Goal: Task Accomplishment & Management: Manage account settings

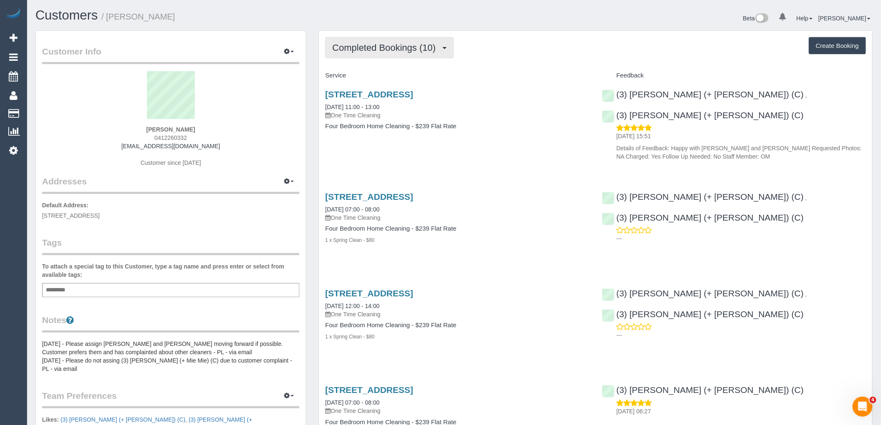
drag, startPoint x: 396, startPoint y: 52, endPoint x: 401, endPoint y: 67, distance: 15.4
click at [396, 52] on span "Completed Bookings (10)" at bounding box center [385, 47] width 107 height 10
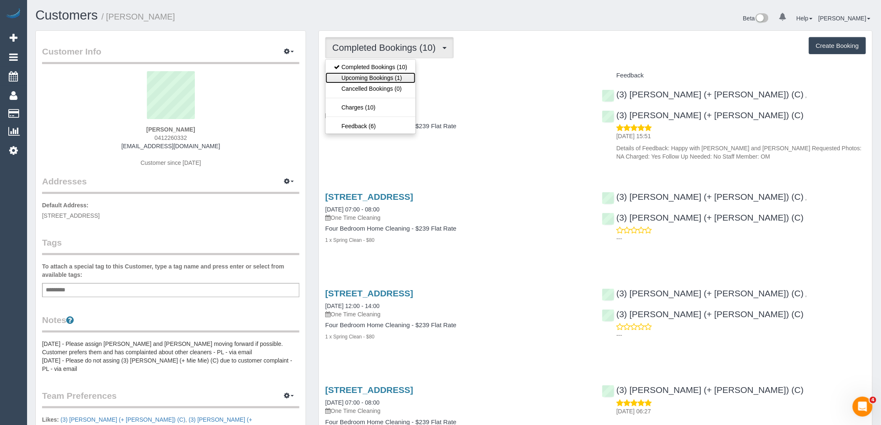
click at [400, 82] on link "Upcoming Bookings (1)" at bounding box center [371, 77] width 90 height 11
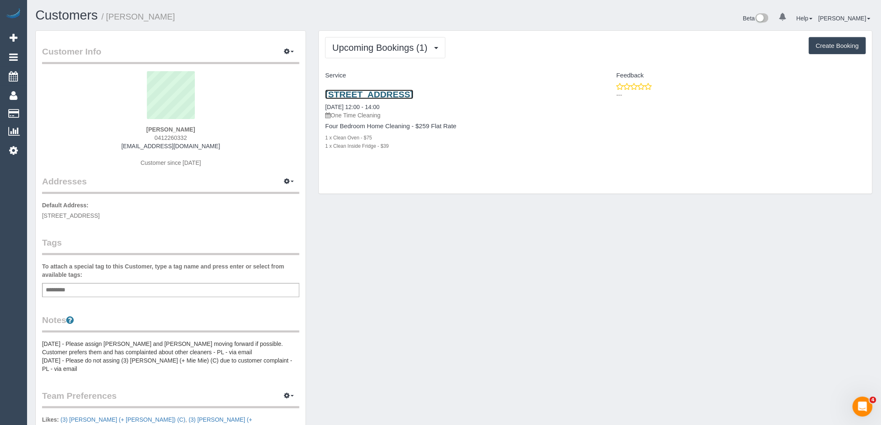
click at [398, 94] on link "26 Kenman Close, Templestowe, VIC 3106" at bounding box center [369, 94] width 88 height 10
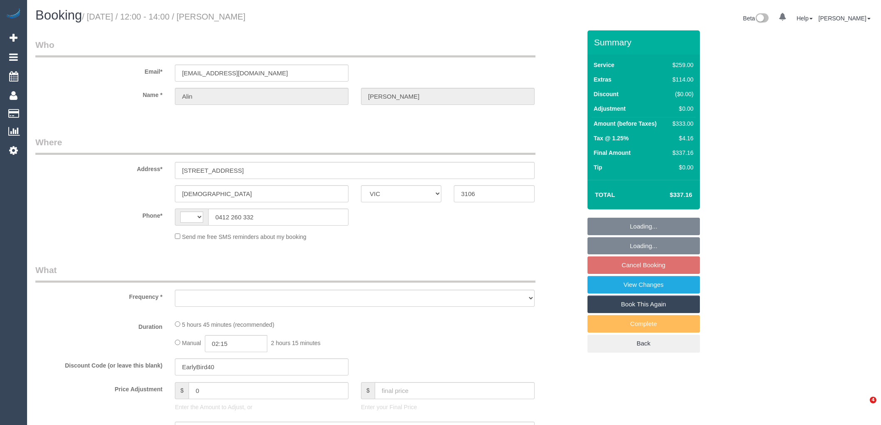
select select "VIC"
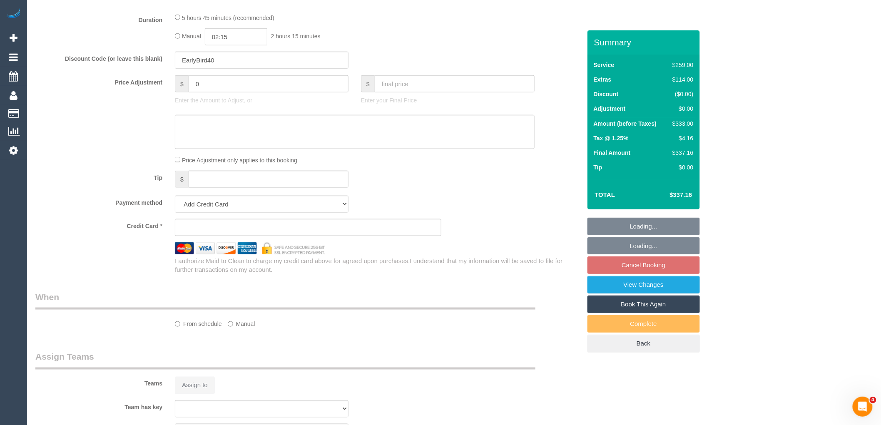
select select "string:AU"
select select "object:603"
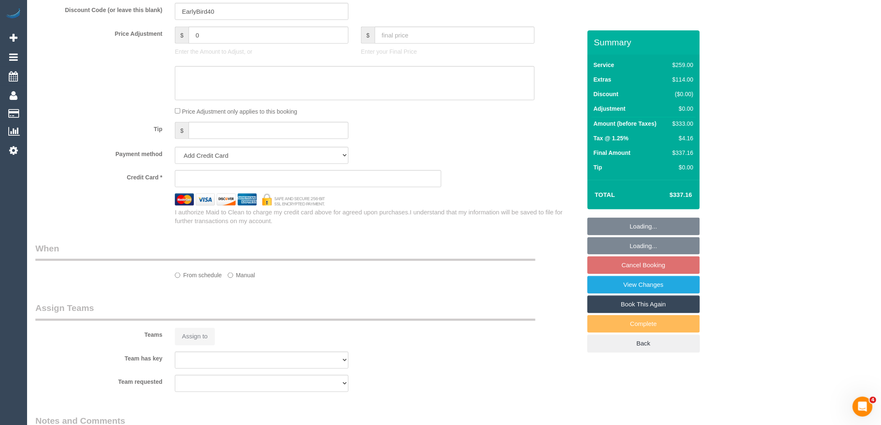
select select "number:27"
select select "number:14"
select select "number:19"
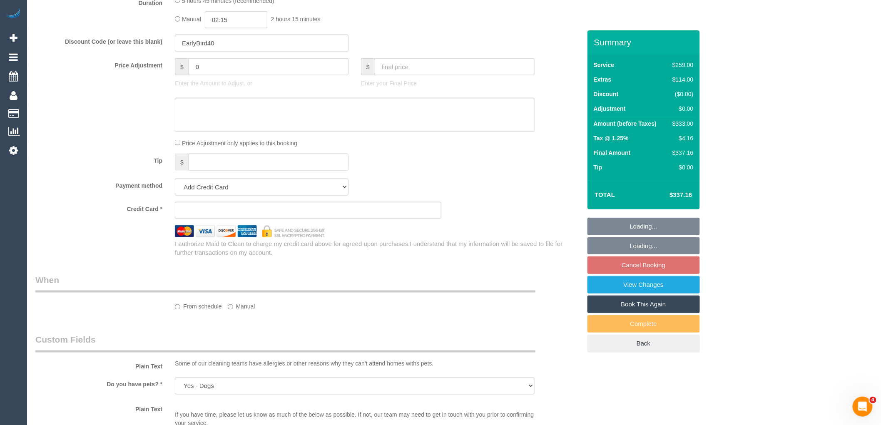
select select "string:stripe-pm_1NAYY22GScqysDRVLHyLZFKM"
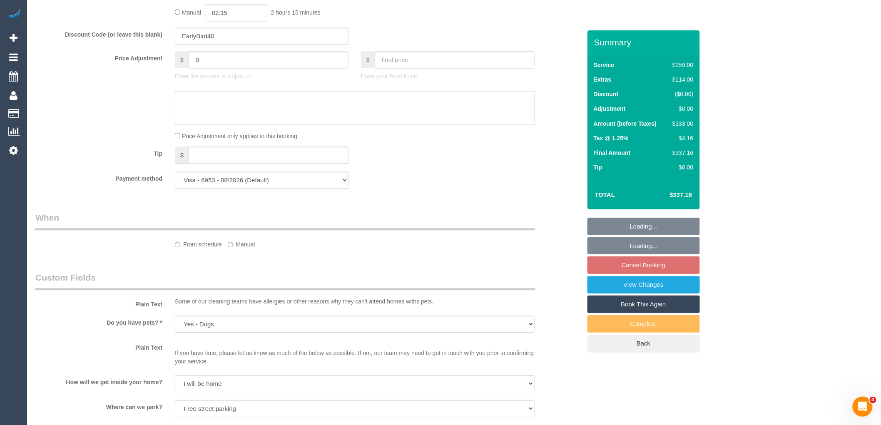
select select "object:1218"
select select "spot4"
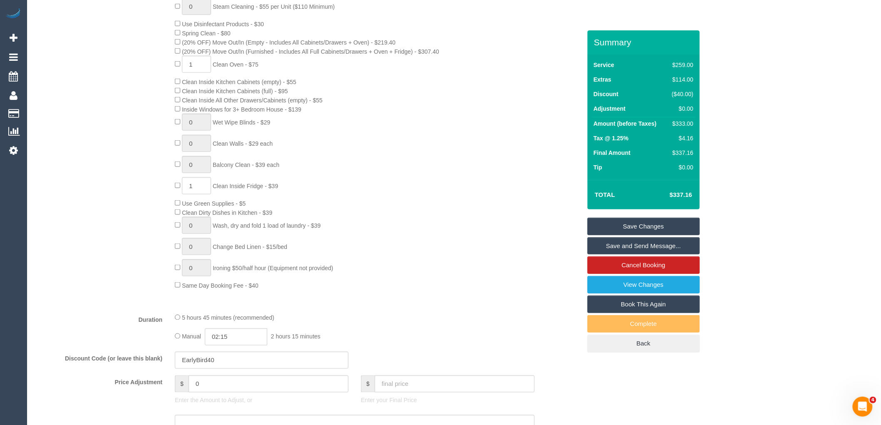
scroll to position [370, 0]
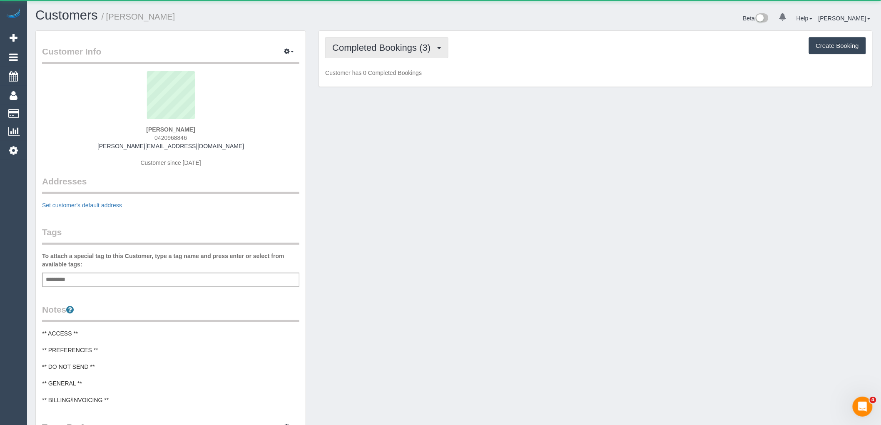
drag, startPoint x: 401, startPoint y: 39, endPoint x: 398, endPoint y: 65, distance: 25.6
click at [401, 39] on button "Completed Bookings (3)" at bounding box center [386, 47] width 123 height 21
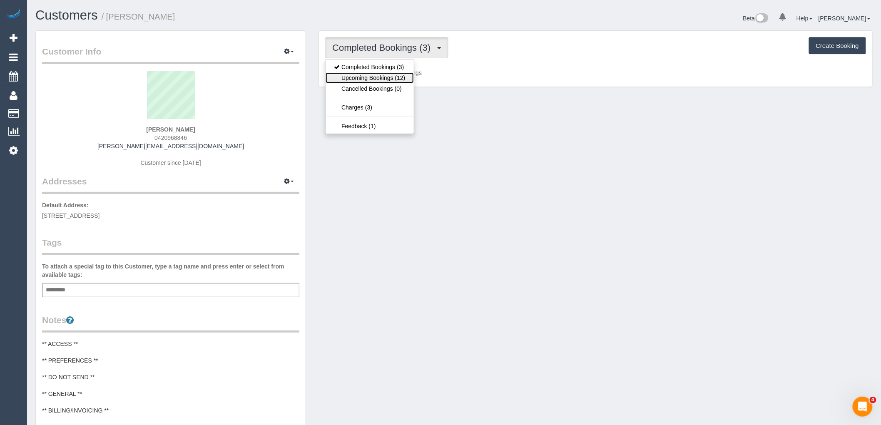
click at [396, 83] on link "Upcoming Bookings (12)" at bounding box center [370, 77] width 88 height 11
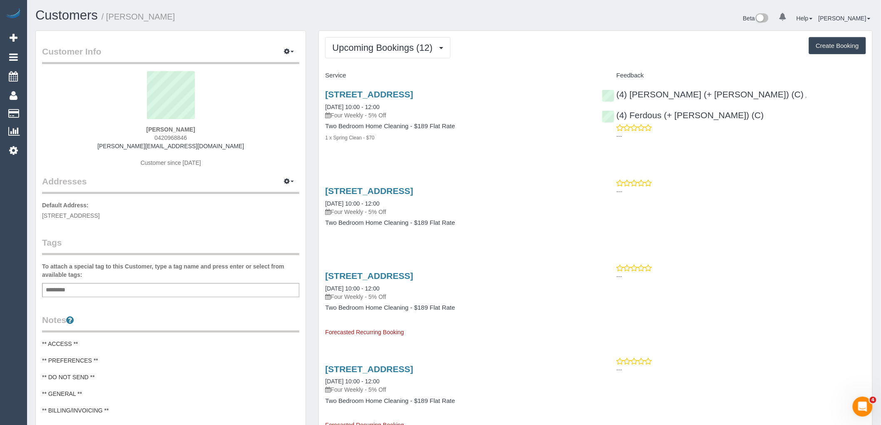
click at [172, 289] on div "Add a tag" at bounding box center [170, 290] width 257 height 14
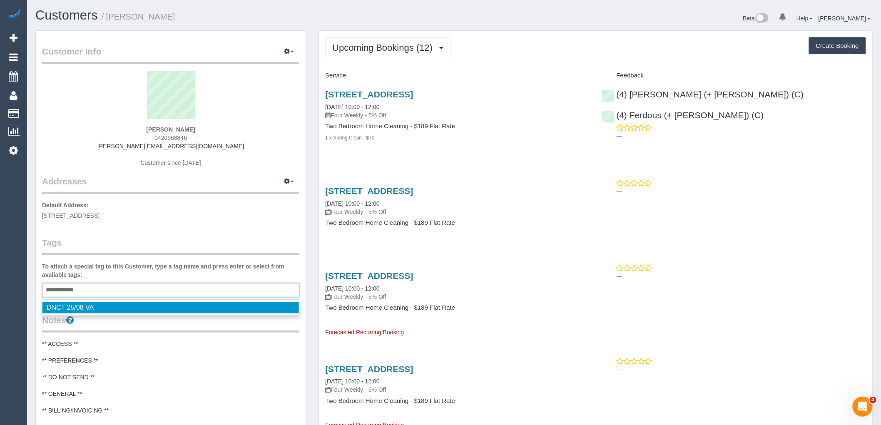
type input "**********"
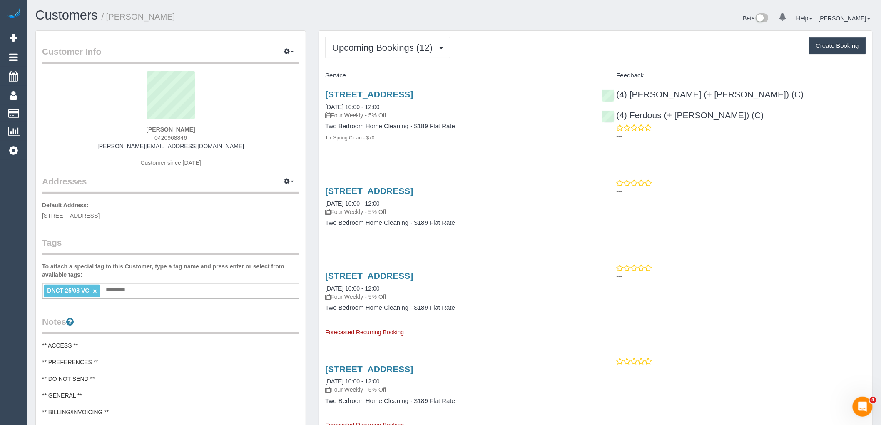
click at [242, 227] on div "Customer Info Edit Contact Info Send Message Email Preferences Special Sales Ta…" at bounding box center [171, 331] width 270 height 600
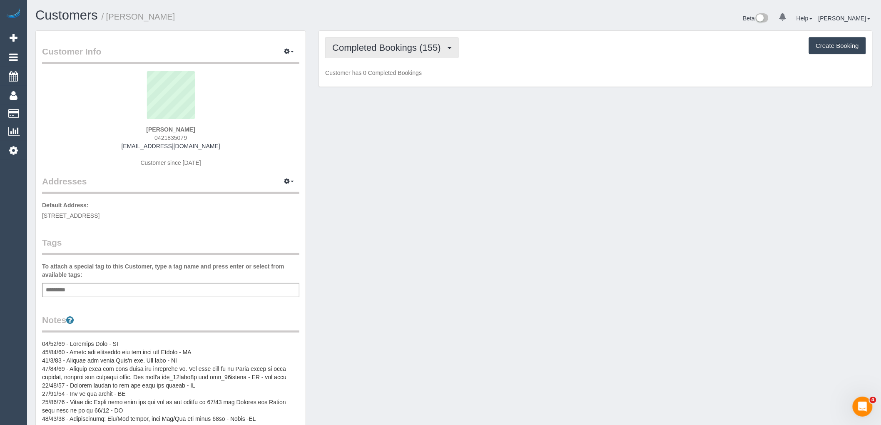
click at [397, 48] on span "Completed Bookings (155)" at bounding box center [388, 47] width 112 height 10
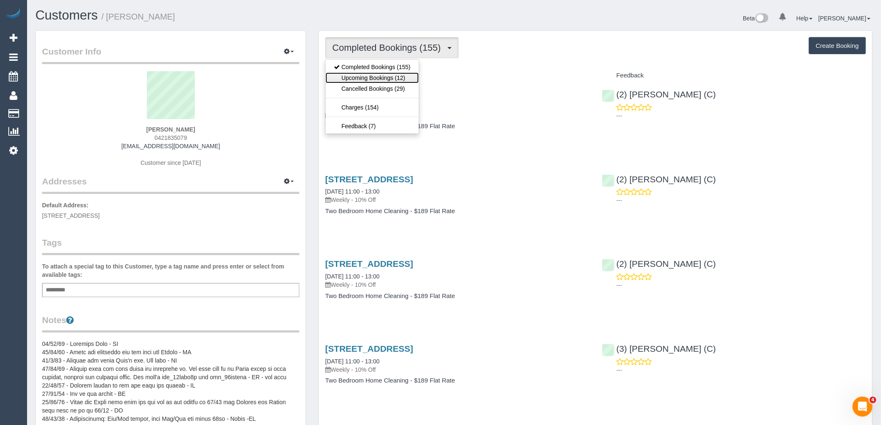
click at [400, 79] on link "Upcoming Bookings (12)" at bounding box center [372, 77] width 93 height 11
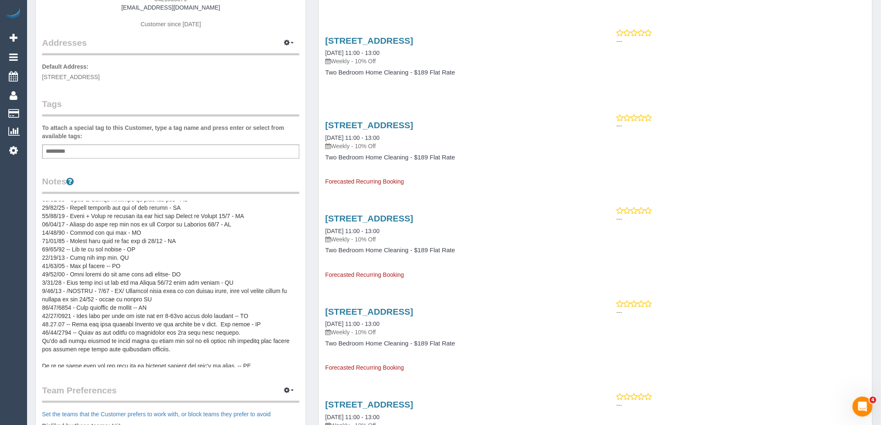
scroll to position [100, 0]
click at [242, 272] on pre at bounding box center [170, 284] width 257 height 167
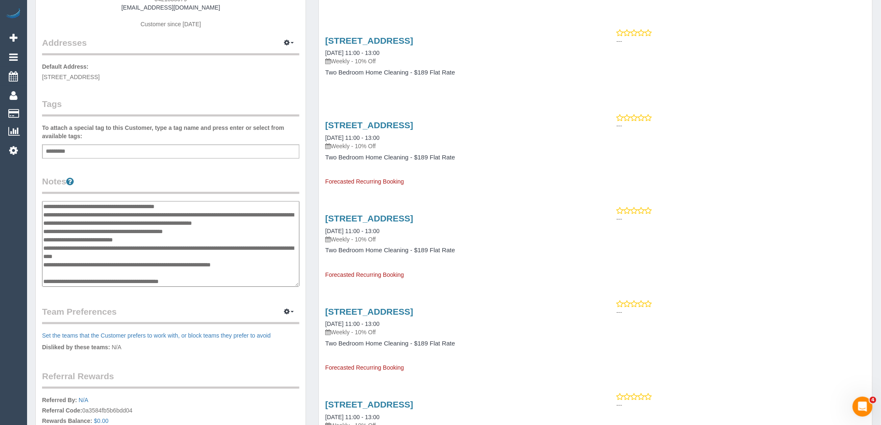
scroll to position [0, 0]
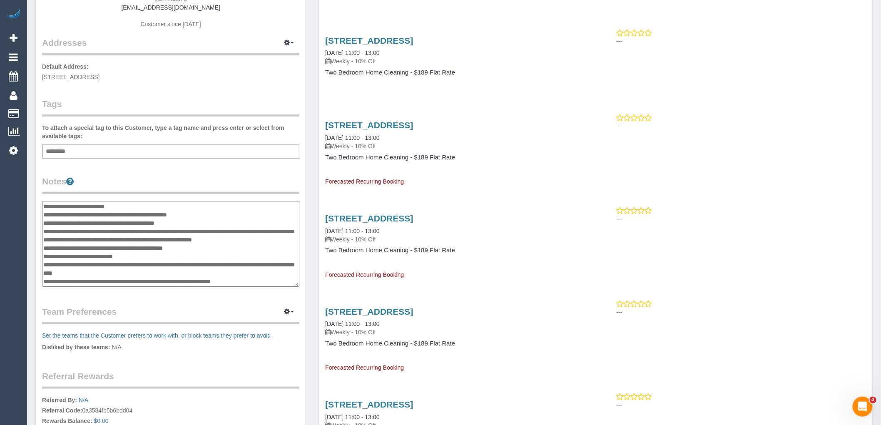
drag, startPoint x: 273, startPoint y: 282, endPoint x: 43, endPoint y: 204, distance: 243.0
click at [43, 204] on textarea at bounding box center [170, 244] width 257 height 86
click at [202, 251] on textarea at bounding box center [170, 244] width 257 height 86
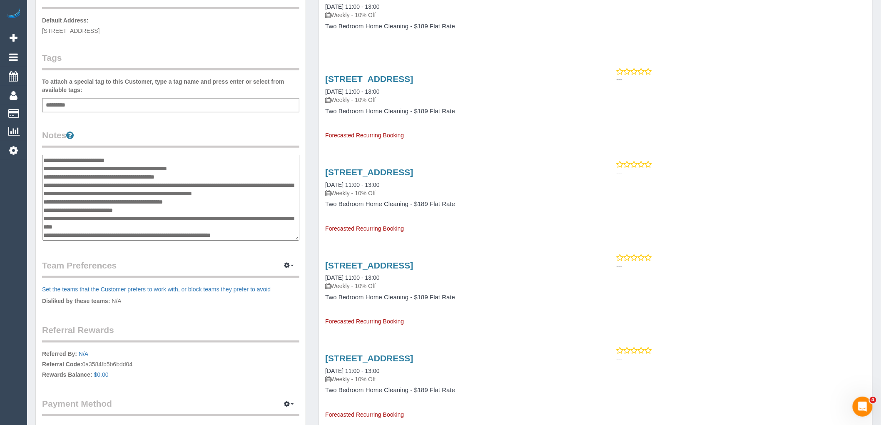
drag, startPoint x: 277, startPoint y: 231, endPoint x: 50, endPoint y: 159, distance: 238.0
click at [50, 159] on textarea at bounding box center [170, 198] width 257 height 86
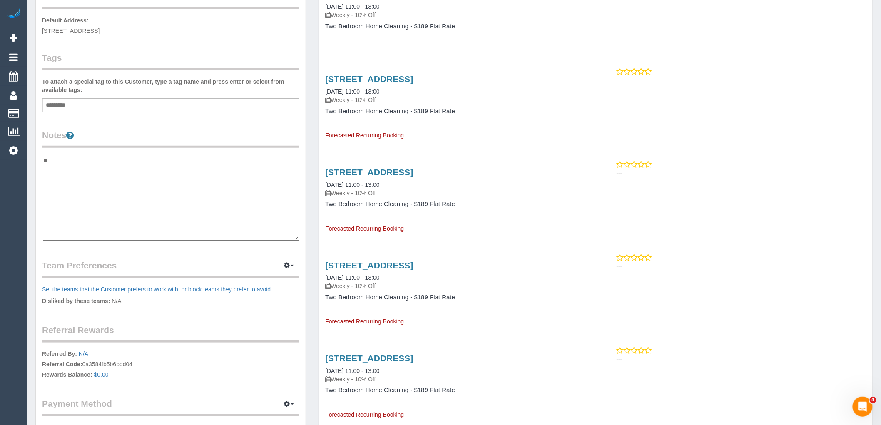
type textarea "*"
paste textarea "**********"
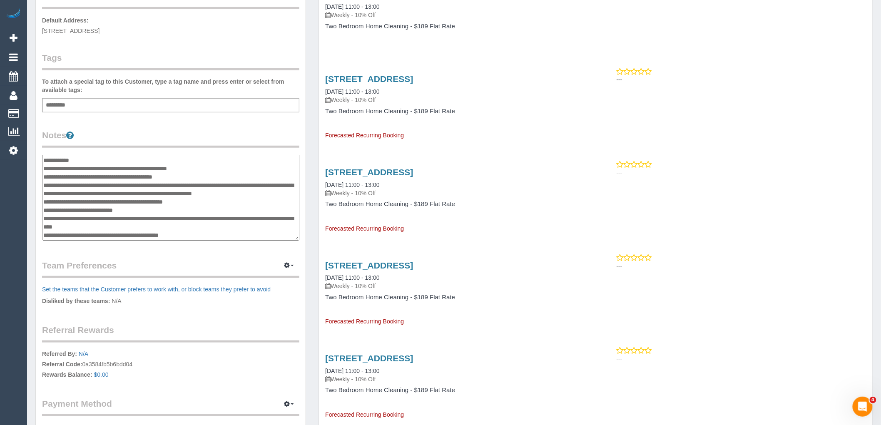
scroll to position [247, 0]
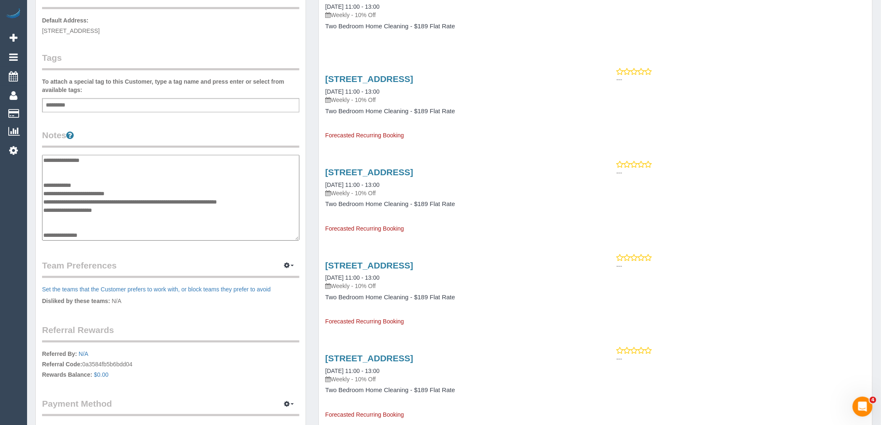
type textarea "**********"
click at [160, 132] on legend "Notes" at bounding box center [170, 138] width 257 height 19
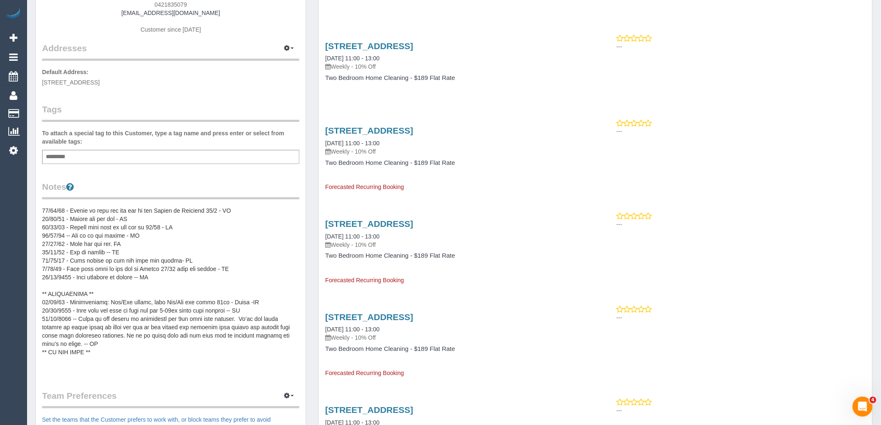
scroll to position [139, 0]
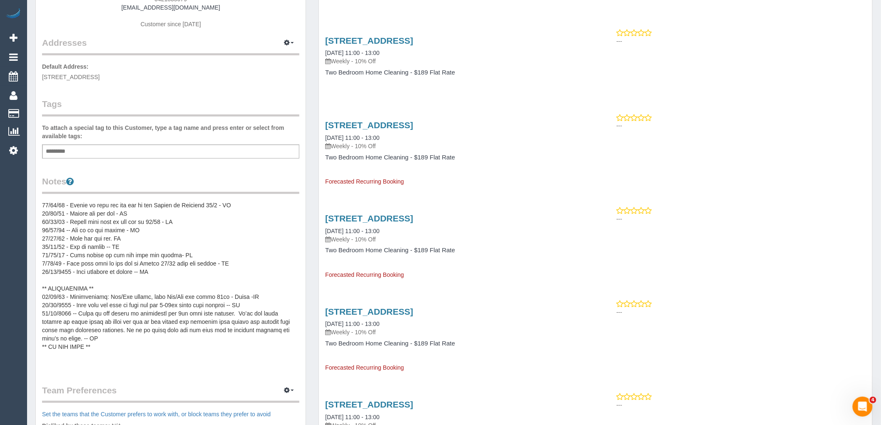
click at [122, 257] on pre at bounding box center [170, 284] width 257 height 167
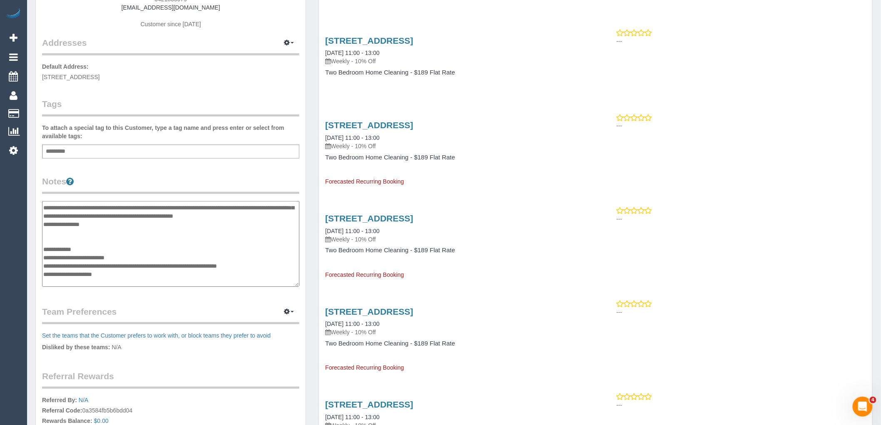
scroll to position [157, 0]
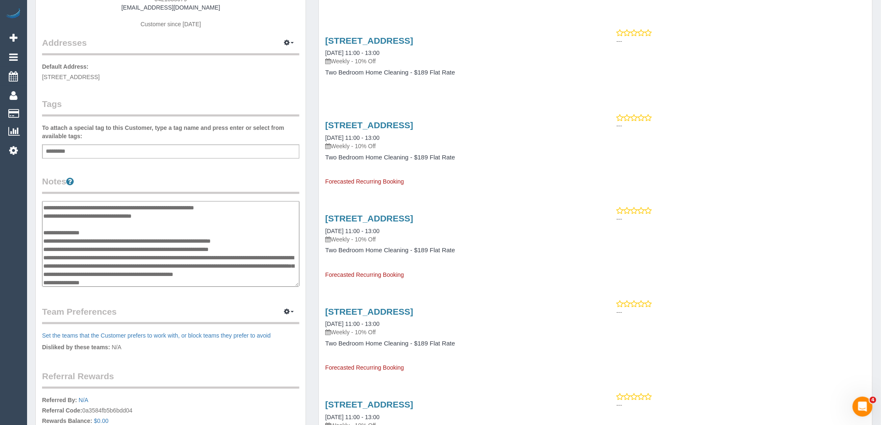
click at [110, 240] on textarea at bounding box center [170, 244] width 257 height 86
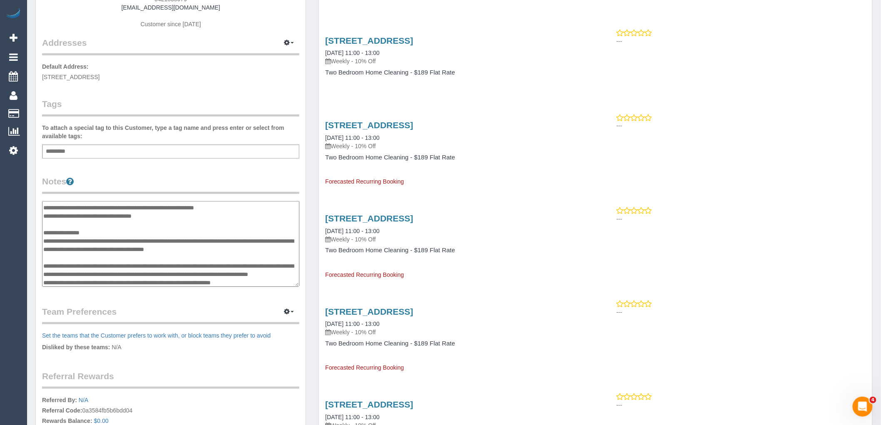
scroll to position [164, 0]
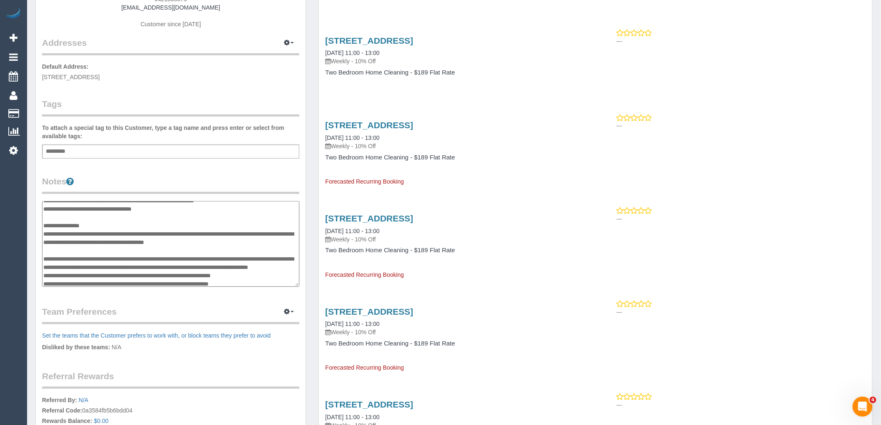
drag, startPoint x: 249, startPoint y: 246, endPoint x: 171, endPoint y: 238, distance: 78.3
click at [171, 238] on textarea at bounding box center [170, 244] width 257 height 86
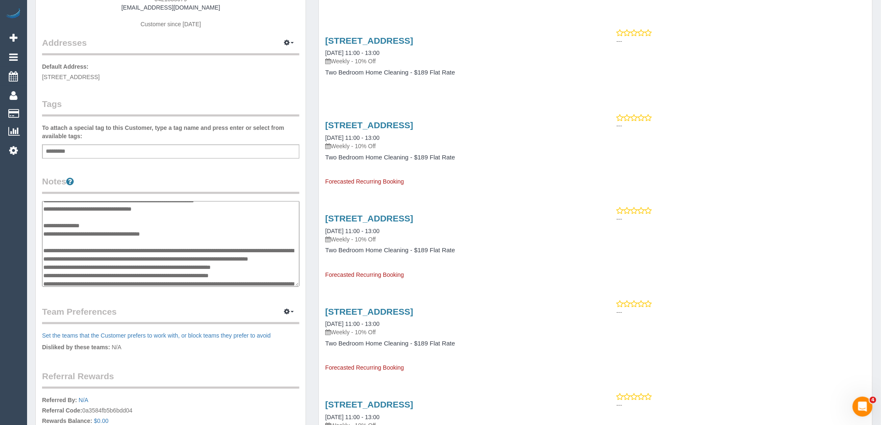
click at [45, 255] on textarea at bounding box center [170, 244] width 257 height 86
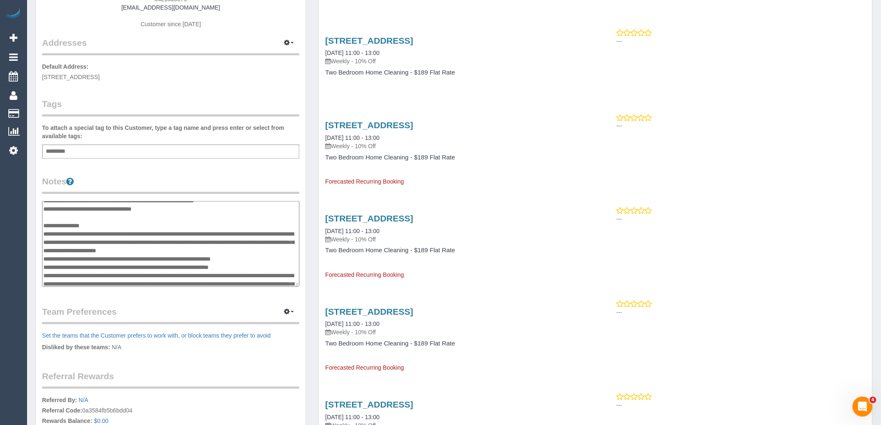
drag, startPoint x: 261, startPoint y: 257, endPoint x: 206, endPoint y: 259, distance: 54.6
click at [206, 259] on textarea at bounding box center [170, 244] width 257 height 86
type textarea "**********"
click at [242, 183] on legend "Notes" at bounding box center [170, 184] width 257 height 19
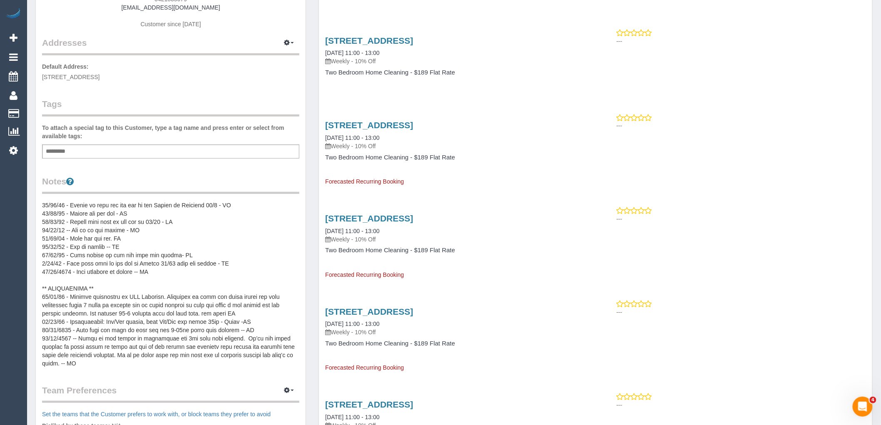
scroll to position [0, 0]
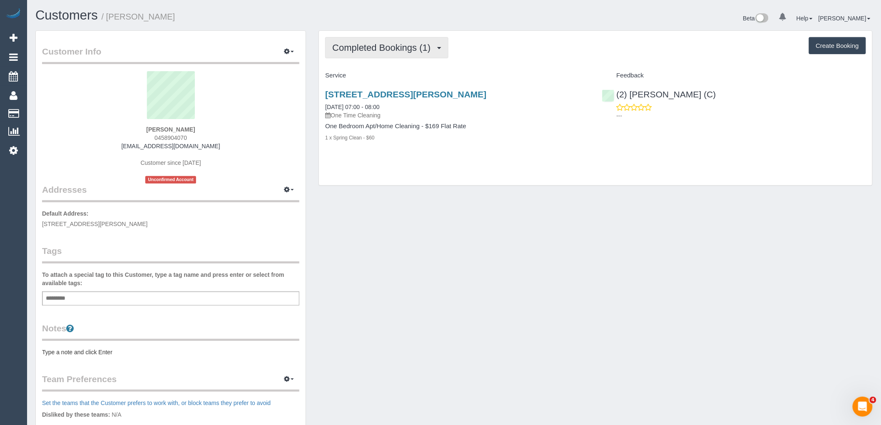
click at [383, 44] on span "Completed Bookings (1)" at bounding box center [383, 47] width 102 height 10
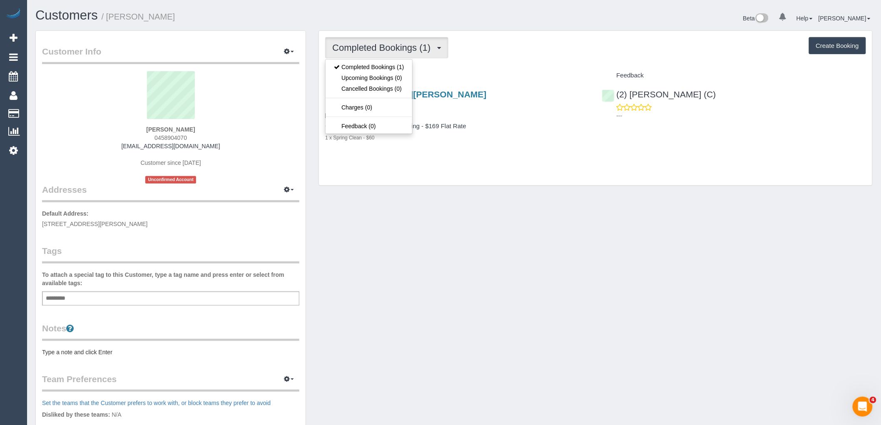
click at [507, 60] on div "Completed Bookings (1) Completed Bookings (1) Upcoming Bookings (0) Cancelled B…" at bounding box center [595, 108] width 553 height 155
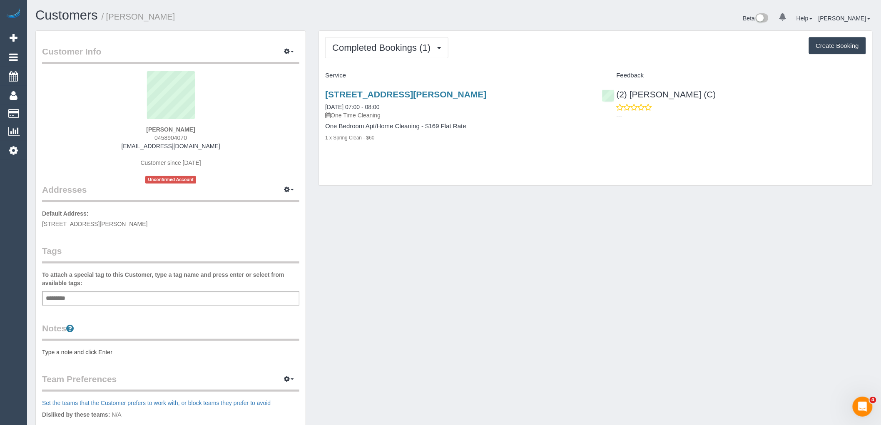
click at [201, 302] on div "Add a tag" at bounding box center [170, 298] width 257 height 14
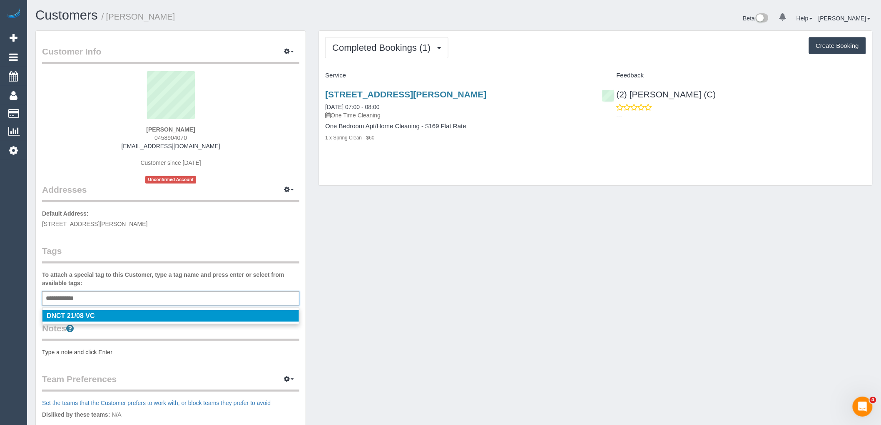
type input "**********"
click at [198, 272] on label "To attach a special tag to this Customer, type a tag name and press enter or se…" at bounding box center [170, 279] width 257 height 17
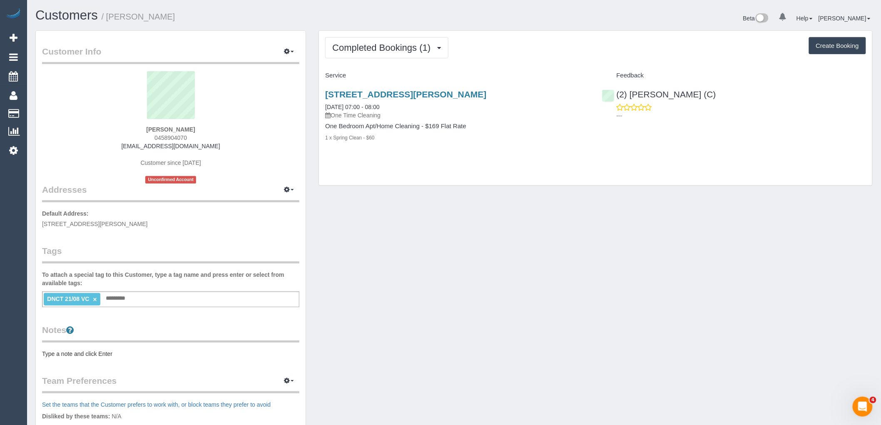
click at [103, 100] on sui-profile-pic at bounding box center [170, 98] width 245 height 54
click at [365, 261] on div "Customer Info Edit Contact Info Send Message Email Preferences Special Sales Ta…" at bounding box center [454, 305] width 850 height 551
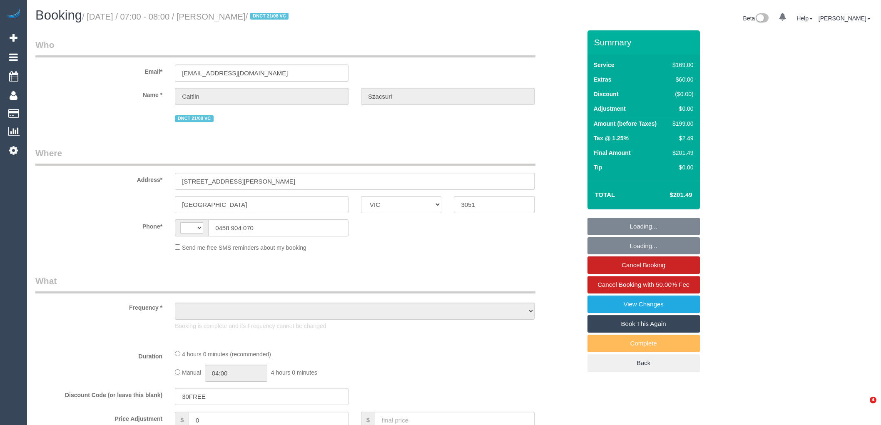
select select "VIC"
select select "string:AU"
select select "object:546"
select select "string:stripe-pm_1RxRFf2GScqysDRVTlC5OIi8"
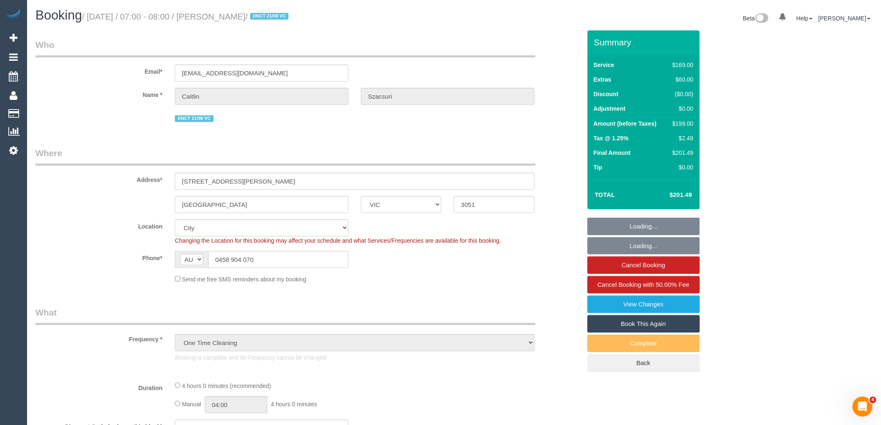
select select "number:28"
select select "number:16"
select select "number:19"
select select "number:25"
select select "number:26"
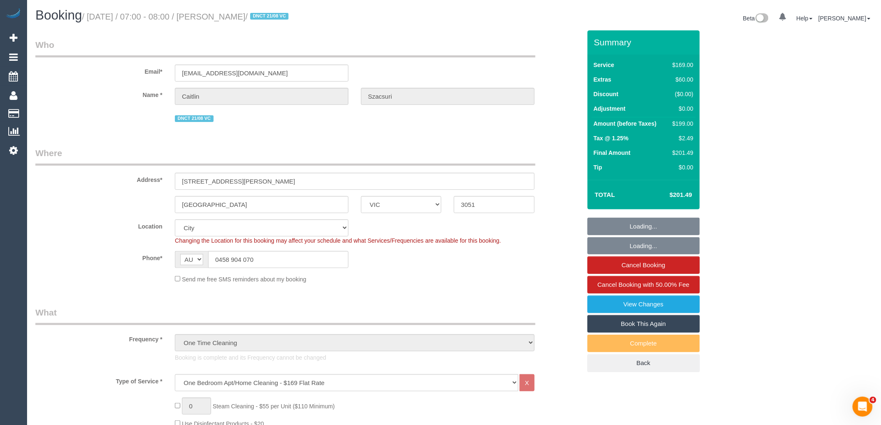
select select "object:811"
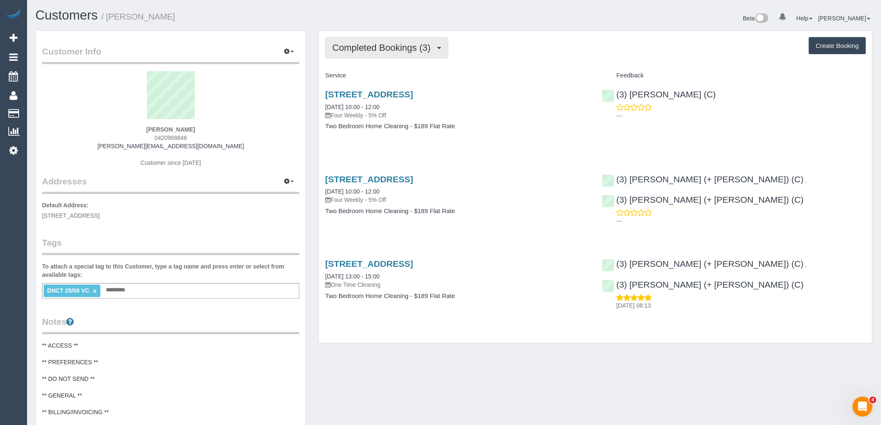
drag, startPoint x: 376, startPoint y: 51, endPoint x: 382, endPoint y: 57, distance: 8.8
click at [376, 51] on span "Completed Bookings (3)" at bounding box center [383, 47] width 102 height 10
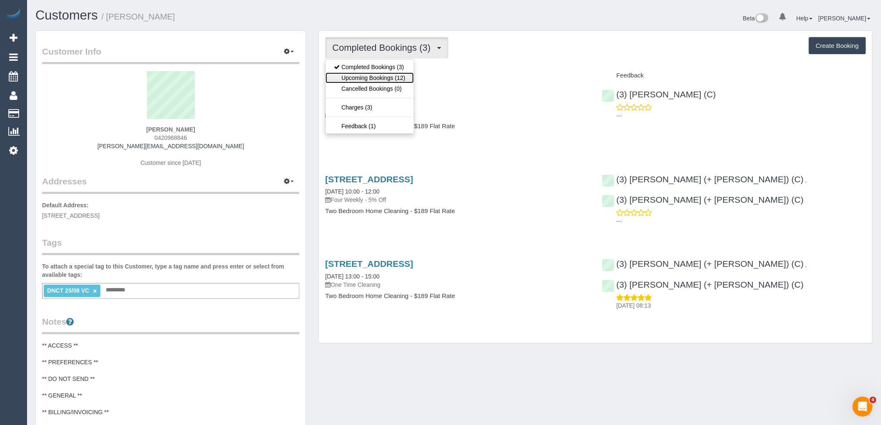
click at [388, 76] on link "Upcoming Bookings (12)" at bounding box center [370, 77] width 88 height 11
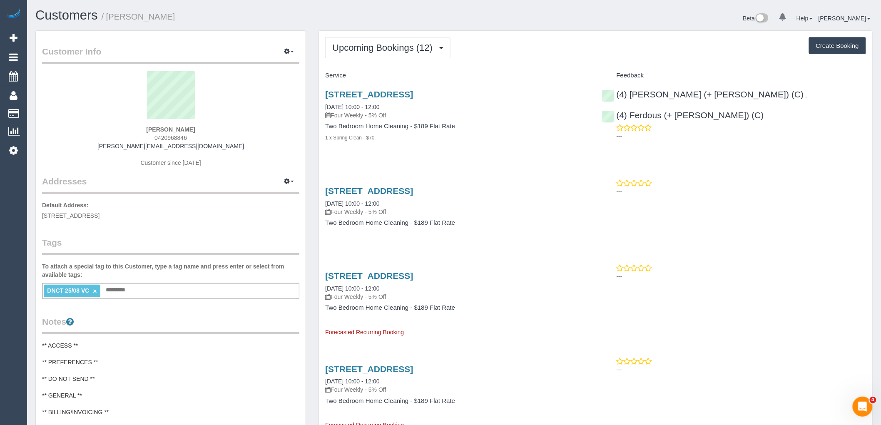
click at [104, 116] on sui-profile-pic at bounding box center [170, 98] width 245 height 54
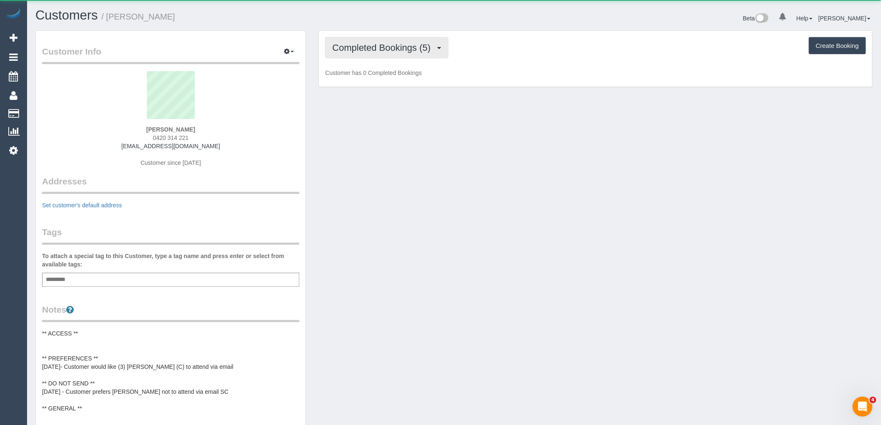
click at [403, 44] on span "Completed Bookings (5)" at bounding box center [383, 47] width 102 height 10
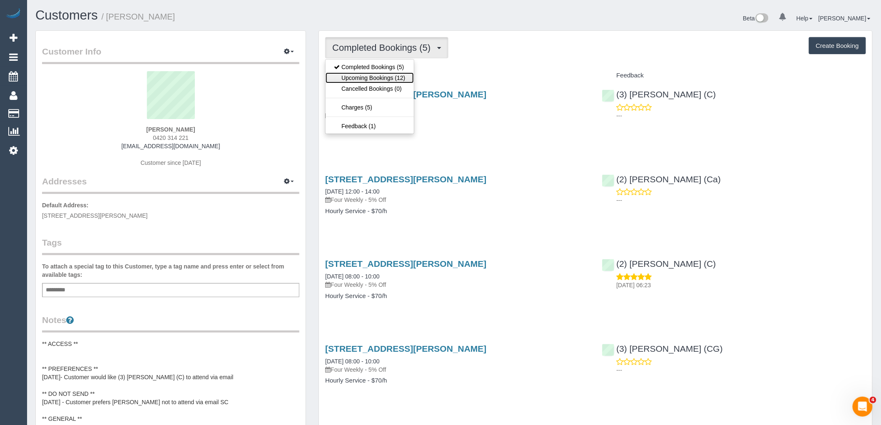
click at [402, 79] on link "Upcoming Bookings (12)" at bounding box center [370, 77] width 88 height 11
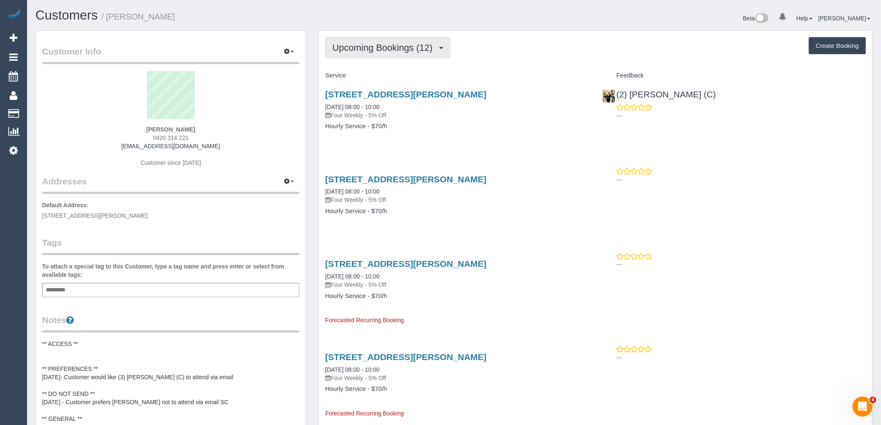
click at [409, 47] on span "Upcoming Bookings (12)" at bounding box center [384, 47] width 104 height 10
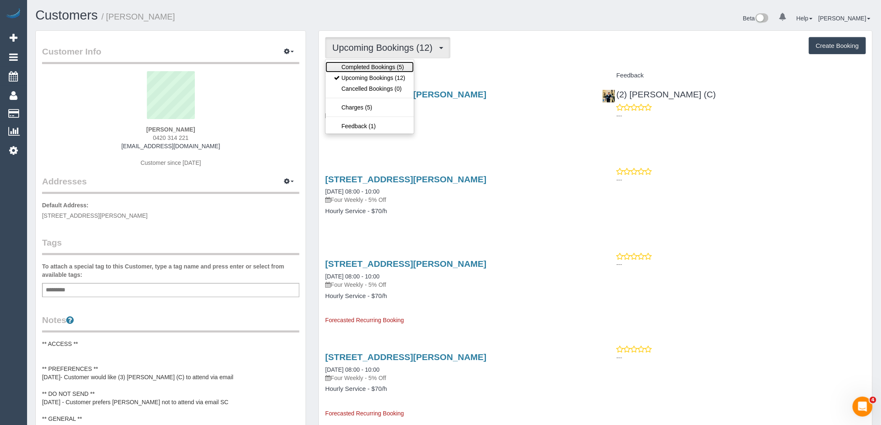
click at [384, 67] on link "Completed Bookings (5)" at bounding box center [370, 67] width 88 height 11
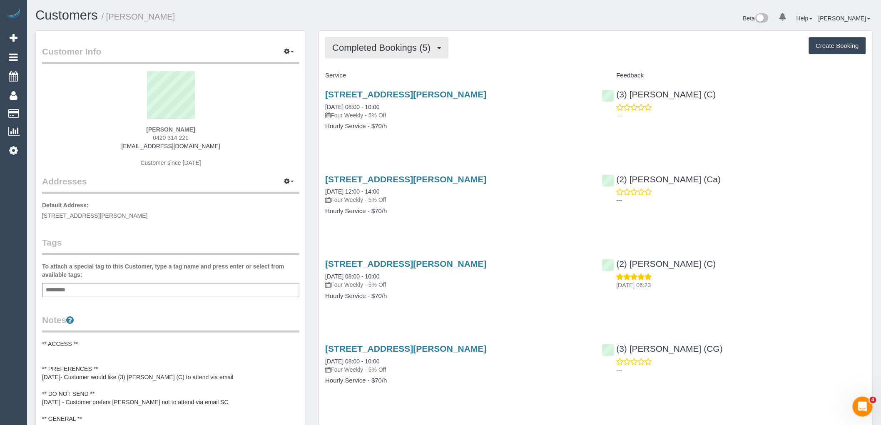
click at [390, 39] on button "Completed Bookings (5)" at bounding box center [386, 47] width 123 height 21
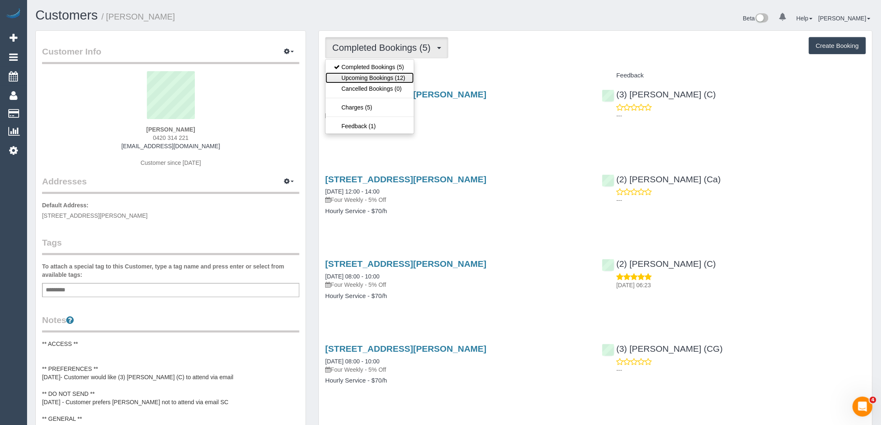
click at [398, 82] on link "Upcoming Bookings (12)" at bounding box center [370, 77] width 88 height 11
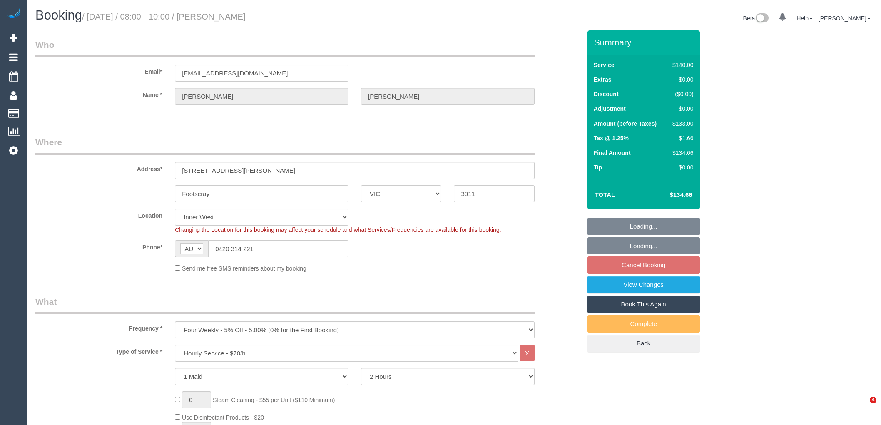
select select "VIC"
select select "number:28"
select select "number:14"
select select "number:19"
select select "number:22"
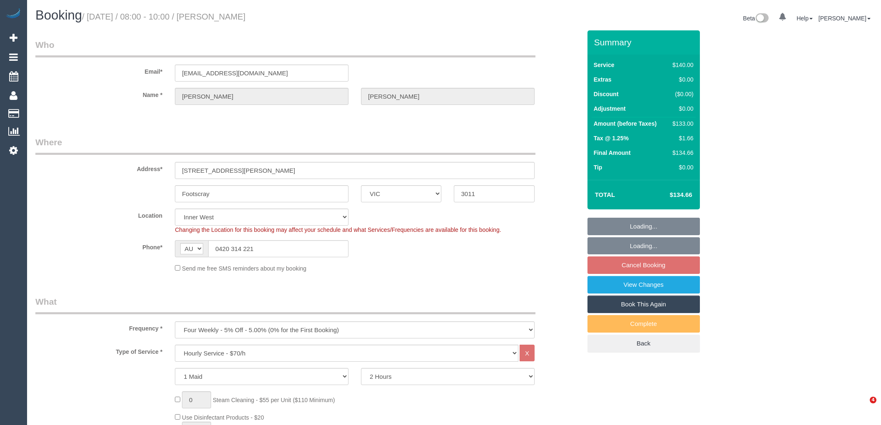
select select "number:34"
select select "number:12"
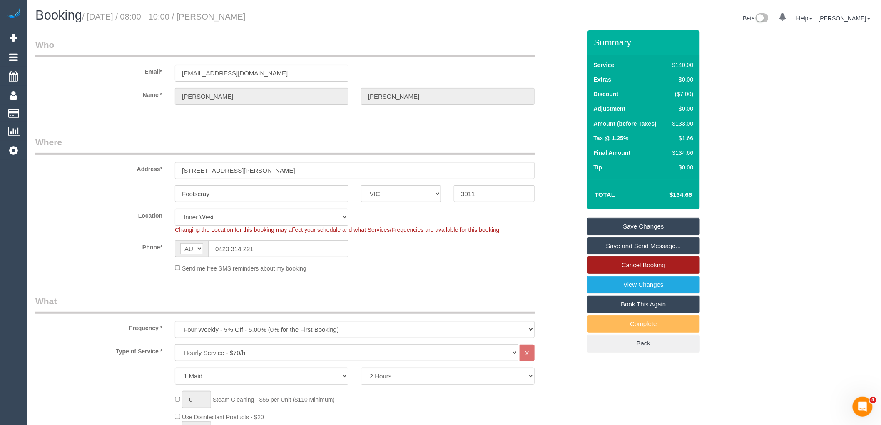
click at [633, 263] on link "Cancel Booking" at bounding box center [643, 264] width 112 height 17
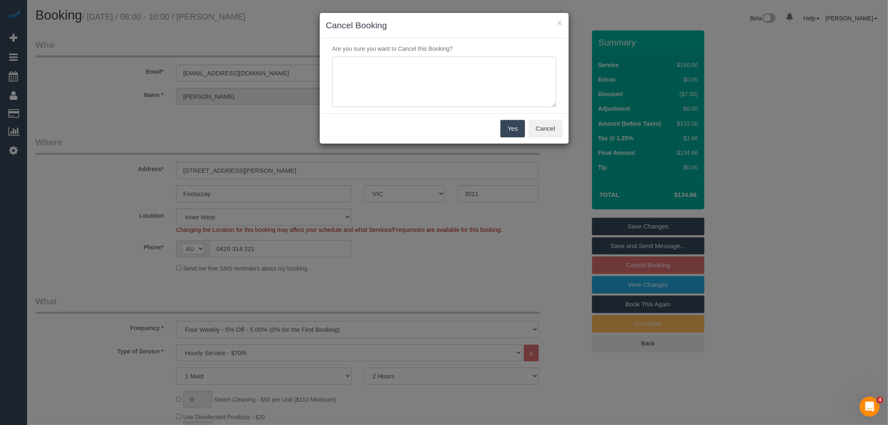
click at [425, 77] on textarea at bounding box center [444, 82] width 224 height 51
type textarea "A"
type textarea "Service not needed via email VC"
click at [514, 130] on button "Yes" at bounding box center [512, 128] width 24 height 17
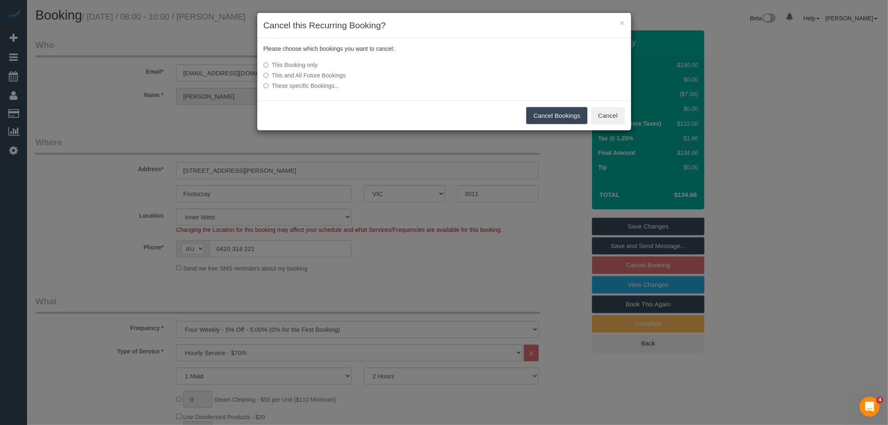
drag, startPoint x: 550, startPoint y: 114, endPoint x: 327, endPoint y: 96, distance: 223.5
click at [550, 114] on button "Cancel Bookings" at bounding box center [556, 115] width 61 height 17
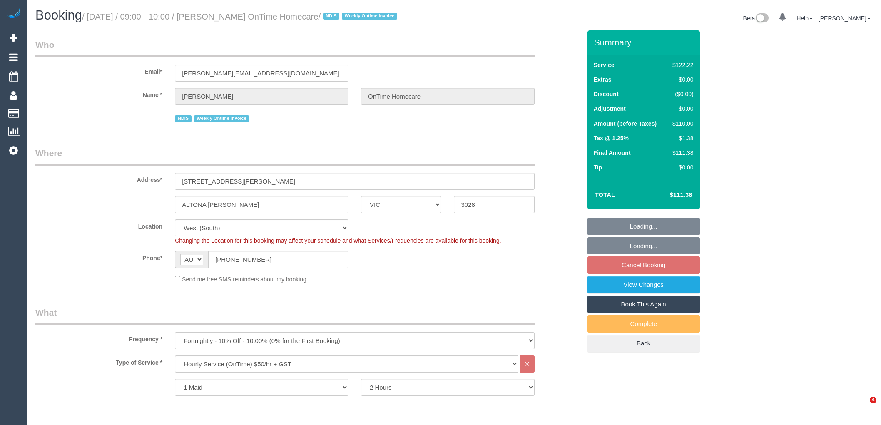
select select "VIC"
select select "number:28"
select select "number:14"
select select "number:19"
select select "number:25"
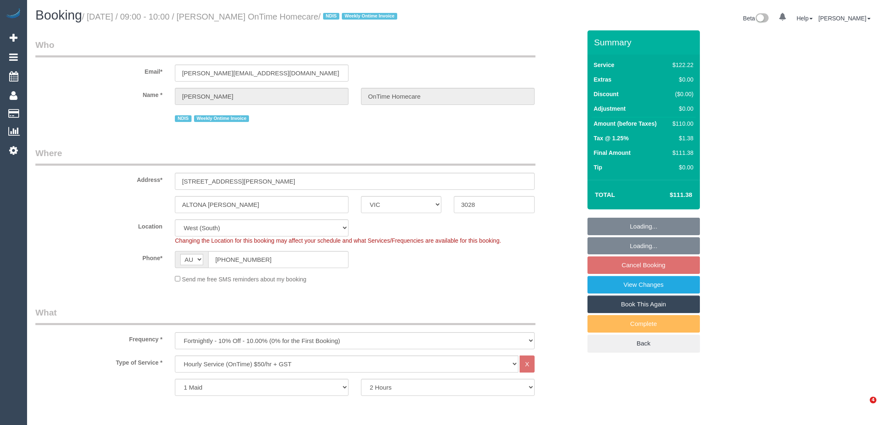
select select "number:35"
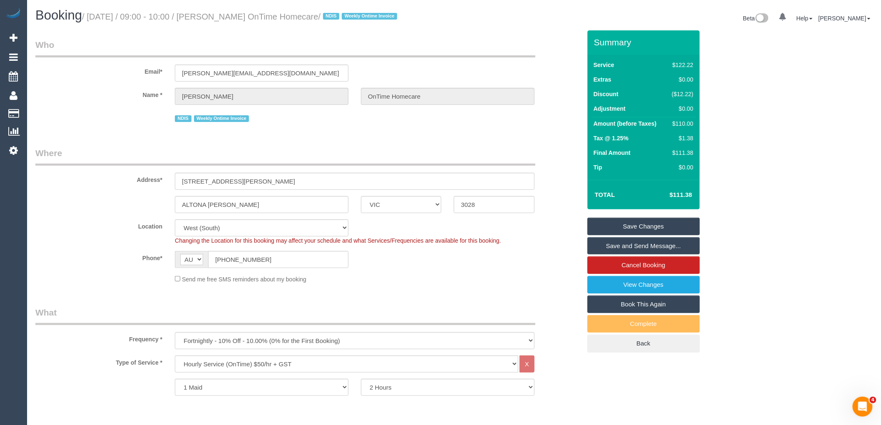
click at [278, 17] on small "/ September 05, 2025 / 09:00 - 10:00 / Wendy Durbridge OnTime Homecare / NDIS W…" at bounding box center [241, 16] width 318 height 9
click at [296, 17] on small "/ September 05, 2025 / 09:00 - 10:00 / Wendy Durbridge OnTime Homecare / NDIS W…" at bounding box center [241, 16] width 318 height 9
drag, startPoint x: 296, startPoint y: 17, endPoint x: 222, endPoint y: 20, distance: 74.1
click at [230, 16] on small "/ September 05, 2025 / 09:00 - 10:00 / Wendy Durbridge OnTime Homecare / NDIS W…" at bounding box center [241, 16] width 318 height 9
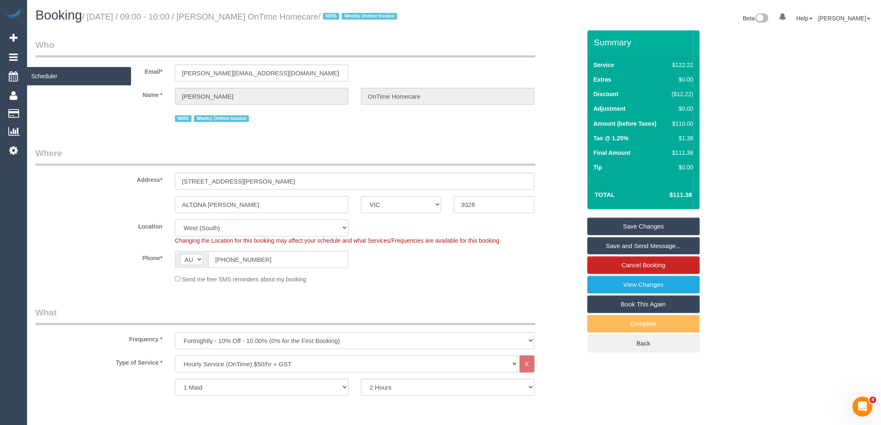
copy small "Wendy Durbridge"
drag, startPoint x: 172, startPoint y: 215, endPoint x: 72, endPoint y: 218, distance: 99.5
click at [112, 213] on div "ALTONA MEADOWS ACT NSW NT QLD SA TAS VIC WA 3028" at bounding box center [308, 204] width 558 height 17
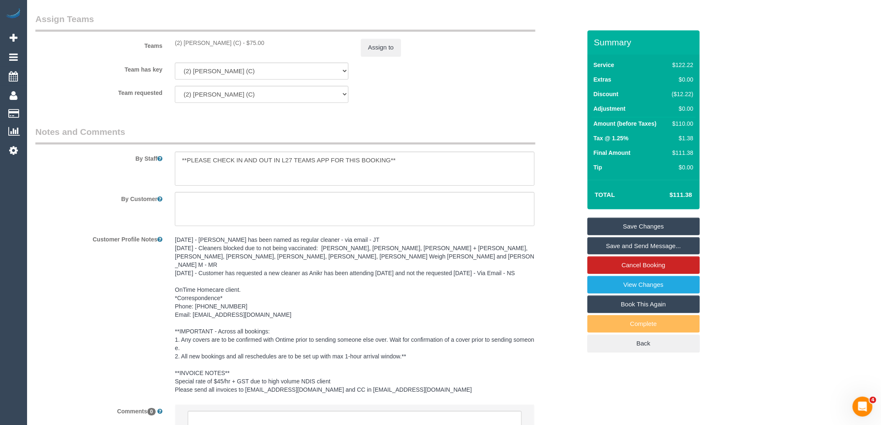
scroll to position [1102, 0]
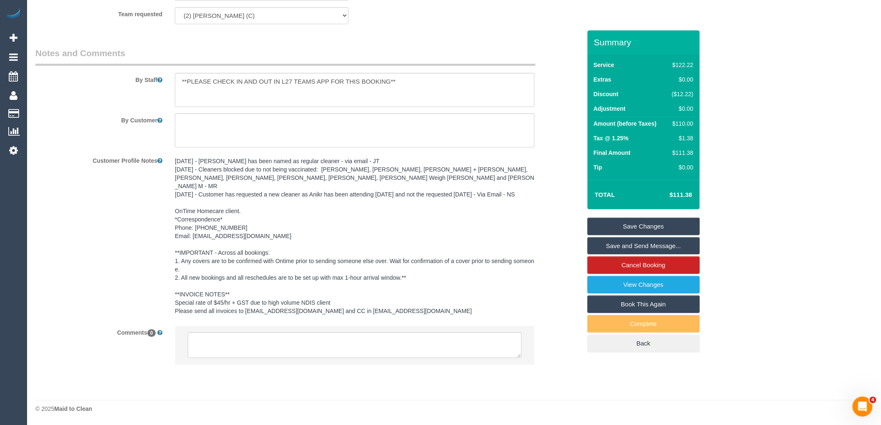
click at [364, 213] on pre "05/08/25 - Nicole has been named as regular cleaner - via email - JT 07/07/2023…" at bounding box center [355, 236] width 360 height 158
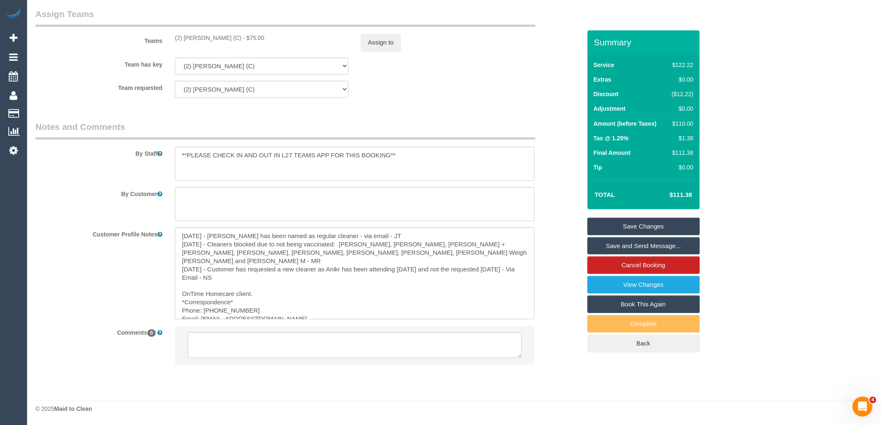
scroll to position [46, 0]
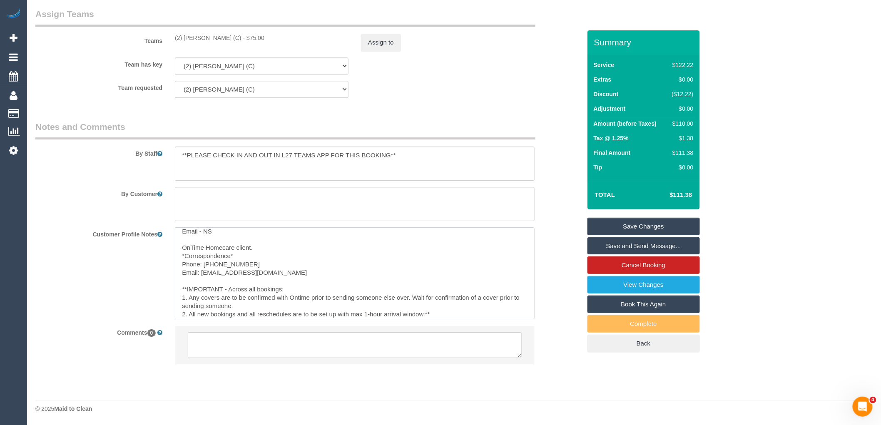
drag, startPoint x: 286, startPoint y: 263, endPoint x: 202, endPoint y: 263, distance: 83.7
click at [202, 263] on textarea "05/08/25 - Nicole has been named as regular cleaner - via email - JT 07/07/2023…" at bounding box center [355, 273] width 360 height 92
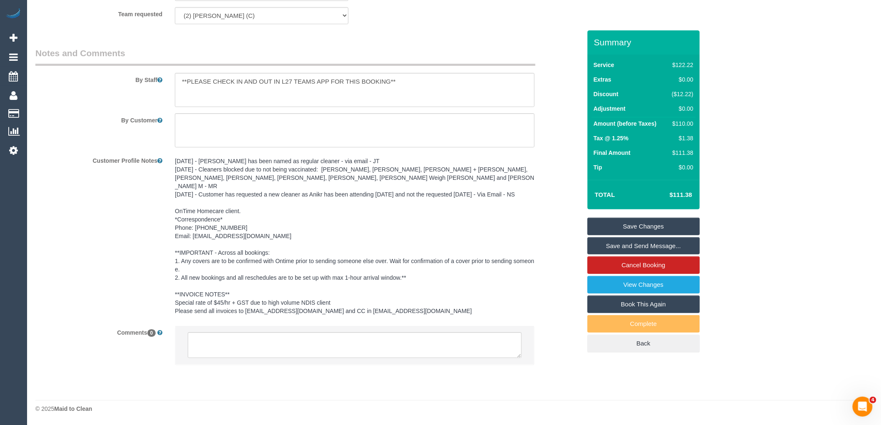
scroll to position [917, 0]
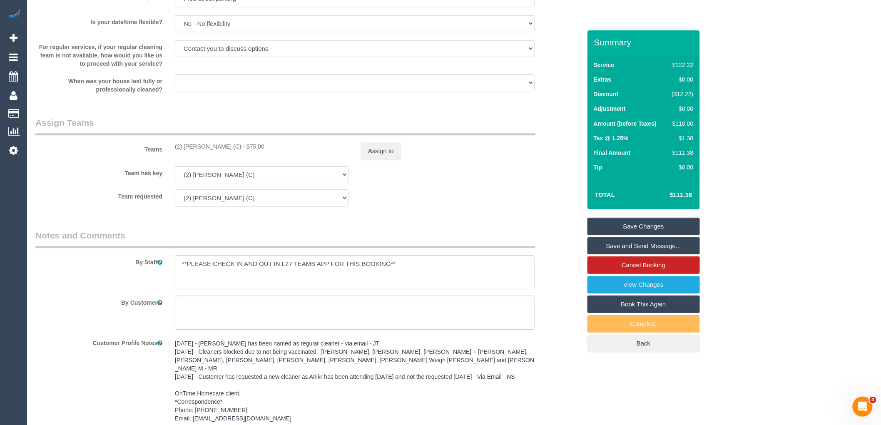
drag, startPoint x: 235, startPoint y: 157, endPoint x: 161, endPoint y: 160, distance: 74.6
click at [161, 160] on div "Teams (2) Nicole Condello (C) - $75.00 Assign to" at bounding box center [308, 138] width 558 height 43
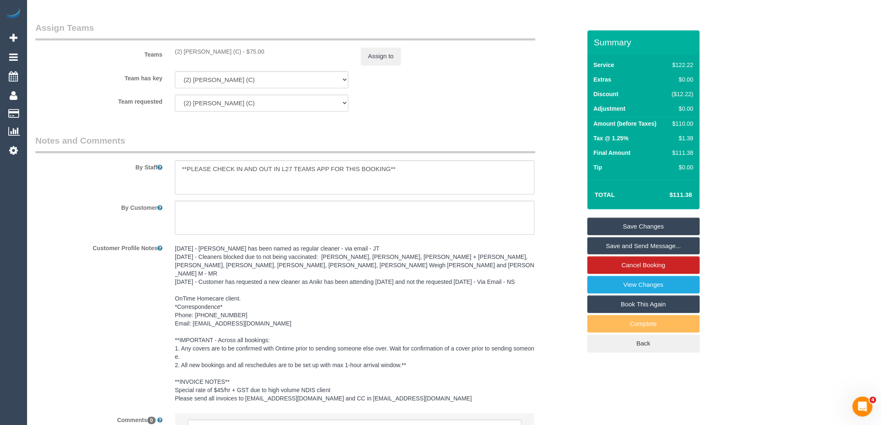
scroll to position [1102, 0]
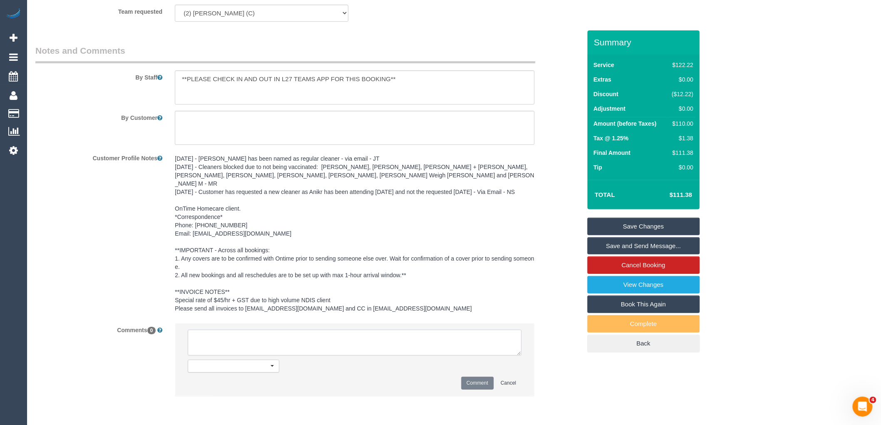
click at [283, 350] on textarea at bounding box center [355, 343] width 334 height 26
paste textarea "(2) [PERSON_NAME] (C)"
type textarea "(2) Nicole Condello (C) not available 05/09 OT emailed"
click at [487, 388] on button "Comment" at bounding box center [477, 383] width 32 height 13
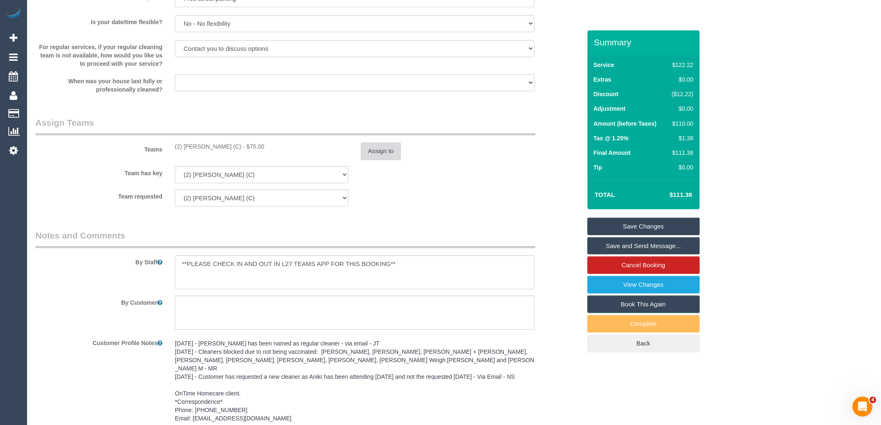
scroll to position [0, 0]
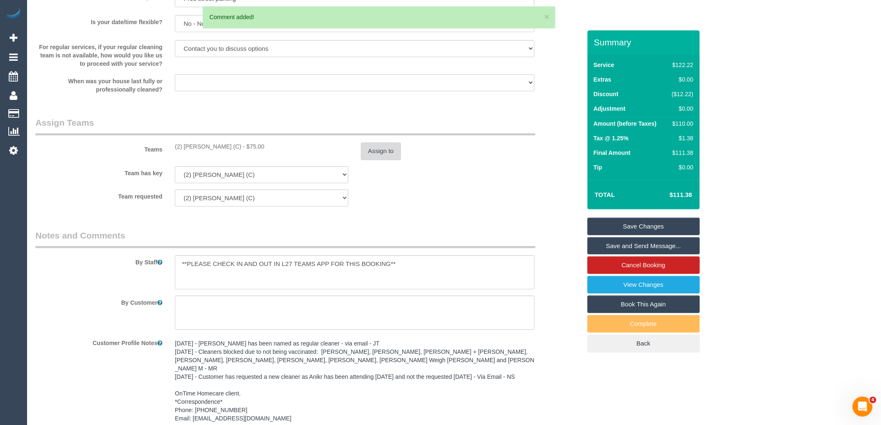
click at [395, 160] on button "Assign to" at bounding box center [381, 150] width 40 height 17
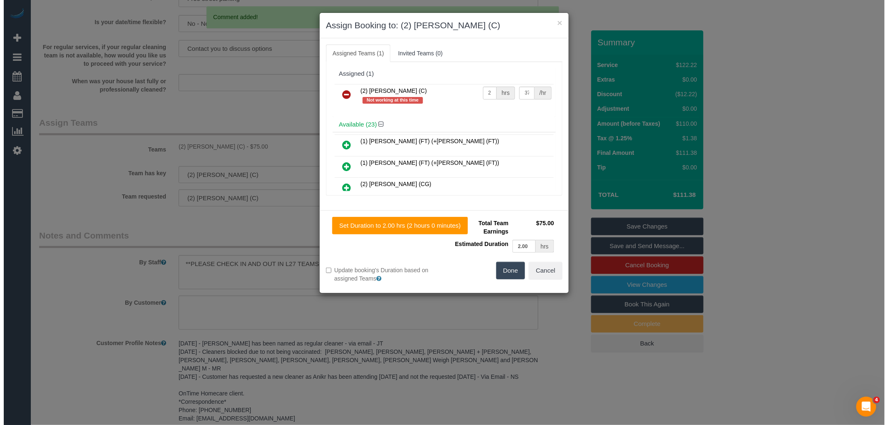
scroll to position [908, 0]
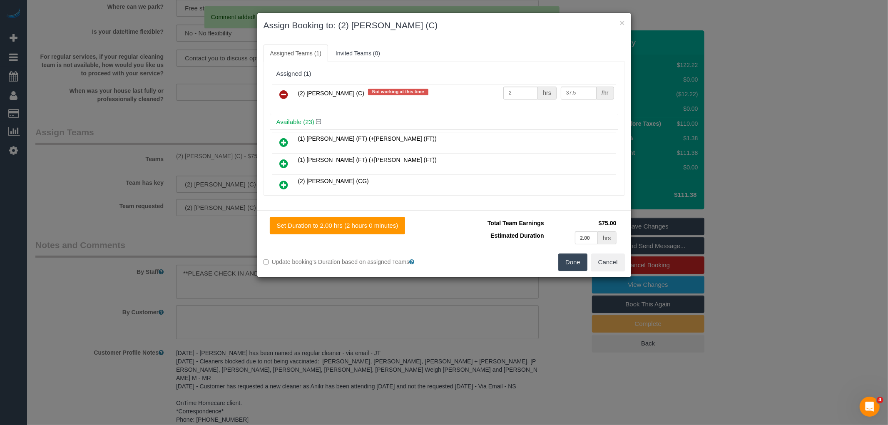
click at [287, 90] on icon at bounding box center [284, 94] width 9 height 10
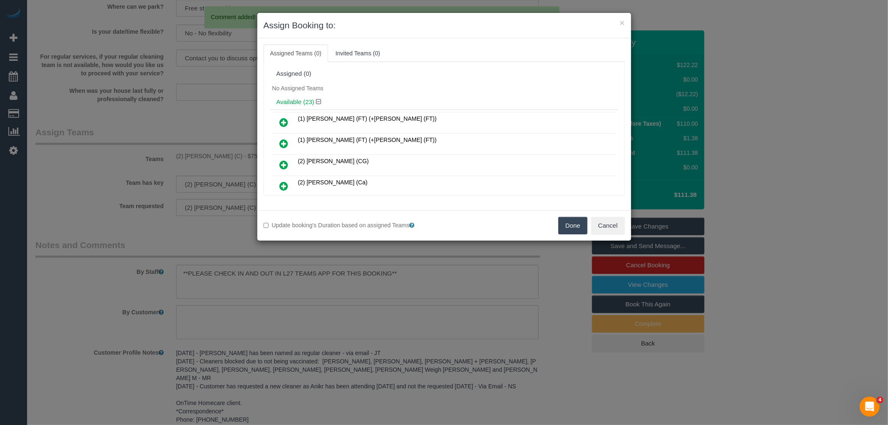
click at [563, 231] on button "Done" at bounding box center [572, 225] width 29 height 17
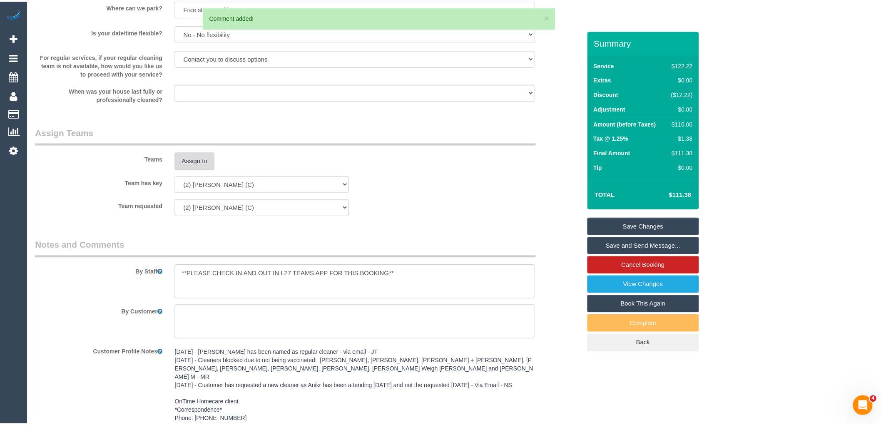
scroll to position [917, 0]
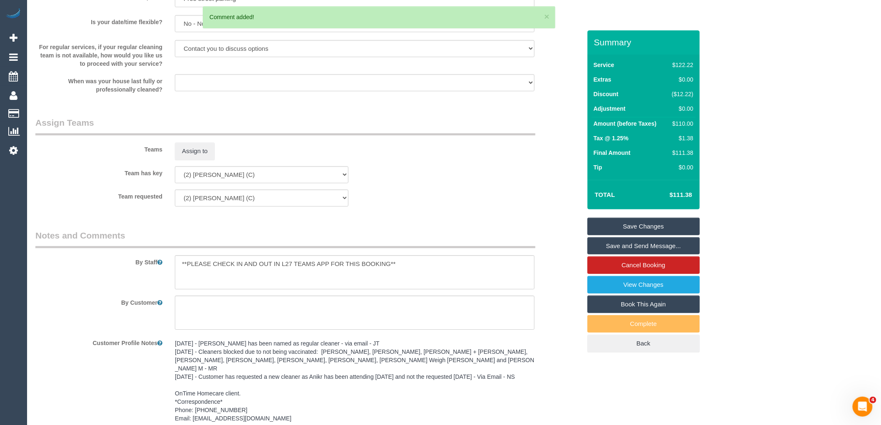
click at [638, 232] on link "Save Changes" at bounding box center [643, 226] width 112 height 17
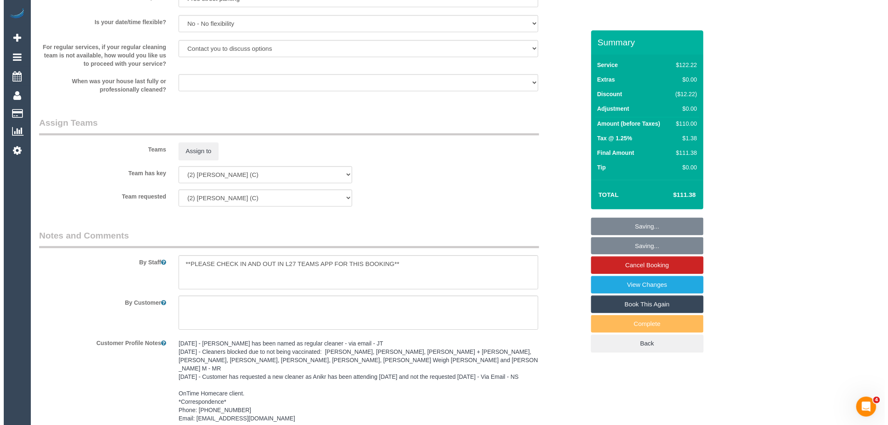
scroll to position [908, 0]
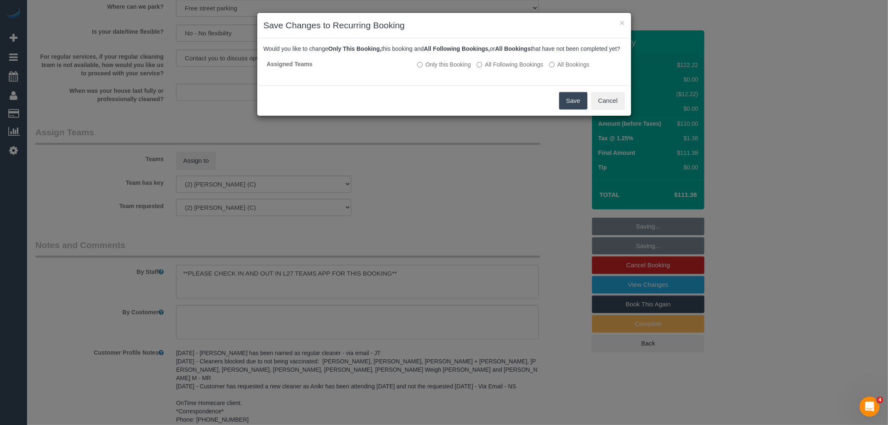
drag, startPoint x: 577, startPoint y: 103, endPoint x: 568, endPoint y: 111, distance: 12.4
click at [577, 102] on button "Save" at bounding box center [573, 100] width 28 height 17
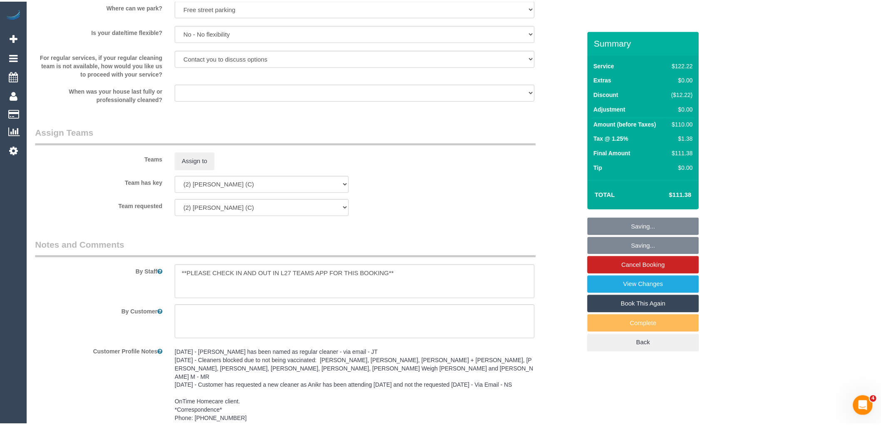
scroll to position [917, 0]
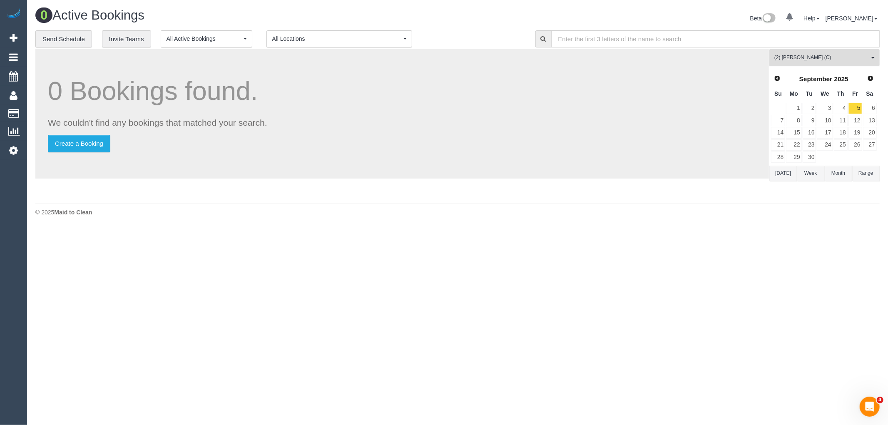
click at [860, 60] on span "(2) [PERSON_NAME] (C)" at bounding box center [821, 57] width 95 height 7
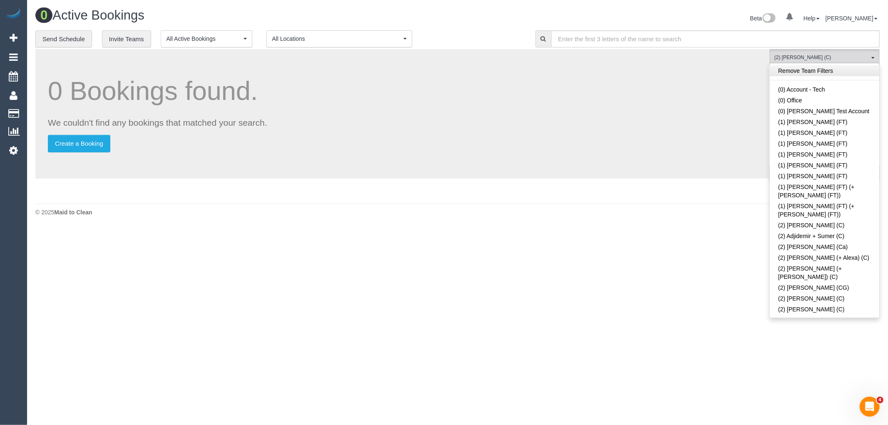
click at [835, 74] on link "Remove Team Filters" at bounding box center [824, 70] width 109 height 11
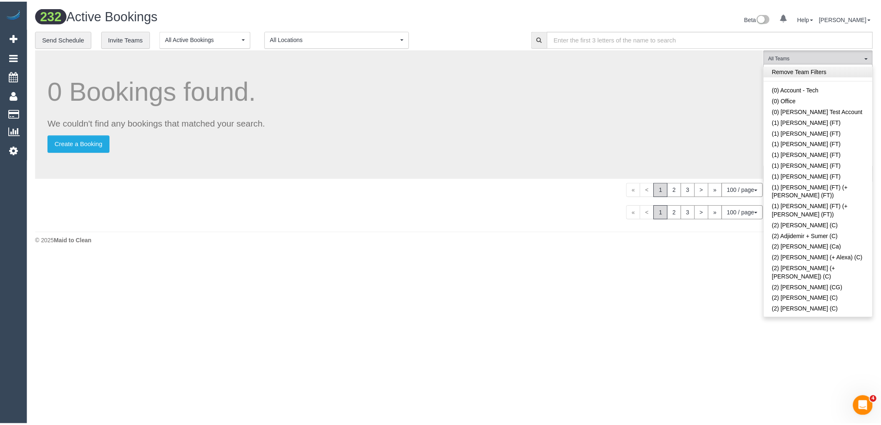
scroll to position [1689, 0]
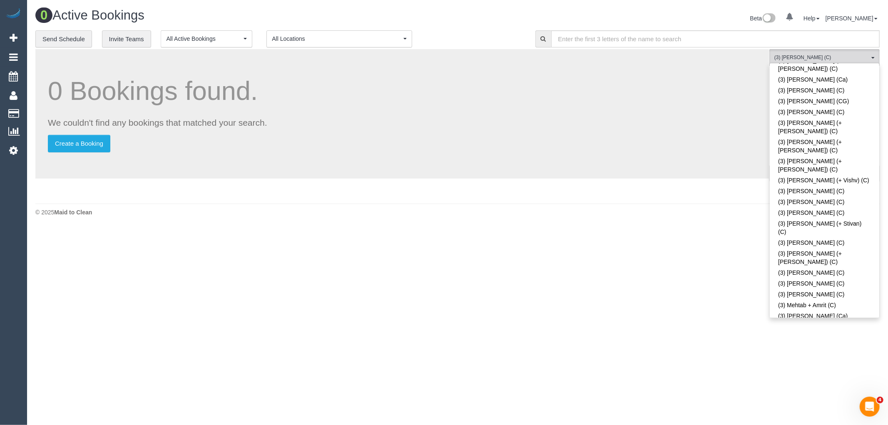
click at [731, 267] on body "0 Beta Your Notifications You have 0 alerts Add Booking Bookings Active Booking…" at bounding box center [444, 212] width 888 height 425
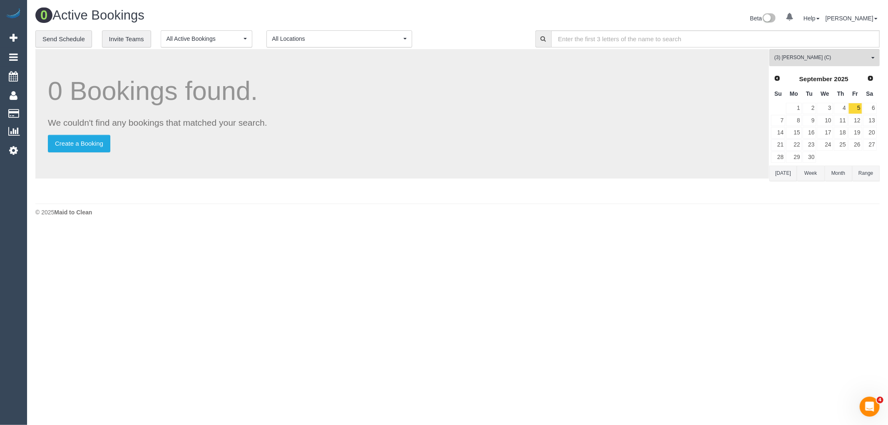
click at [783, 172] on button "Today" at bounding box center [782, 173] width 27 height 15
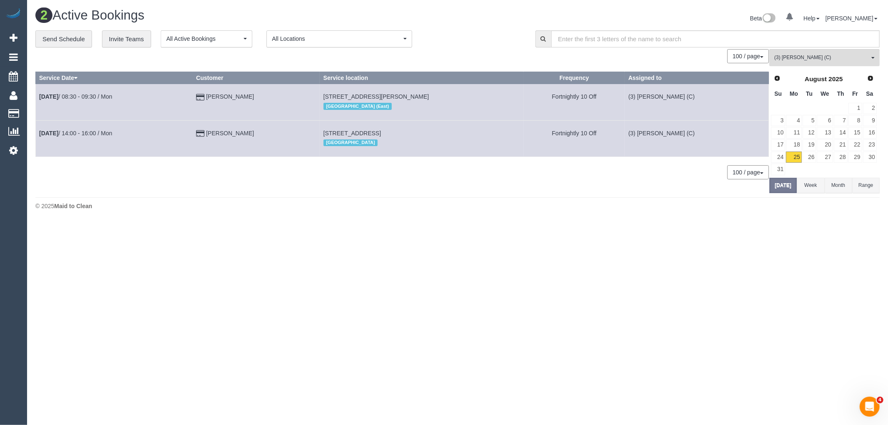
drag, startPoint x: 819, startPoint y: 271, endPoint x: 884, endPoint y: 159, distance: 129.2
click at [821, 268] on body "0 Beta Your Notifications You have 0 alerts Add Booking Bookings Active Booking…" at bounding box center [444, 212] width 888 height 425
click at [873, 80] on span "Next" at bounding box center [870, 78] width 7 height 7
click at [862, 109] on link "5" at bounding box center [855, 108] width 14 height 11
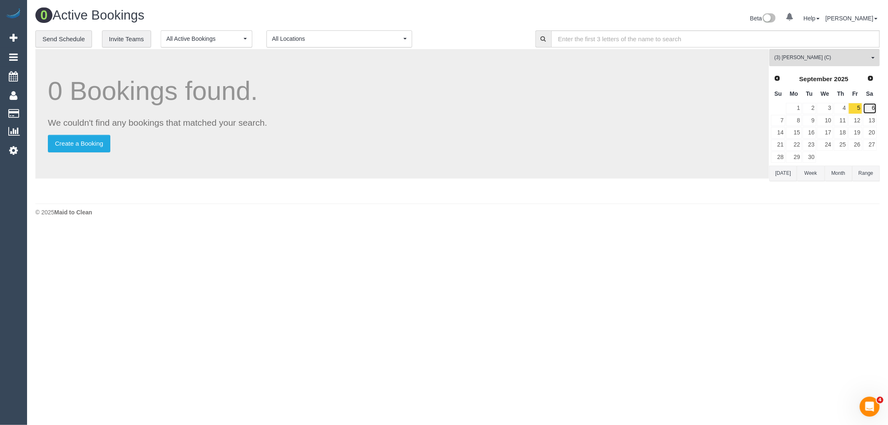
click at [871, 109] on link "6" at bounding box center [870, 108] width 14 height 11
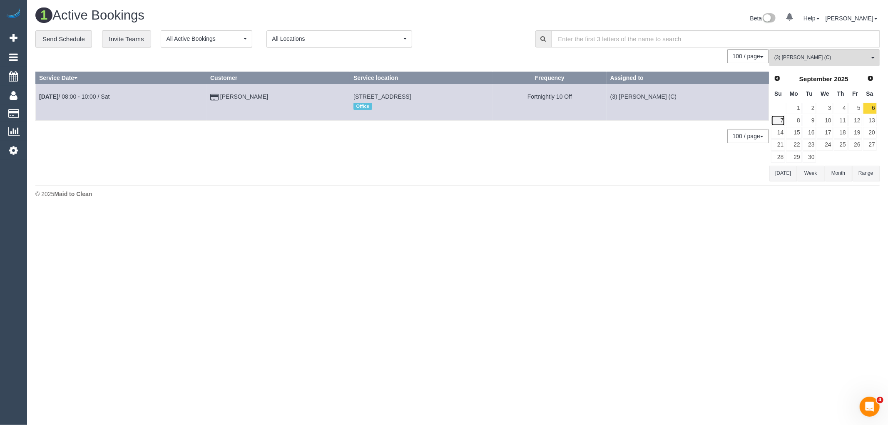
click at [781, 121] on link "7" at bounding box center [778, 120] width 14 height 11
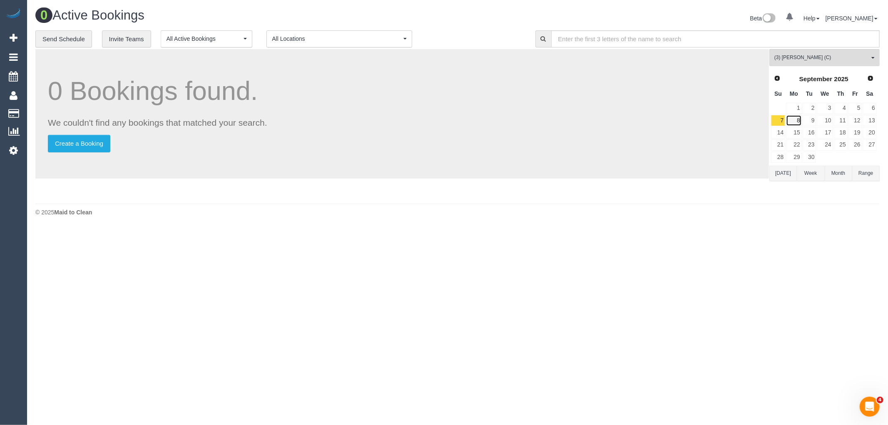
click at [794, 124] on link "8" at bounding box center [793, 120] width 15 height 11
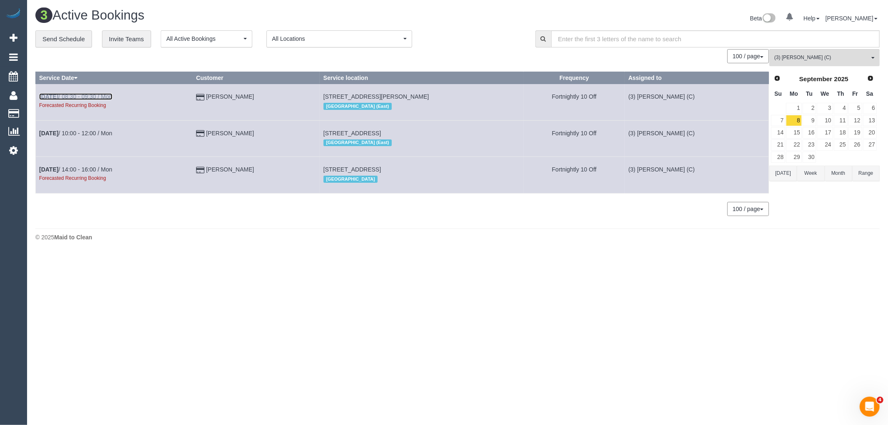
click at [103, 94] on link "Sep 8th / 08:30 - 09:30 / Mon" at bounding box center [75, 96] width 73 height 7
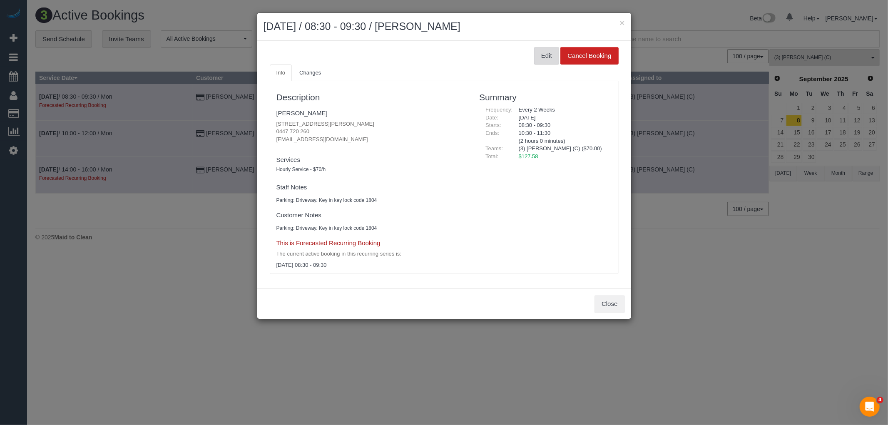
click at [536, 62] on button "Edit" at bounding box center [546, 55] width 25 height 17
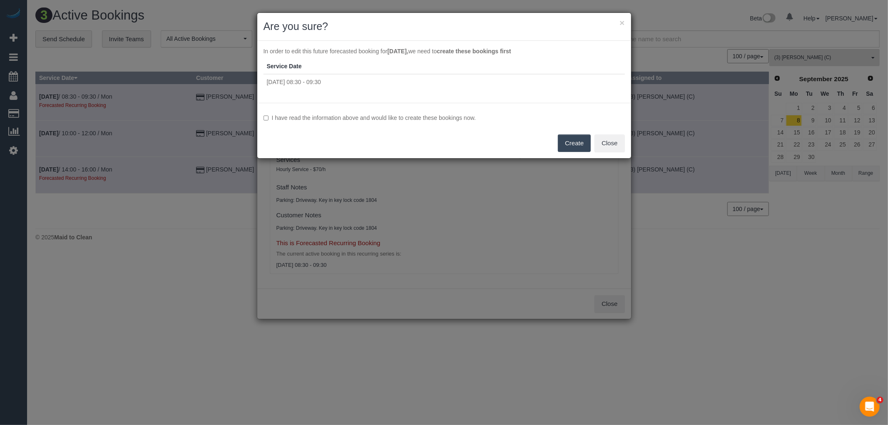
click at [460, 118] on label "I have read the information above and would like to create these bookings now." at bounding box center [443, 118] width 361 height 8
click at [559, 134] on button "Create" at bounding box center [574, 142] width 33 height 17
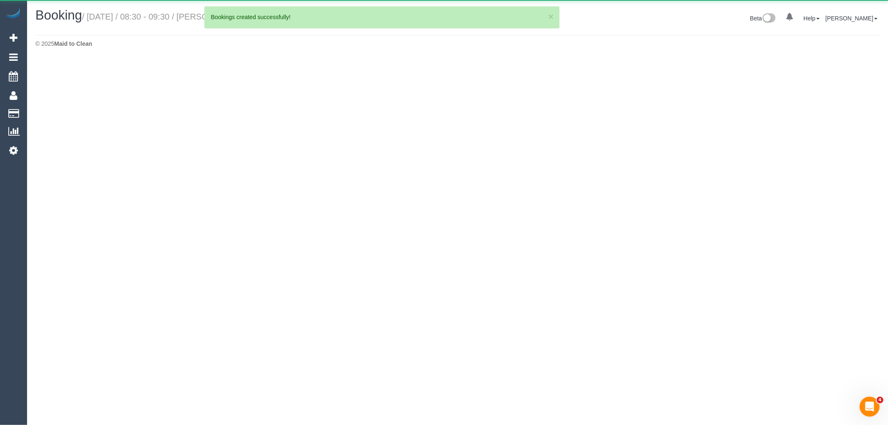
select select "VIC"
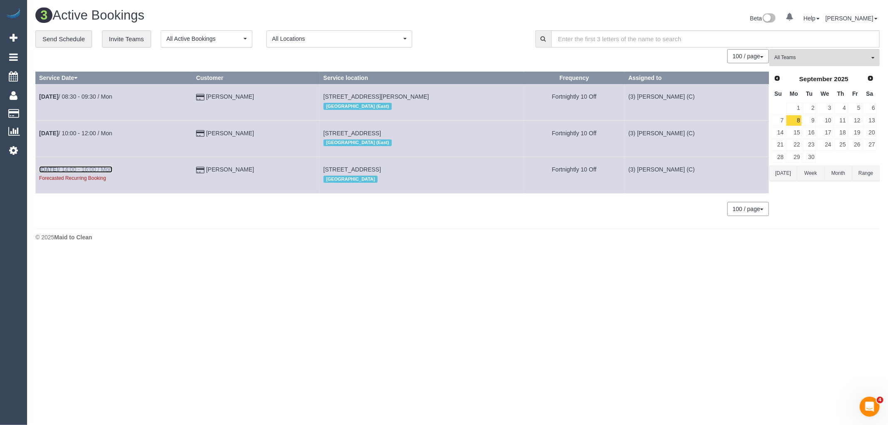
click at [107, 171] on link "Sep 8th / 14:00 - 16:00 / Mon" at bounding box center [75, 169] width 73 height 7
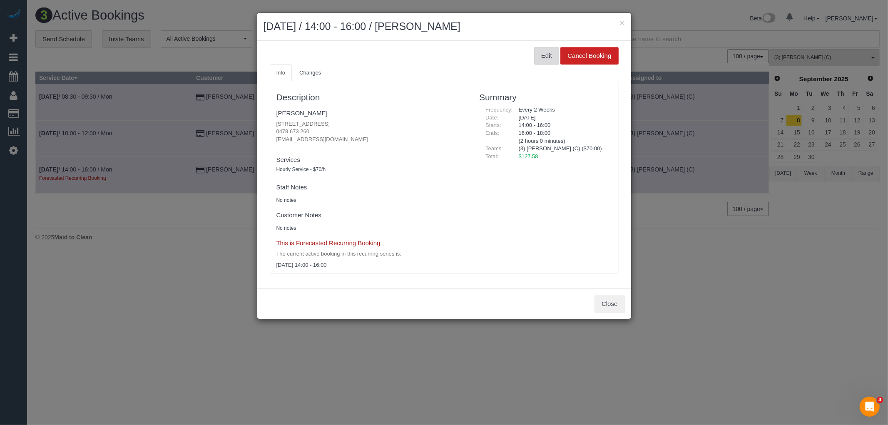
click at [546, 53] on button "Edit" at bounding box center [546, 55] width 25 height 17
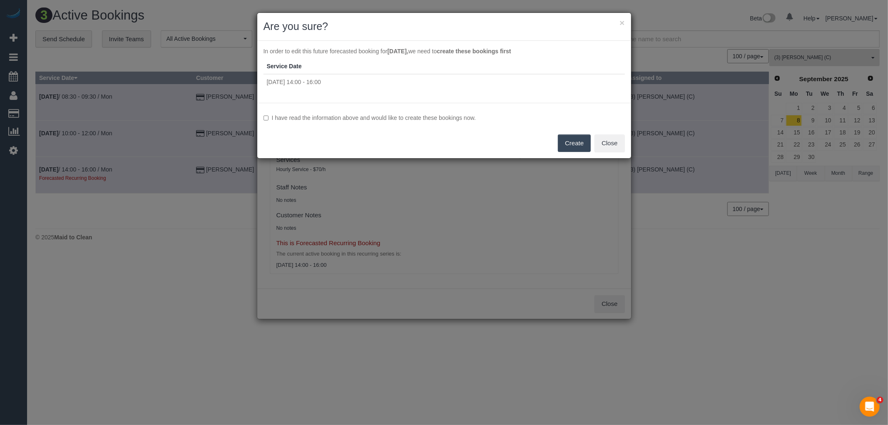
click at [444, 117] on label "I have read the information above and would like to create these bookings now." at bounding box center [443, 118] width 361 height 8
click at [574, 140] on button "Create" at bounding box center [574, 142] width 33 height 17
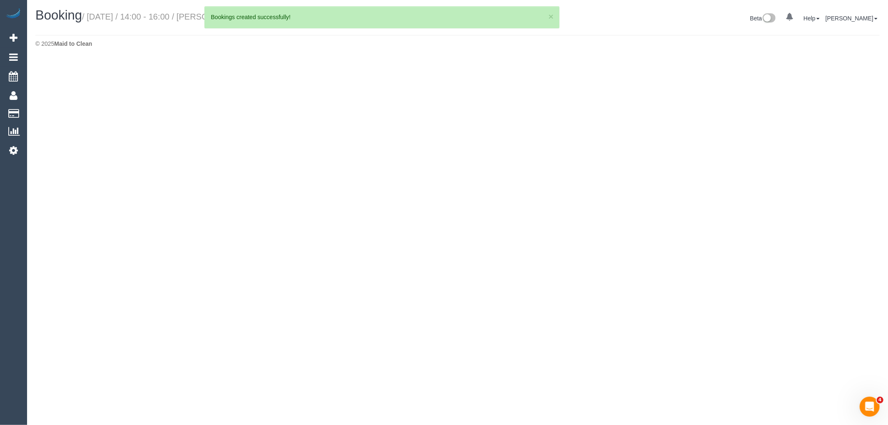
select select "VIC"
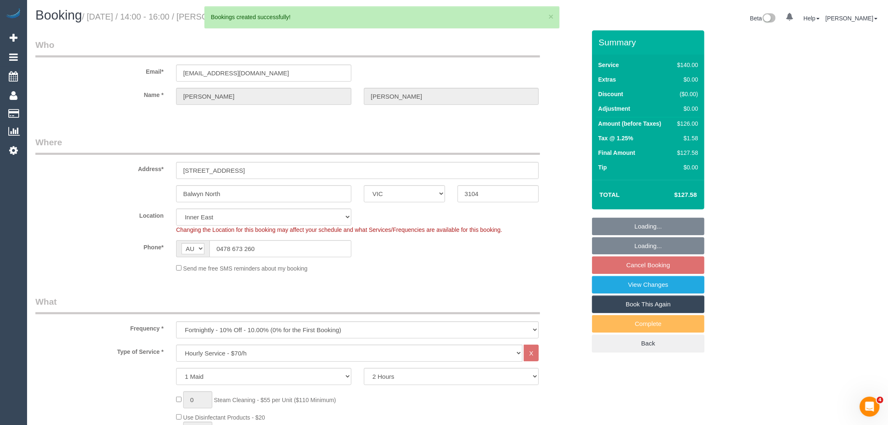
select select "object:7317"
select select "number:27"
select select "number:14"
select select "number:19"
select select "number:36"
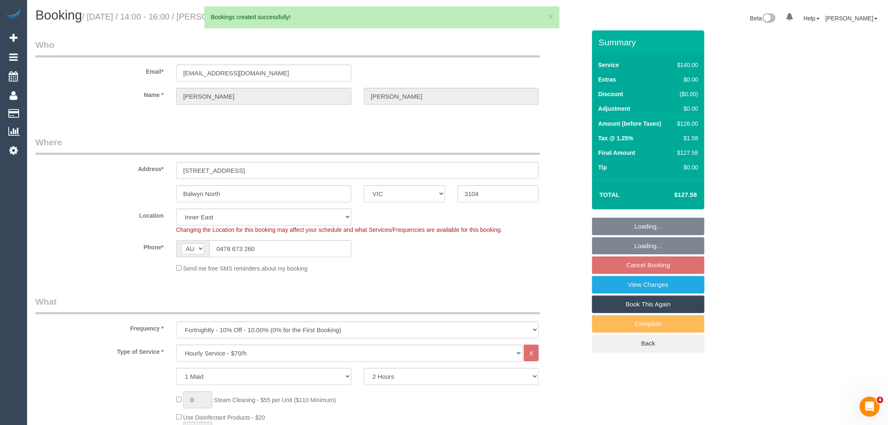
select select "number:33"
select select "spot47"
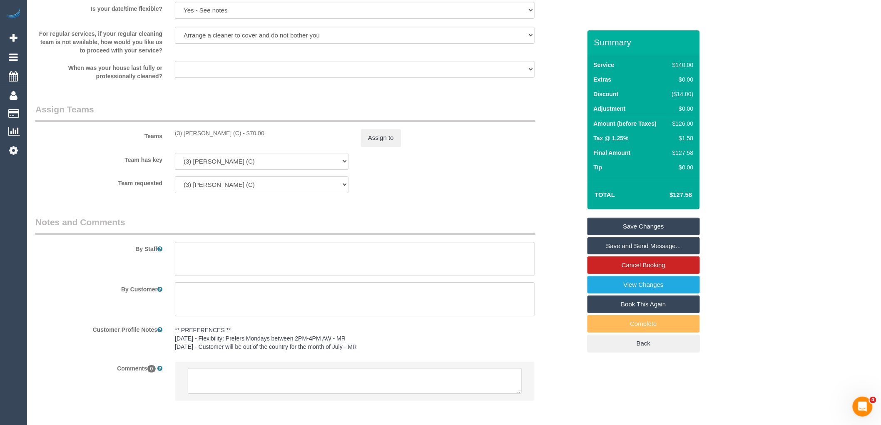
scroll to position [1161, 0]
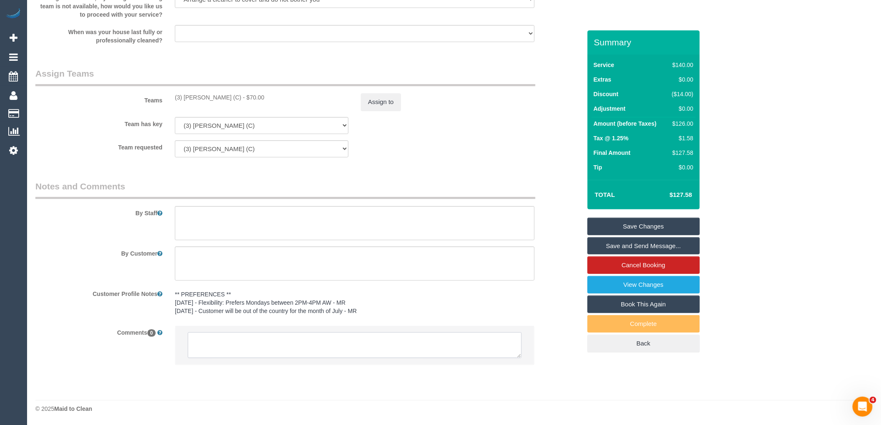
click at [225, 351] on textarea at bounding box center [355, 345] width 334 height 26
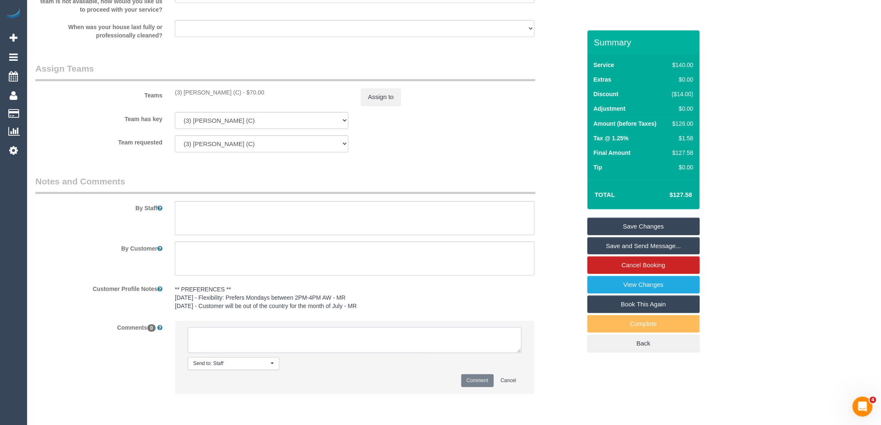
paste textarea "(3) Sewmina De Silva (C) unavailable for work between 05/09/25 - 08/09/25. Cust…"
drag, startPoint x: 320, startPoint y: 351, endPoint x: 226, endPoint y: 350, distance: 94.1
click at [226, 350] on textarea at bounding box center [355, 340] width 334 height 26
type textarea "(3) Sewmina De Silva (C) unavailable for work between 05/09/25 - 08/09/25. Cust…"
click at [484, 387] on button "Comment" at bounding box center [477, 380] width 32 height 13
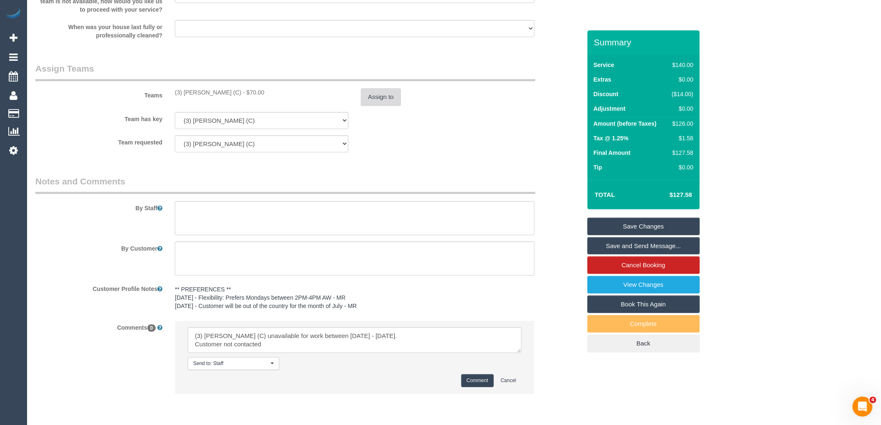
click at [378, 101] on button "Assign to" at bounding box center [381, 96] width 40 height 17
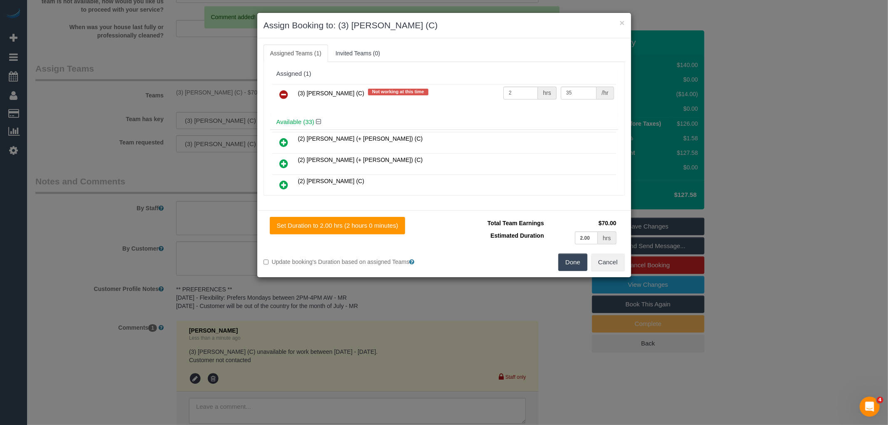
click at [289, 94] on link at bounding box center [284, 95] width 20 height 17
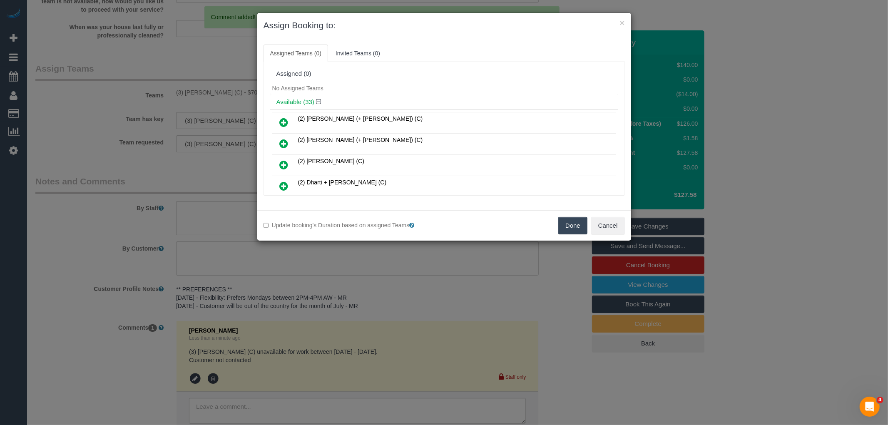
click at [570, 228] on button "Done" at bounding box center [572, 225] width 29 height 17
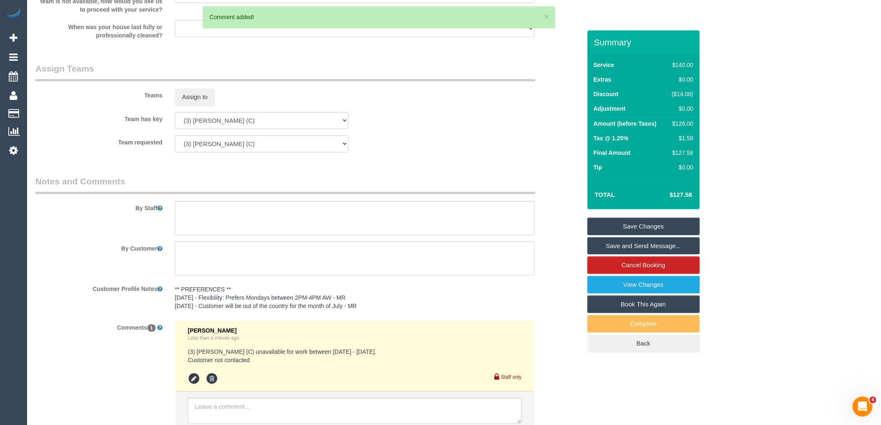
click at [637, 227] on link "Save Changes" at bounding box center [643, 226] width 112 height 17
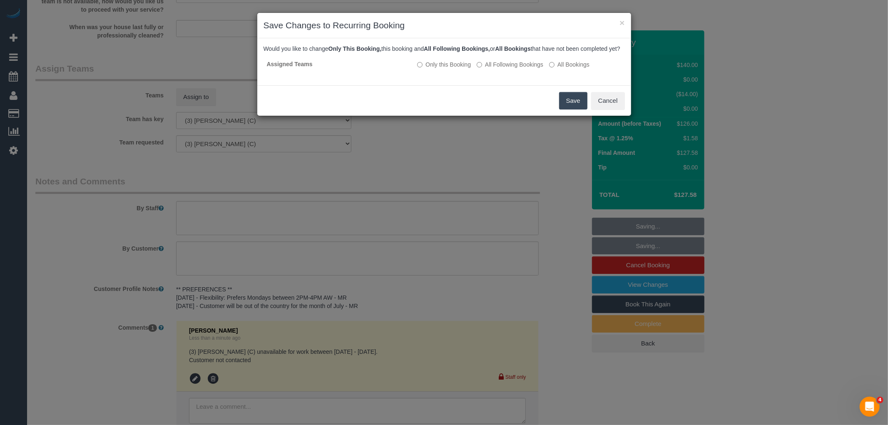
click at [571, 109] on button "Save" at bounding box center [573, 100] width 28 height 17
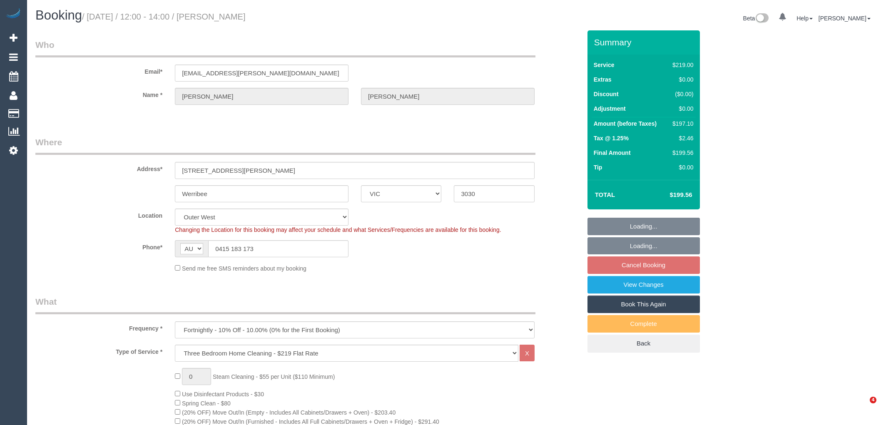
select select "VIC"
select select "string:stripe-pm_1P5xPu2GScqysDRVZKkhYD5n"
select select "spot4"
select select "number:30"
select select "number:14"
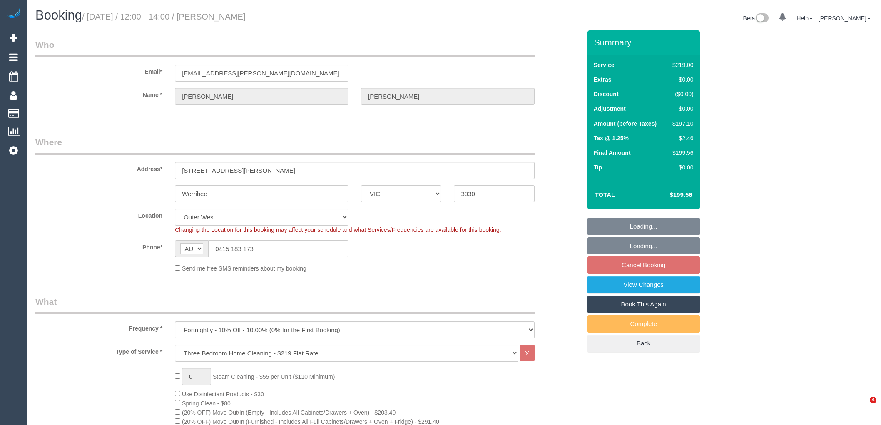
select select "number:18"
select select "number:36"
select select "number:35"
select select "number:12"
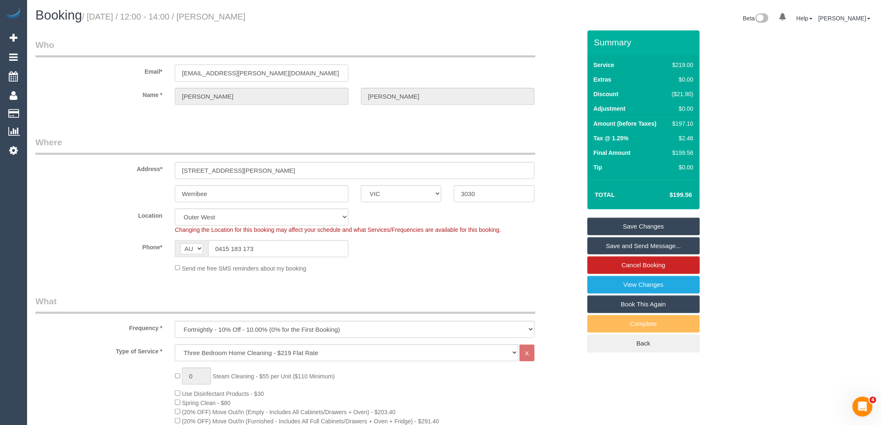
drag, startPoint x: 311, startPoint y: 70, endPoint x: 100, endPoint y: 77, distance: 211.2
click at [131, 71] on div "Email* 2014kathryn.williams@gmail.com" at bounding box center [308, 60] width 558 height 43
click at [314, 113] on div at bounding box center [355, 112] width 360 height 2
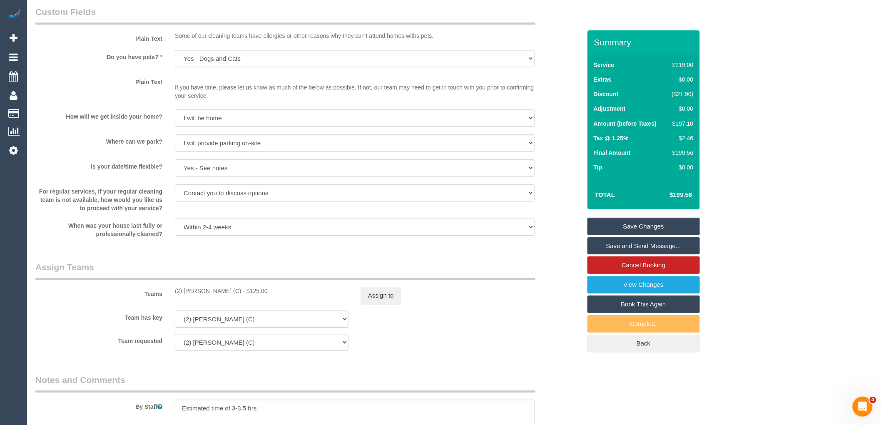
scroll to position [1156, 0]
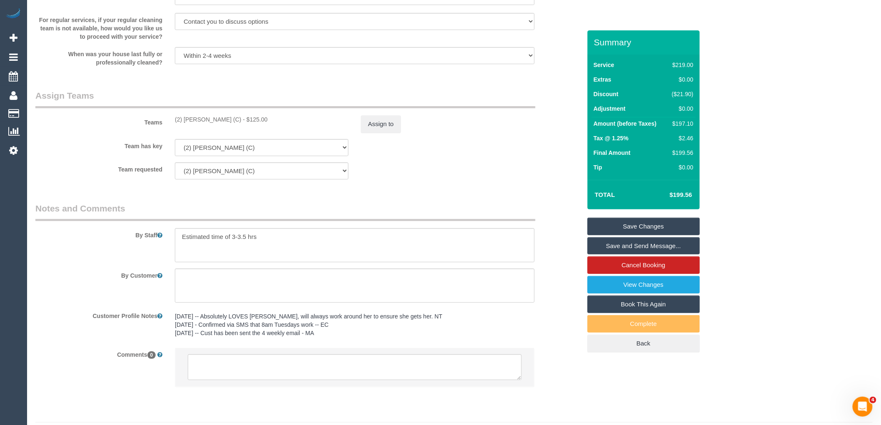
drag, startPoint x: 236, startPoint y: 126, endPoint x: 176, endPoint y: 129, distance: 59.6
click at [169, 124] on div "(2) Nicole Condello (C) - $125.00" at bounding box center [262, 119] width 186 height 8
copy div "(2) [PERSON_NAME] (C)"
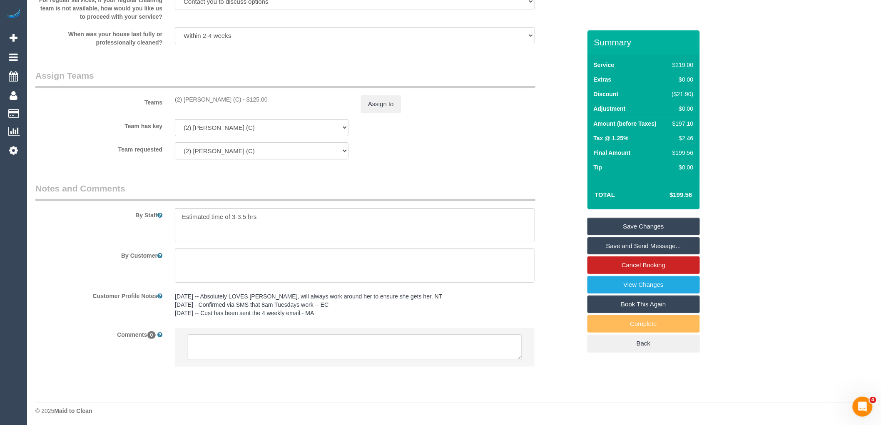
scroll to position [1187, 0]
click at [268, 342] on textarea at bounding box center [355, 345] width 334 height 26
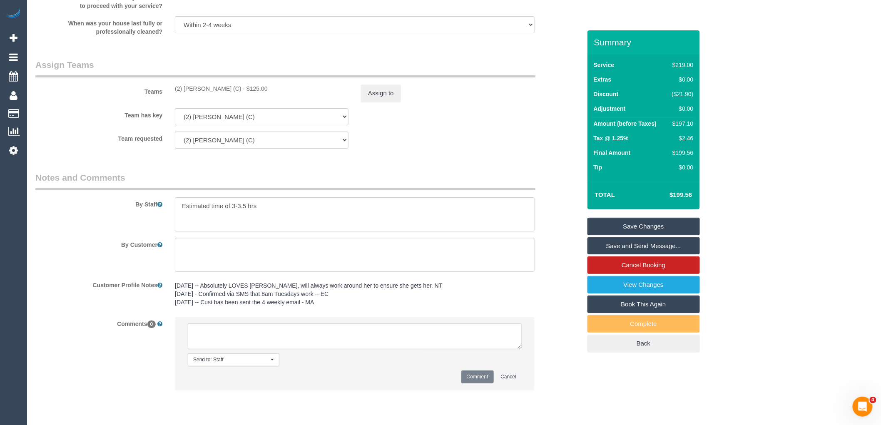
paste textarea "(2) [PERSON_NAME] (C)"
type textarea "(2) Nicole Condello (C) not avialable 05/09 Customer contacted via email"
click at [485, 383] on button "Comment" at bounding box center [477, 376] width 32 height 13
click at [383, 102] on button "Assign to" at bounding box center [381, 93] width 40 height 17
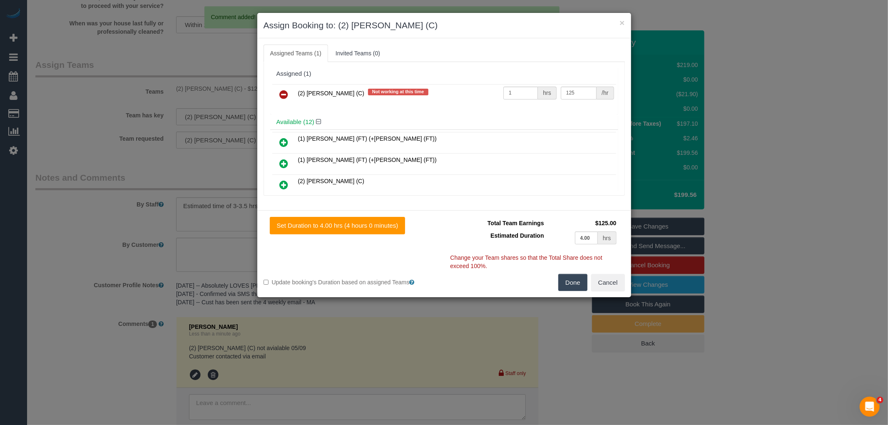
click at [286, 93] on icon at bounding box center [284, 94] width 9 height 10
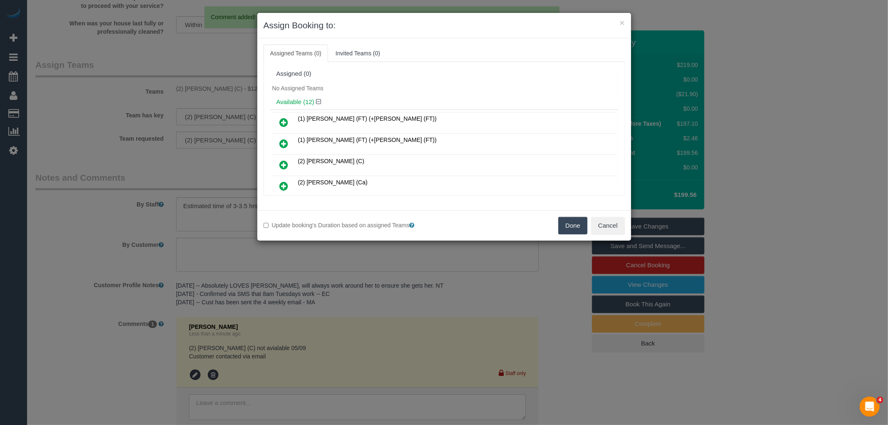
click at [566, 225] on button "Done" at bounding box center [572, 225] width 29 height 17
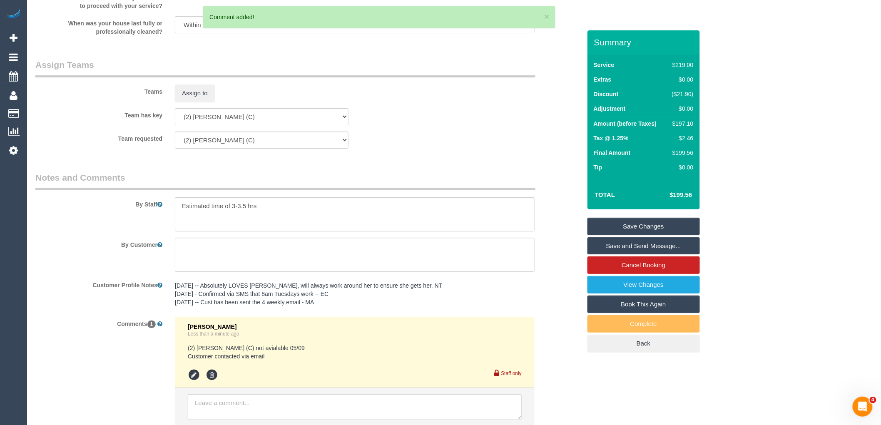
click at [650, 223] on link "Save Changes" at bounding box center [643, 226] width 112 height 17
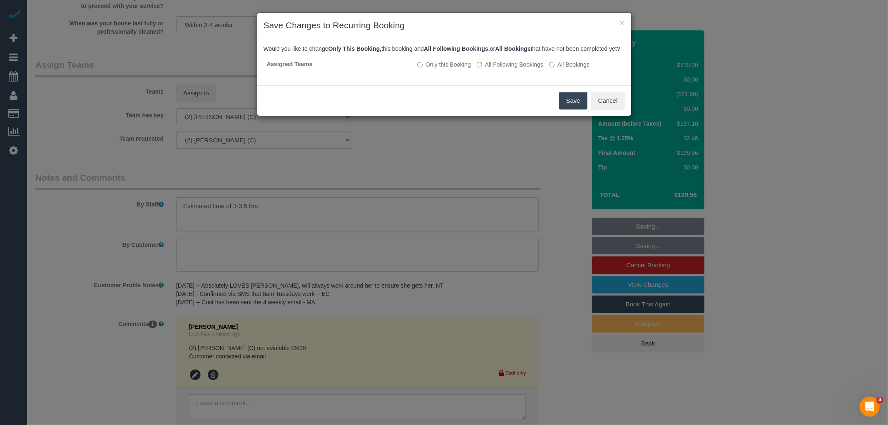
click at [579, 109] on button "Save" at bounding box center [573, 100] width 28 height 17
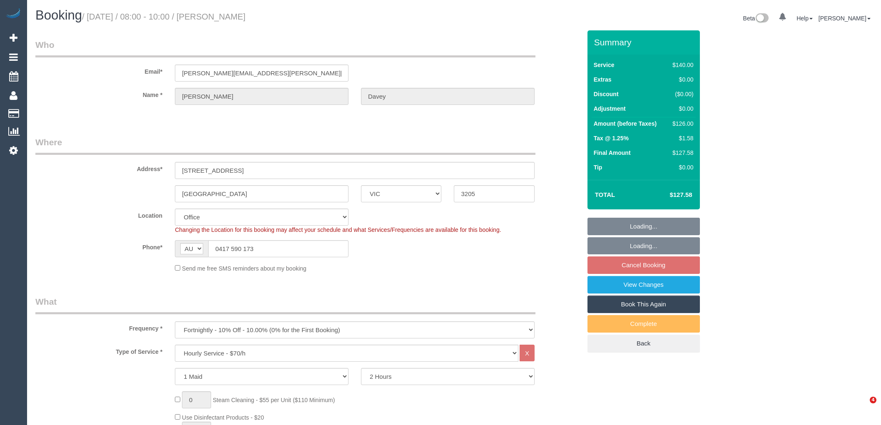
select select "VIC"
select select "number:30"
select select "number:14"
select select "number:19"
select select "number:36"
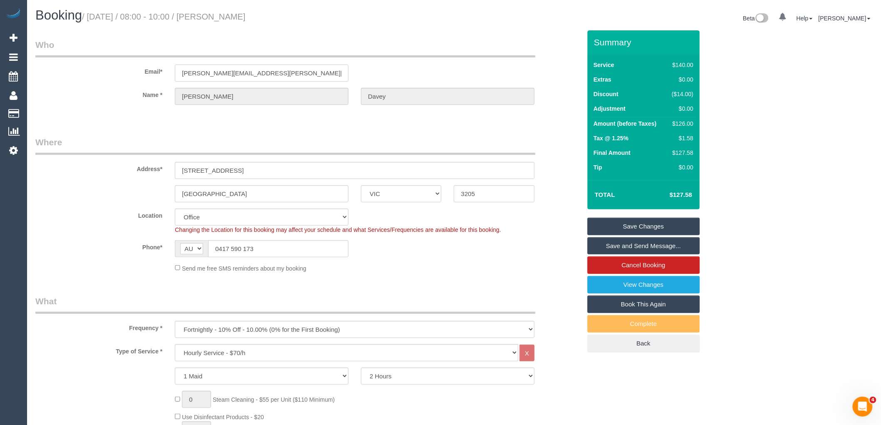
drag, startPoint x: 277, startPoint y: 74, endPoint x: 134, endPoint y: 89, distance: 143.6
click at [139, 88] on sui-booking-customer "Email* [PERSON_NAME][EMAIL_ADDRESS][PERSON_NAME][DOMAIN_NAME] Name * [PERSON_NA…" at bounding box center [308, 76] width 546 height 75
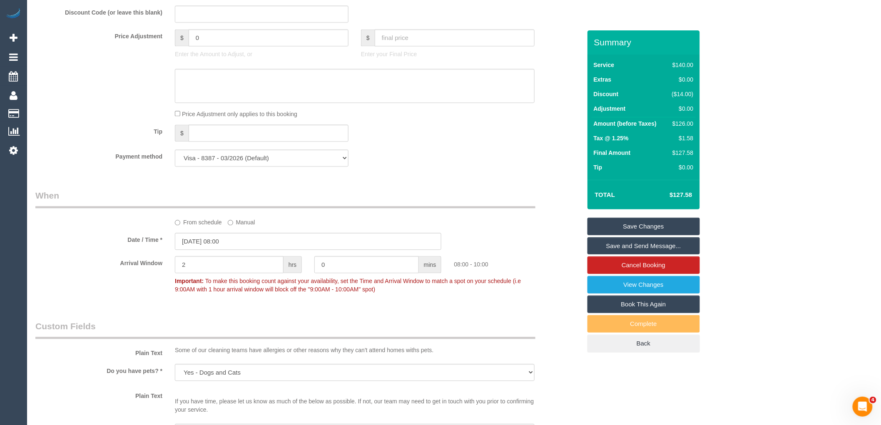
scroll to position [1064, 0]
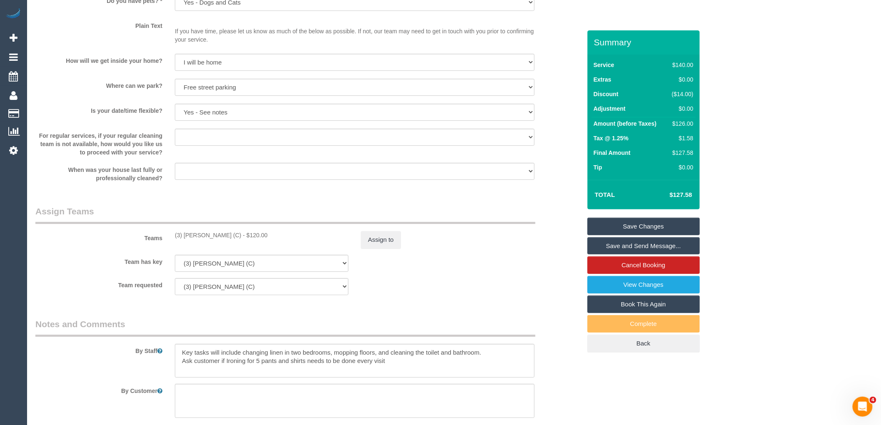
drag, startPoint x: 242, startPoint y: 239, endPoint x: 167, endPoint y: 239, distance: 75.3
click at [167, 239] on div "Teams (3) [PERSON_NAME] (C) - $120.00 Assign to" at bounding box center [308, 226] width 558 height 43
copy div "(3) [PERSON_NAME] (C)"
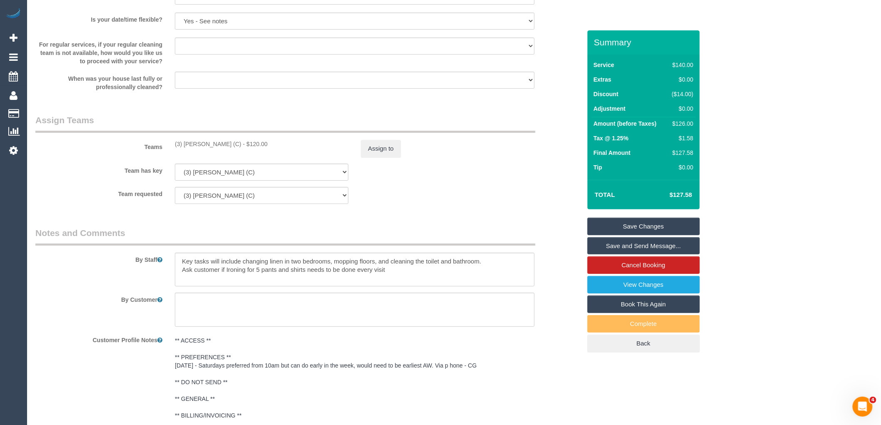
scroll to position [1281, 0]
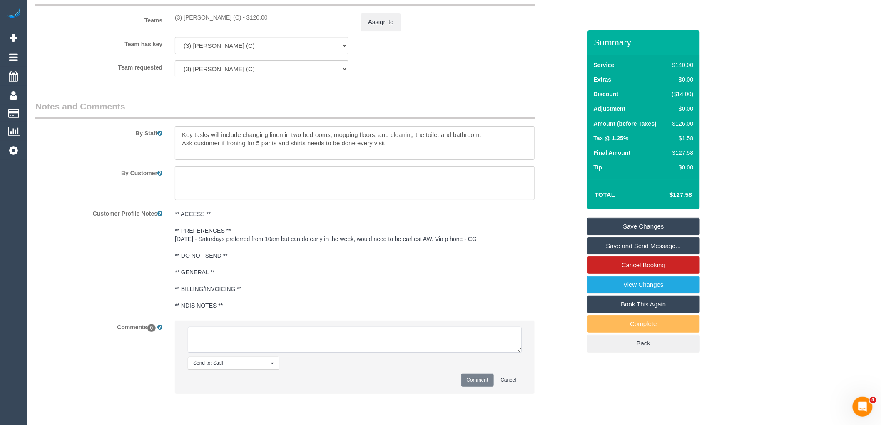
click at [259, 343] on textarea at bounding box center [355, 340] width 334 height 26
paste textarea "(3) [PERSON_NAME] (C)"
click at [347, 352] on textarea at bounding box center [355, 340] width 334 height 26
paste textarea "unavailable for work between [DATE] - [DATE]."
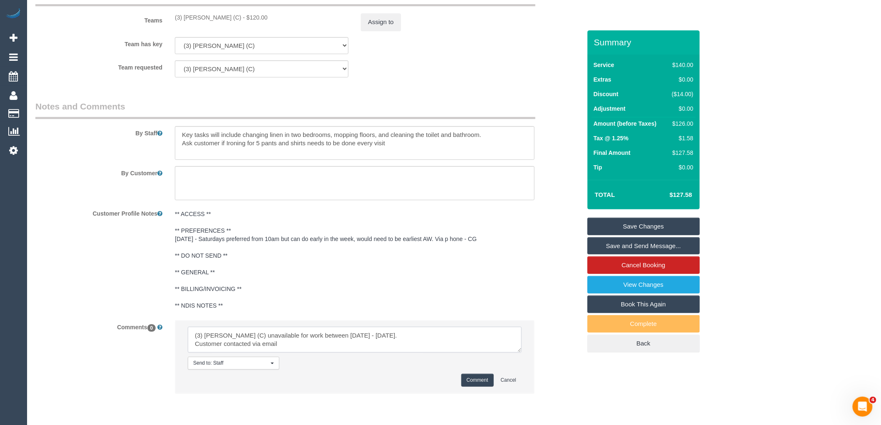
drag, startPoint x: 286, startPoint y: 354, endPoint x: 194, endPoint y: 343, distance: 92.7
click at [194, 343] on textarea at bounding box center [355, 340] width 334 height 26
type textarea "(3) Sewmina De Silva (C) unavailable for work between 05/09/25 - 08/09/25. Cust…"
click at [484, 387] on button "Comment" at bounding box center [477, 380] width 32 height 13
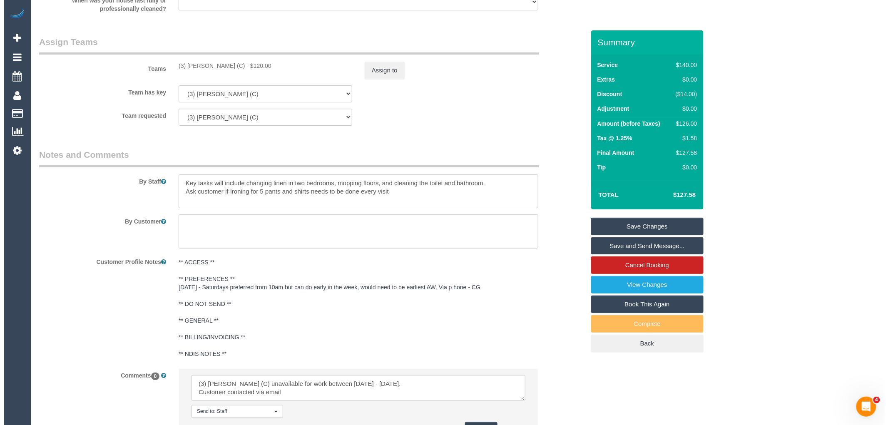
scroll to position [1143, 0]
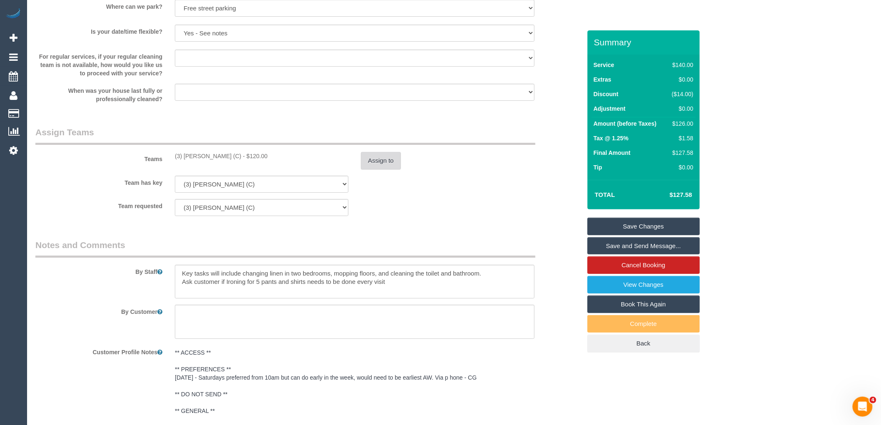
click at [395, 157] on button "Assign to" at bounding box center [381, 160] width 40 height 17
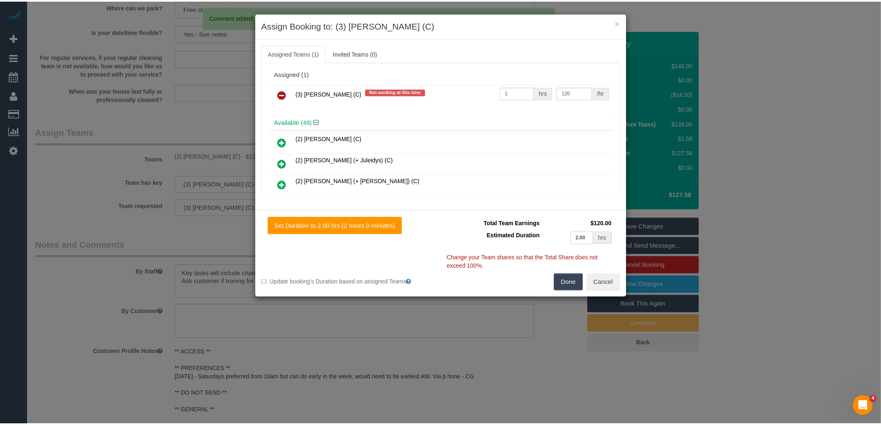
scroll to position [0, 0]
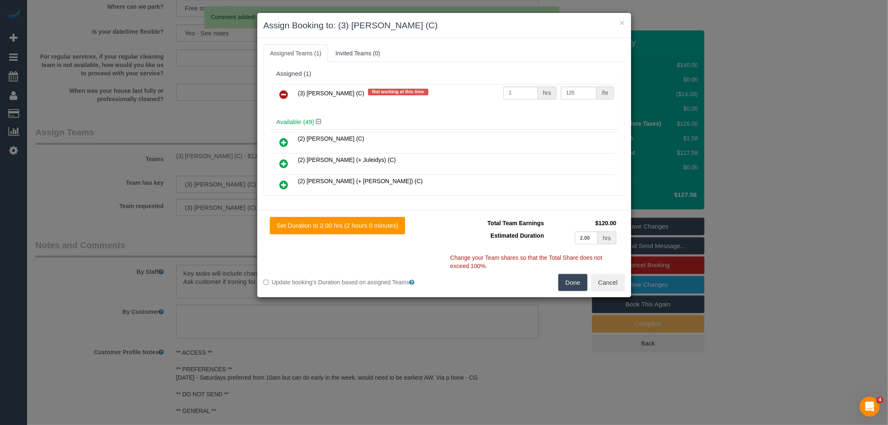
click at [285, 94] on icon at bounding box center [284, 94] width 9 height 10
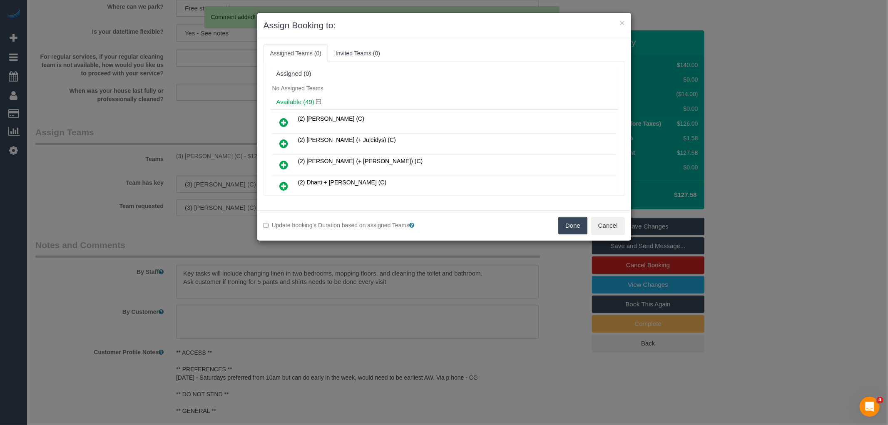
drag, startPoint x: 568, startPoint y: 224, endPoint x: 618, endPoint y: 230, distance: 50.4
click at [568, 223] on button "Done" at bounding box center [572, 225] width 29 height 17
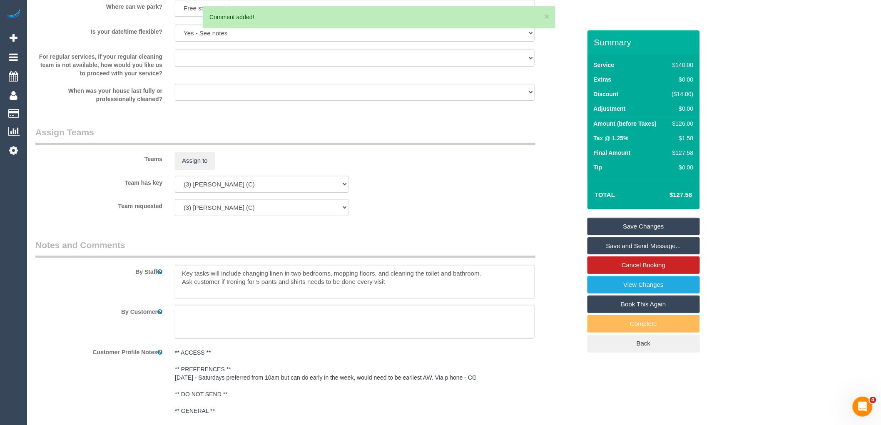
click at [654, 226] on link "Save Changes" at bounding box center [643, 226] width 112 height 17
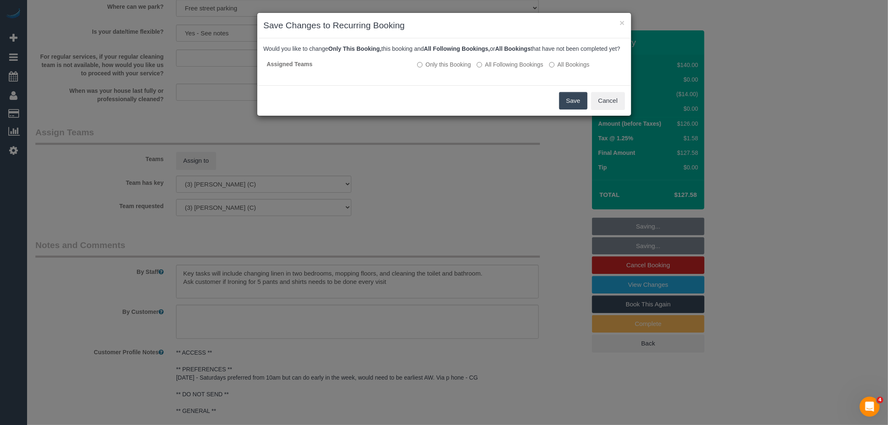
click at [572, 106] on button "Save" at bounding box center [573, 100] width 28 height 17
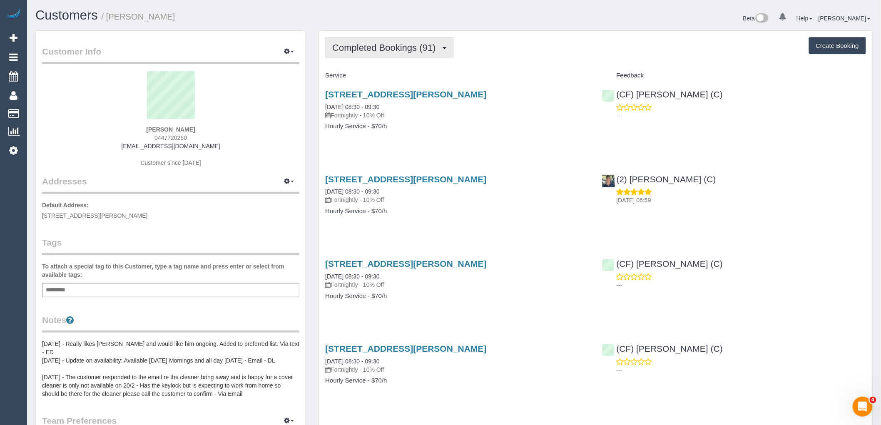
click at [398, 42] on button "Completed Bookings (91)" at bounding box center [389, 47] width 128 height 21
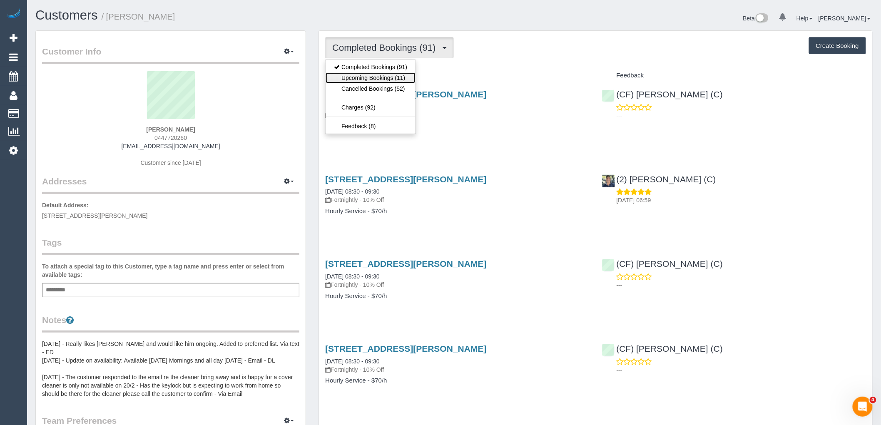
click at [397, 78] on link "Upcoming Bookings (11)" at bounding box center [371, 77] width 90 height 11
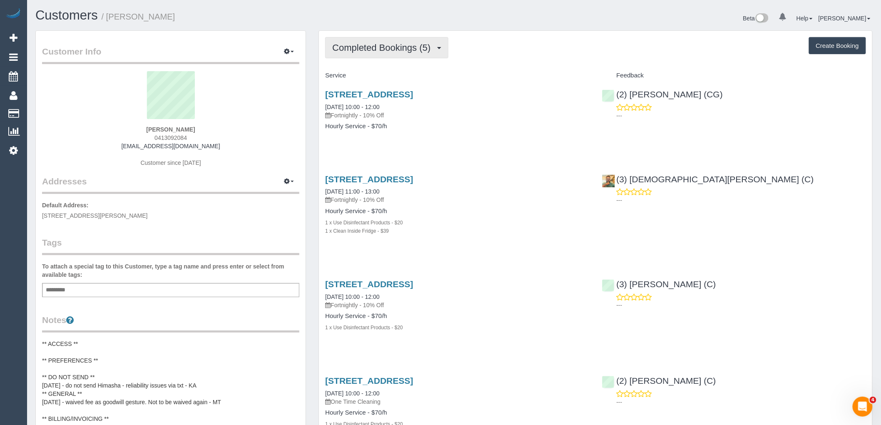
click at [397, 51] on span "Completed Bookings (5)" at bounding box center [383, 47] width 102 height 10
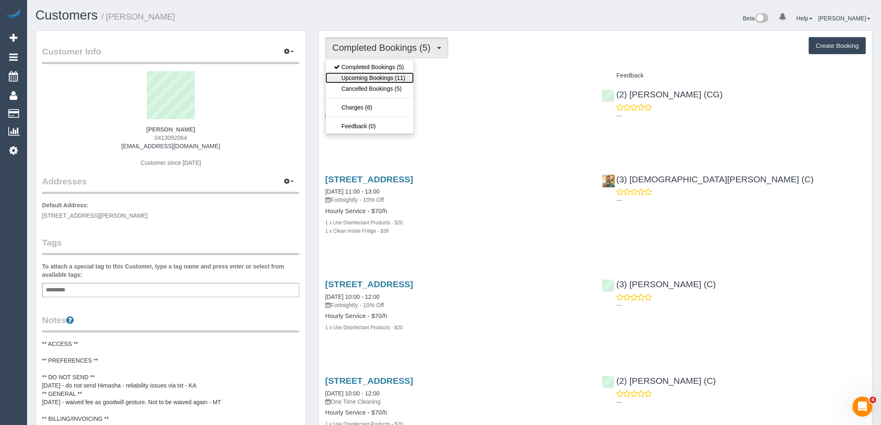
click at [401, 78] on link "Upcoming Bookings (11)" at bounding box center [370, 77] width 88 height 11
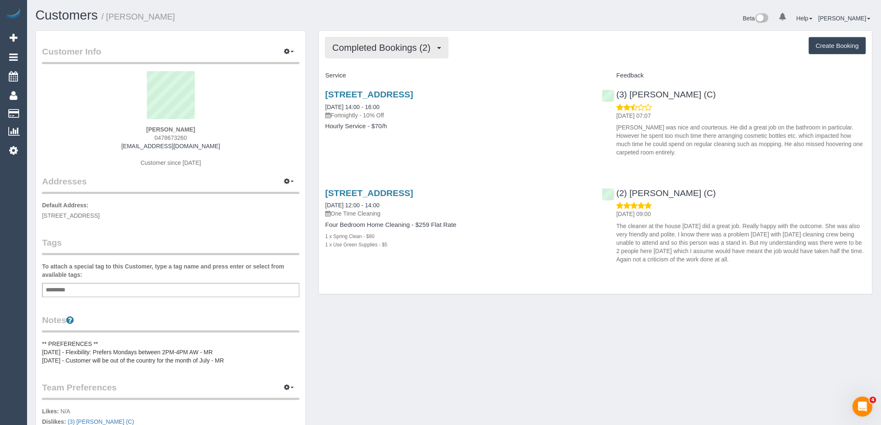
click at [378, 46] on span "Completed Bookings (2)" at bounding box center [383, 47] width 102 height 10
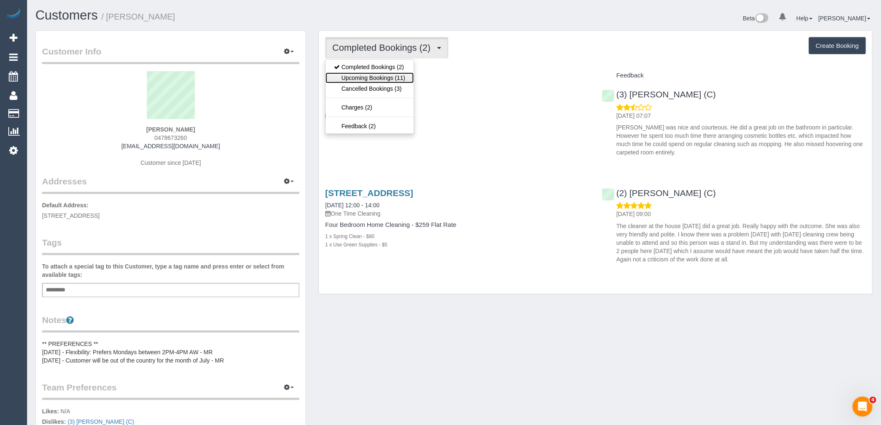
click at [390, 78] on link "Upcoming Bookings (11)" at bounding box center [370, 77] width 88 height 11
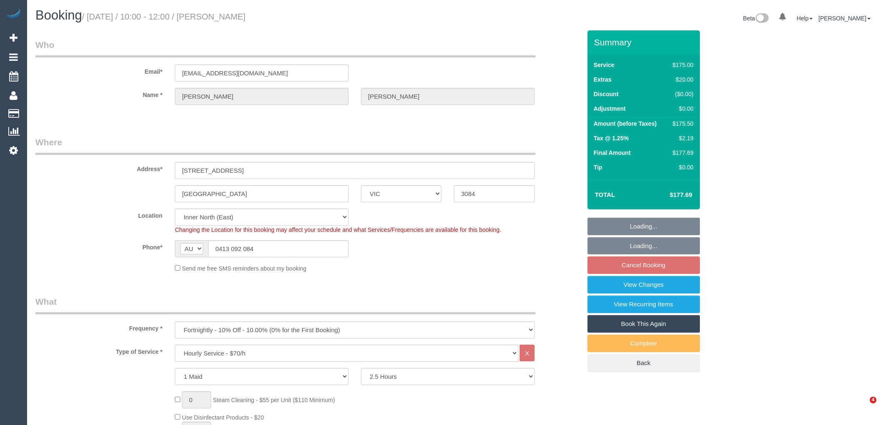
select select "VIC"
select select "150"
select select "string:stripe-pm_1RTuXC2GScqysDRV2vUyy1u0"
select select "number:29"
select select "number:15"
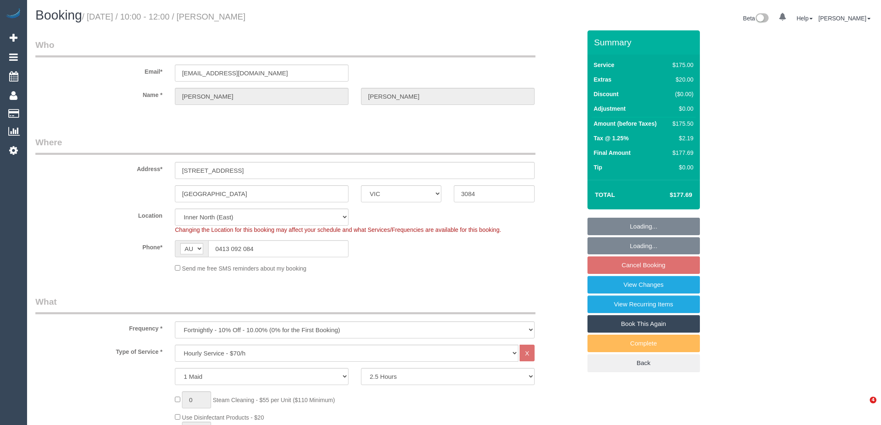
select select "number:18"
select select "number:25"
select select "number:34"
select select "number:12"
select select "spot3"
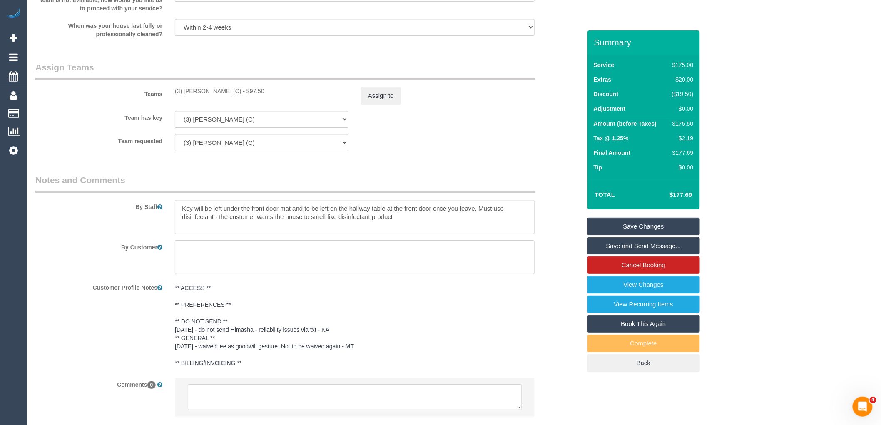
scroll to position [1219, 0]
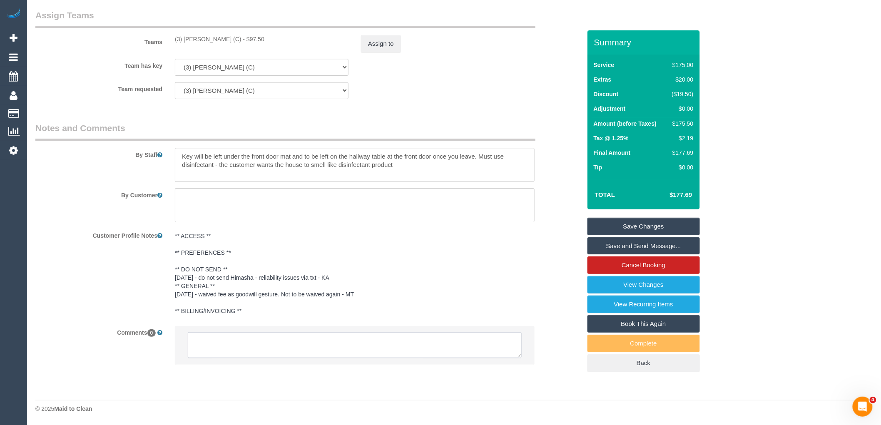
click at [297, 343] on textarea at bounding box center [355, 345] width 334 height 26
paste textarea "(3) [PERSON_NAME] (C) unavailable for work between [DATE] - [DATE]. Customer co…"
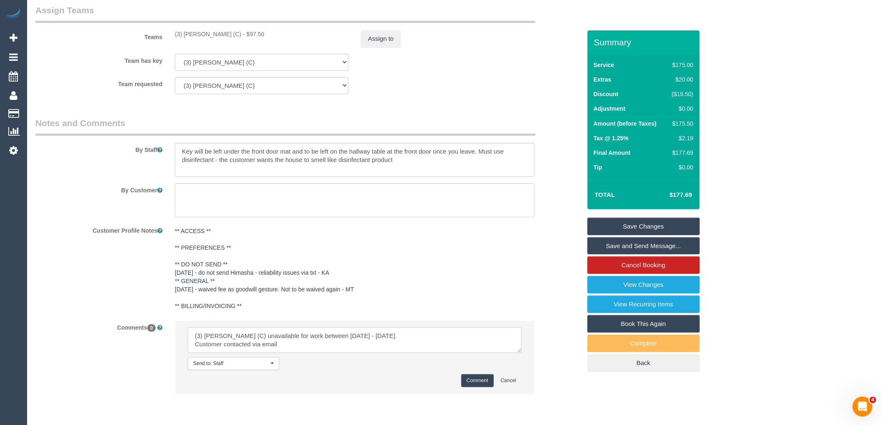
type textarea "(3) [PERSON_NAME] (C) unavailable for work between [DATE] - [DATE]. Customer co…"
click at [484, 380] on button "Comment" at bounding box center [477, 380] width 32 height 13
click at [383, 43] on button "Assign to" at bounding box center [381, 38] width 40 height 17
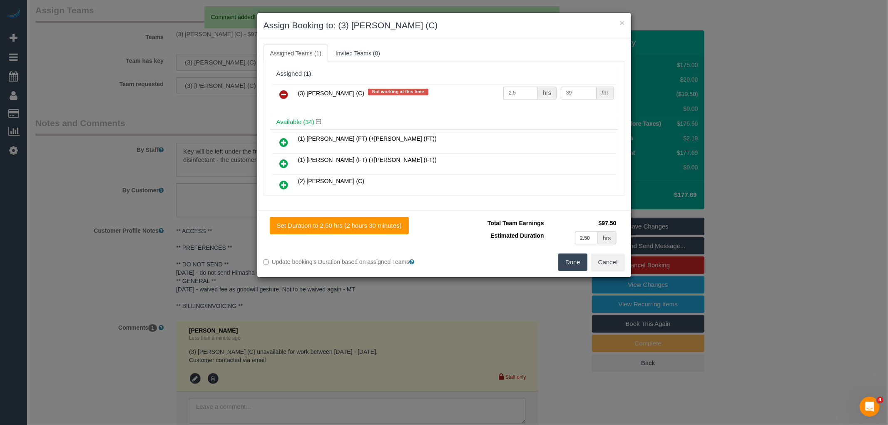
click at [283, 94] on icon at bounding box center [284, 94] width 9 height 10
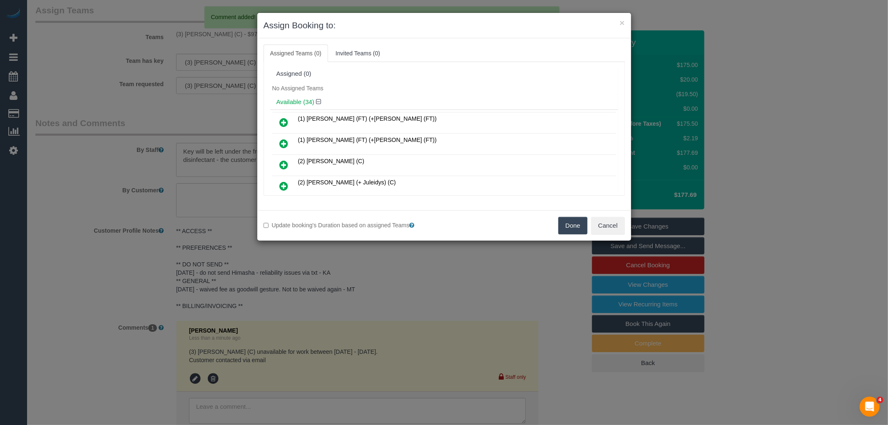
click at [577, 229] on button "Done" at bounding box center [572, 225] width 29 height 17
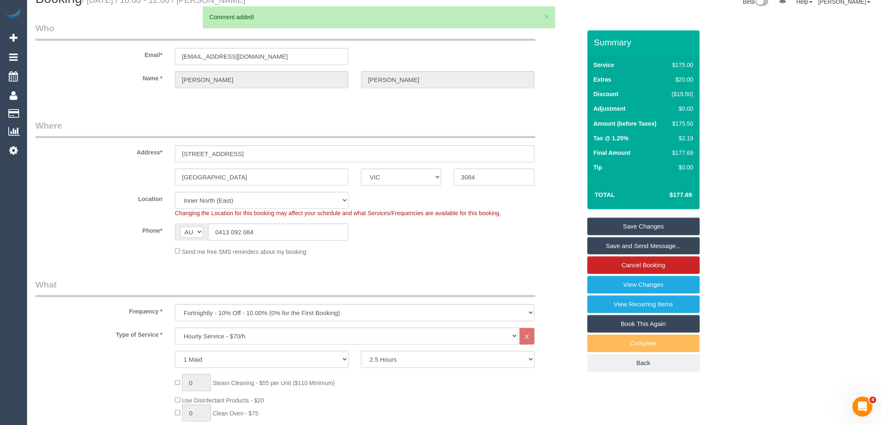
scroll to position [0, 0]
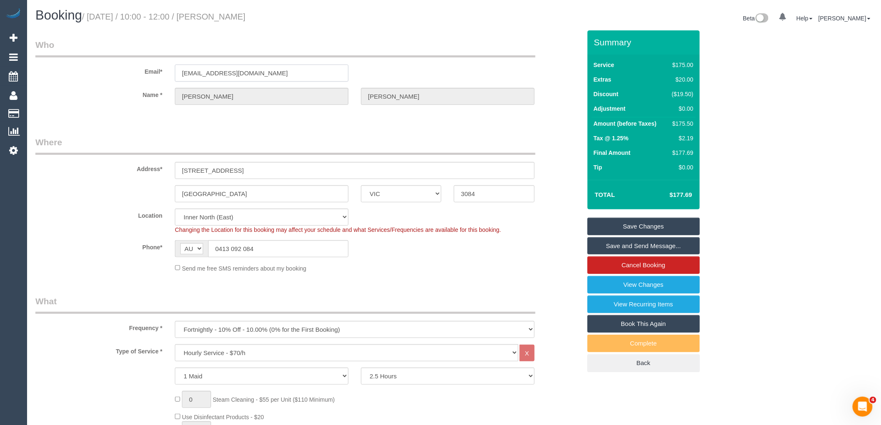
drag, startPoint x: 281, startPoint y: 76, endPoint x: 42, endPoint y: 92, distance: 240.3
click at [104, 75] on div "Email* nsorrentino@hotmail.com" at bounding box center [308, 60] width 558 height 43
click at [608, 221] on link "Save Changes" at bounding box center [643, 226] width 112 height 17
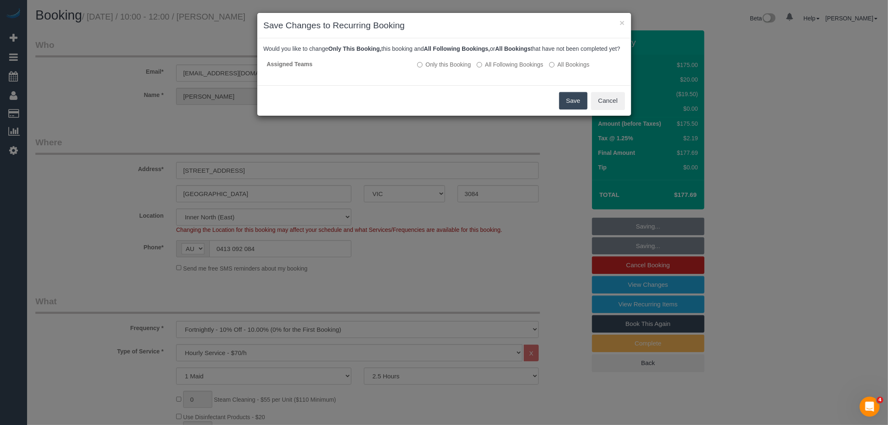
click at [580, 102] on button "Save" at bounding box center [573, 100] width 28 height 17
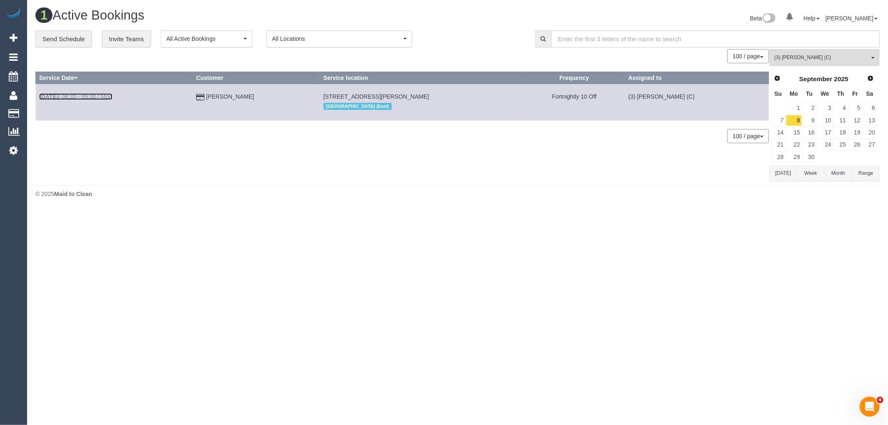
click at [109, 99] on link "Sep 8th / 08:30 - 09:30 / Mon" at bounding box center [75, 96] width 73 height 7
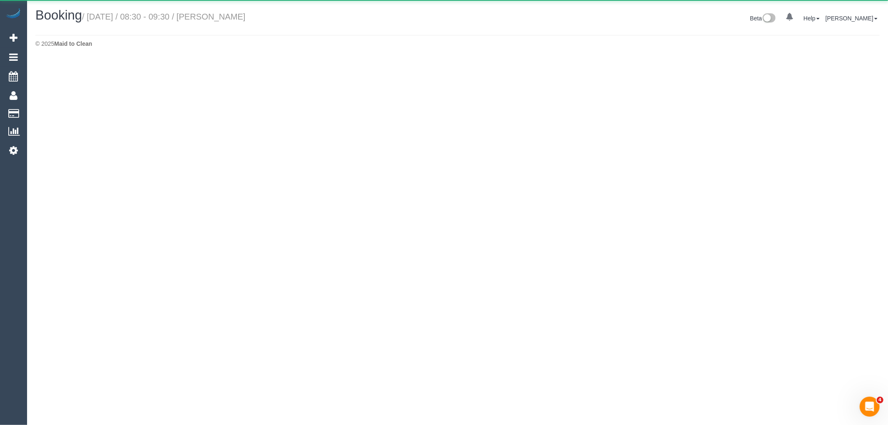
select select "VIC"
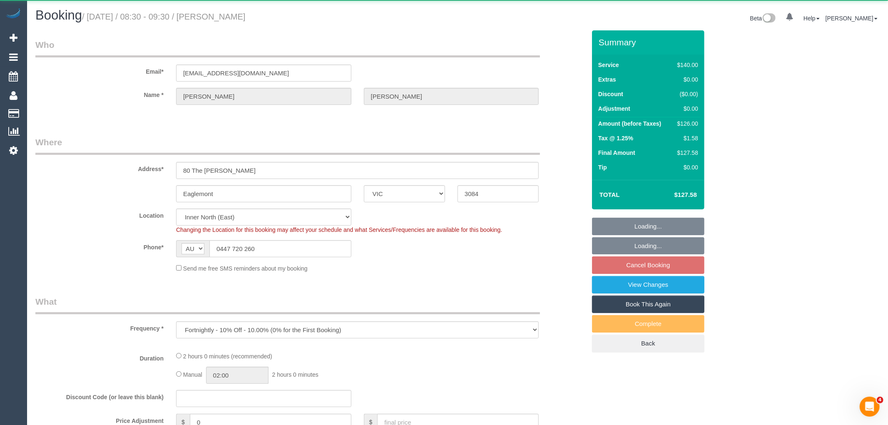
select select "object:5894"
select select "number:32"
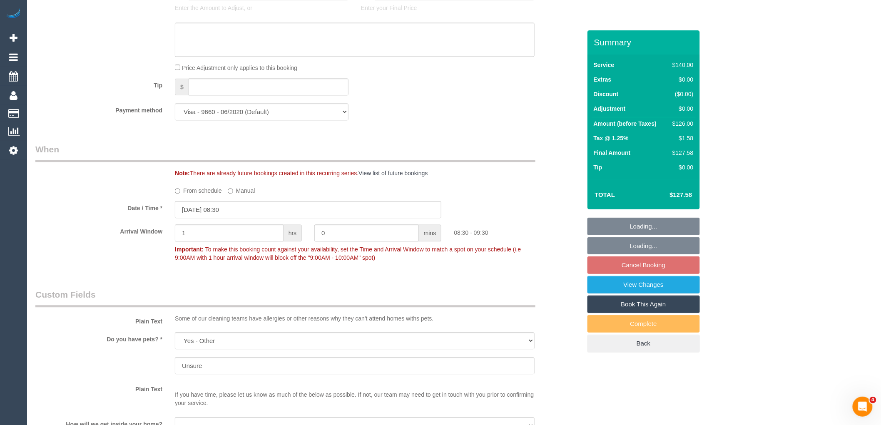
scroll to position [1110, 0]
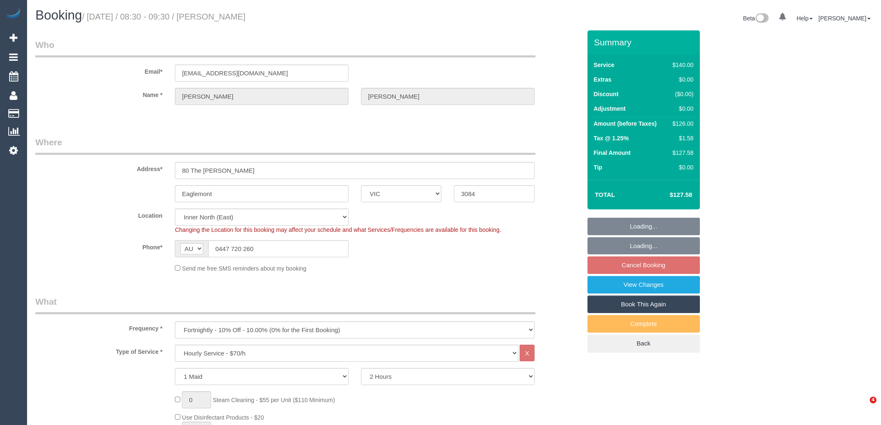
select select "VIC"
select select "number:32"
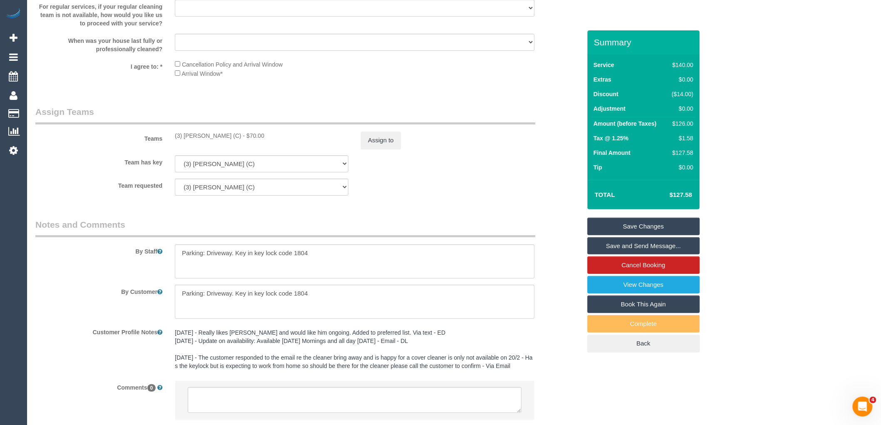
scroll to position [1279, 0]
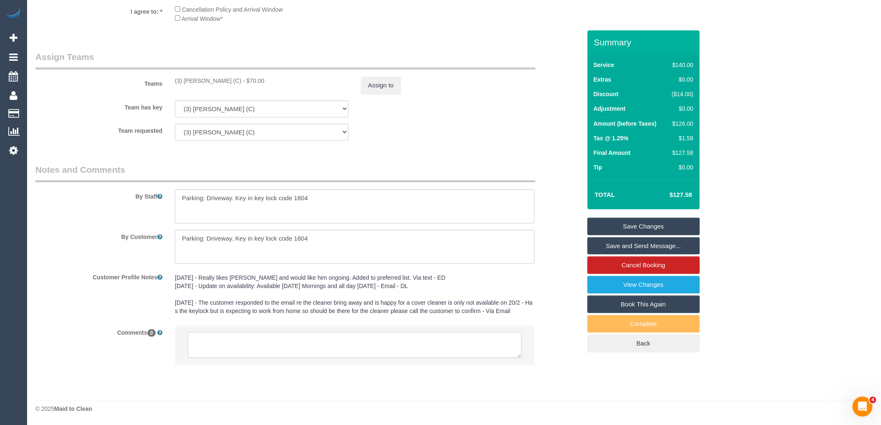
click at [294, 351] on textarea at bounding box center [355, 345] width 334 height 26
paste textarea "(3) [PERSON_NAME] (C) unavailable for work between [DATE] - [DATE]. Customer co…"
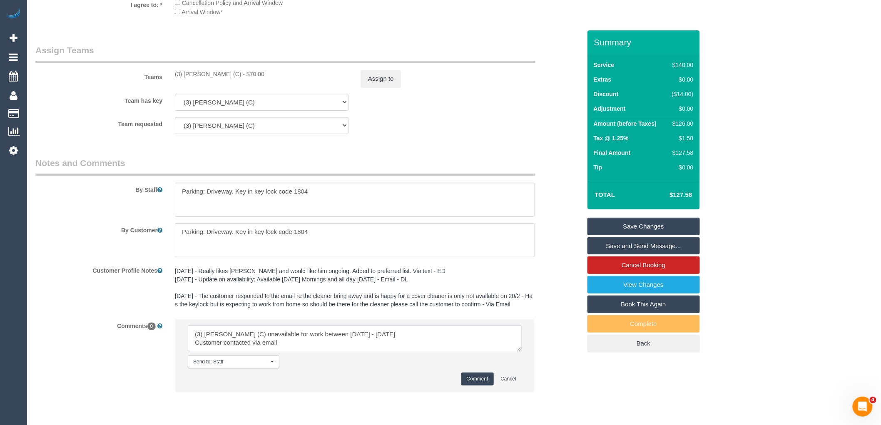
type textarea "(3) [PERSON_NAME] (C) unavailable for work between [DATE] - [DATE]. Customer co…"
click at [472, 385] on button "Comment" at bounding box center [477, 379] width 32 height 13
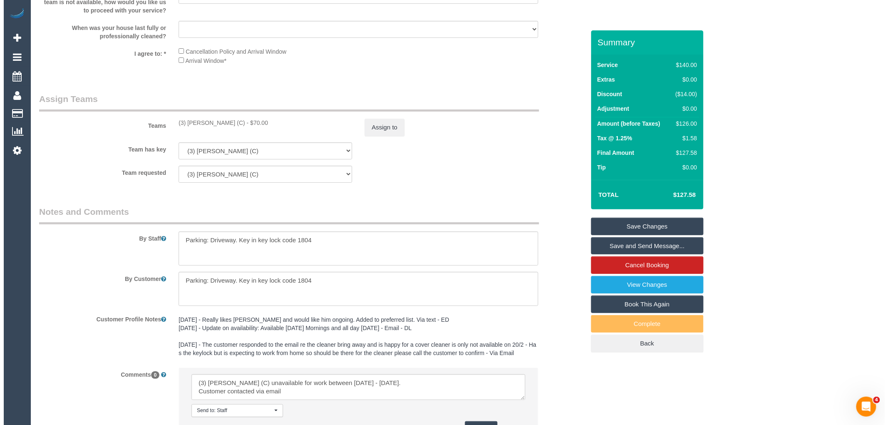
scroll to position [1141, 0]
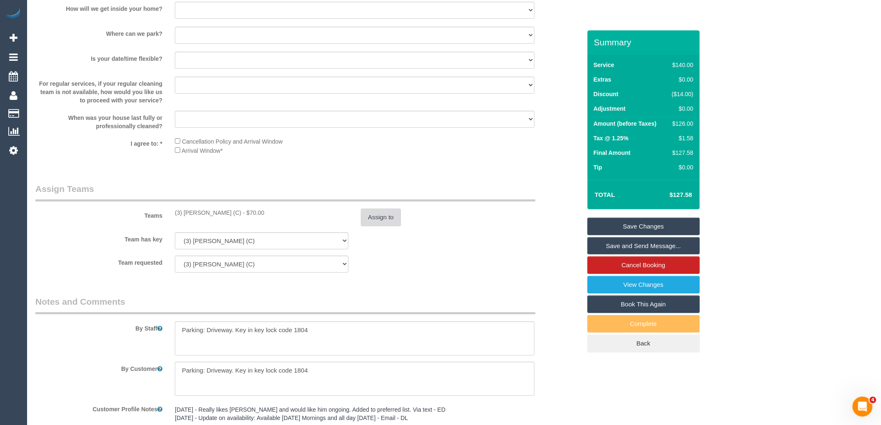
click at [378, 226] on button "Assign to" at bounding box center [381, 217] width 40 height 17
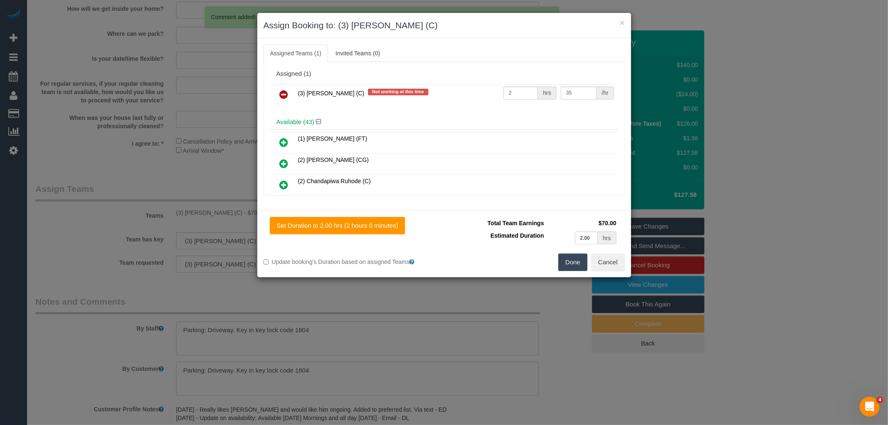
click at [288, 90] on icon at bounding box center [284, 94] width 9 height 10
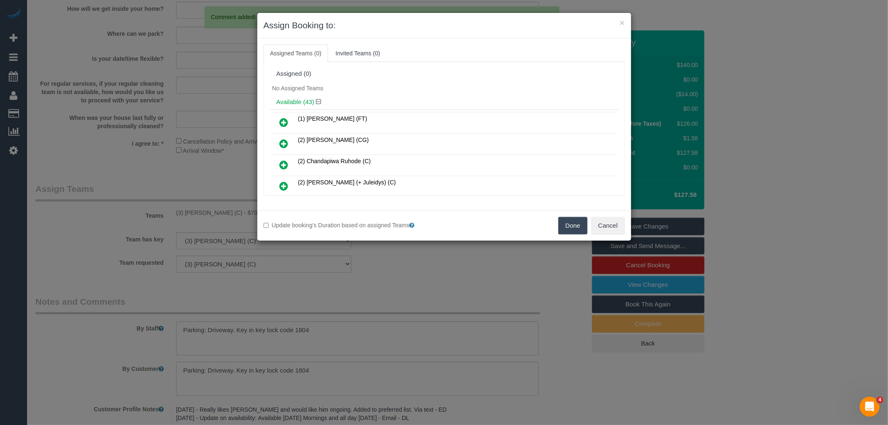
click at [565, 221] on button "Done" at bounding box center [572, 225] width 29 height 17
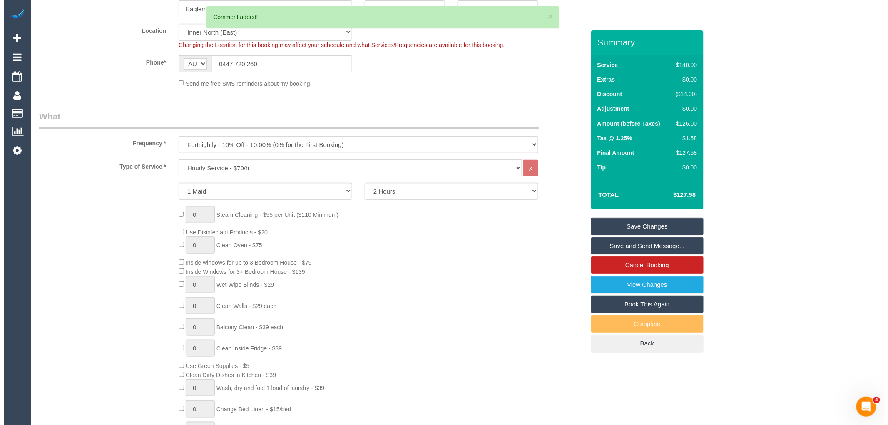
scroll to position [0, 0]
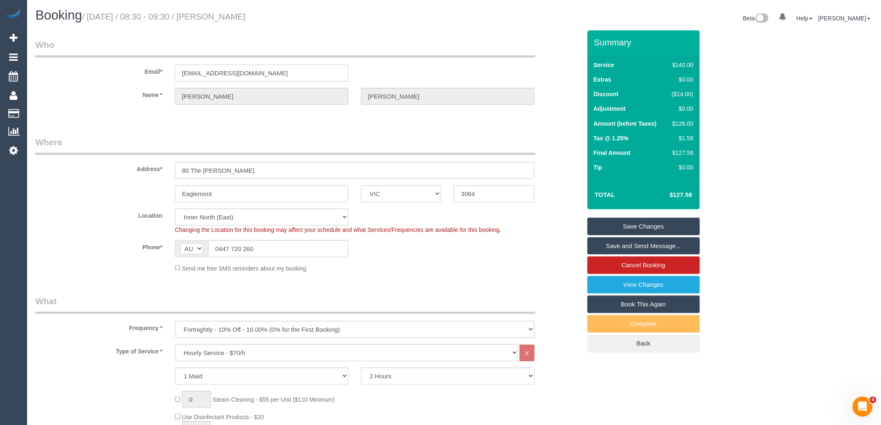
drag, startPoint x: 267, startPoint y: 74, endPoint x: 3, endPoint y: 83, distance: 263.7
click at [82, 74] on div "Email* melvinb@live.com.au" at bounding box center [308, 60] width 558 height 43
click at [668, 224] on link "Save Changes" at bounding box center [643, 226] width 112 height 17
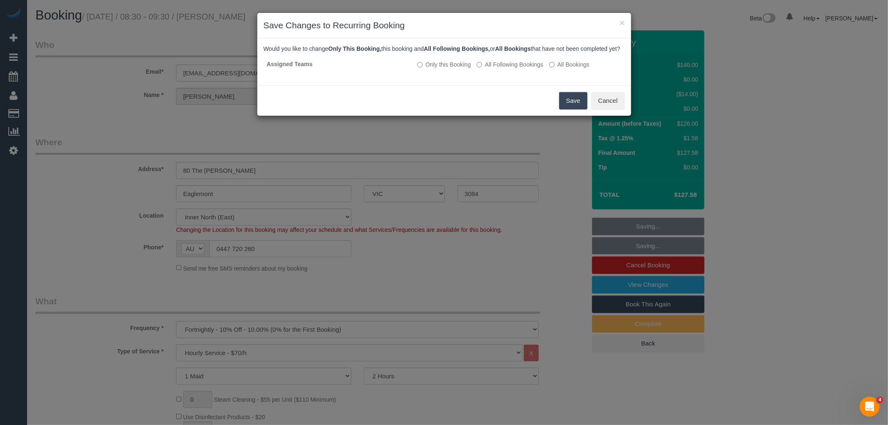
click at [567, 104] on button "Save" at bounding box center [573, 100] width 28 height 17
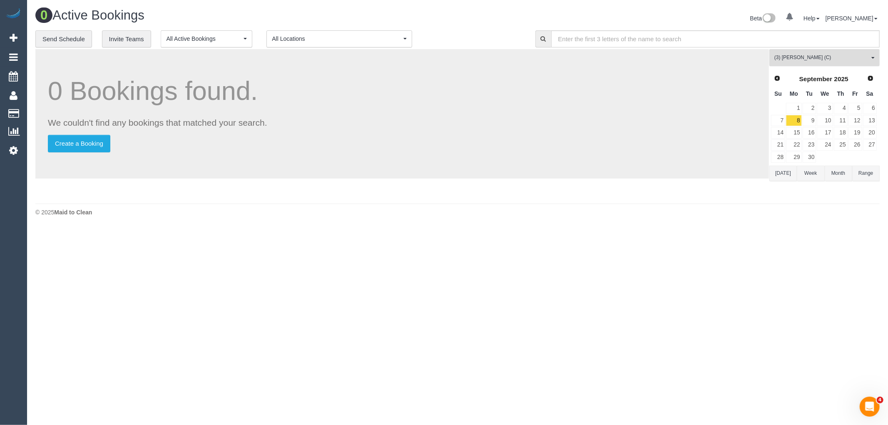
click at [834, 53] on button "(3) Sewmina De Silva (C) All Teams" at bounding box center [824, 57] width 110 height 17
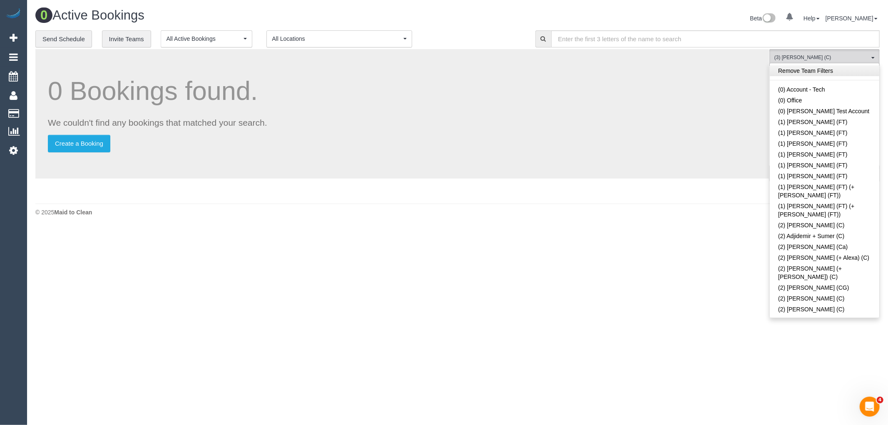
click at [841, 72] on link "Remove Team Filters" at bounding box center [824, 70] width 109 height 11
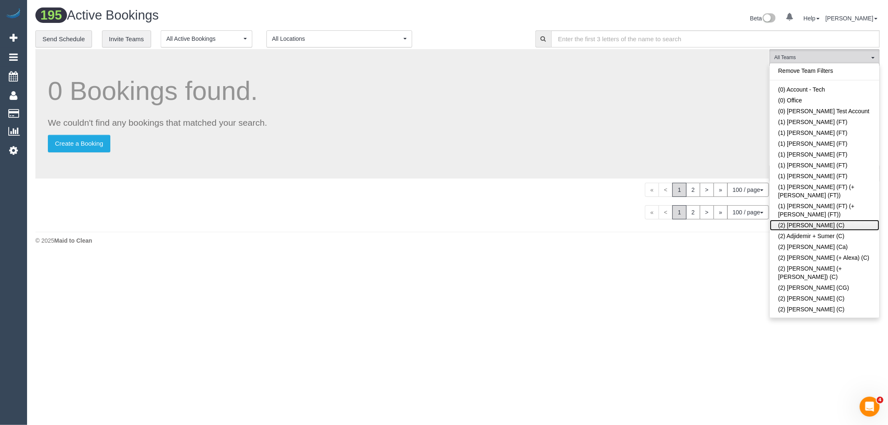
click at [829, 220] on link "(2) [PERSON_NAME] (C)" at bounding box center [824, 225] width 109 height 11
click at [713, 297] on body "0 Beta Your Notifications You have 0 alerts Add Booking Bookings Active Booking…" at bounding box center [444, 212] width 888 height 425
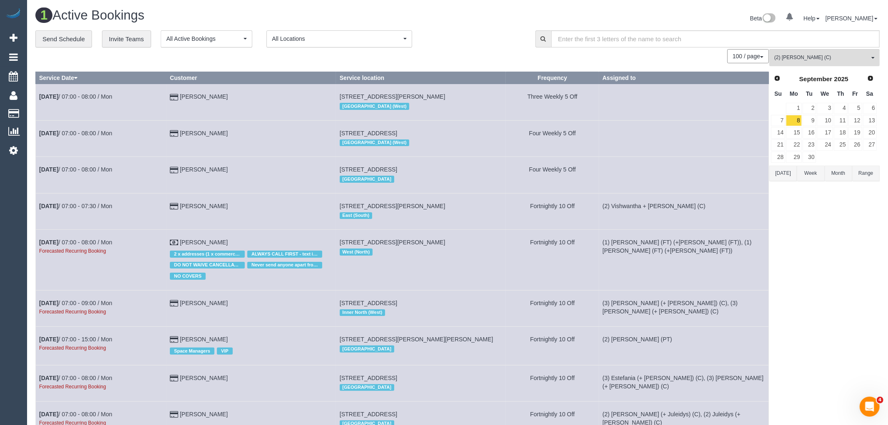
click at [784, 172] on button "[DATE]" at bounding box center [782, 173] width 27 height 15
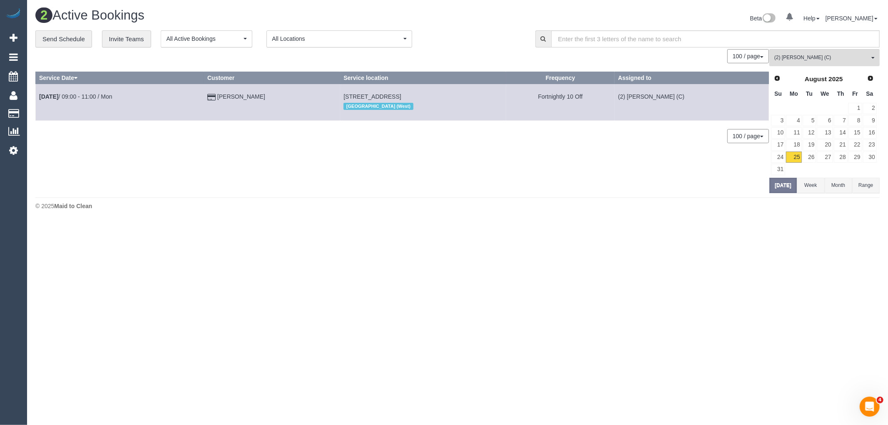
click at [871, 72] on div "(2) Abdul Janif (C) All Teams Remove Team Filters (0) Account - Tech (0) Office…" at bounding box center [824, 121] width 110 height 144
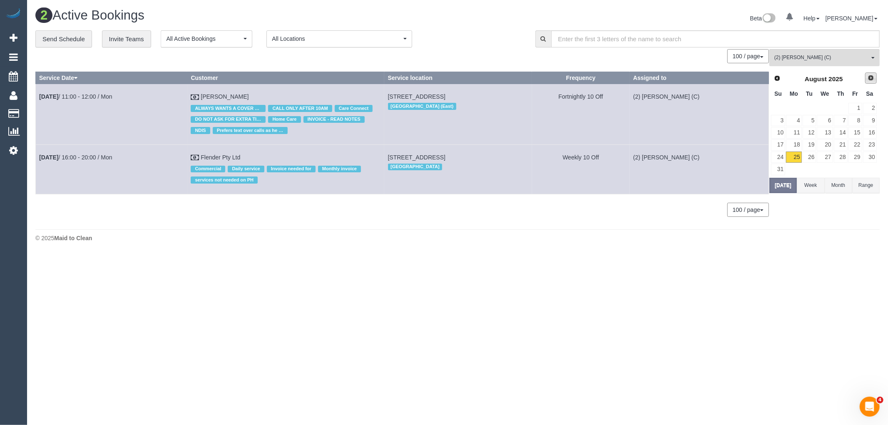
click at [868, 78] on span "Next" at bounding box center [871, 78] width 7 height 7
click at [856, 122] on link "12" at bounding box center [855, 120] width 14 height 11
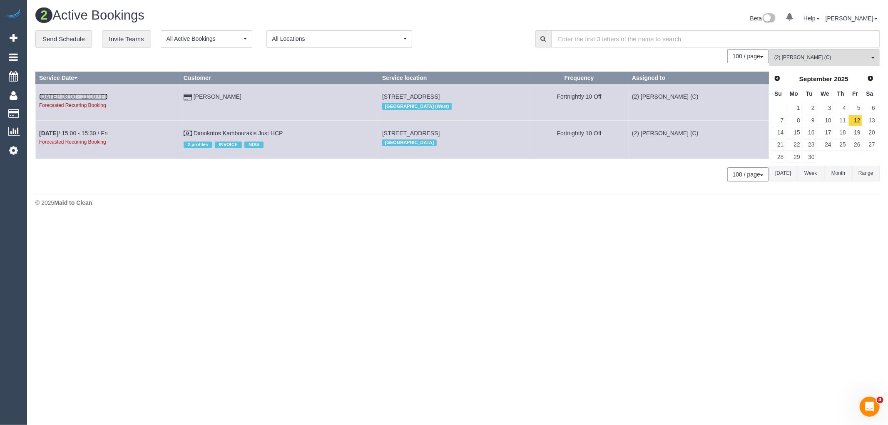
click at [96, 95] on link "Sep 12th / 08:00 - 11:00 / Fri" at bounding box center [73, 96] width 69 height 7
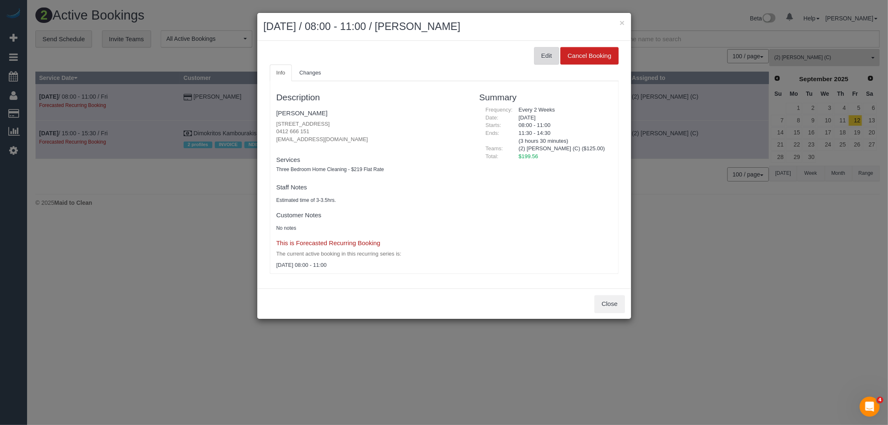
click at [545, 53] on button "Edit" at bounding box center [546, 55] width 25 height 17
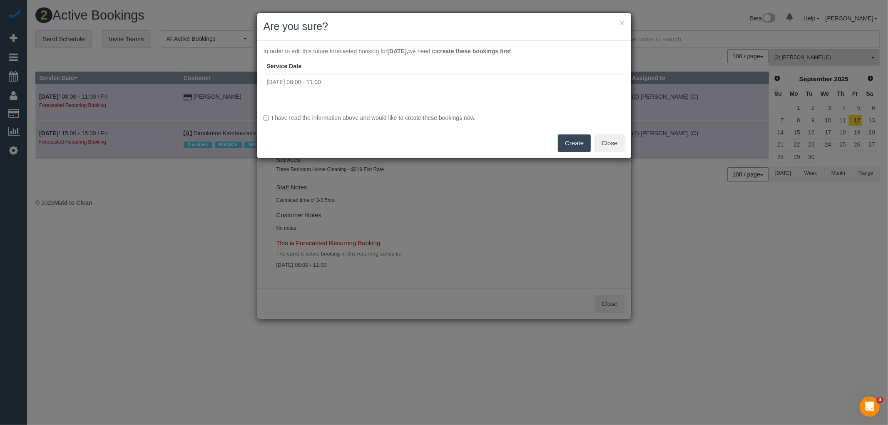
click at [374, 116] on label "I have read the information above and would like to create these bookings now." at bounding box center [443, 118] width 361 height 8
click at [558, 142] on button "Create" at bounding box center [574, 142] width 33 height 17
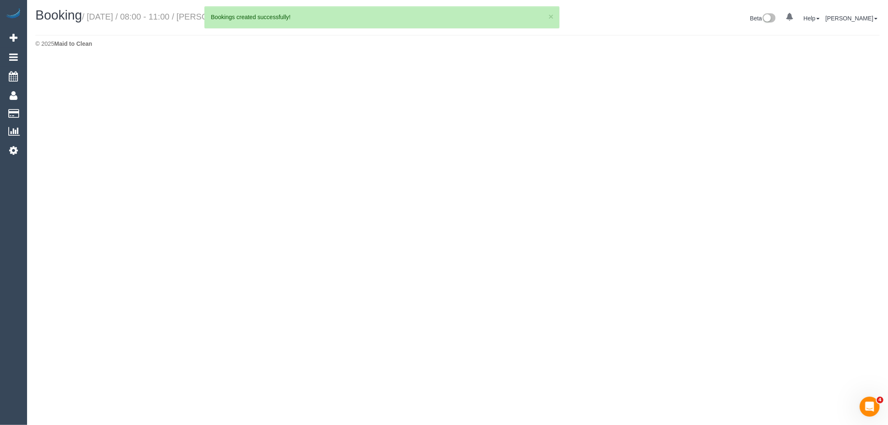
select select "VIC"
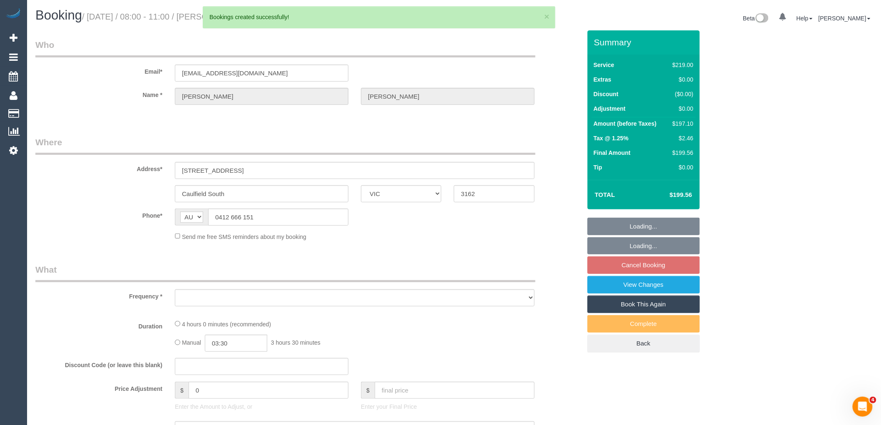
select select "object:7714"
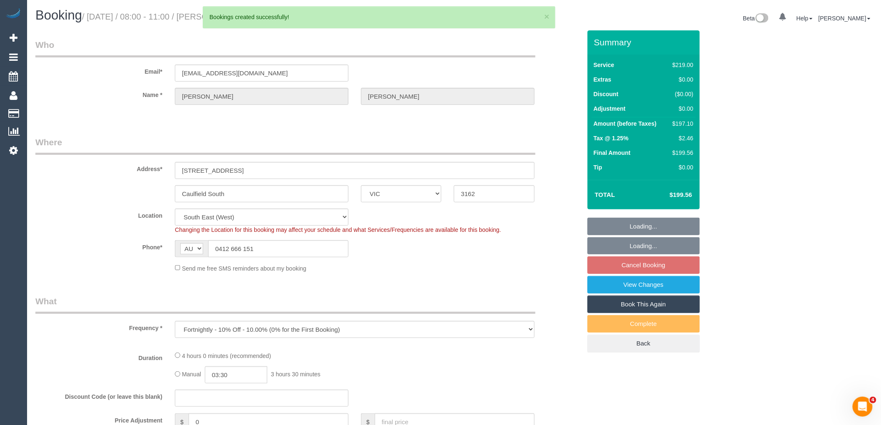
select select "string:stripe-pm_1IdQco2GScqysDRVnXvIGH2Q"
select select "number:28"
select select "number:14"
select select "number:19"
select select "number:35"
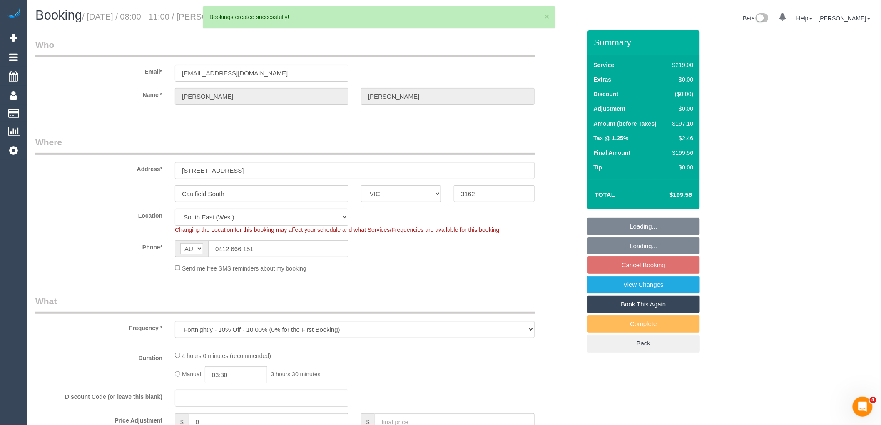
select select "object:7867"
select select "21130"
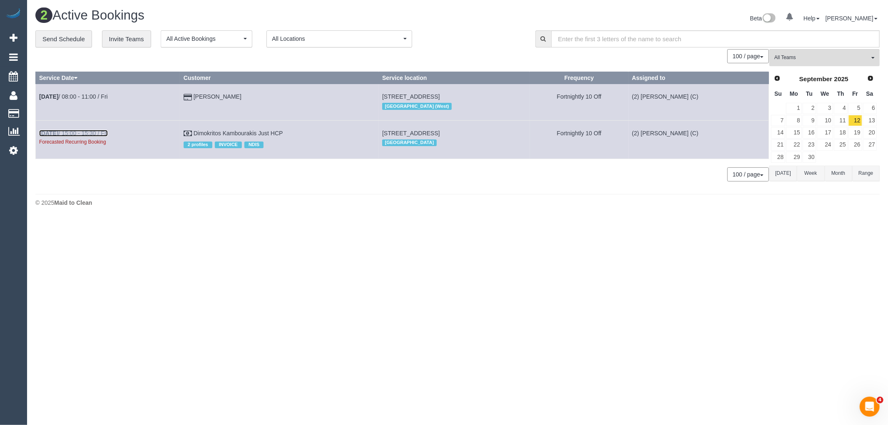
click at [88, 132] on link "Sep 12th / 15:00 - 15:30 / Fri" at bounding box center [73, 133] width 69 height 7
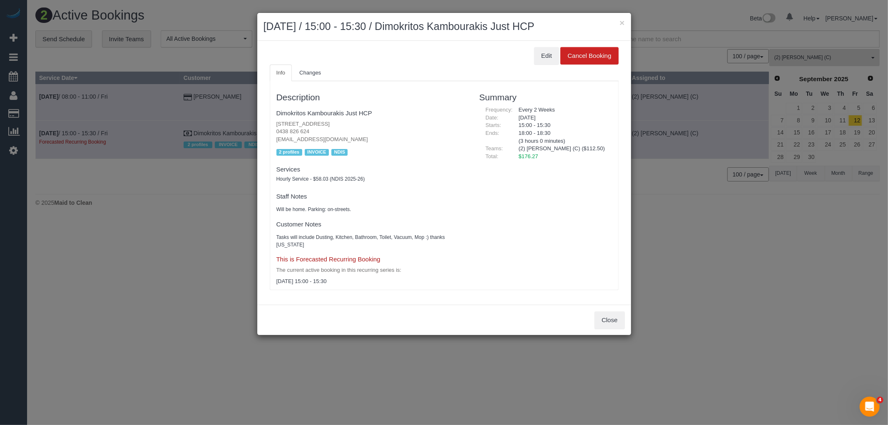
click at [531, 55] on div "Edit Cancel Booking" at bounding box center [444, 55] width 349 height 17
click at [552, 56] on button "Edit" at bounding box center [546, 55] width 25 height 17
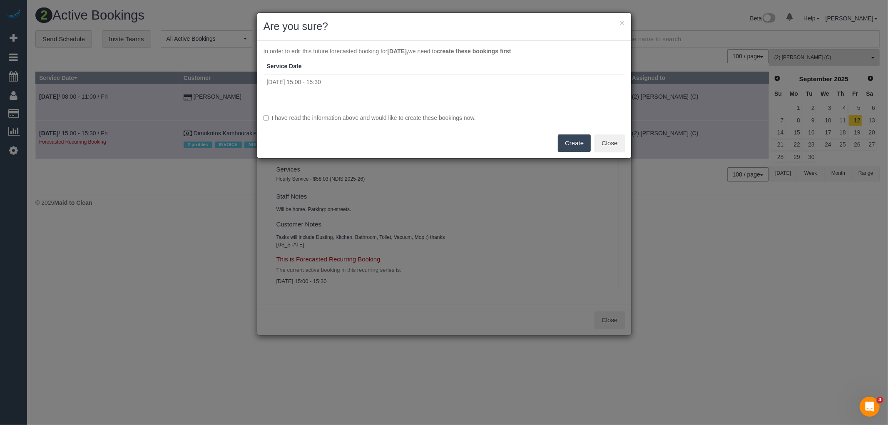
click at [400, 117] on label "I have read the information above and would like to create these bookings now." at bounding box center [443, 118] width 361 height 8
click at [564, 144] on button "Create" at bounding box center [574, 142] width 33 height 17
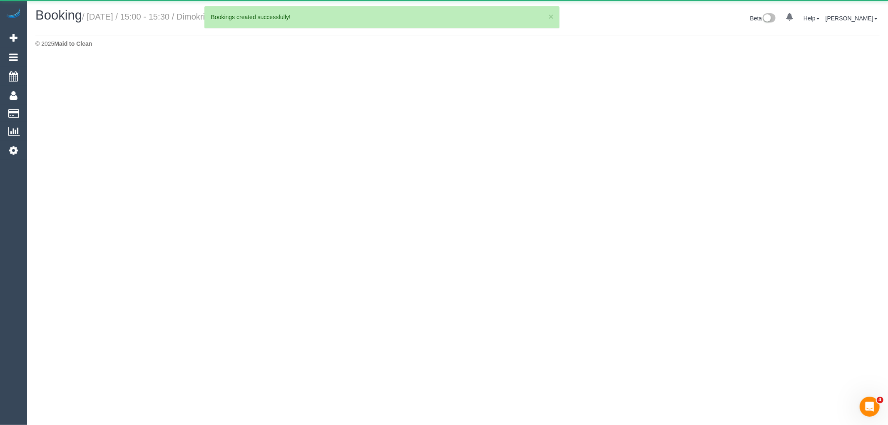
select select "VIC"
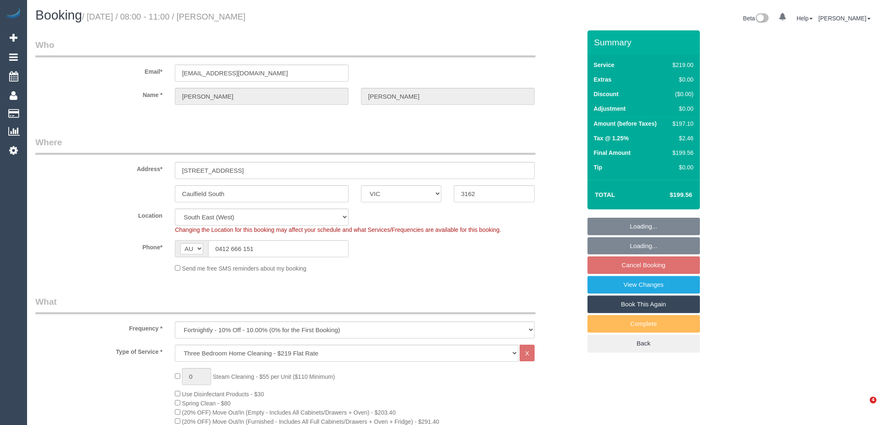
select select "VIC"
select select "string:stripe-pm_1IdQco2GScqysDRVnXvIGH2Q"
select select "21130"
select select "number:28"
select select "number:14"
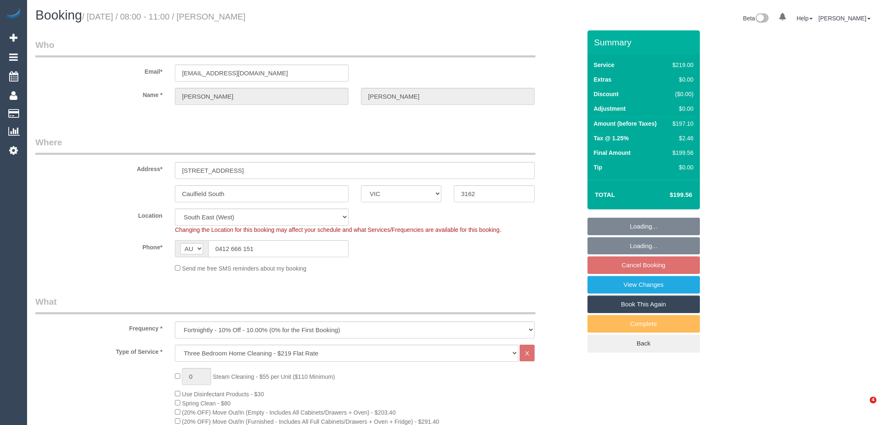
select select "number:19"
select select "number:35"
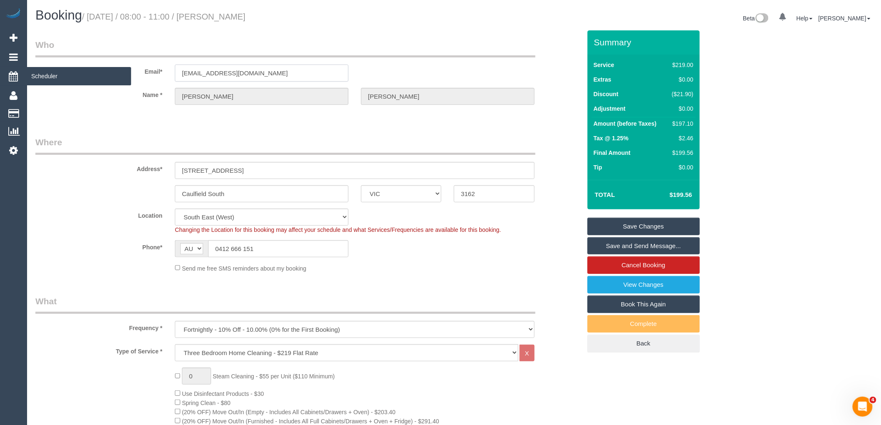
drag, startPoint x: 122, startPoint y: 75, endPoint x: 10, endPoint y: 85, distance: 112.4
click at [53, 75] on div "Email* [EMAIL_ADDRESS][DOMAIN_NAME]" at bounding box center [308, 60] width 558 height 43
click at [316, 109] on sui-booking-customer "Email* [EMAIL_ADDRESS][DOMAIN_NAME] Name * [PERSON_NAME]" at bounding box center [308, 76] width 546 height 75
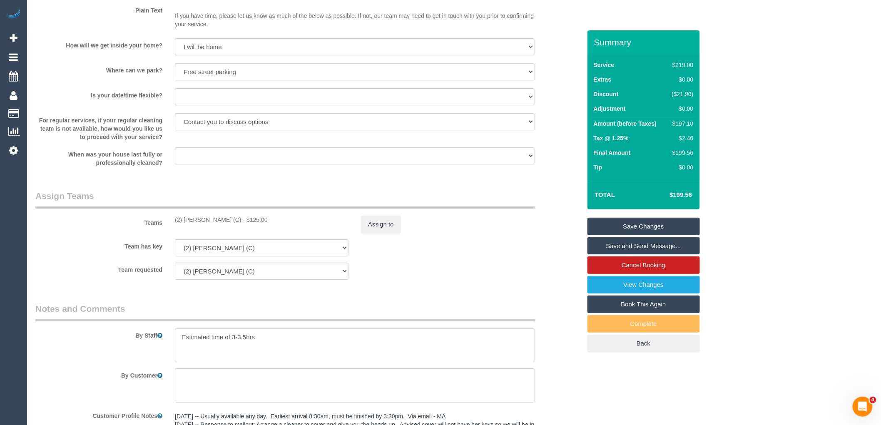
scroll to position [1249, 0]
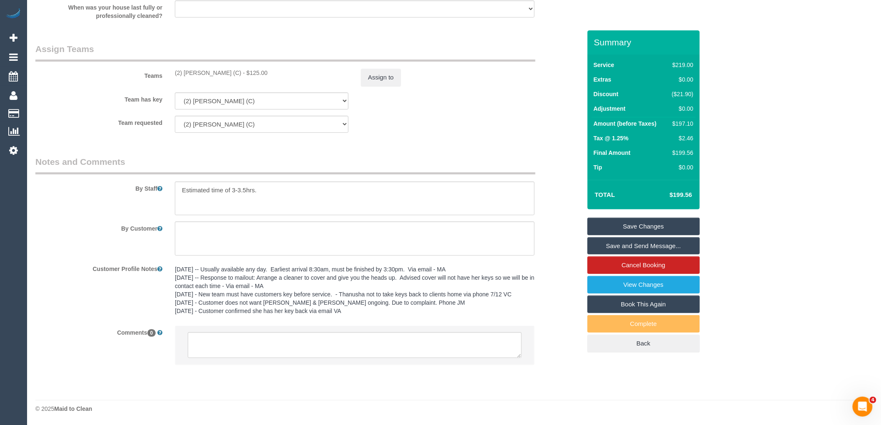
drag, startPoint x: 201, startPoint y: 79, endPoint x: 148, endPoint y: 78, distance: 53.3
click at [148, 78] on div "Teams (2) [PERSON_NAME] (C) - $125.00 Assign to" at bounding box center [308, 64] width 558 height 43
click at [259, 70] on div "Teams (2) [PERSON_NAME] (C) - $125.00 Assign to" at bounding box center [308, 64] width 558 height 43
drag, startPoint x: 222, startPoint y: 80, endPoint x: 172, endPoint y: 81, distance: 50.0
click at [172, 77] on div "(2) Abdul Janif (C) - $125.00" at bounding box center [262, 73] width 186 height 8
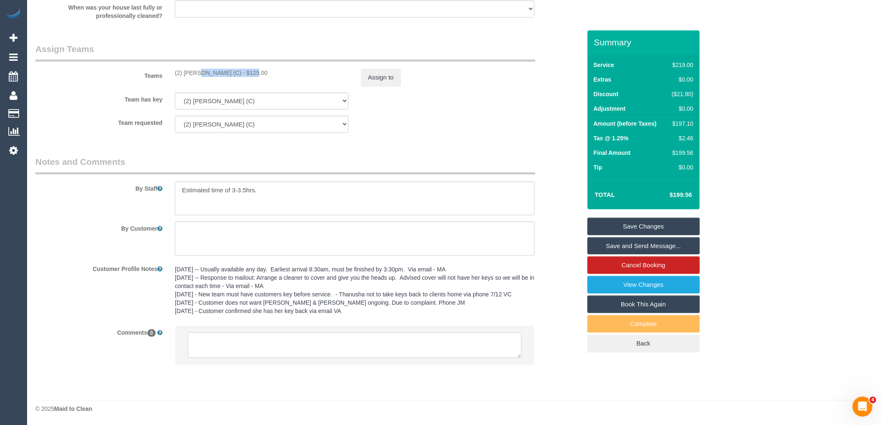
copy div "(2) [PERSON_NAME] (C)"
drag, startPoint x: 256, startPoint y: 349, endPoint x: 4, endPoint y: 324, distance: 252.7
click at [255, 349] on textarea at bounding box center [355, 345] width 334 height 26
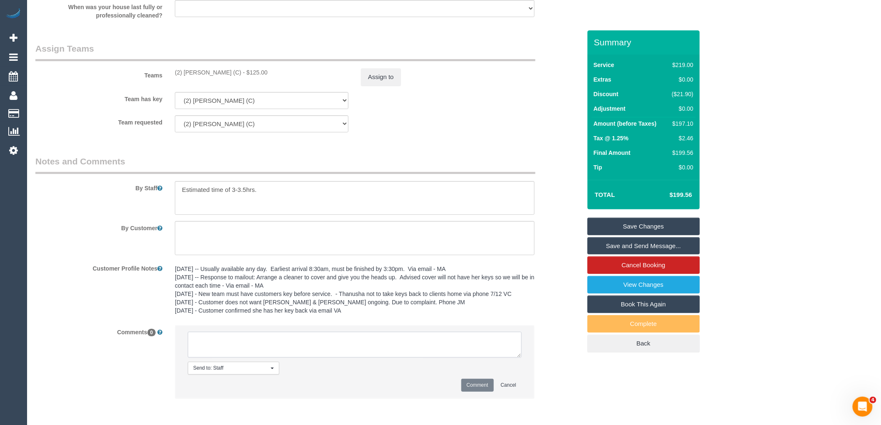
paste textarea "(2) [PERSON_NAME] (C)"
click at [325, 346] on textarea at bounding box center [355, 345] width 334 height 26
paste textarea "unavailable for work [DATE] - [DATE]."
drag, startPoint x: 256, startPoint y: 360, endPoint x: 147, endPoint y: 338, distance: 111.7
click at [147, 338] on div "Comments 0 Send to: Staff Nothing selected Send to: Staff Send to: Customer Sen…" at bounding box center [308, 366] width 558 height 82
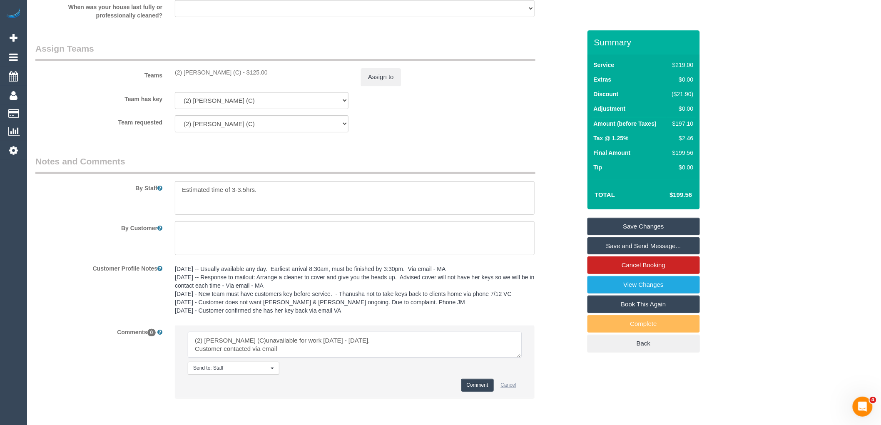
type textarea "(2) [PERSON_NAME] (C)unavailable for work [DATE] - [DATE]. Customer contacted v…"
click at [499, 392] on button "Cancel" at bounding box center [508, 385] width 26 height 13
click at [315, 351] on textarea at bounding box center [355, 345] width 334 height 26
drag, startPoint x: 313, startPoint y: 359, endPoint x: 160, endPoint y: 331, distance: 155.3
click at [160, 331] on sui-booking-comments "By Staff By Customer Customer Profile Notes 26/08/23 -- Usually available any d…" at bounding box center [308, 281] width 546 height 252
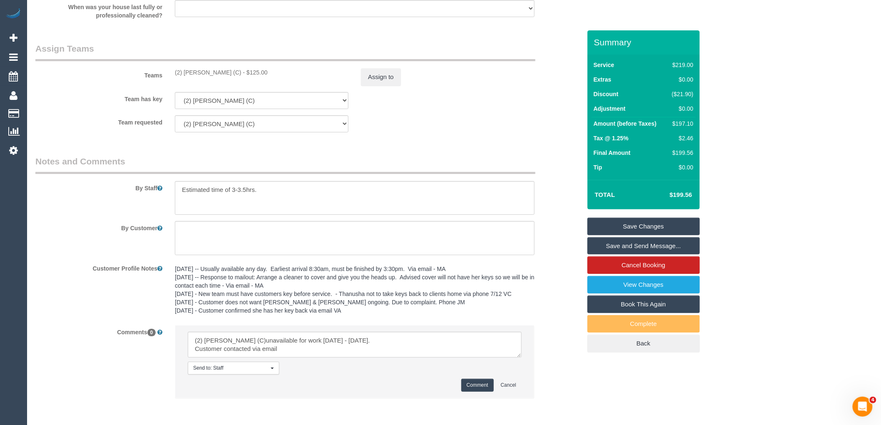
click at [480, 392] on button "Comment" at bounding box center [477, 385] width 32 height 13
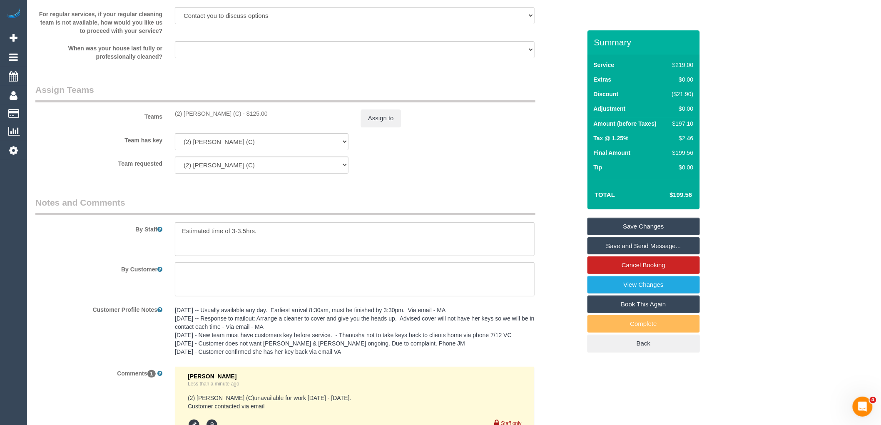
scroll to position [1156, 0]
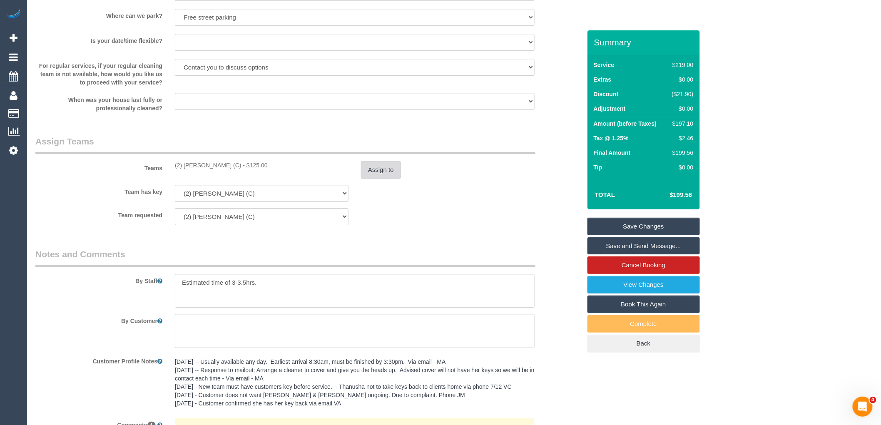
click at [383, 178] on button "Assign to" at bounding box center [381, 169] width 40 height 17
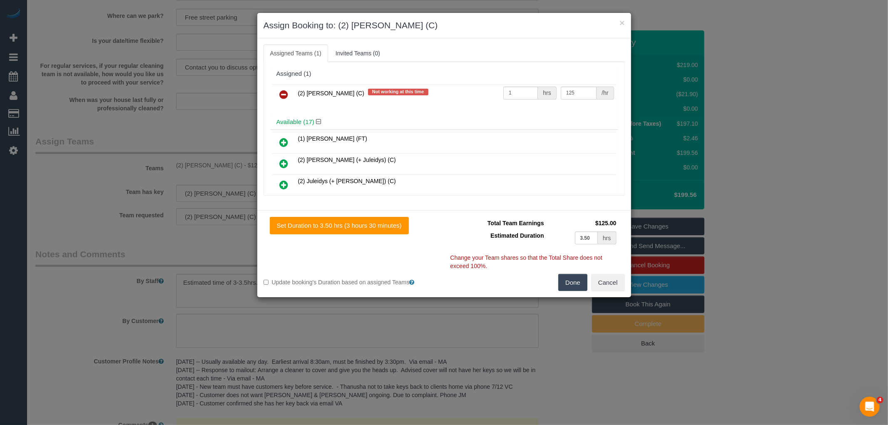
click at [289, 95] on link at bounding box center [284, 95] width 20 height 17
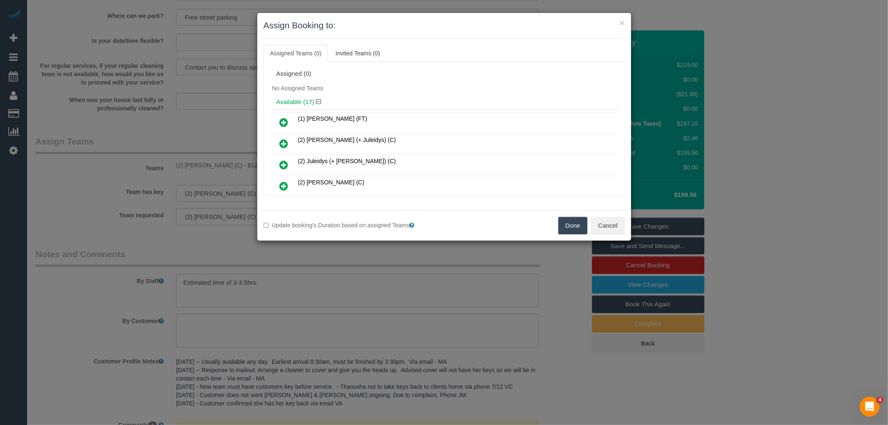
click at [579, 228] on button "Done" at bounding box center [572, 225] width 29 height 17
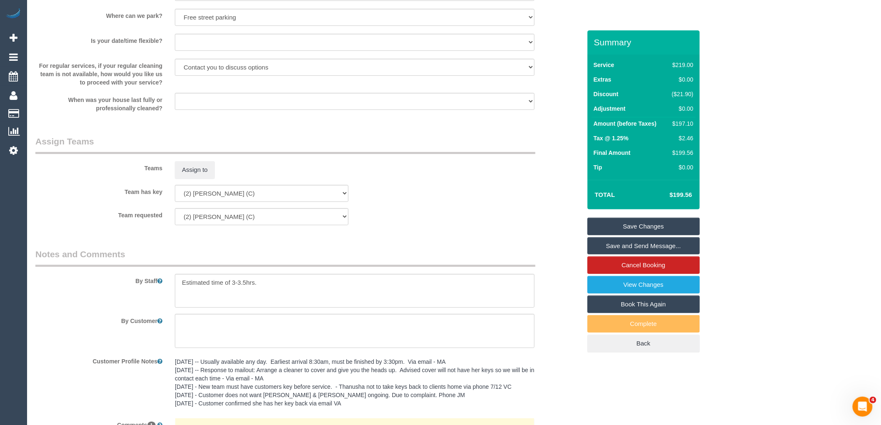
click at [639, 225] on link "Save Changes" at bounding box center [643, 226] width 112 height 17
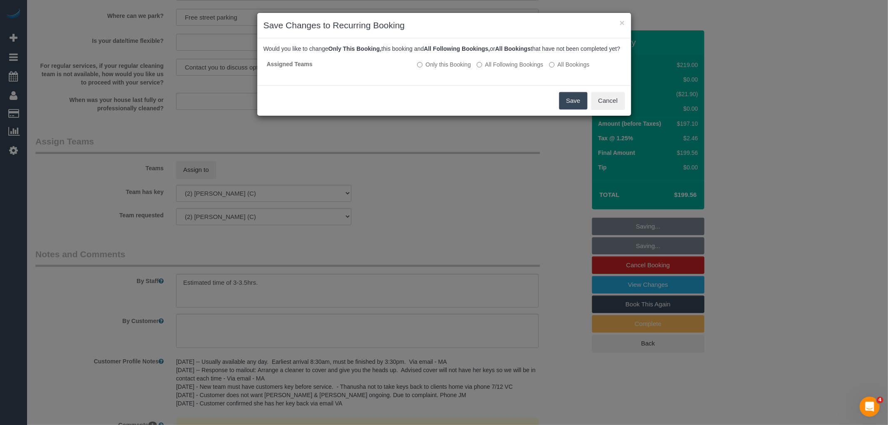
click at [580, 109] on button "Save" at bounding box center [573, 100] width 28 height 17
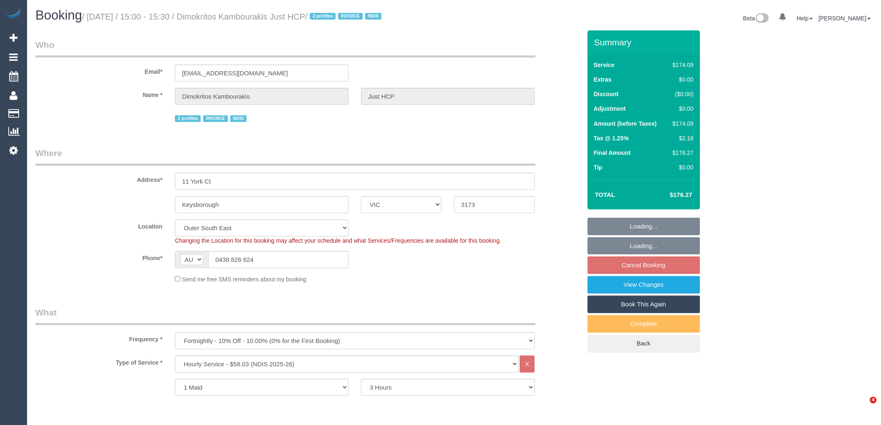
select select "VIC"
select select "180"
select select "number:28"
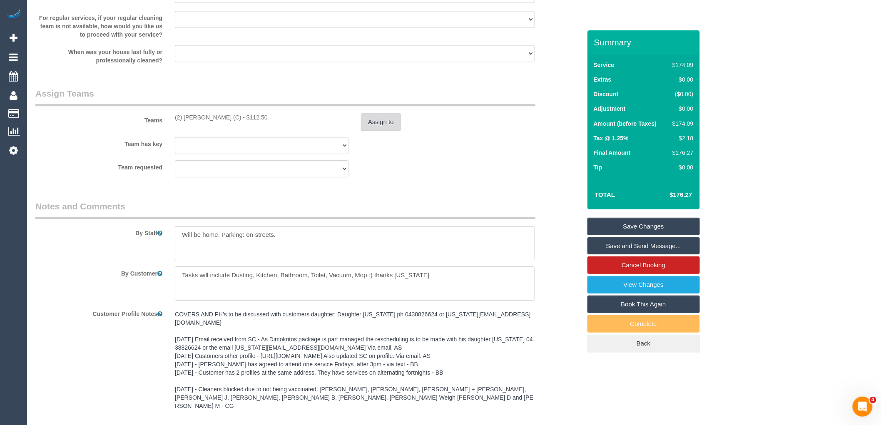
scroll to position [1085, 0]
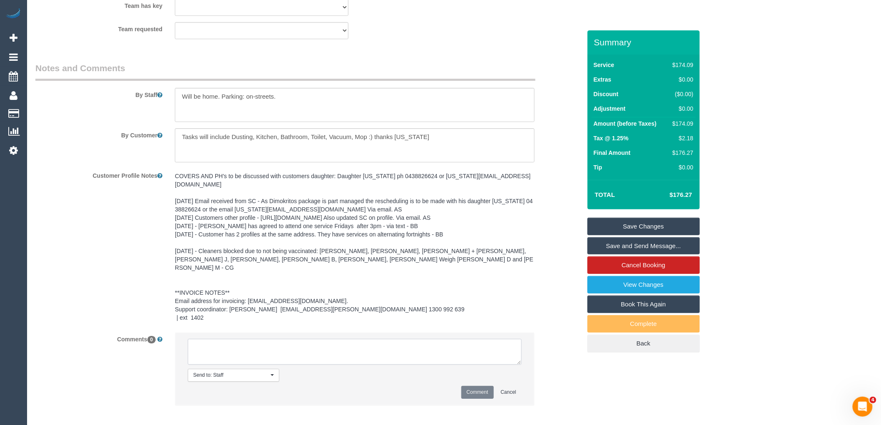
click at [274, 350] on textarea at bounding box center [355, 352] width 334 height 26
paste textarea "(2) [PERSON_NAME] (C)unavailable for work [DATE] - [DATE]. Customer contacted v…"
drag, startPoint x: 300, startPoint y: 348, endPoint x: 195, endPoint y: 348, distance: 104.9
click at [195, 348] on textarea at bounding box center [355, 352] width 334 height 26
type textarea "(2) [PERSON_NAME] (C)unavailable for work [DATE] - [DATE]. SC emailed"
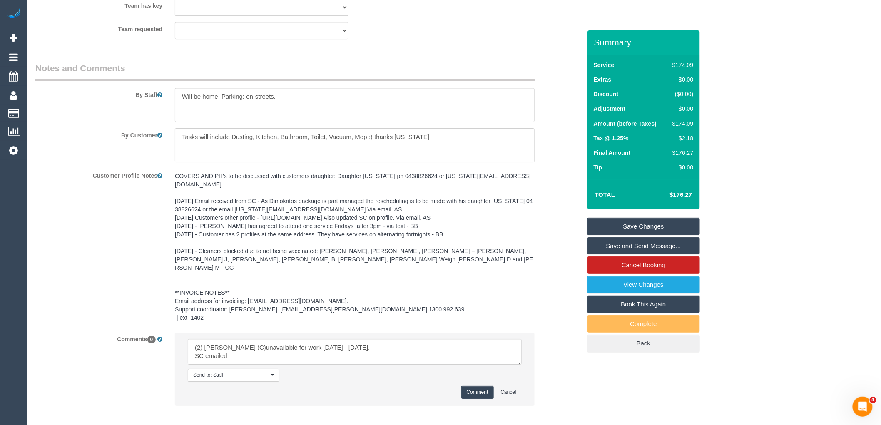
click at [477, 386] on button "Comment" at bounding box center [477, 392] width 32 height 13
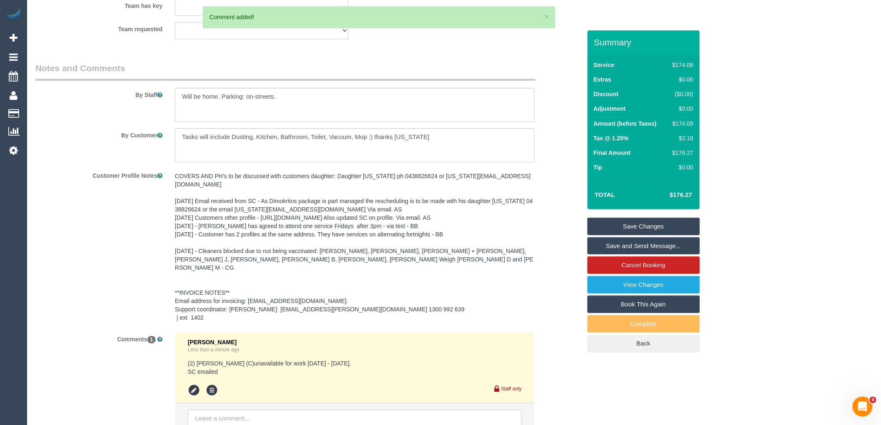
click at [339, 303] on pre "COVERS AND PH's to be discussed with customers daughter: Daughter [US_STATE] ph…" at bounding box center [355, 247] width 360 height 150
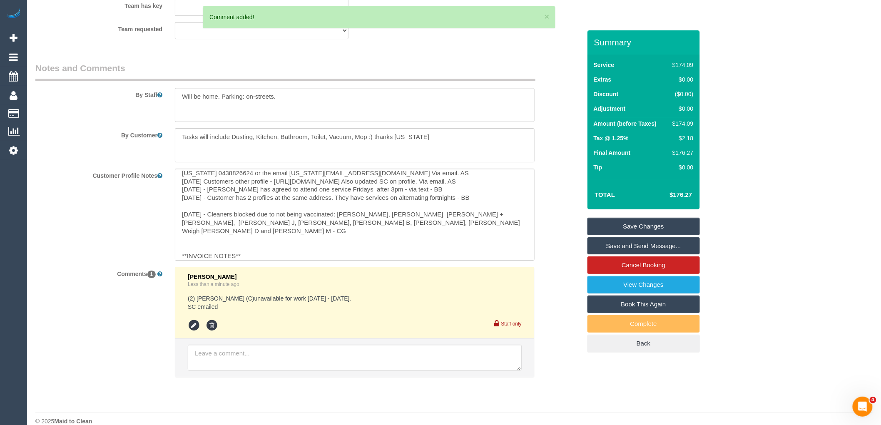
scroll to position [66, 0]
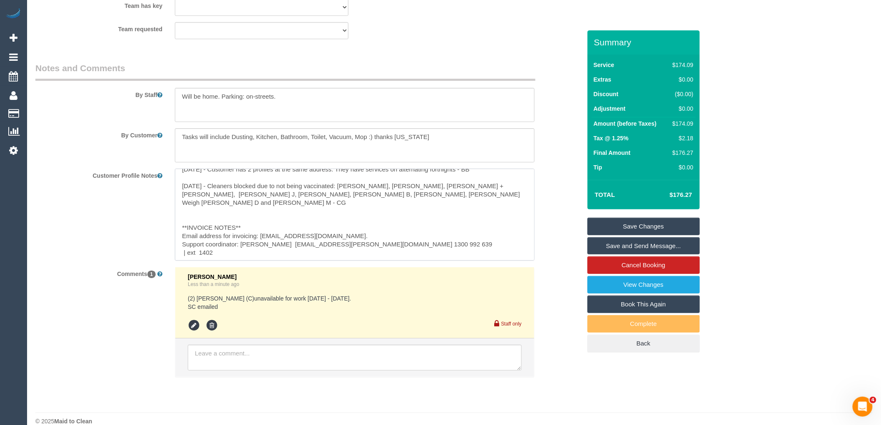
drag, startPoint x: 378, startPoint y: 244, endPoint x: 288, endPoint y: 247, distance: 90.0
click at [288, 247] on textarea "COVERS AND PH's to be discussed with customers daughter: Daughter [US_STATE] ph…" at bounding box center [355, 215] width 360 height 92
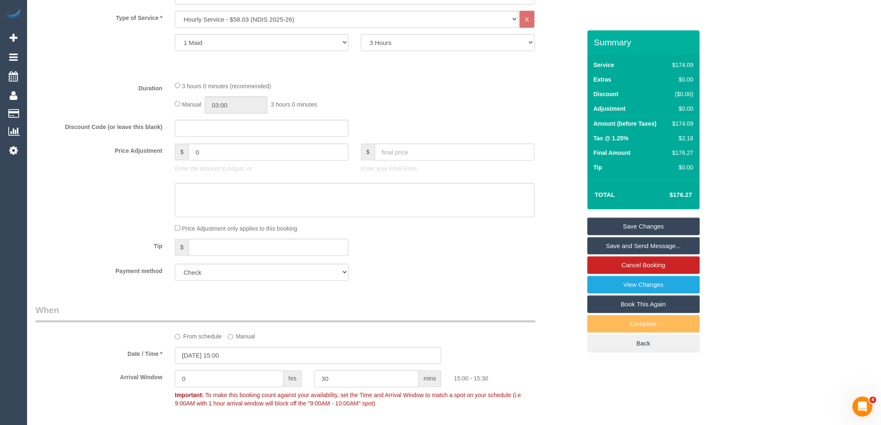
scroll to position [0, 0]
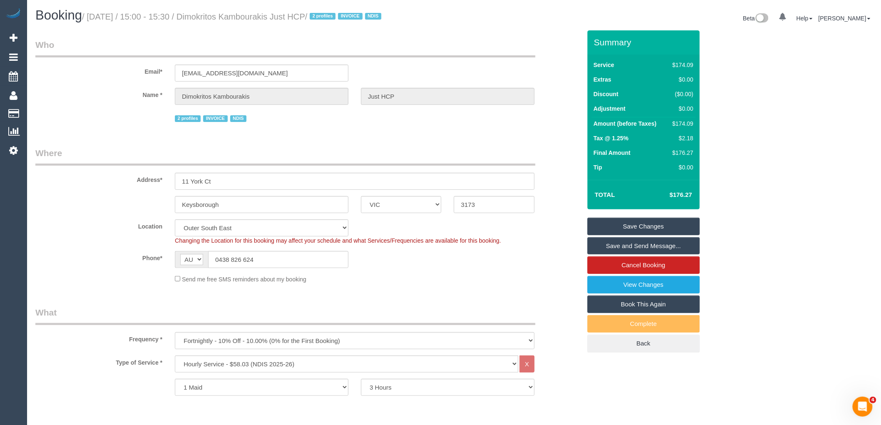
drag, startPoint x: 311, startPoint y: 15, endPoint x: 229, endPoint y: 15, distance: 82.0
click at [229, 15] on small "/ [DATE] / 15:00 - 15:30 / Dimokritos Kambourakis Just HCP / 2 profiles INVOICE…" at bounding box center [233, 16] width 302 height 9
copy small "Dimokritos Kambourakis"
drag, startPoint x: 240, startPoint y: 211, endPoint x: 107, endPoint y: 206, distance: 132.9
click at [107, 206] on div "Keysborough ACT [GEOGRAPHIC_DATA] NT [GEOGRAPHIC_DATA] SA TAS [GEOGRAPHIC_DATA]…" at bounding box center [308, 204] width 558 height 17
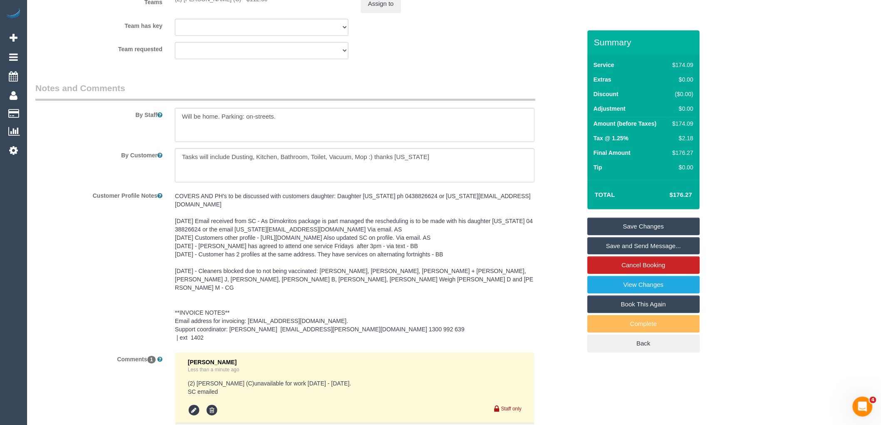
scroll to position [1156, 0]
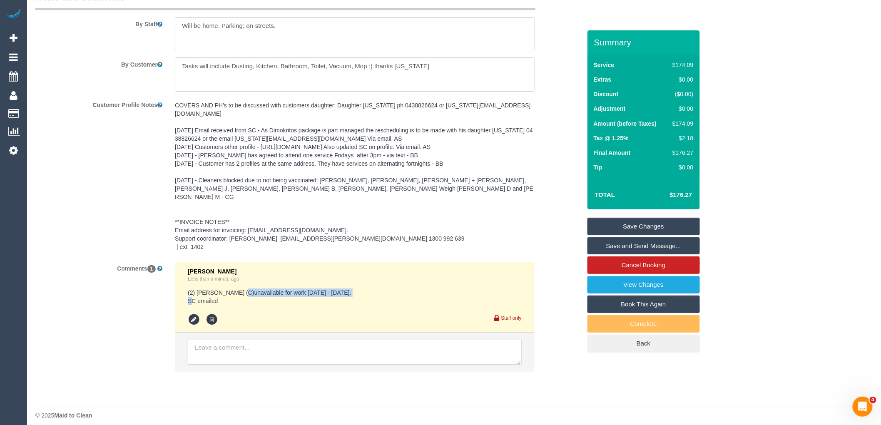
drag, startPoint x: 363, startPoint y: 288, endPoint x: 235, endPoint y: 287, distance: 128.2
click at [235, 288] on pre "(2) [PERSON_NAME] (C)unavailable for work [DATE] - [DATE]. SC emailed" at bounding box center [355, 296] width 334 height 17
copy pre "unavailable for work [DATE] - [DATE]."
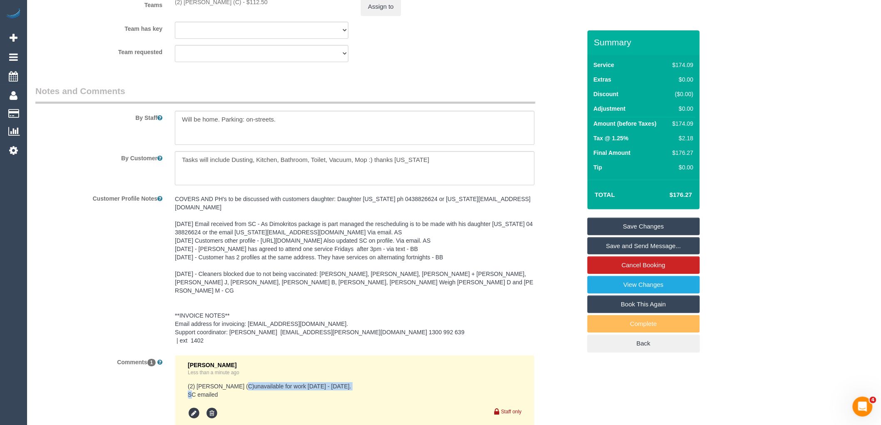
scroll to position [925, 0]
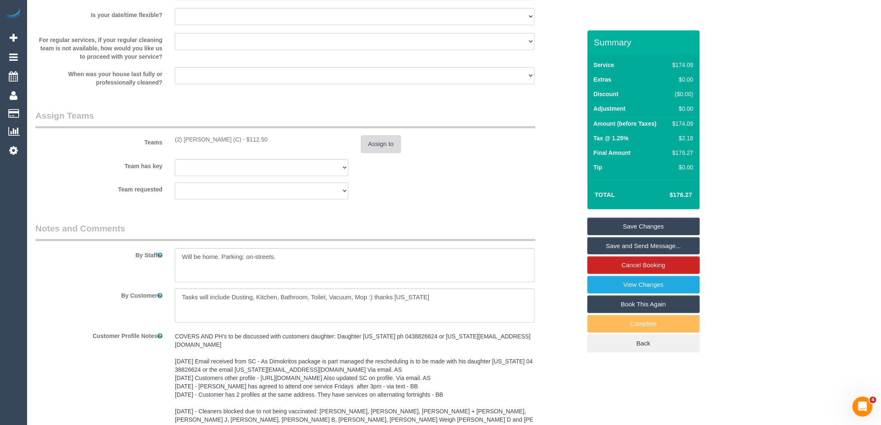
click at [363, 138] on button "Assign to" at bounding box center [381, 143] width 40 height 17
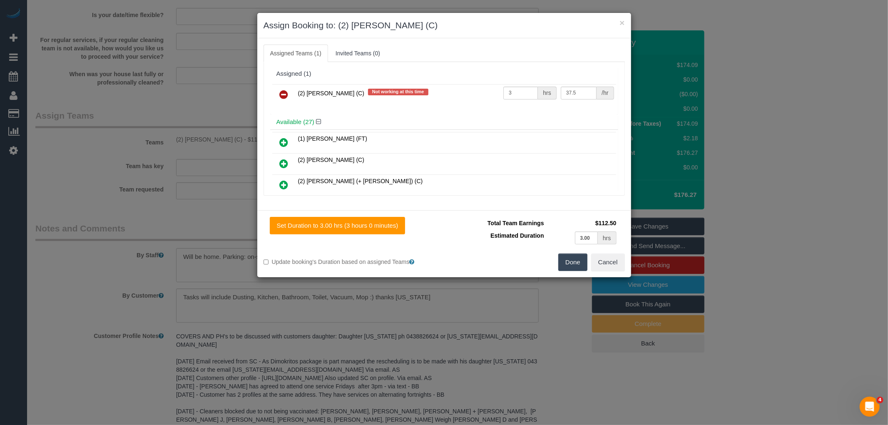
click at [289, 95] on link at bounding box center [284, 95] width 20 height 17
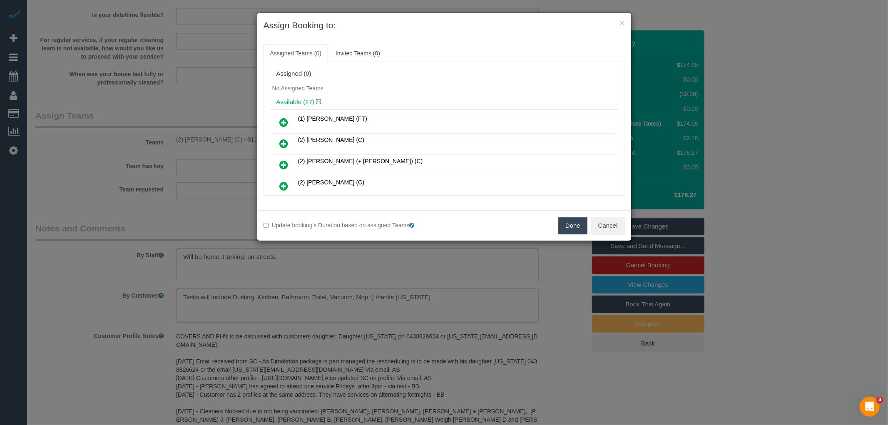
click at [571, 223] on button "Done" at bounding box center [572, 225] width 29 height 17
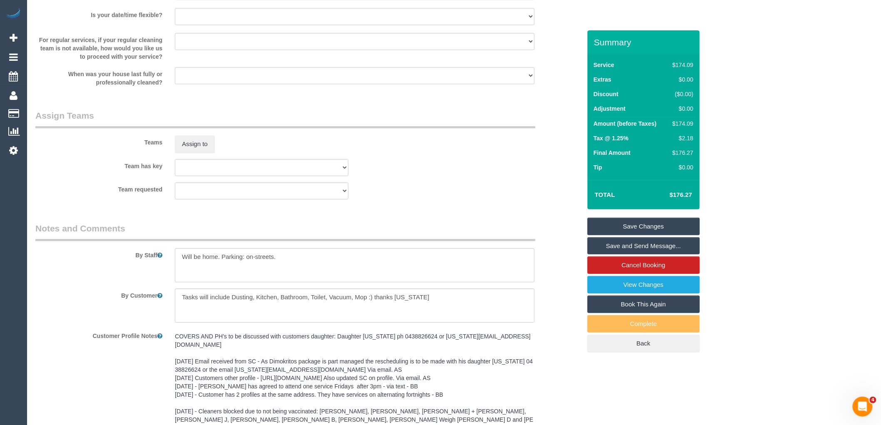
click at [638, 229] on link "Save Changes" at bounding box center [643, 226] width 112 height 17
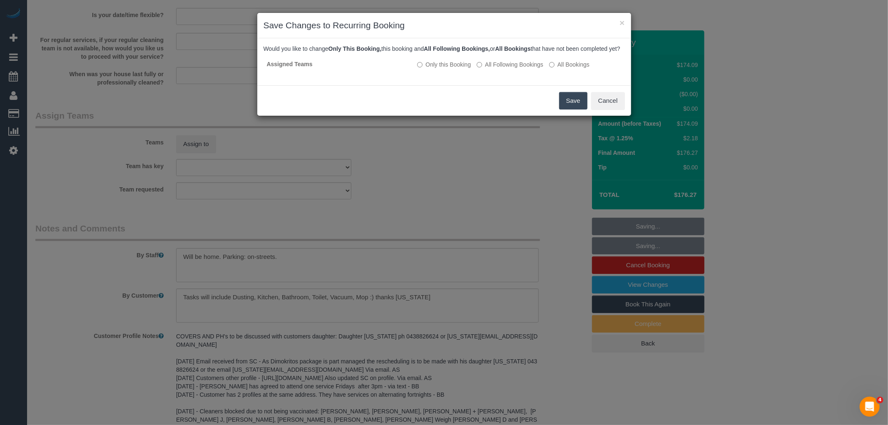
click at [566, 108] on button "Save" at bounding box center [573, 100] width 28 height 17
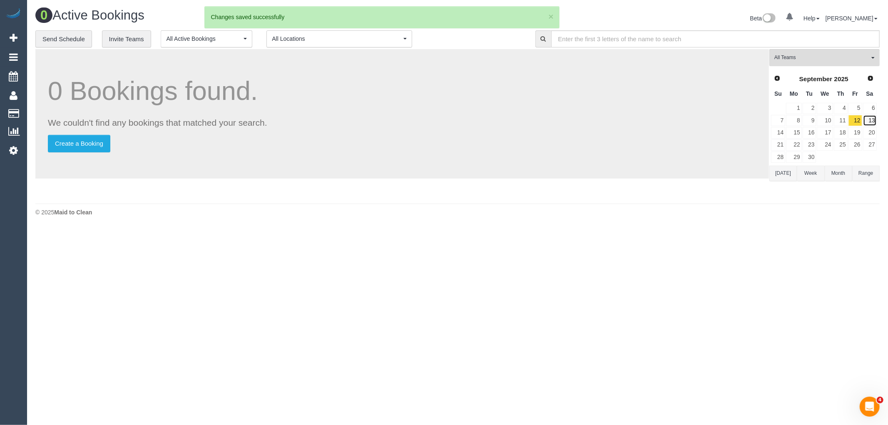
click at [871, 121] on link "13" at bounding box center [870, 120] width 14 height 11
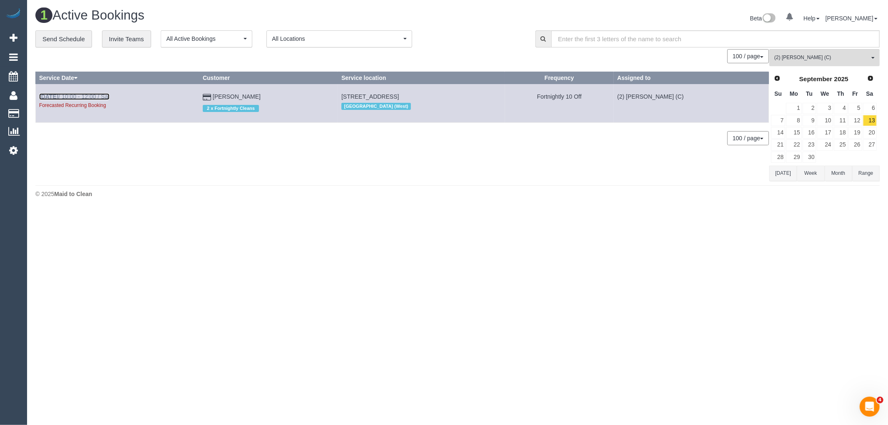
click at [78, 96] on link "Sep 13th / 10:00 - 12:00 / Sat" at bounding box center [74, 96] width 70 height 7
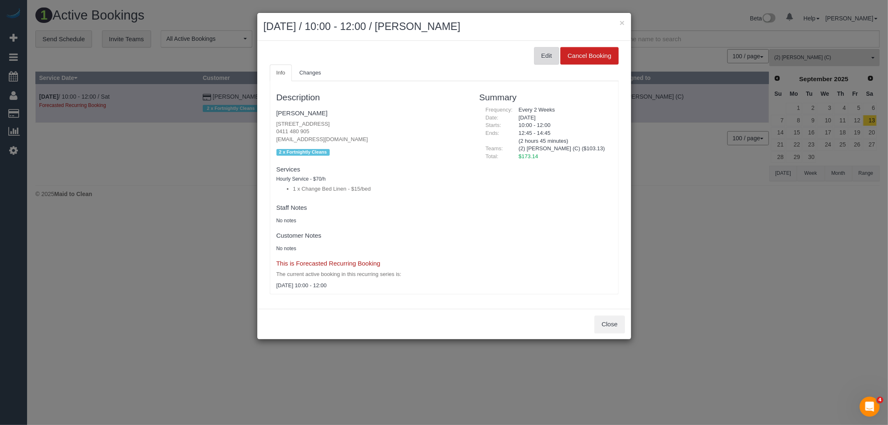
click at [542, 60] on button "Edit" at bounding box center [546, 55] width 25 height 17
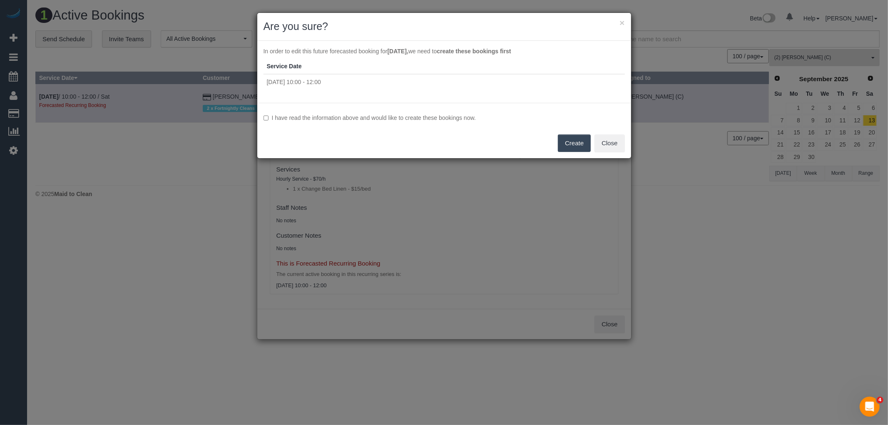
click at [431, 114] on label "I have read the information above and would like to create these bookings now." at bounding box center [443, 118] width 361 height 8
click at [595, 145] on button "Close" at bounding box center [609, 142] width 30 height 17
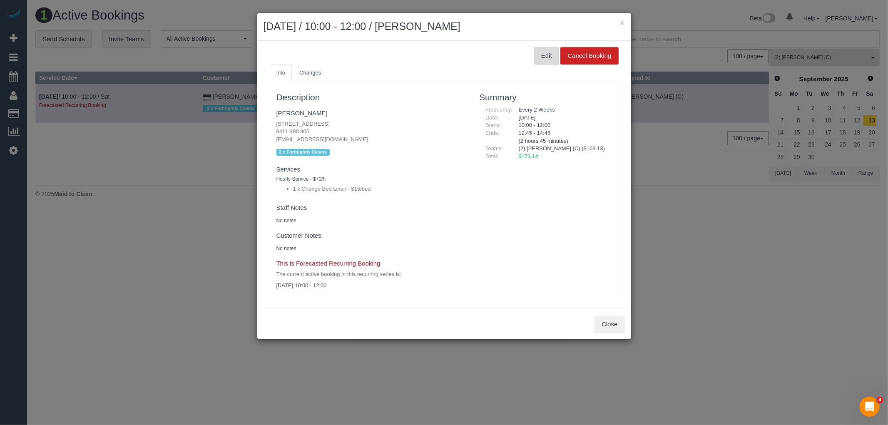
click at [541, 55] on button "Edit" at bounding box center [546, 55] width 25 height 17
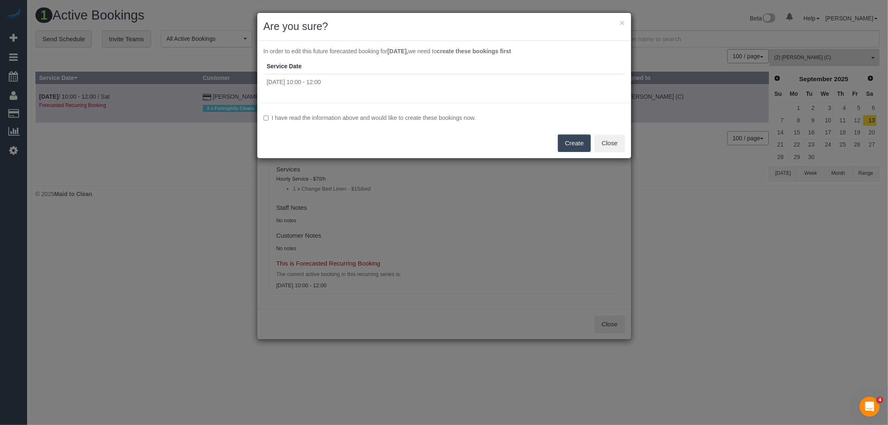
click at [369, 114] on label "I have read the information above and would like to create these bookings now." at bounding box center [443, 118] width 361 height 8
click at [568, 140] on button "Create" at bounding box center [574, 142] width 33 height 17
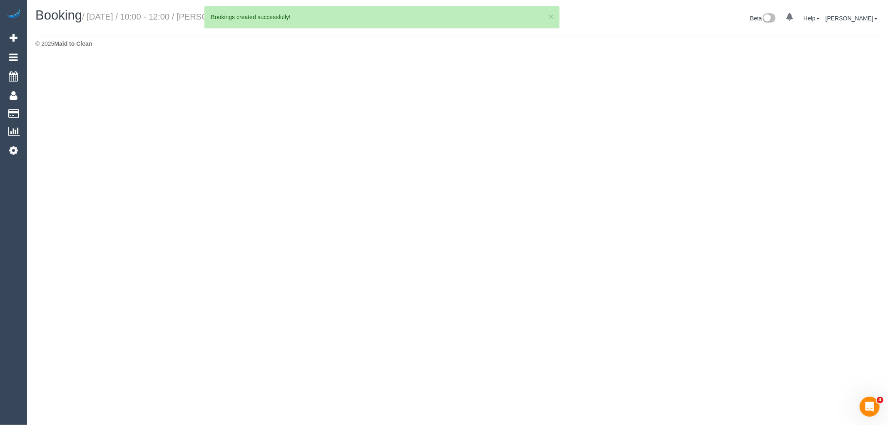
select select "VIC"
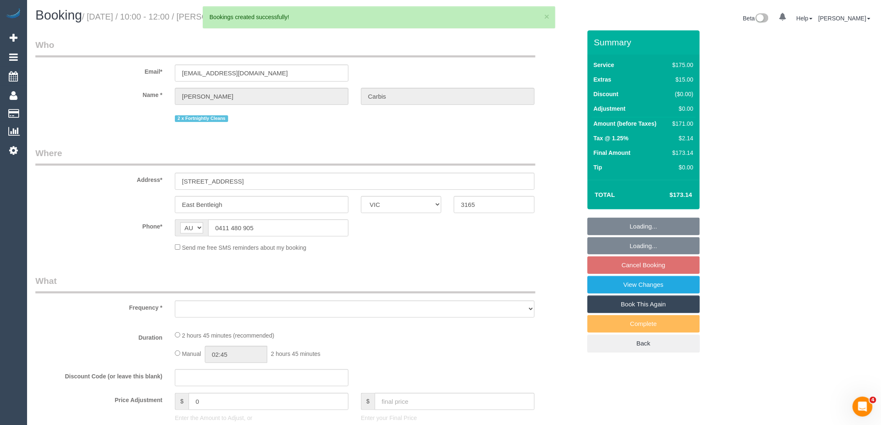
select select "number:28"
select select "number:14"
select select "number:19"
select select "number:36"
select select "number:34"
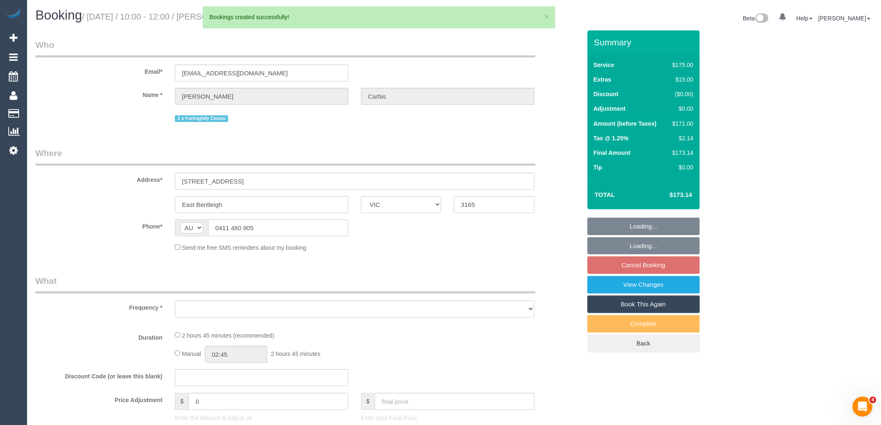
select select "number:11"
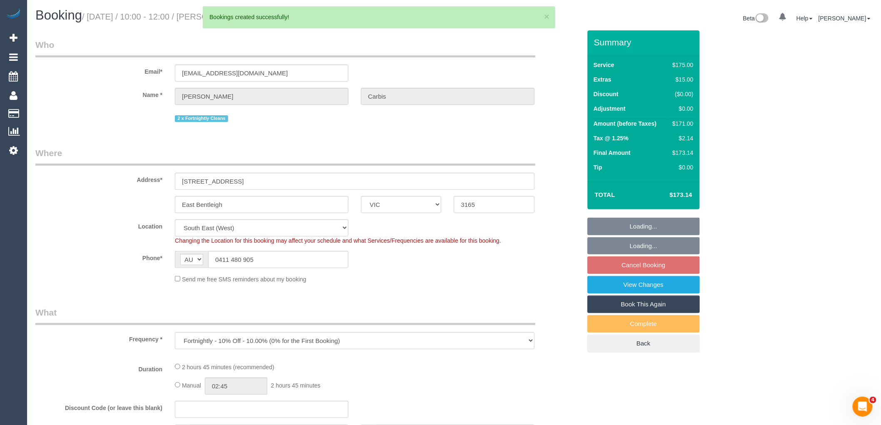
select select "object:3447"
select select "string:stripe-pm_1RStPf2GScqysDRVWif38QxK"
select select "150"
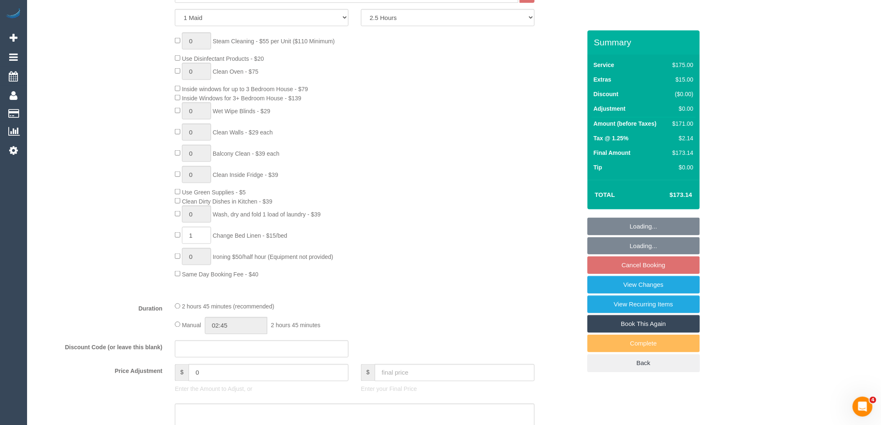
select select "spot20"
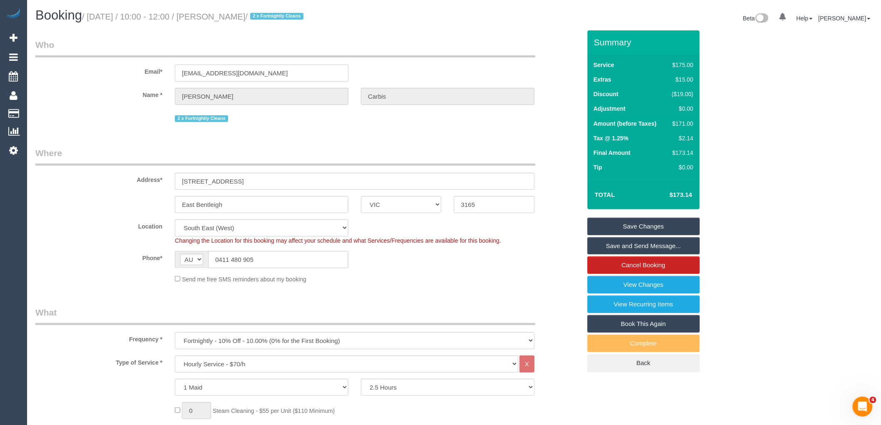
drag, startPoint x: 271, startPoint y: 79, endPoint x: 81, endPoint y: 86, distance: 190.0
click at [100, 80] on div "Email* ljcarbis@gmail.com" at bounding box center [308, 60] width 558 height 43
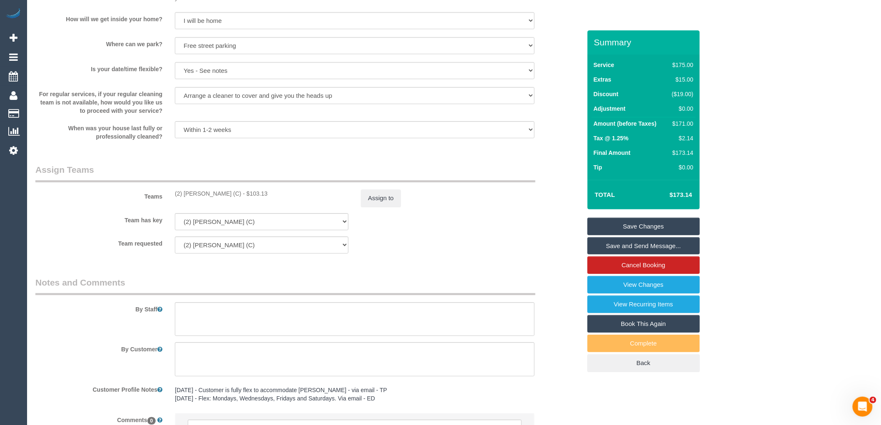
scroll to position [1164, 0]
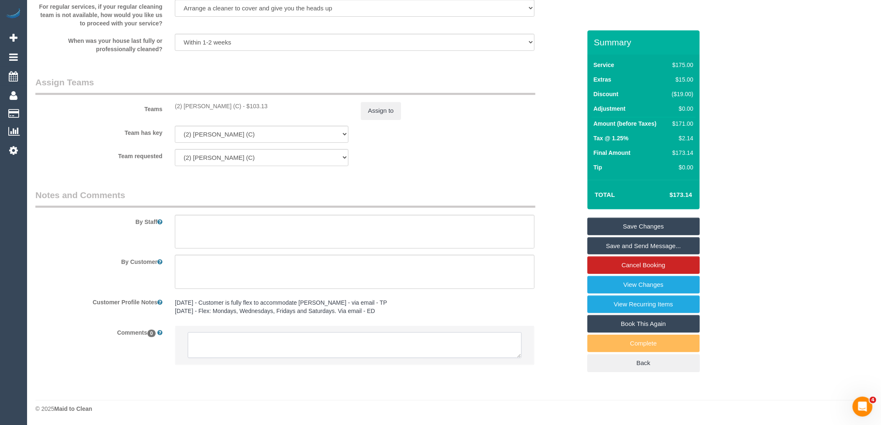
click at [225, 341] on textarea at bounding box center [355, 345] width 334 height 26
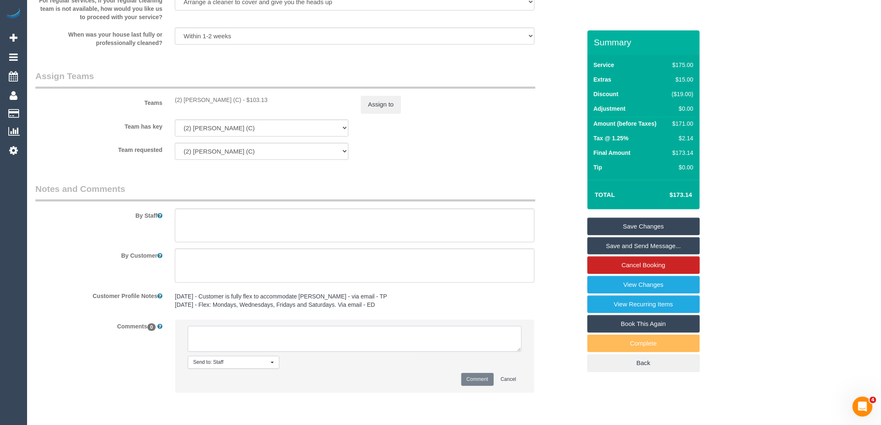
paste textarea "(2) Abdul Janif (C)unavailable for work 12/09/25 - 14/09/25. Customer contacted…"
type textarea "(2) Abdul Janif (C)unavailable for work 12/09/25 - 14/09/25. Customer contacted…"
click at [476, 386] on button "Comment" at bounding box center [477, 379] width 32 height 13
click at [395, 113] on button "Assign to" at bounding box center [381, 104] width 40 height 17
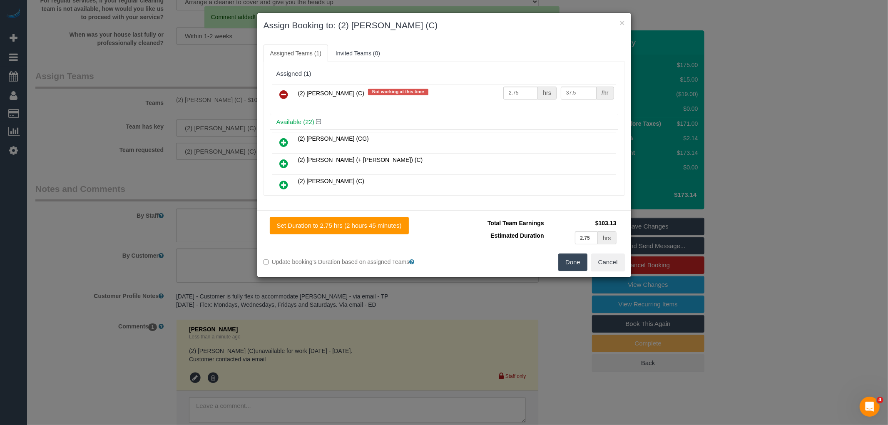
click at [284, 96] on icon at bounding box center [284, 94] width 9 height 10
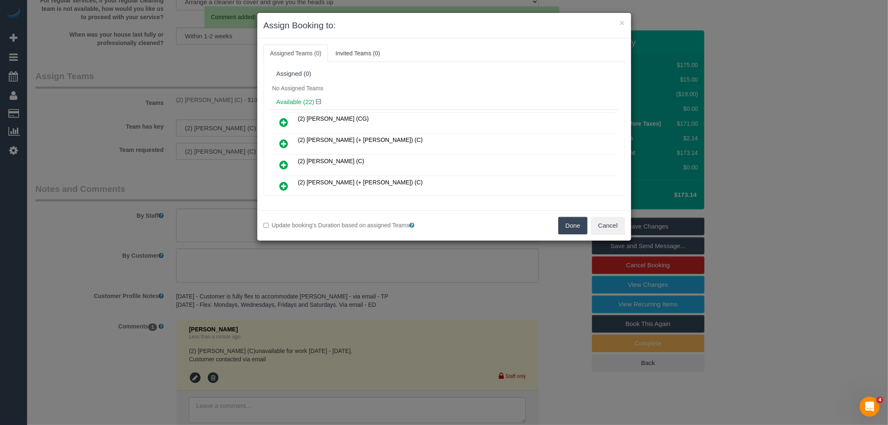
click at [565, 230] on button "Done" at bounding box center [572, 225] width 29 height 17
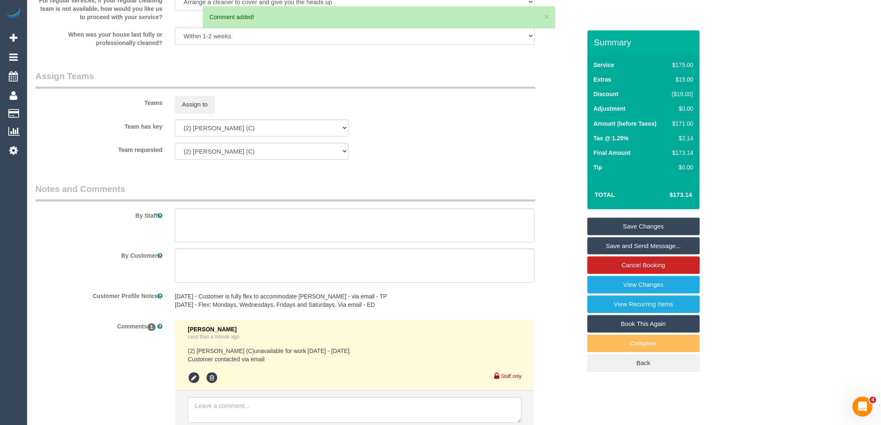
click at [639, 226] on link "Save Changes" at bounding box center [643, 226] width 112 height 17
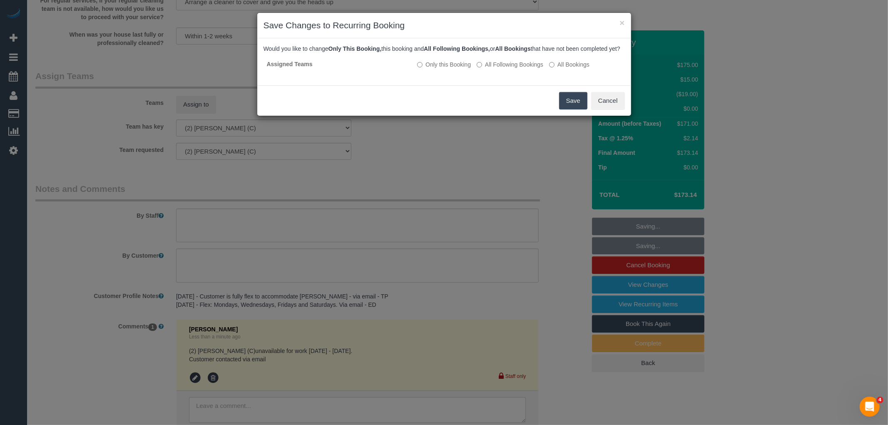
click at [573, 108] on button "Save" at bounding box center [573, 100] width 28 height 17
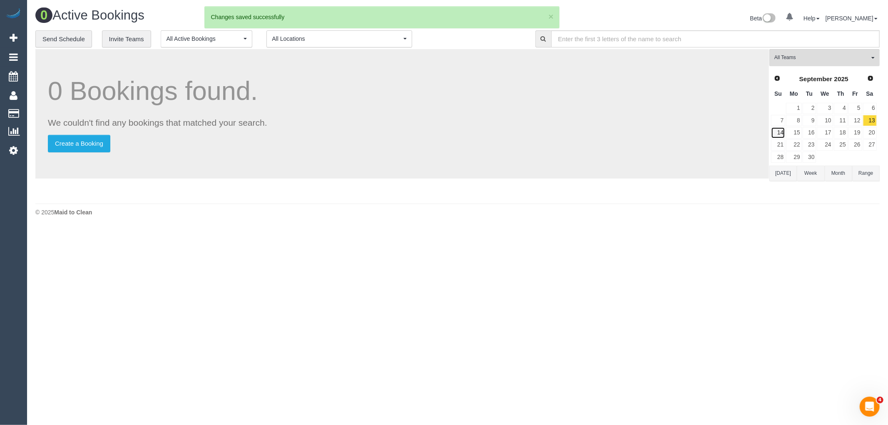
click at [783, 133] on link "14" at bounding box center [778, 132] width 14 height 11
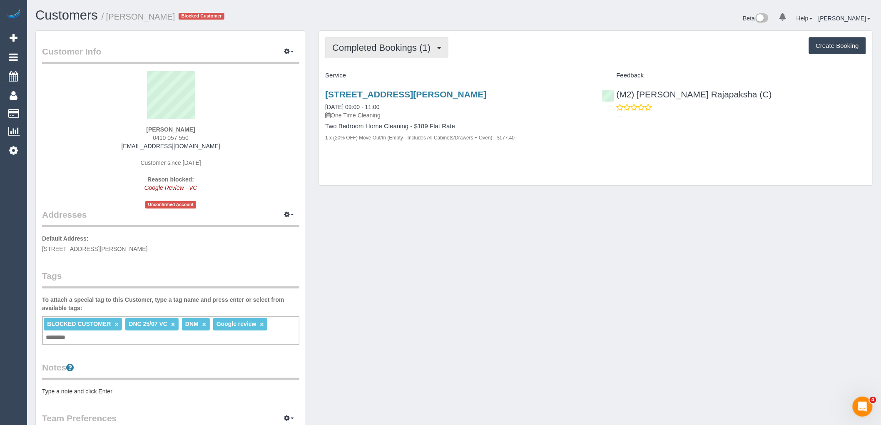
click at [431, 47] on span "Completed Bookings (1)" at bounding box center [383, 47] width 102 height 10
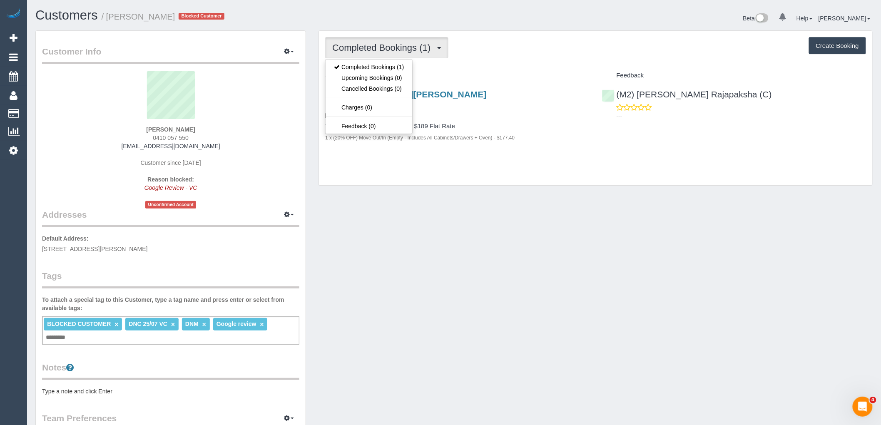
click at [493, 50] on div "Completed Bookings (1) Completed Bookings (1) Upcoming Bookings (0) Cancelled B…" at bounding box center [595, 47] width 541 height 21
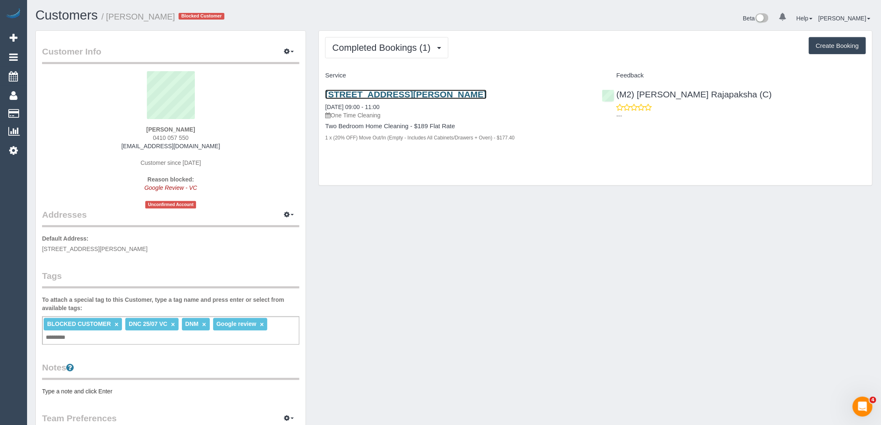
click at [475, 97] on link "[STREET_ADDRESS][PERSON_NAME]" at bounding box center [405, 94] width 161 height 10
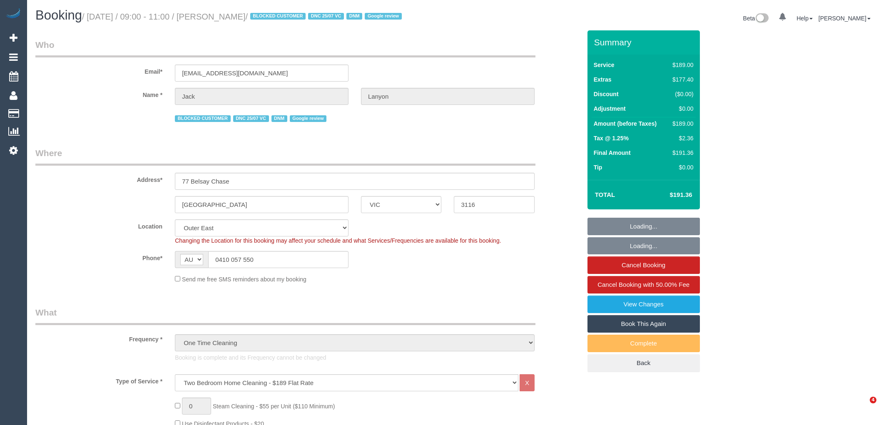
select select "VIC"
select select "number:28"
select select "number:14"
select select "number:18"
select select "number:22"
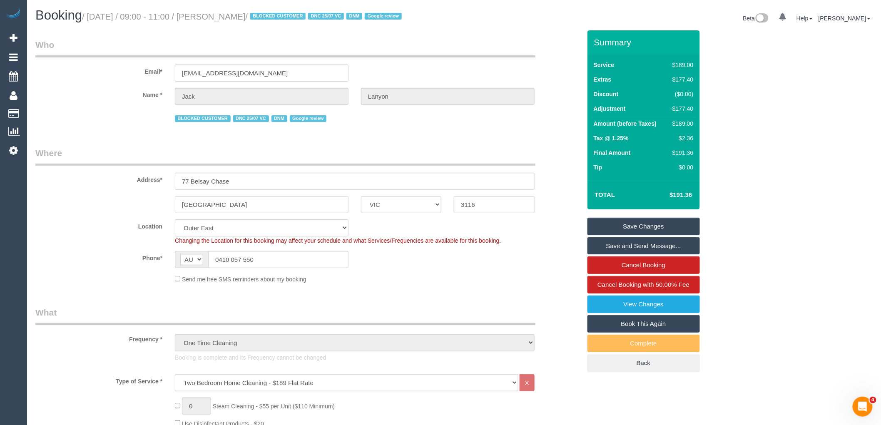
drag, startPoint x: 261, startPoint y: 68, endPoint x: 102, endPoint y: 67, distance: 159.0
click at [104, 67] on div "Email* jtlanyon@gmail.com" at bounding box center [308, 60] width 558 height 43
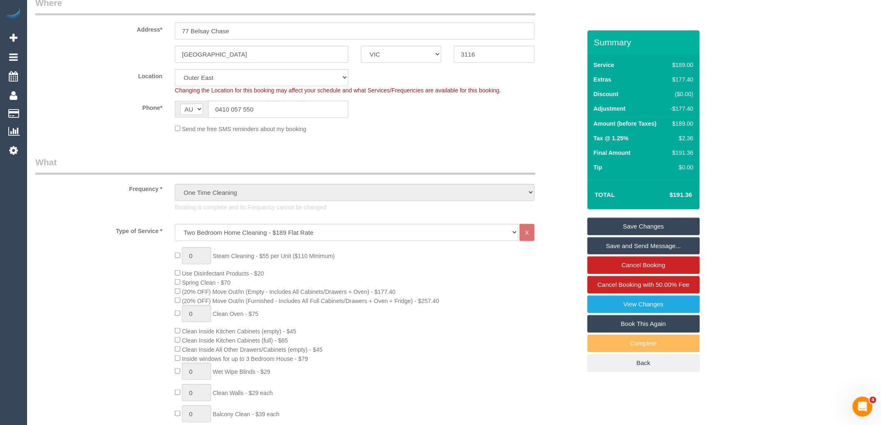
scroll to position [323, 0]
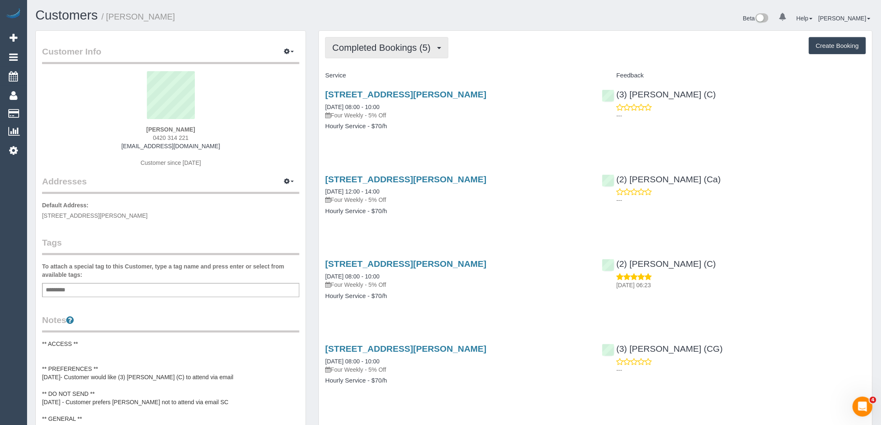
drag, startPoint x: 416, startPoint y: 45, endPoint x: 414, endPoint y: 50, distance: 6.0
click at [416, 45] on span "Completed Bookings (5)" at bounding box center [383, 47] width 102 height 10
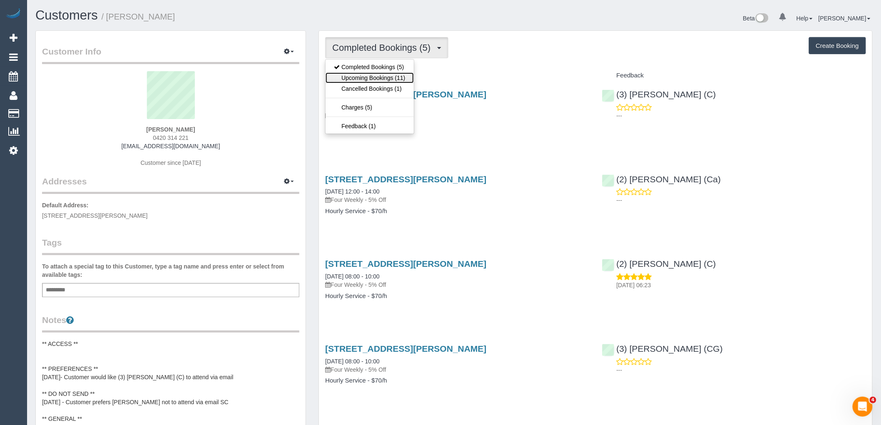
click at [388, 76] on link "Upcoming Bookings (11)" at bounding box center [370, 77] width 88 height 11
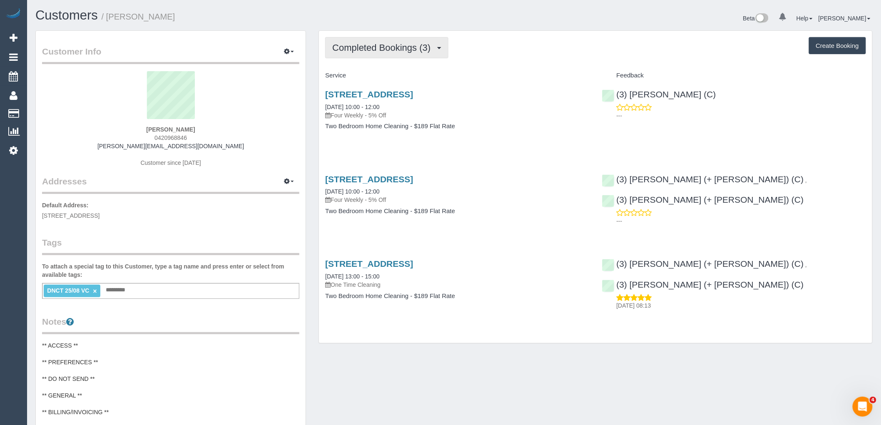
click at [404, 47] on span "Completed Bookings (3)" at bounding box center [383, 47] width 102 height 10
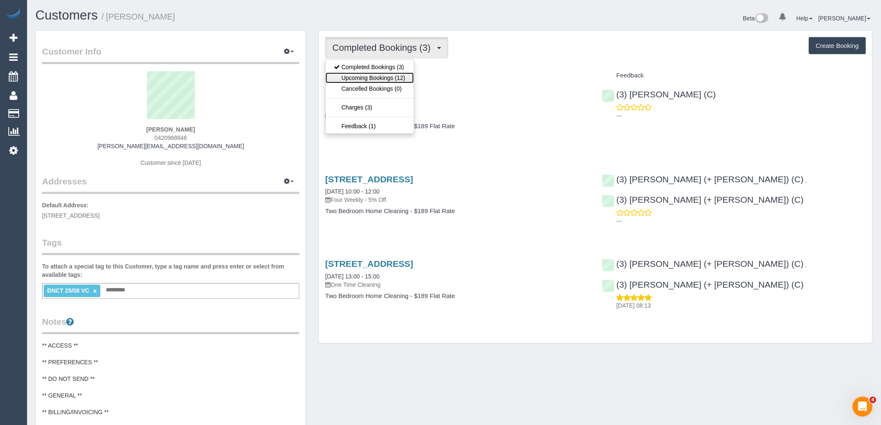
click at [400, 76] on link "Upcoming Bookings (12)" at bounding box center [370, 77] width 88 height 11
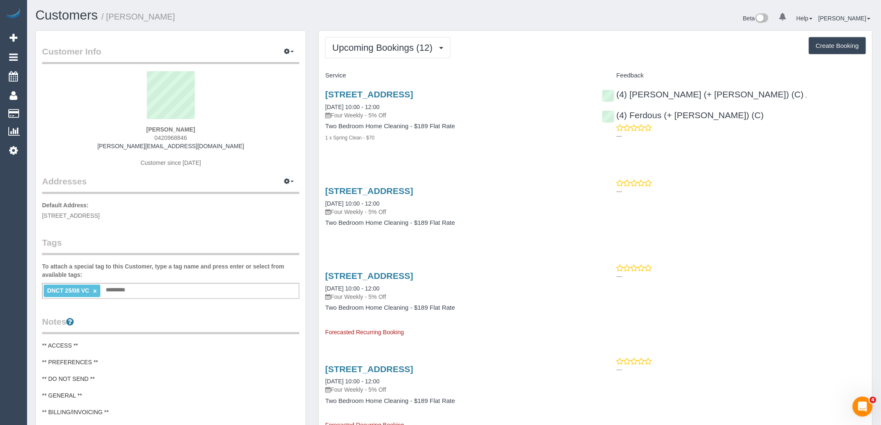
drag, startPoint x: 196, startPoint y: 140, endPoint x: 117, endPoint y: 134, distance: 80.2
click at [117, 134] on div "Liam De Niese 0420968846 liam.deniese@gmail.com Customer since 2025" at bounding box center [170, 123] width 257 height 104
copy span "0420968846"
click at [271, 128] on div "Liam De Niese 0420968846 liam.deniese@gmail.com Customer since 2025" at bounding box center [170, 123] width 257 height 104
drag, startPoint x: 109, startPoint y: 139, endPoint x: 241, endPoint y: 151, distance: 131.6
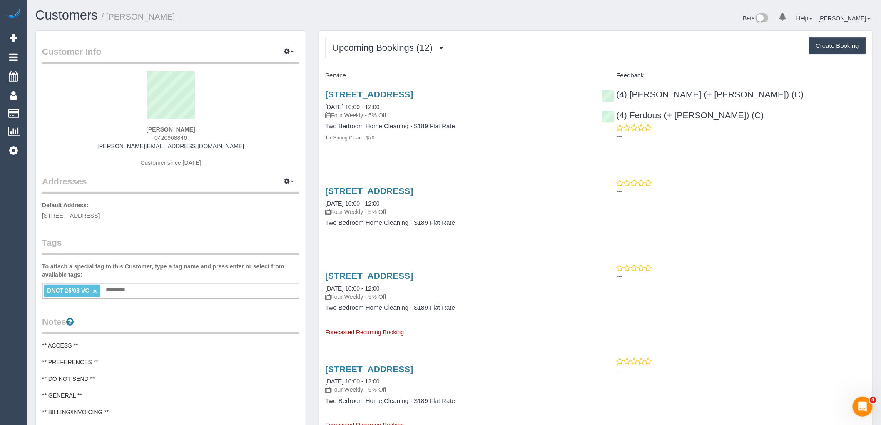
click at [109, 139] on div "Liam De Niese 0420968846 liam.deniese@gmail.com Customer since 2025" at bounding box center [170, 123] width 257 height 104
click at [413, 96] on link "14 Irvine Crescent, 2, Brunswick West, VIC 3055" at bounding box center [369, 94] width 88 height 10
drag, startPoint x: 96, startPoint y: 290, endPoint x: 161, endPoint y: 229, distance: 88.9
click at [96, 289] on link "×" at bounding box center [95, 291] width 4 height 7
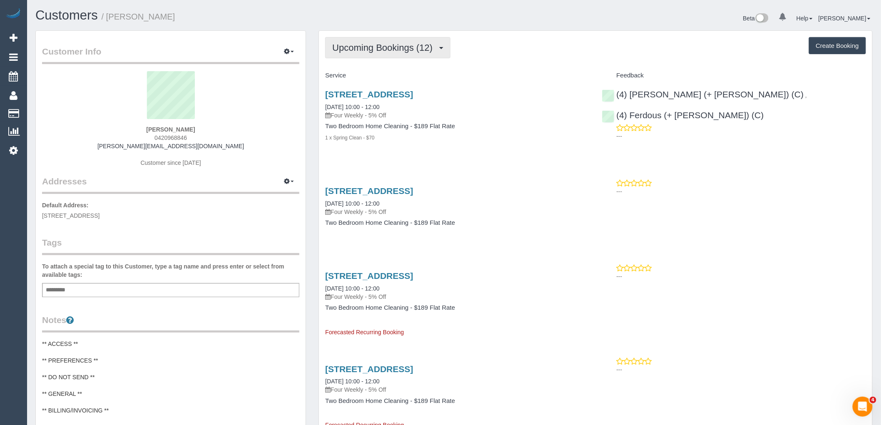
click at [398, 45] on span "Upcoming Bookings (12)" at bounding box center [384, 47] width 104 height 10
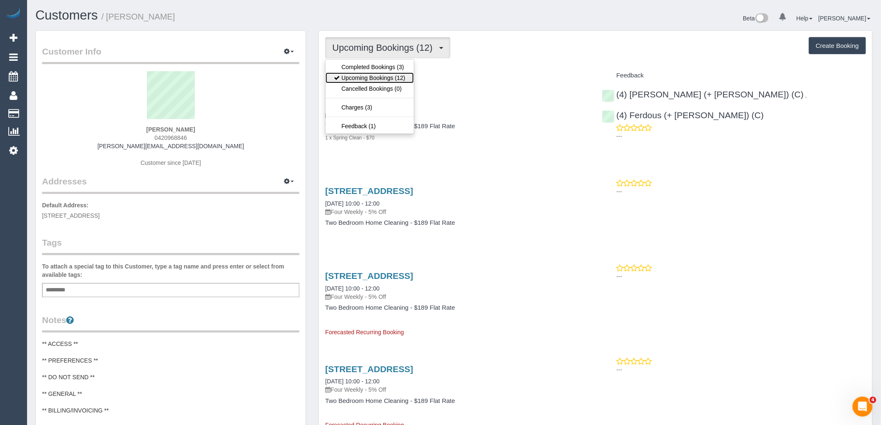
click at [405, 78] on link "Upcoming Bookings (12)" at bounding box center [370, 77] width 88 height 11
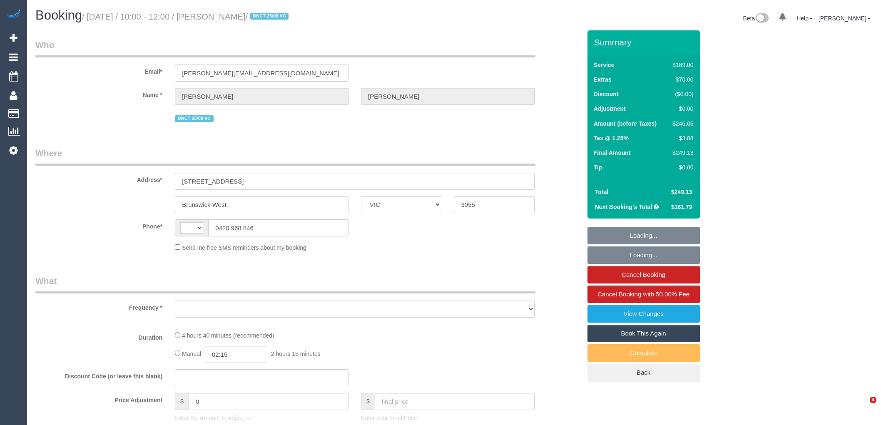
select select "VIC"
select select "string:AU"
select select "string:stripe-pm_1RrsdC2GScqysDRVRoR1rkTL"
select select "number:27"
select select "number:14"
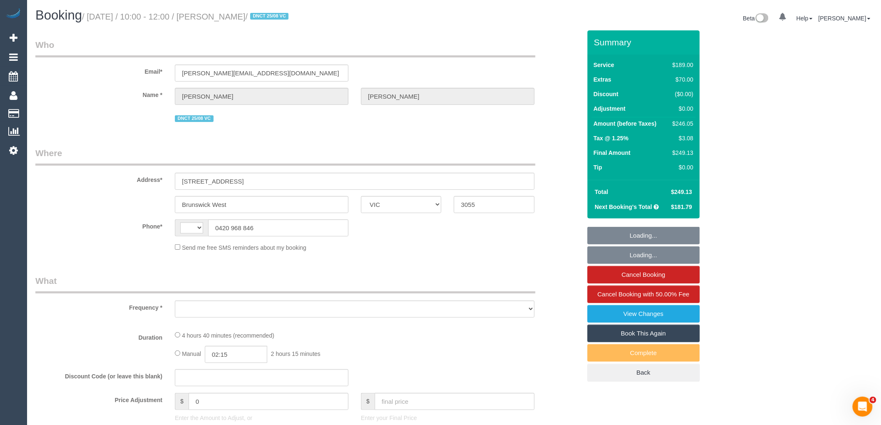
select select "number:19"
select select "number:24"
select select "number:33"
select select "number:12"
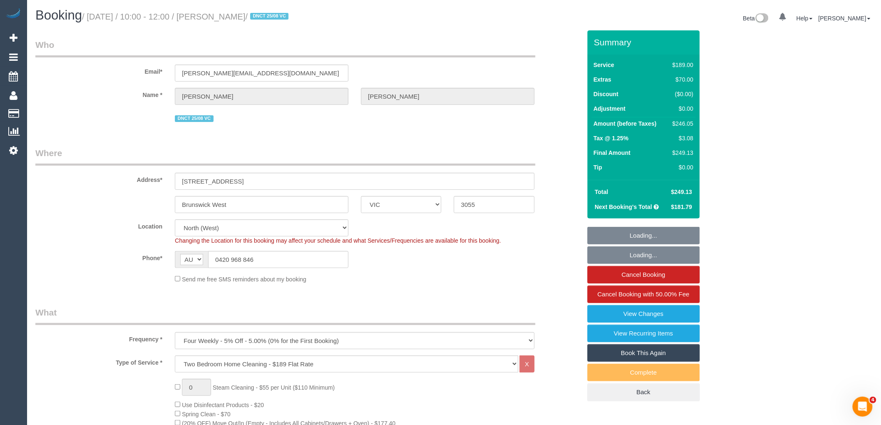
select select "object:1513"
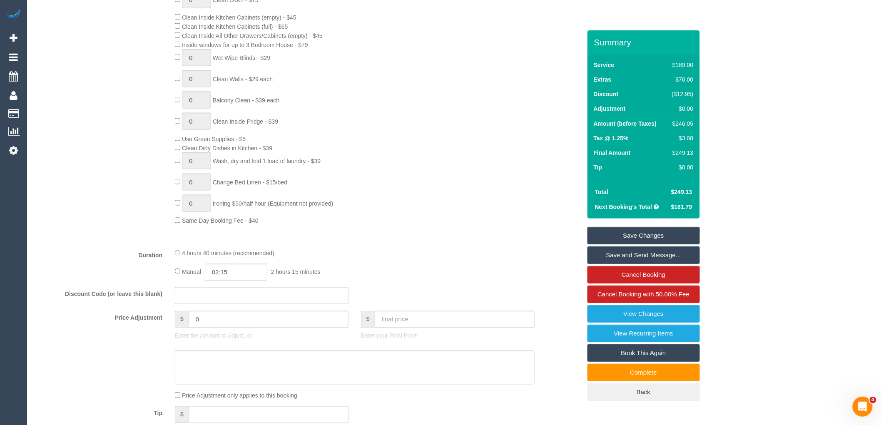
scroll to position [555, 0]
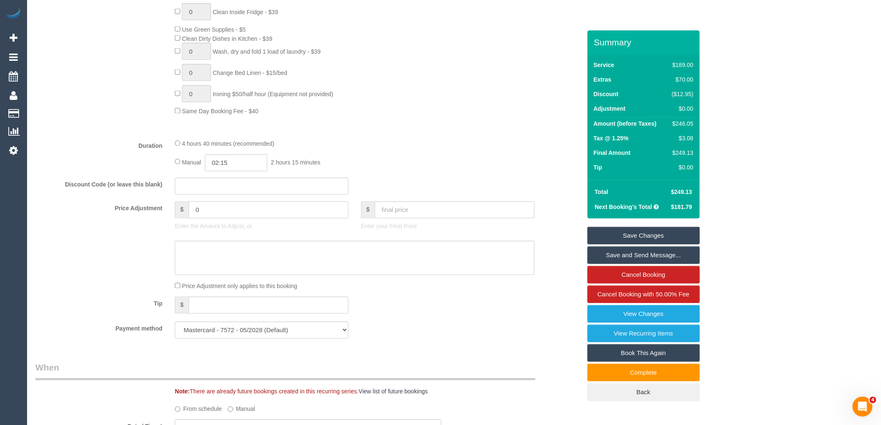
click at [209, 211] on input "0" at bounding box center [269, 209] width 160 height 17
type input "-70"
click at [228, 275] on textarea at bounding box center [355, 258] width 360 height 34
type textarea "Customer given $70 discount due to complaint via email VC"
click at [674, 238] on link "Save Changes" at bounding box center [643, 235] width 112 height 17
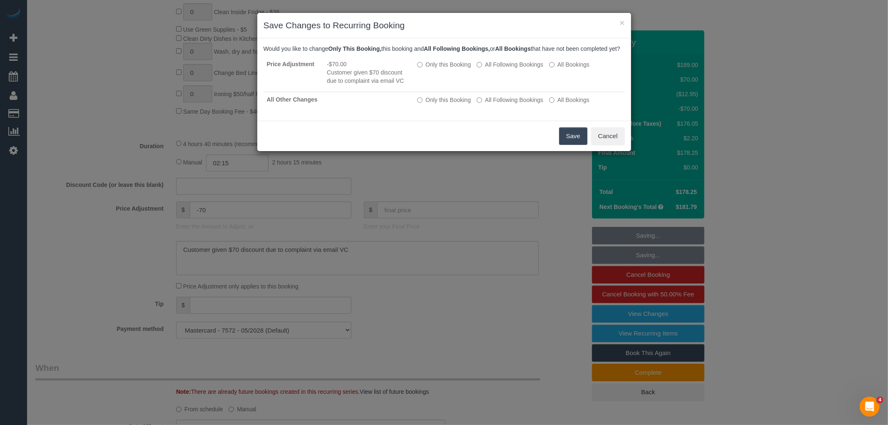
drag, startPoint x: 573, startPoint y: 140, endPoint x: 654, endPoint y: 5, distance: 156.8
click at [573, 140] on button "Save" at bounding box center [573, 135] width 28 height 17
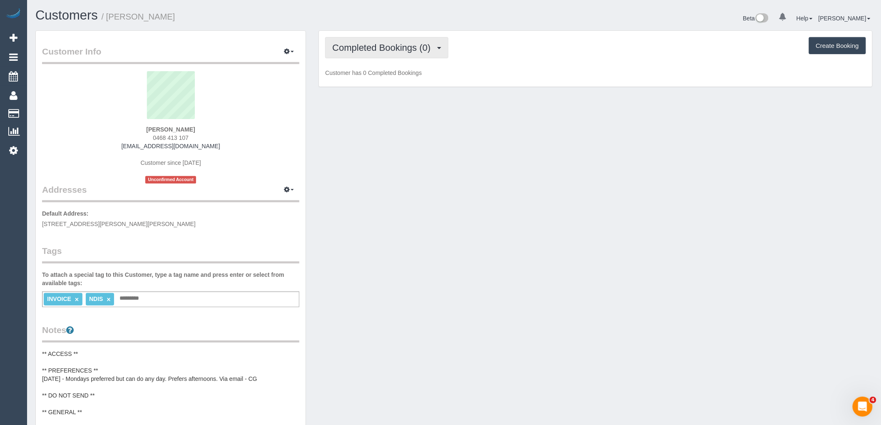
click at [423, 52] on span "Completed Bookings (0)" at bounding box center [383, 47] width 102 height 10
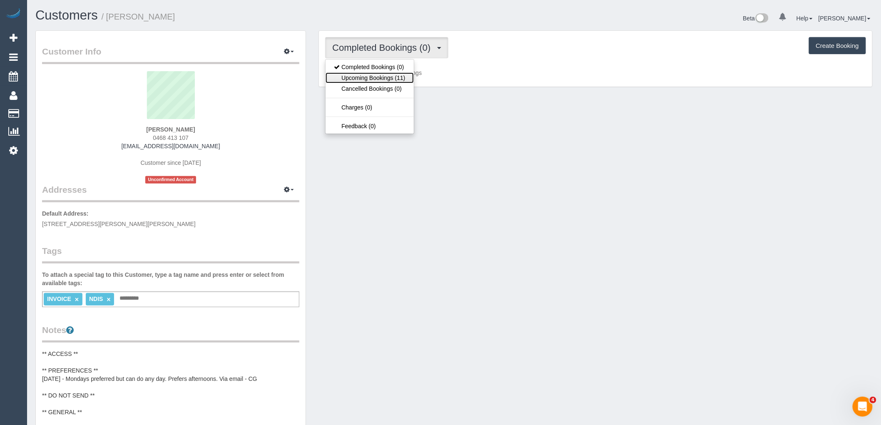
click at [408, 82] on link "Upcoming Bookings (11)" at bounding box center [370, 77] width 88 height 11
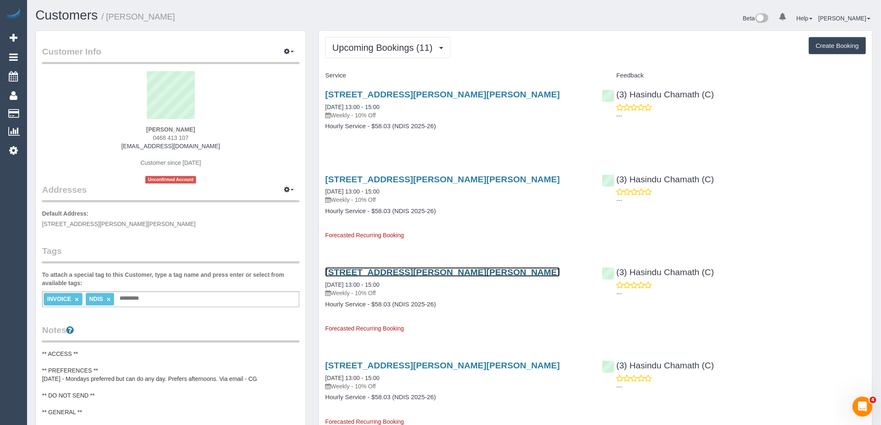
click at [400, 274] on link "[STREET_ADDRESS][PERSON_NAME][PERSON_NAME]" at bounding box center [442, 272] width 235 height 10
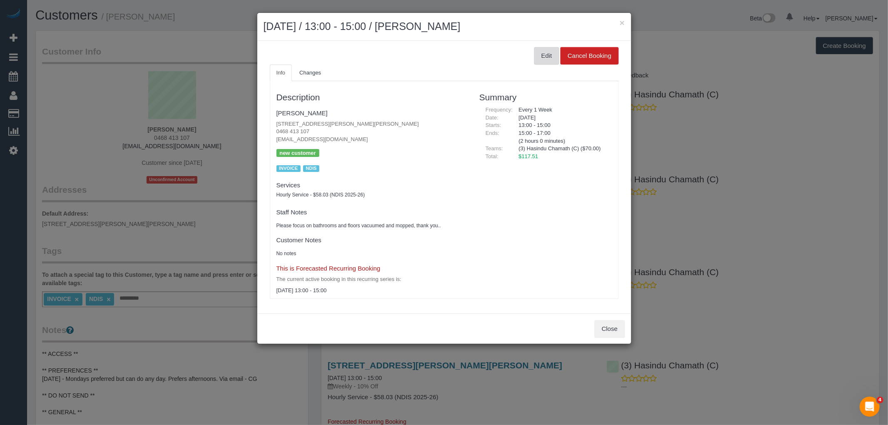
click at [540, 57] on button "Edit" at bounding box center [546, 55] width 25 height 17
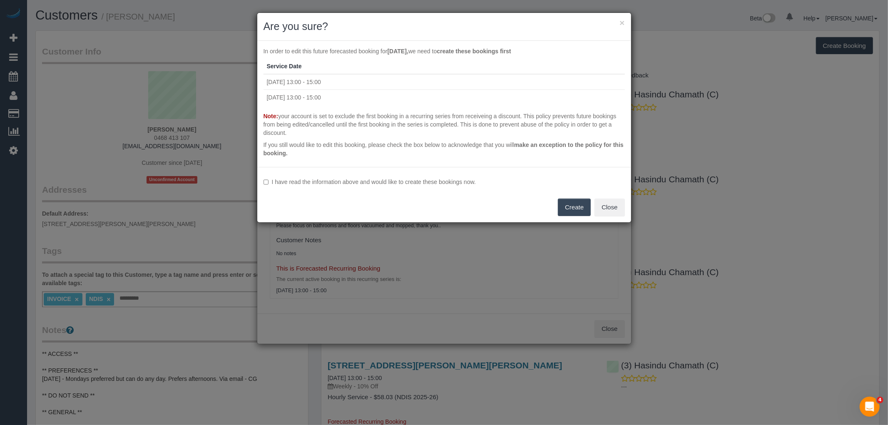
click at [365, 181] on label "I have read the information above and would like to create these bookings now." at bounding box center [443, 182] width 361 height 8
click at [579, 207] on button "Create" at bounding box center [574, 207] width 33 height 17
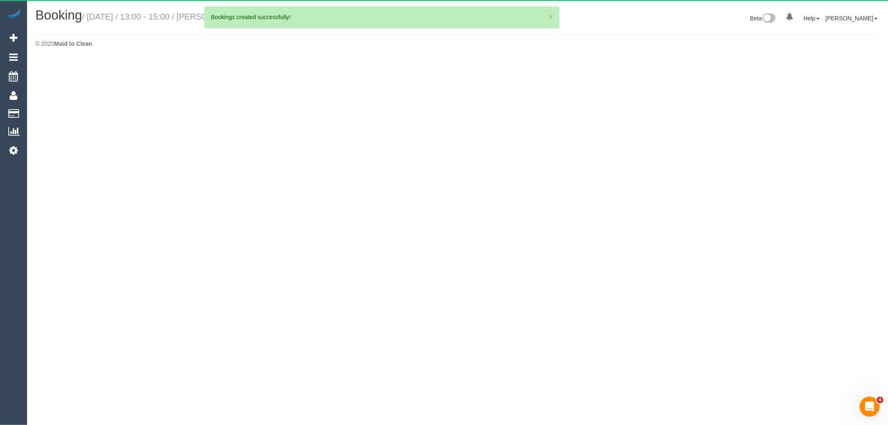
select select "VIC"
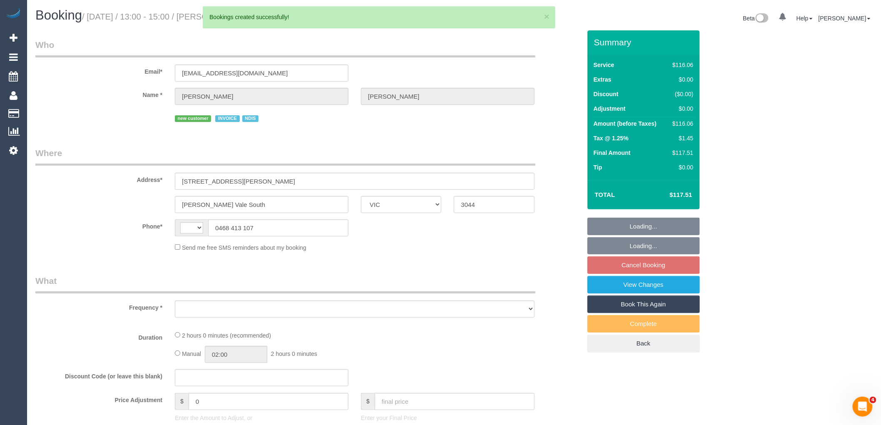
select select "string:AU"
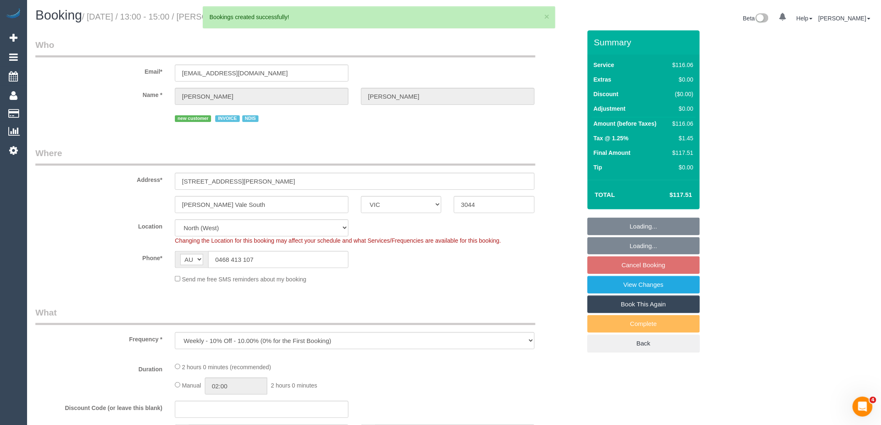
select select "object:1181"
select select "number:29"
select select "number:14"
select select "number:19"
select select "number:23"
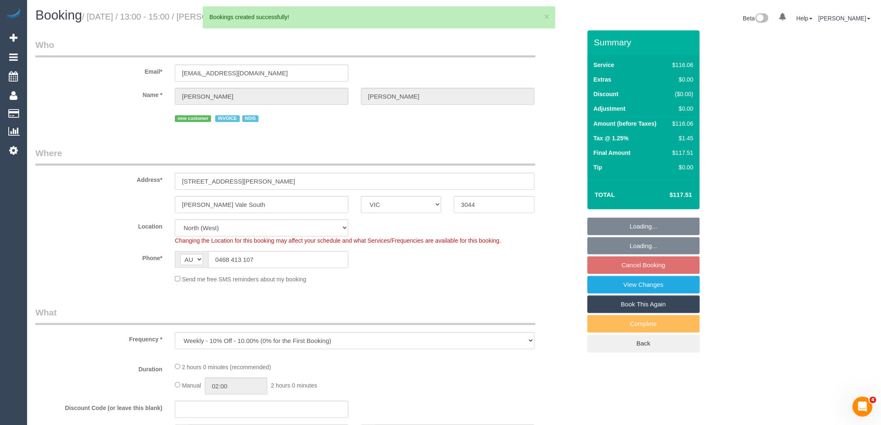
select select "number:34"
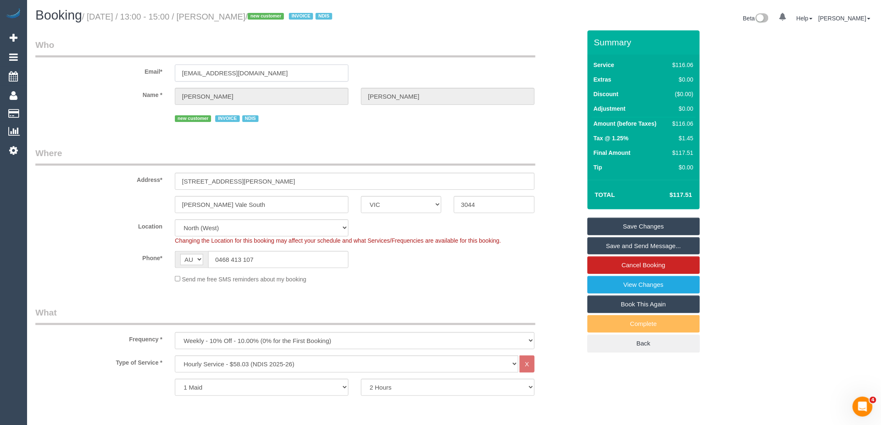
drag, startPoint x: 282, startPoint y: 77, endPoint x: 149, endPoint y: 74, distance: 133.2
click at [151, 73] on div "Email* kandleko@yahoo.com.au" at bounding box center [308, 60] width 558 height 43
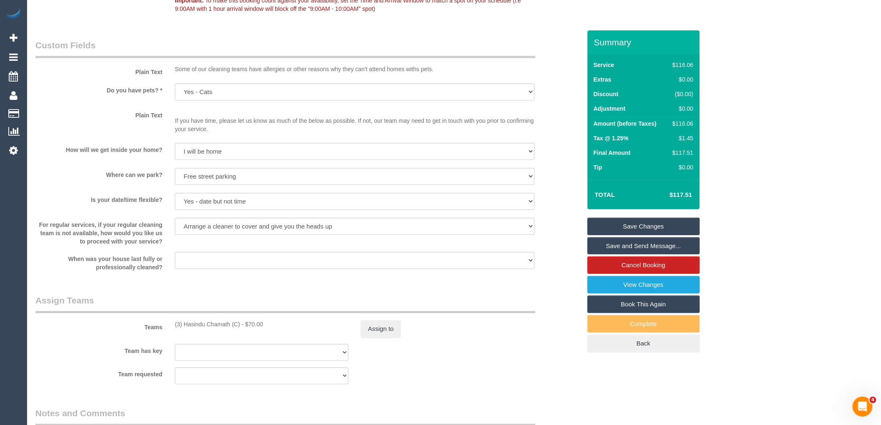
scroll to position [1110, 0]
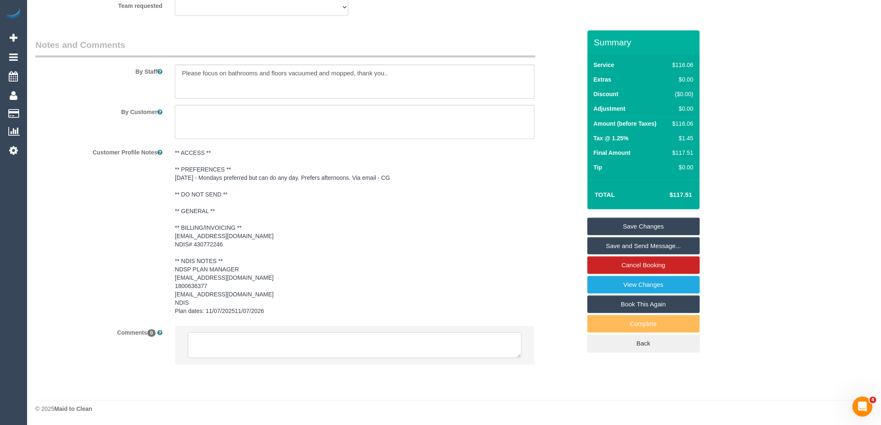
click at [272, 340] on textarea at bounding box center [355, 345] width 334 height 26
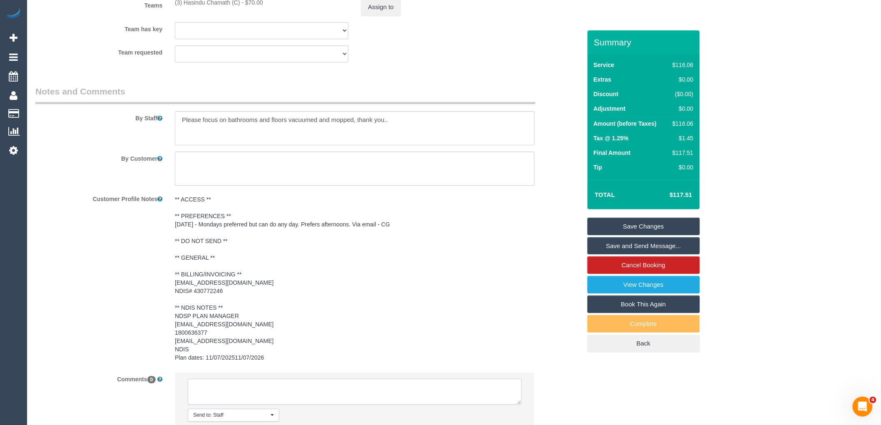
scroll to position [879, 0]
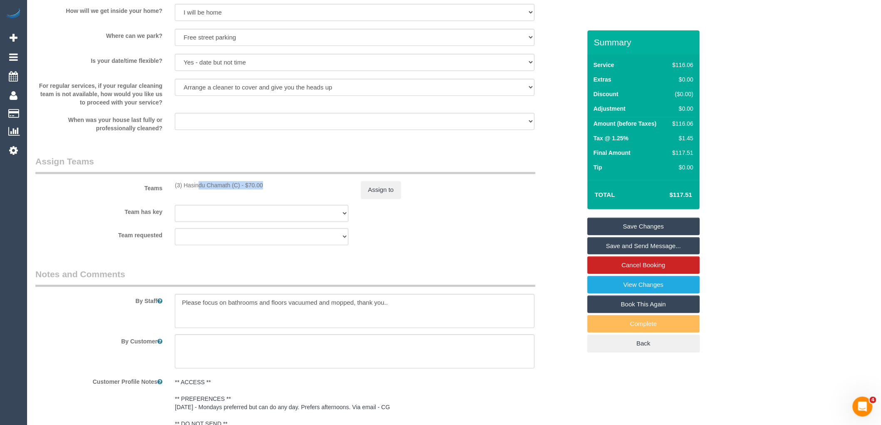
drag, startPoint x: 239, startPoint y: 189, endPoint x: 172, endPoint y: 188, distance: 67.5
click at [172, 188] on div "(3) Hasindu Chamath (C) - $70.00" at bounding box center [262, 185] width 186 height 8
copy div "(3) Hasindu Chamath (C)"
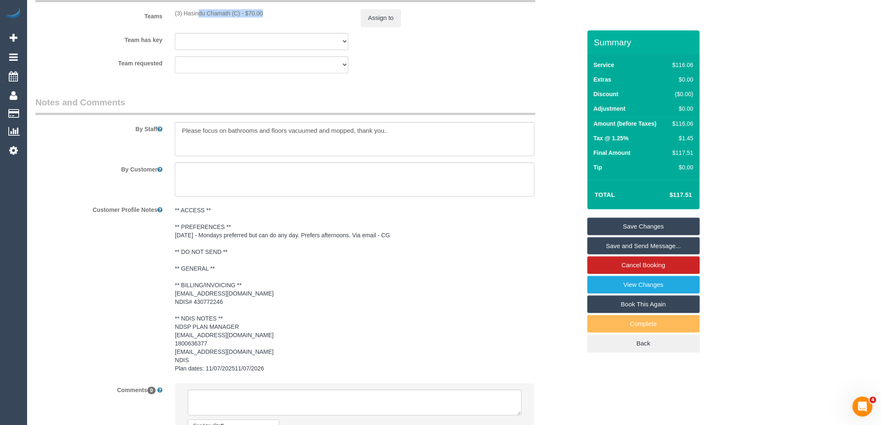
scroll to position [1144, 0]
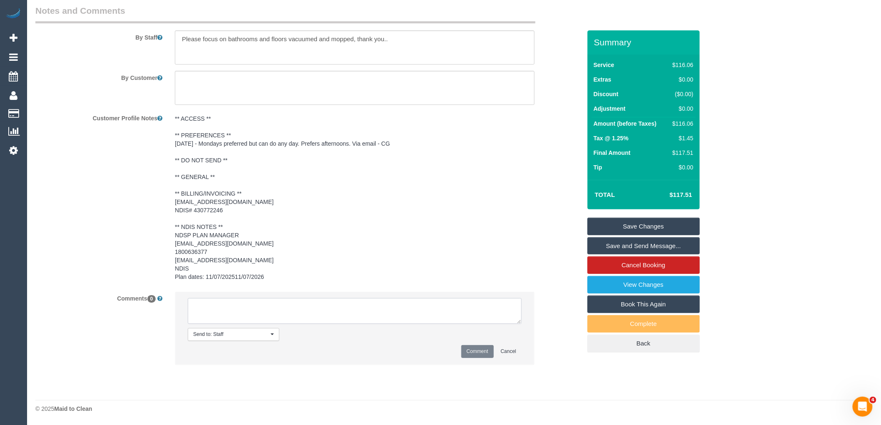
click at [303, 316] on textarea at bounding box center [355, 311] width 334 height 26
paste textarea "(3) Hasindu Chamath (C)"
type textarea "(3) Hasindu Chamath (C) no longer working Mondays Customer contacted via email"
click at [484, 346] on button "Comment" at bounding box center [477, 351] width 32 height 13
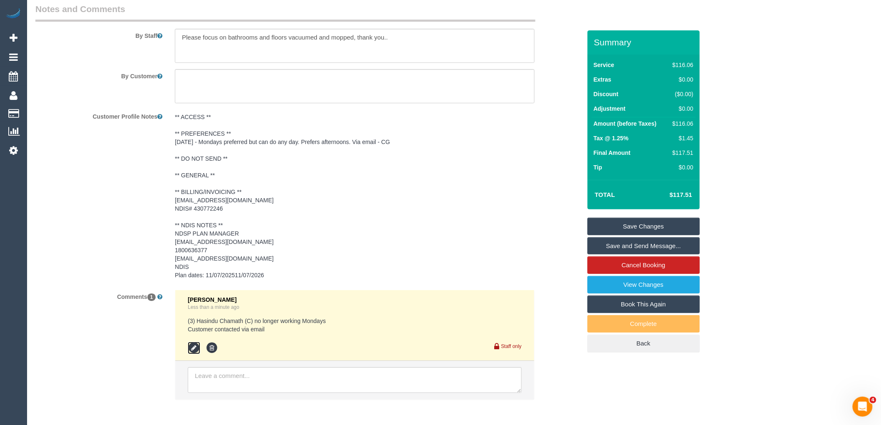
click at [194, 347] on icon at bounding box center [194, 348] width 12 height 12
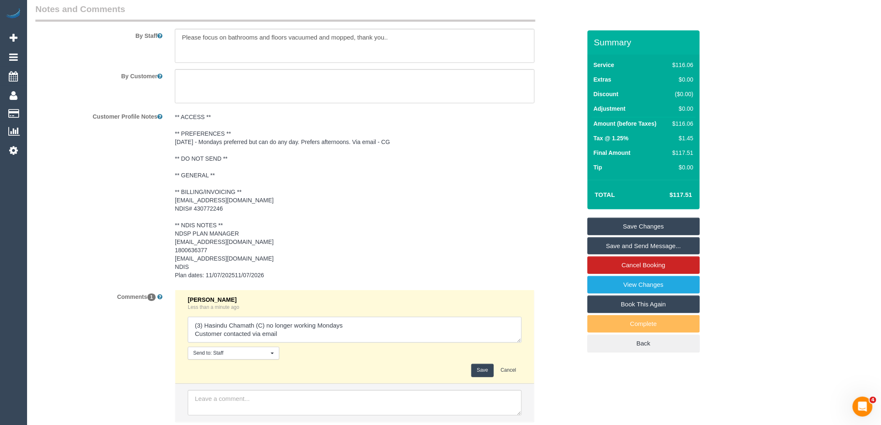
click at [307, 331] on textarea at bounding box center [355, 330] width 334 height 26
type textarea "(3) Hasindu Chamath (C) no longer working Mondays Customer contacted via email …"
click at [482, 368] on button "Save" at bounding box center [482, 370] width 22 height 13
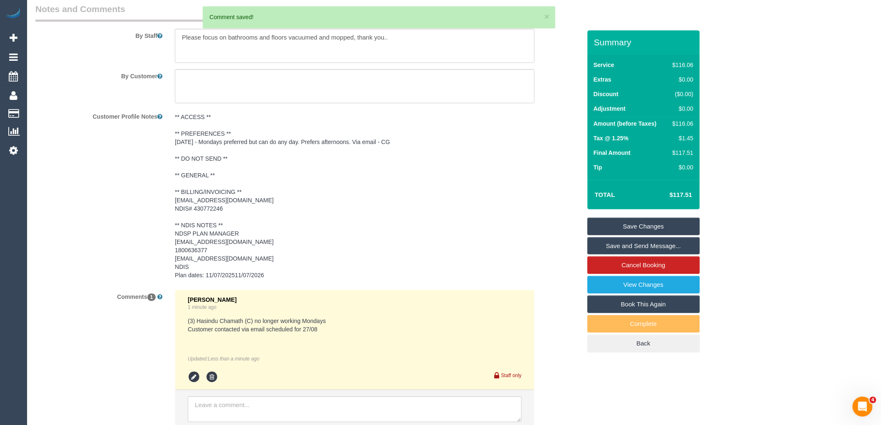
click at [677, 227] on link "Save Changes" at bounding box center [643, 226] width 112 height 17
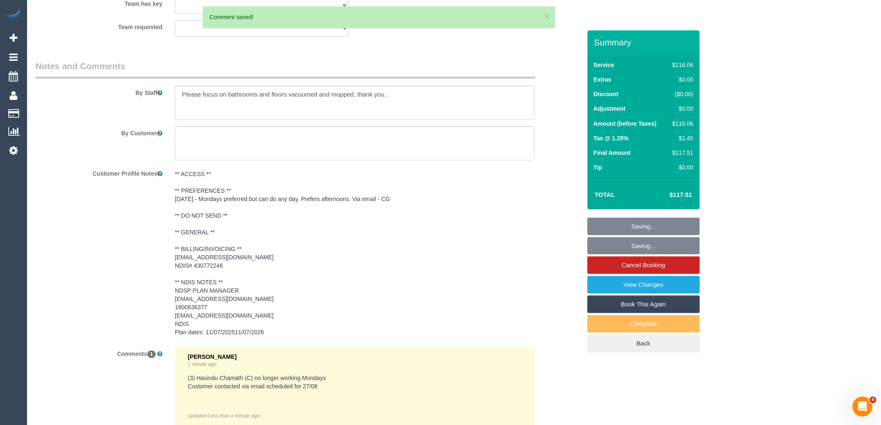
scroll to position [1005, 0]
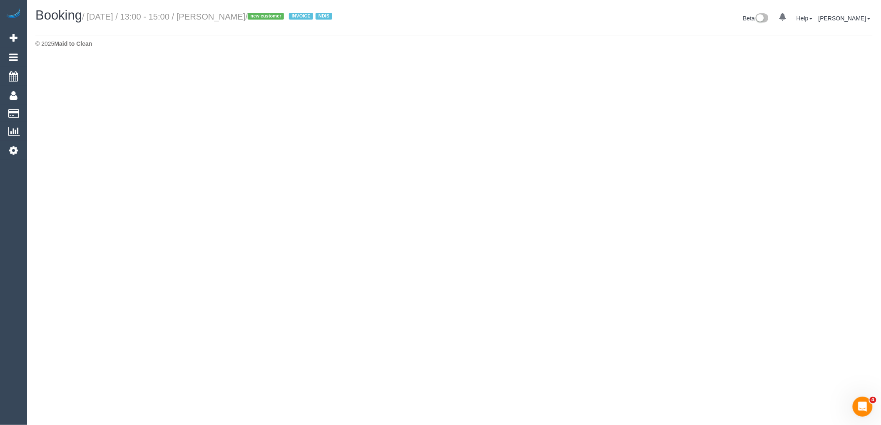
select select "VIC"
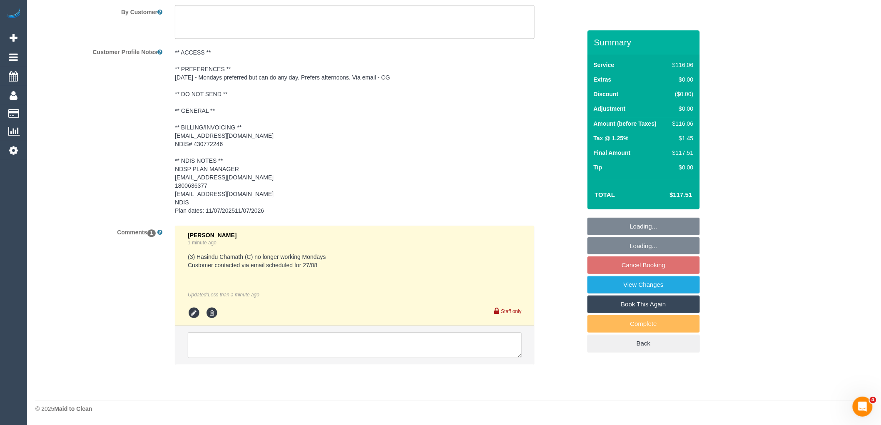
select select "object:3327"
select select "number:29"
select select "number:14"
select select "number:19"
select select "number:23"
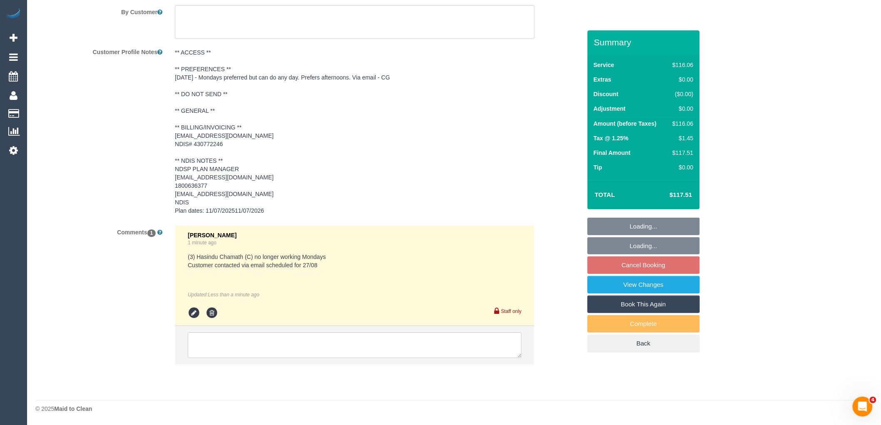
select select "number:34"
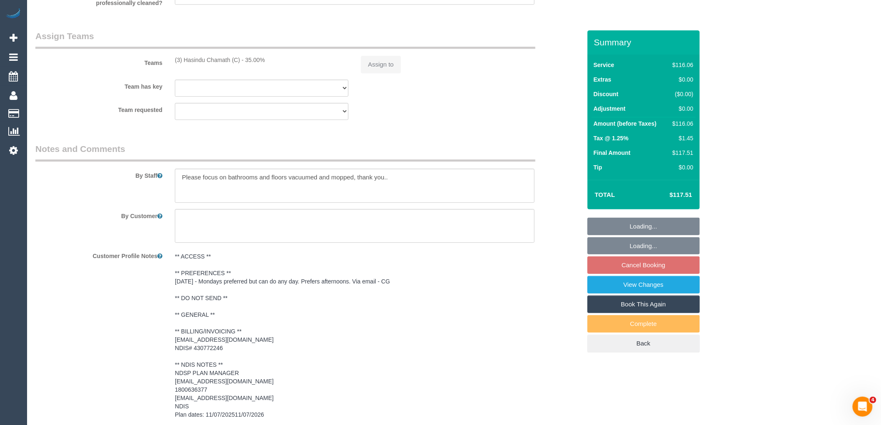
scroll to position [929, 0]
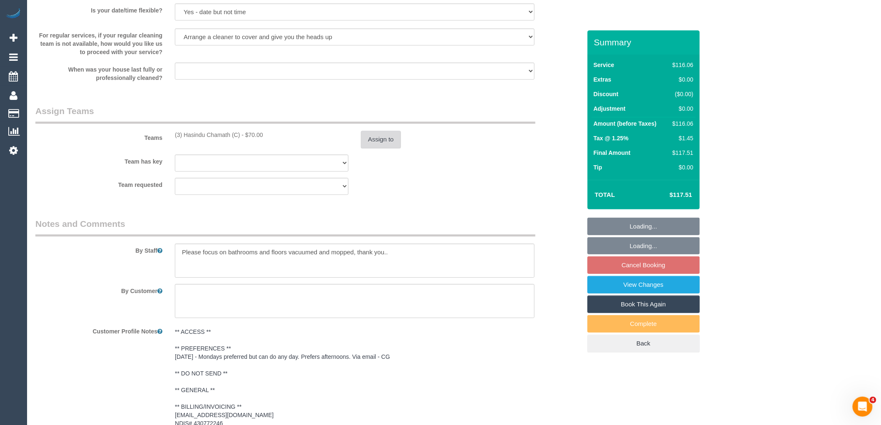
click at [367, 137] on button "Assign to" at bounding box center [381, 139] width 40 height 17
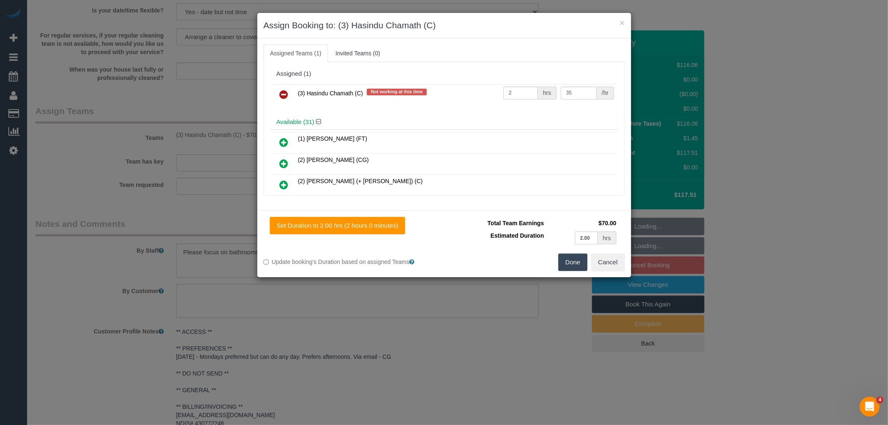
click at [282, 92] on icon at bounding box center [284, 94] width 9 height 10
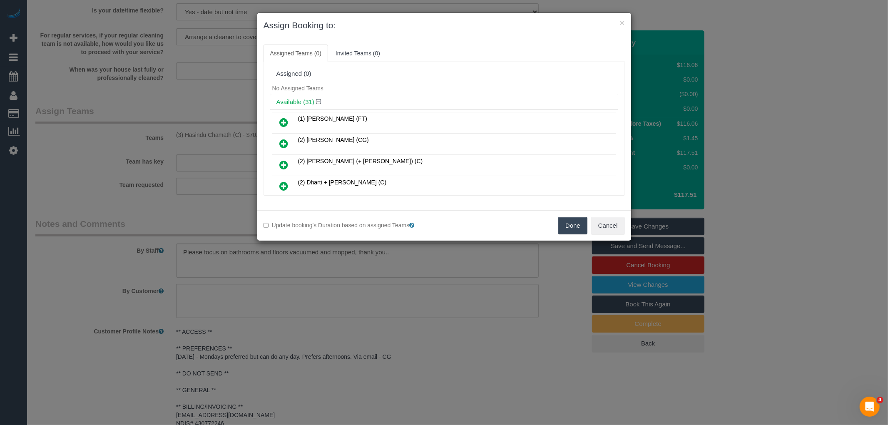
click at [571, 223] on button "Done" at bounding box center [572, 225] width 29 height 17
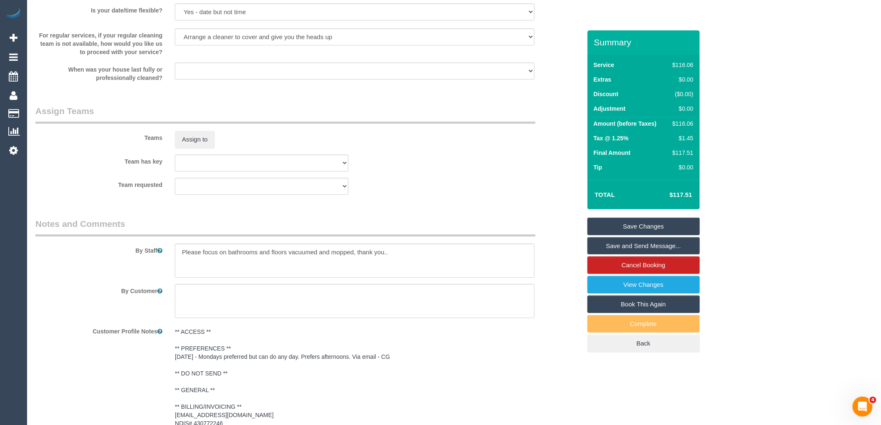
click at [655, 232] on link "Save Changes" at bounding box center [643, 226] width 112 height 17
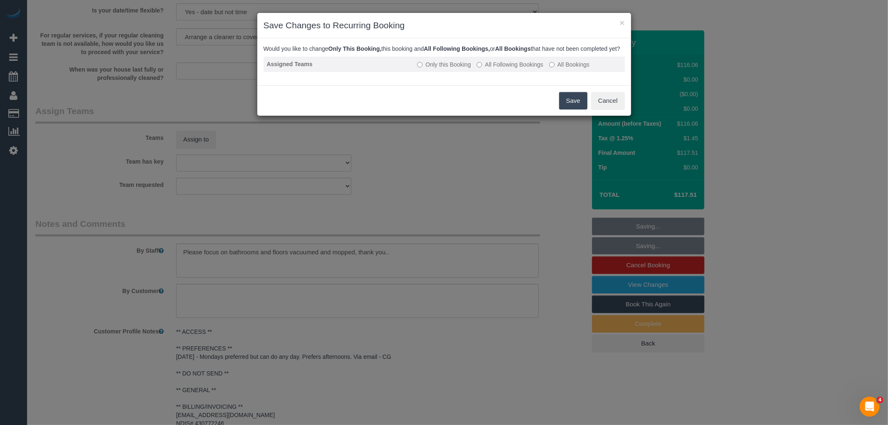
click at [511, 69] on label "All Following Bookings" at bounding box center [510, 64] width 67 height 8
click at [561, 103] on button "Save" at bounding box center [573, 100] width 28 height 17
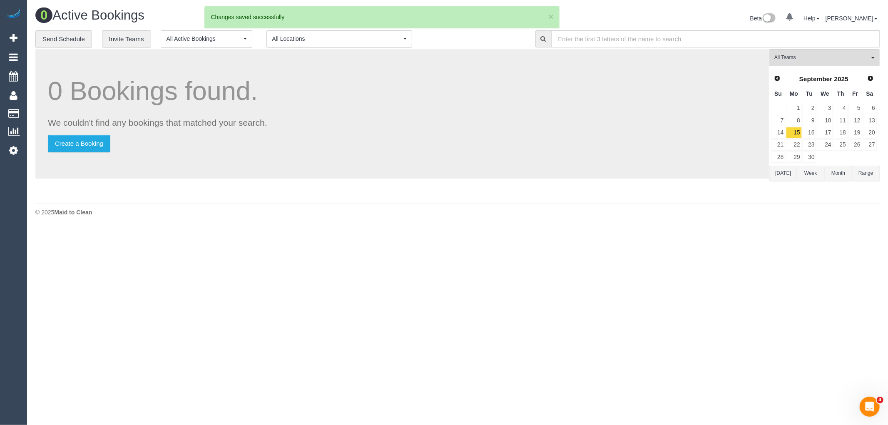
click at [696, 260] on body "0 Beta Your Notifications You have 0 alerts Add Booking Bookings Active Booking…" at bounding box center [444, 212] width 888 height 425
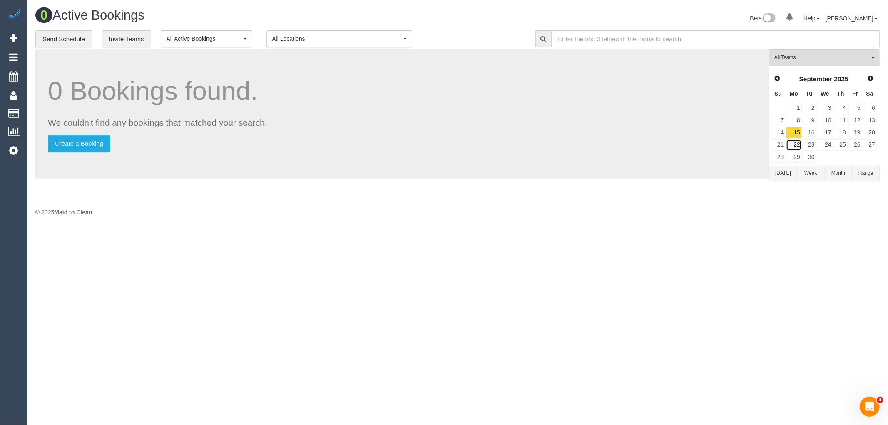
click at [794, 147] on link "22" at bounding box center [793, 144] width 15 height 11
click at [796, 159] on link "29" at bounding box center [793, 157] width 15 height 11
click at [873, 80] on span "Next" at bounding box center [871, 78] width 7 height 7
click at [793, 119] on link "6" at bounding box center [793, 120] width 15 height 11
click at [795, 131] on link "13" at bounding box center [793, 132] width 15 height 11
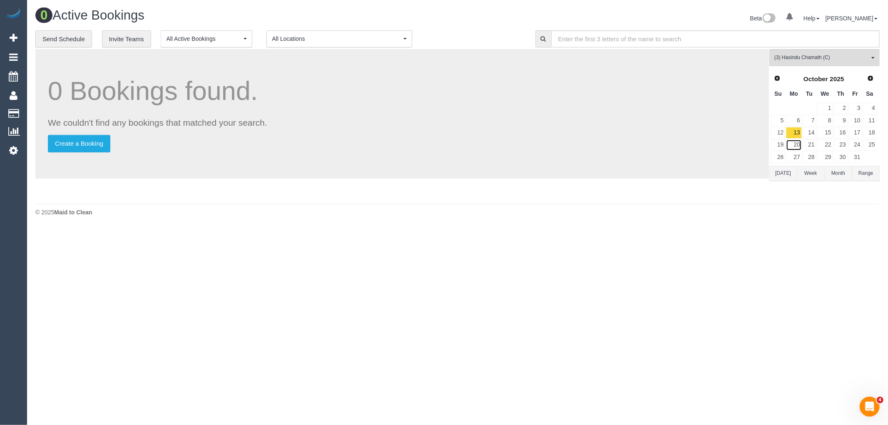
click at [795, 144] on link "20" at bounding box center [793, 144] width 15 height 11
click at [797, 160] on link "27" at bounding box center [793, 157] width 15 height 11
click at [866, 59] on span "(3) Hasindu Chamath (C)" at bounding box center [821, 57] width 95 height 7
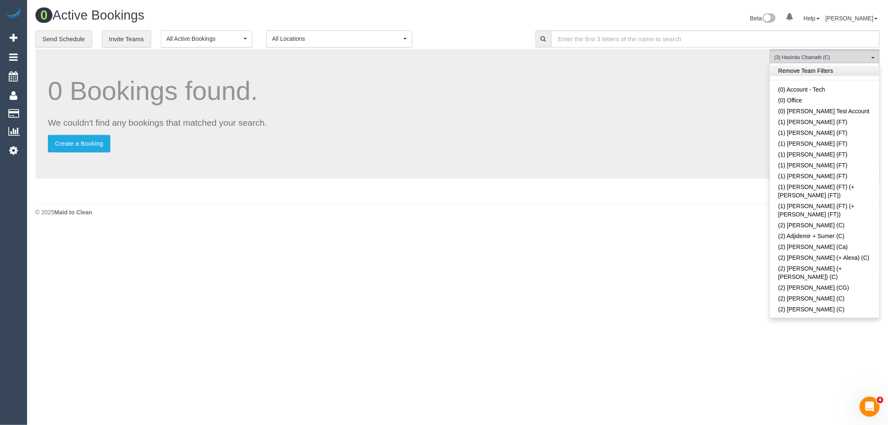
click at [830, 72] on link "Remove Team Filters" at bounding box center [824, 70] width 109 height 11
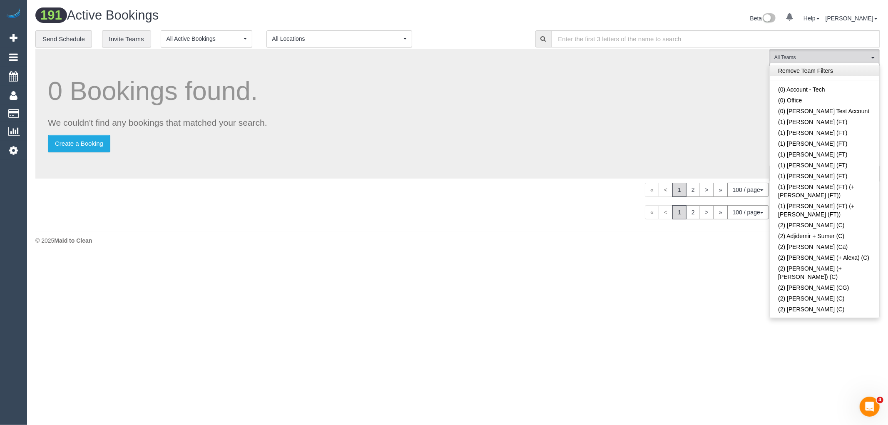
scroll to position [1419, 0]
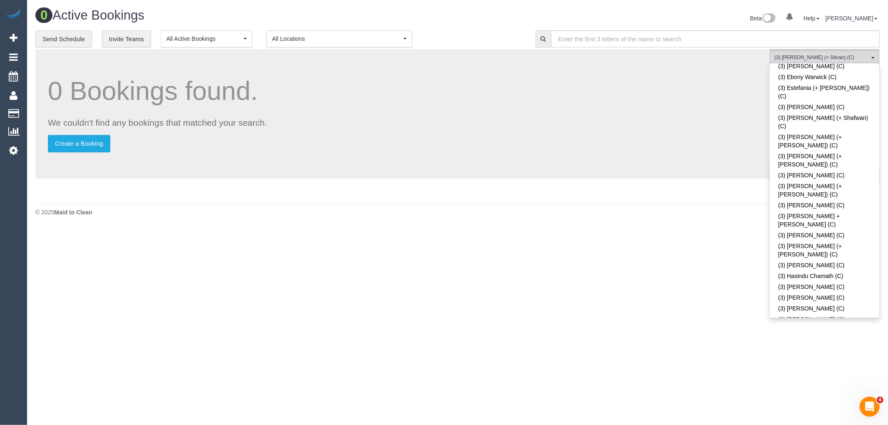
scroll to position [1776, 0]
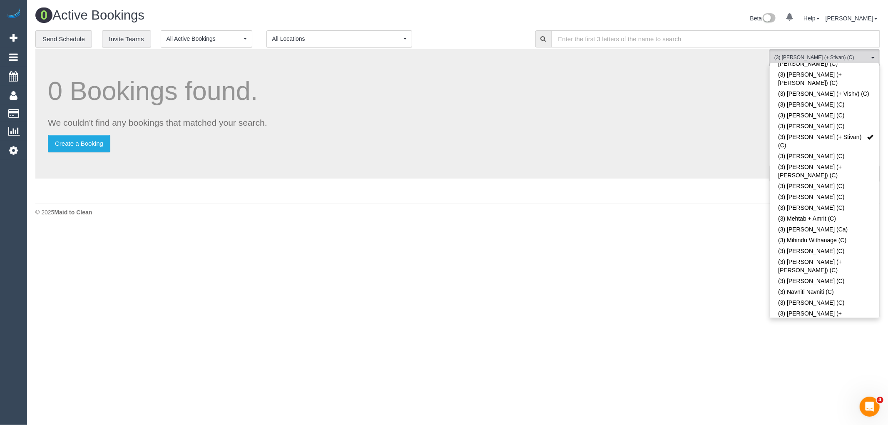
click at [653, 289] on body "0 Beta Your Notifications You have 0 alerts Add Booking Bookings Active Booking…" at bounding box center [444, 212] width 888 height 425
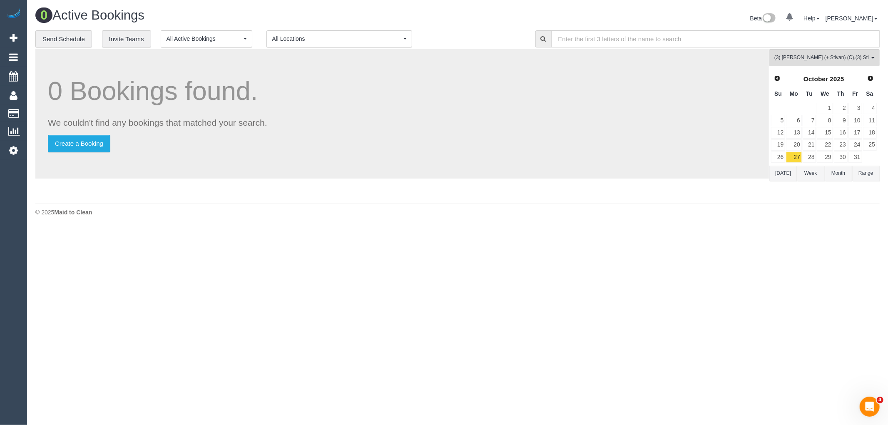
click at [786, 167] on button "Today" at bounding box center [782, 173] width 27 height 15
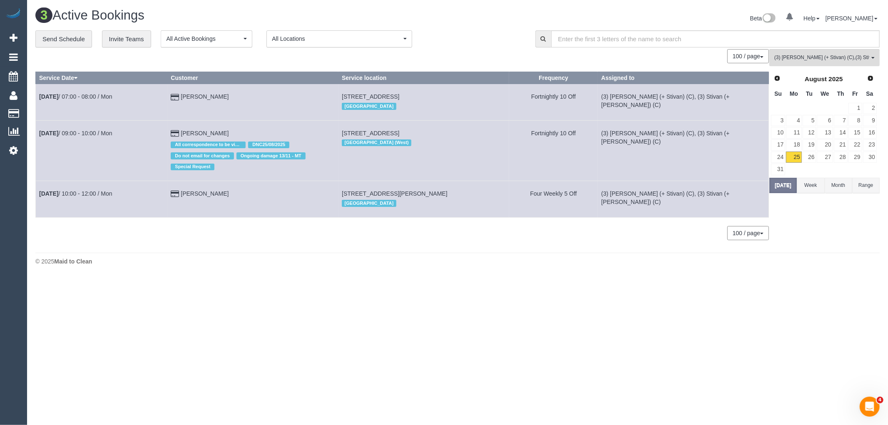
click at [875, 79] on link "Next" at bounding box center [871, 79] width 12 height 12
click at [797, 102] on th "Mo" at bounding box center [794, 94] width 16 height 16
click at [797, 105] on link "1" at bounding box center [793, 108] width 15 height 11
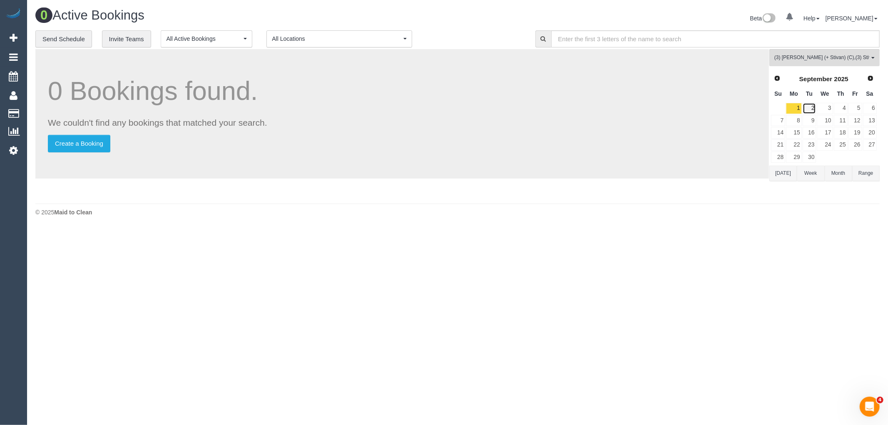
click at [810, 109] on link "2" at bounding box center [810, 108] width 14 height 11
click at [795, 107] on link "1" at bounding box center [793, 108] width 15 height 11
click at [807, 110] on link "2" at bounding box center [810, 108] width 14 height 11
click at [793, 110] on link "1" at bounding box center [793, 108] width 15 height 11
click at [806, 109] on link "2" at bounding box center [810, 108] width 14 height 11
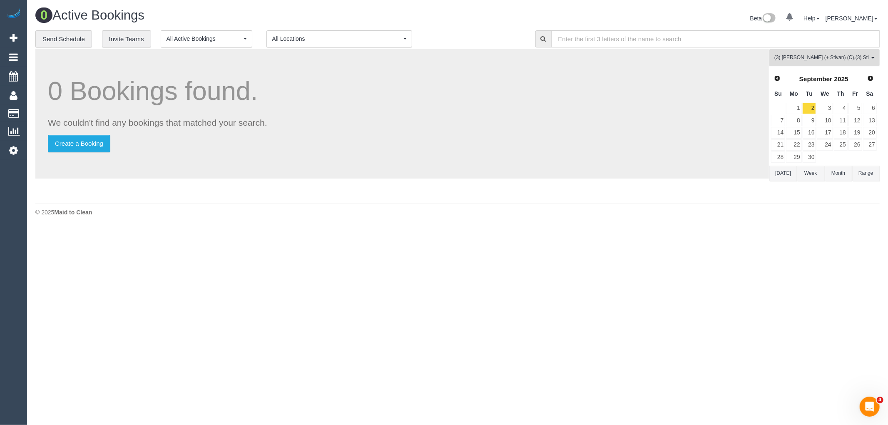
click at [833, 55] on span "(3) Krunal (+ Stivan) (C) , (3) Stivan (+ Krunal) (C)" at bounding box center [821, 57] width 95 height 7
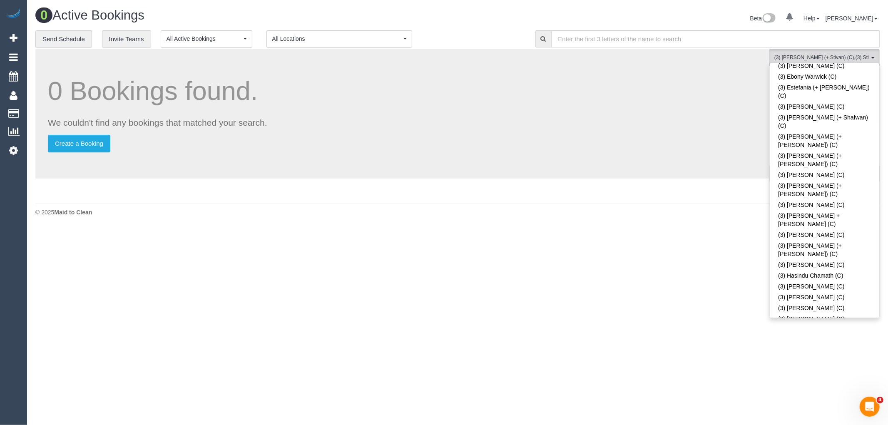
scroll to position [0, 0]
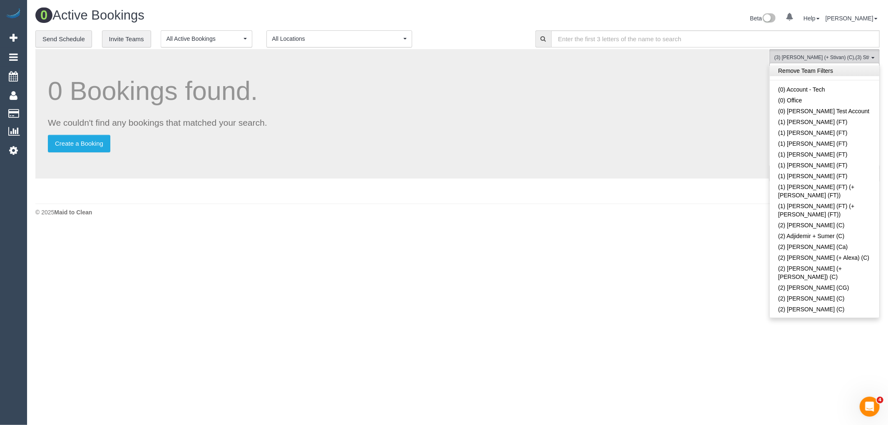
click at [842, 73] on link "Remove Team Filters" at bounding box center [824, 70] width 109 height 11
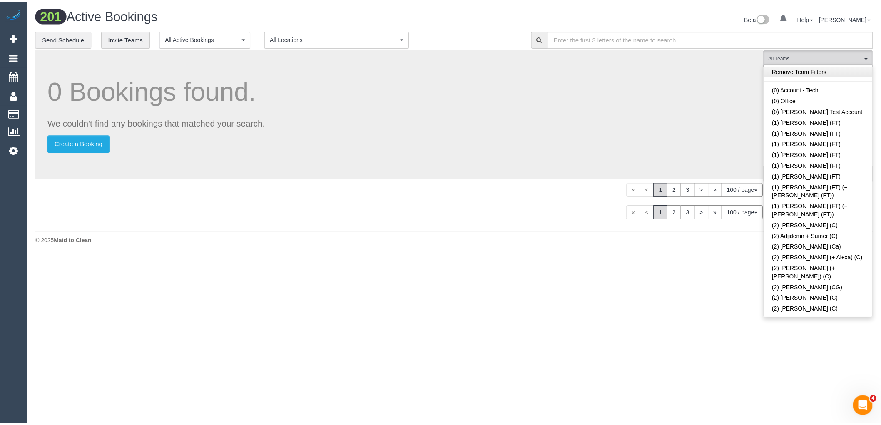
scroll to position [406, 0]
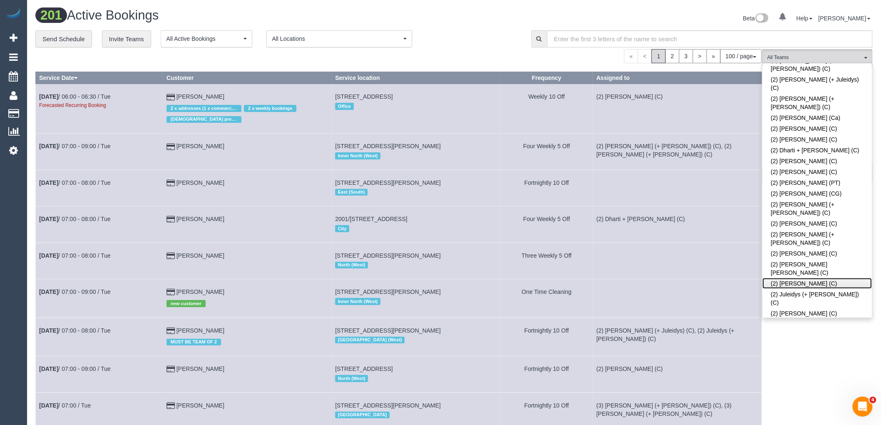
click at [829, 278] on link "(2) [PERSON_NAME] (C)" at bounding box center [817, 283] width 109 height 11
click at [473, 42] on div "**********" at bounding box center [276, 38] width 483 height 17
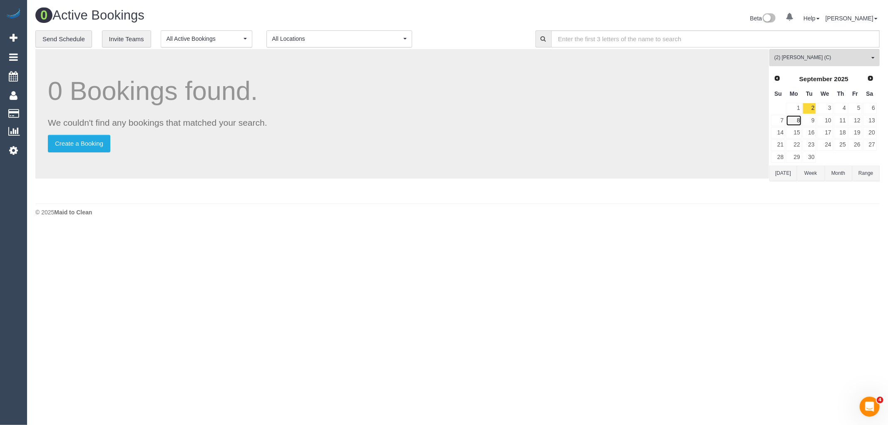
click at [792, 119] on link "8" at bounding box center [793, 120] width 15 height 11
click at [808, 119] on link "9" at bounding box center [810, 120] width 14 height 11
click at [822, 121] on link "10" at bounding box center [825, 120] width 16 height 11
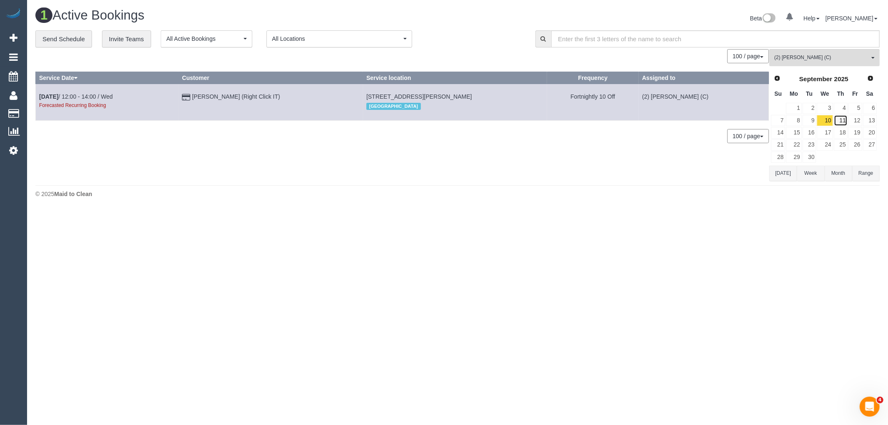
click at [841, 123] on link "11" at bounding box center [841, 120] width 14 height 11
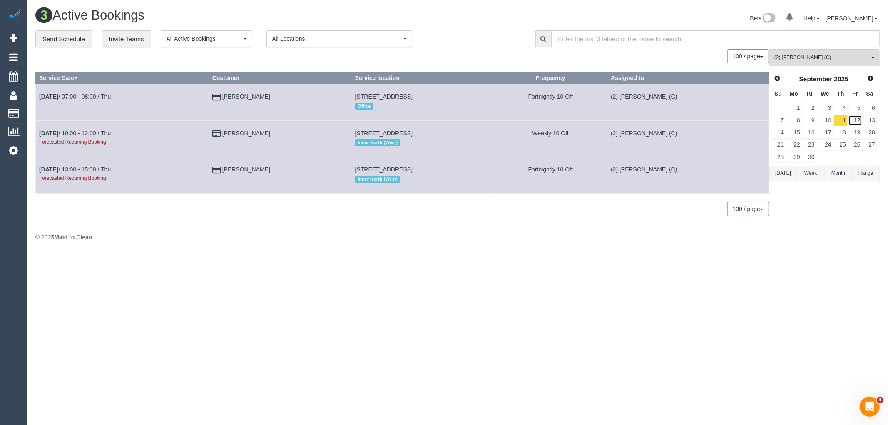
click at [856, 122] on link "12" at bounding box center [855, 120] width 14 height 11
click at [872, 123] on link "13" at bounding box center [870, 120] width 14 height 11
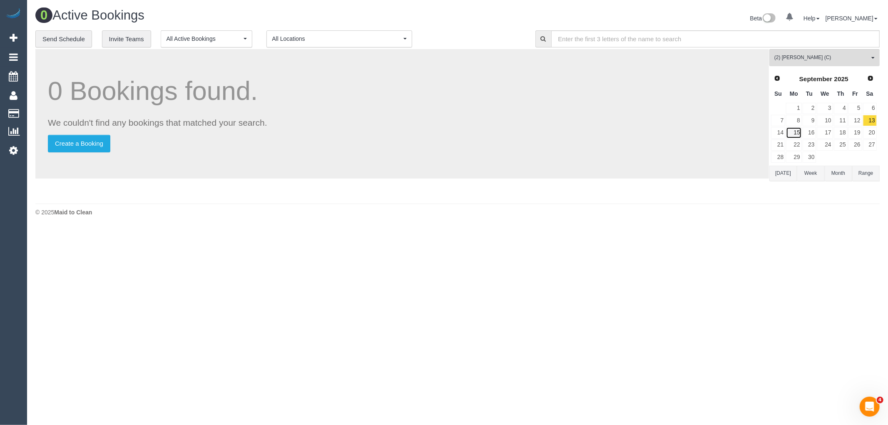
click at [791, 132] on link "15" at bounding box center [793, 132] width 15 height 11
click at [805, 134] on link "16" at bounding box center [810, 132] width 14 height 11
click at [788, 172] on button "Today" at bounding box center [782, 173] width 27 height 15
click at [870, 75] on span "Next" at bounding box center [871, 78] width 7 height 7
click at [798, 122] on link "8" at bounding box center [793, 120] width 15 height 11
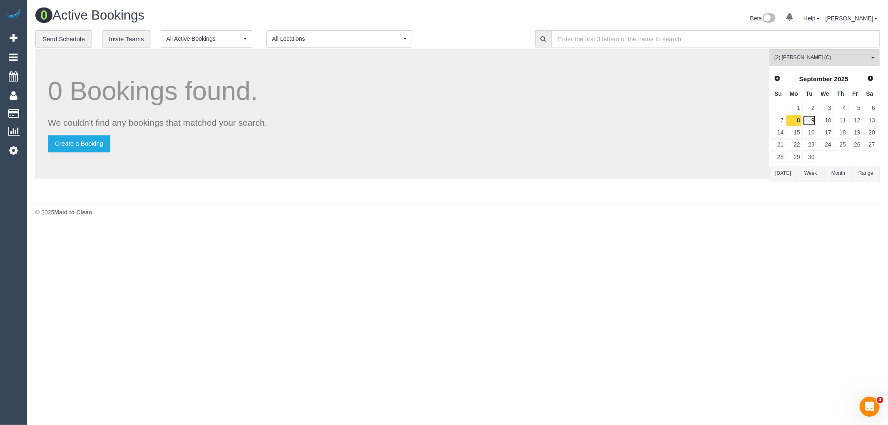
click at [812, 122] on link "9" at bounding box center [810, 120] width 14 height 11
click at [825, 121] on link "10" at bounding box center [825, 120] width 16 height 11
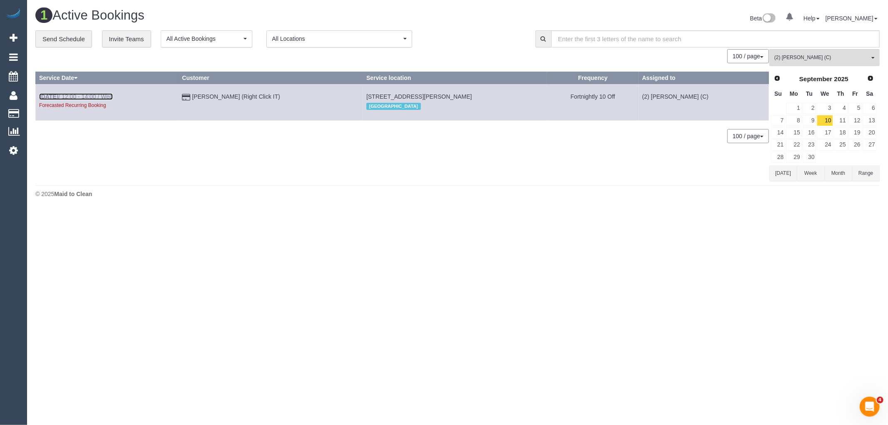
click at [103, 99] on link "Sep 10th / 12:00 - 14:00 / Wed" at bounding box center [76, 96] width 74 height 7
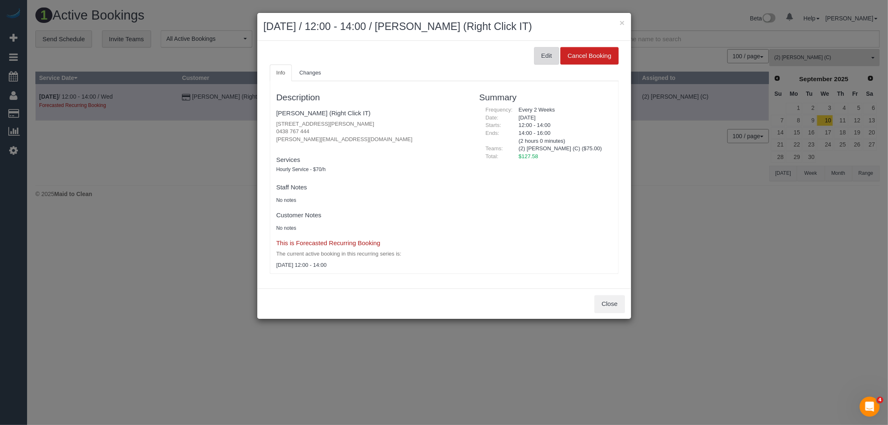
click at [535, 59] on button "Edit" at bounding box center [546, 55] width 25 height 17
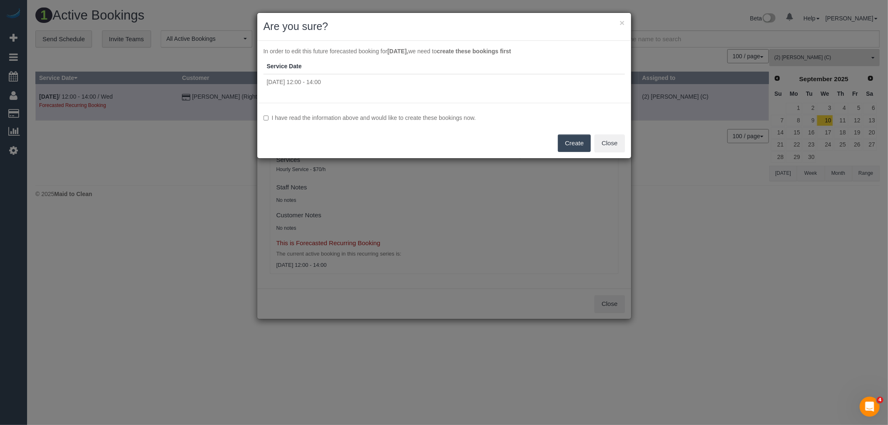
drag, startPoint x: 447, startPoint y: 117, endPoint x: 452, endPoint y: 114, distance: 5.6
click at [448, 117] on label "I have read the information above and would like to create these bookings now." at bounding box center [443, 118] width 361 height 8
click at [575, 148] on button "Create" at bounding box center [574, 142] width 33 height 17
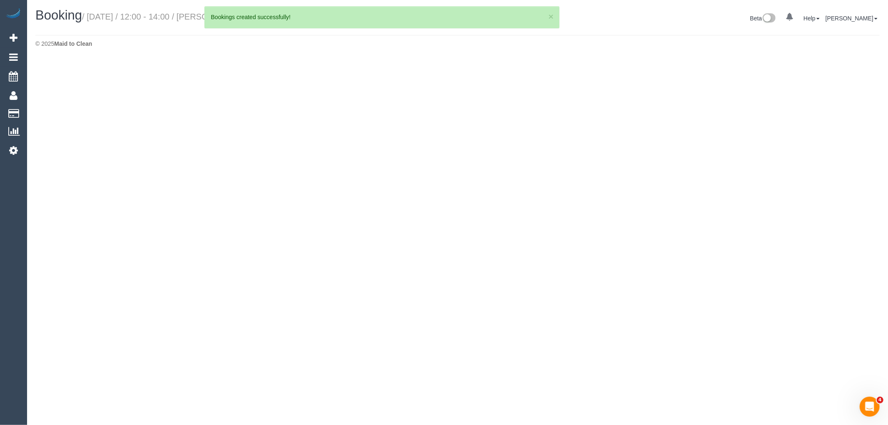
select select "VIC"
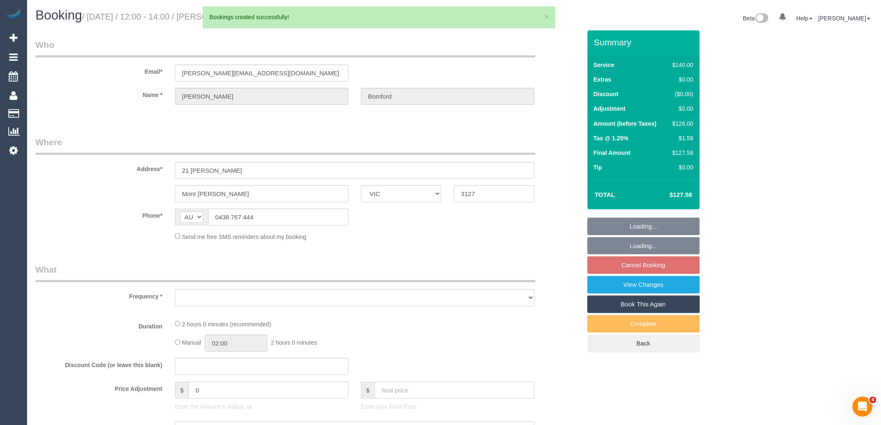
select select "object:11615"
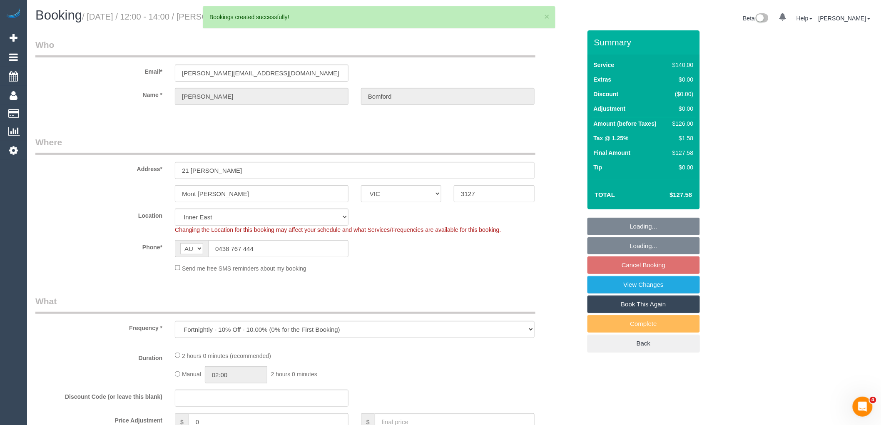
select select "string:stripe-pm_1OdhZ42GScqysDRVkISXWiTI"
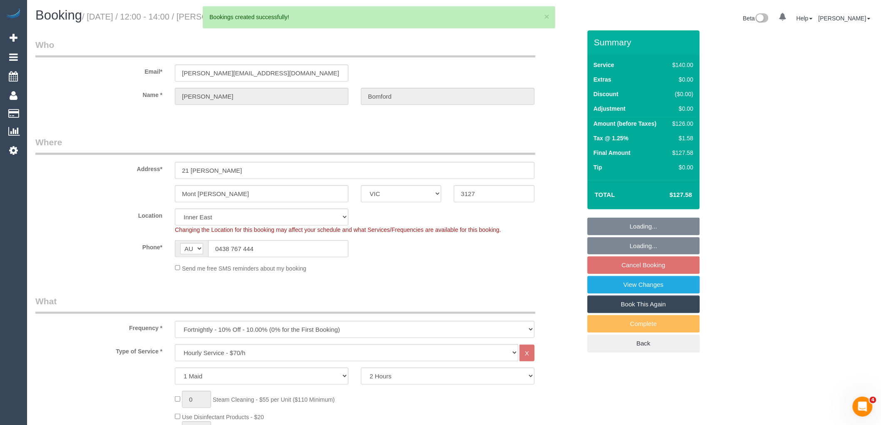
select select "object:11784"
select select "spot46"
select select "number:27"
select select "number:14"
select select "number:19"
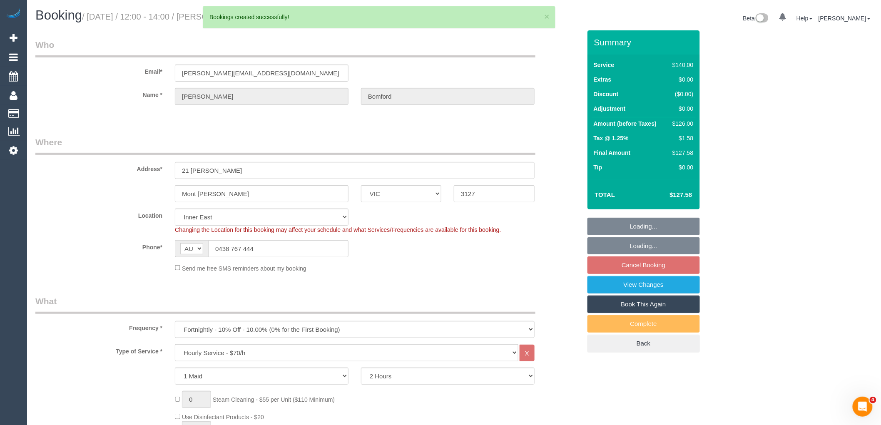
select select "number:22"
select select "number:34"
select select "number:26"
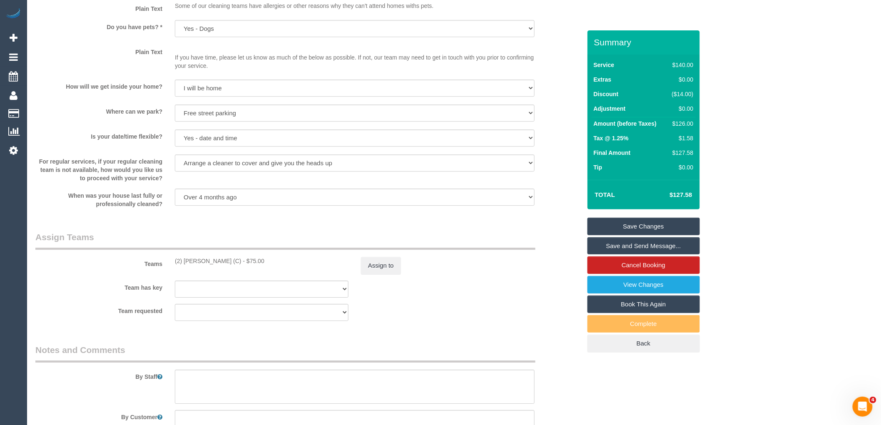
scroll to position [1110, 0]
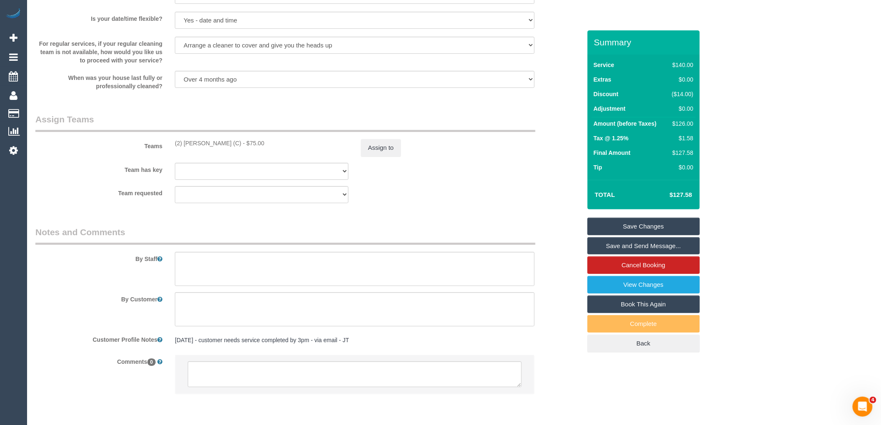
drag, startPoint x: 233, startPoint y: 146, endPoint x: 154, endPoint y: 149, distance: 79.1
click at [154, 149] on div "Teams (2) Joshua Russell (C) - $75.00 Assign to" at bounding box center [308, 134] width 558 height 43
click at [239, 157] on div "Teams (2) Joshua Russell (C) - $75.00 Assign to" at bounding box center [308, 134] width 558 height 43
drag, startPoint x: 235, startPoint y: 149, endPoint x: 168, endPoint y: 147, distance: 66.6
click at [169, 147] on div "(2) Joshua Russell (C) - $75.00" at bounding box center [262, 143] width 186 height 8
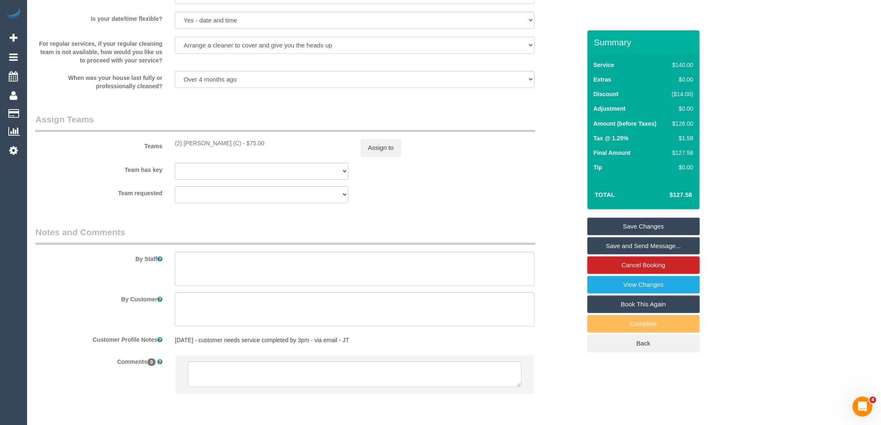
copy div "(2) [PERSON_NAME] (C)"
click at [251, 382] on textarea at bounding box center [355, 374] width 334 height 26
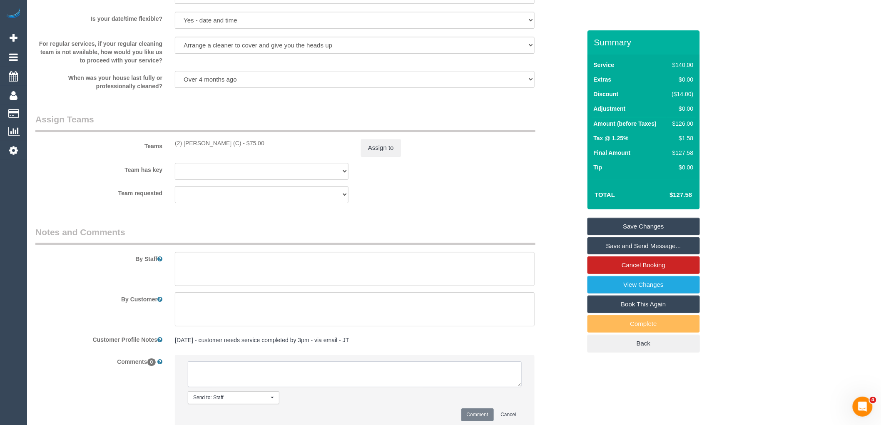
paste textarea "(2) [PERSON_NAME] (C)"
click at [381, 378] on textarea at bounding box center [355, 374] width 334 height 26
paste textarea "unavailable for work 08/09/25 - 16/09/25.."
type textarea "(2) Joshua Russell (C) unavailable for work 08/09/25 - 16/09/25. Customer conta…"
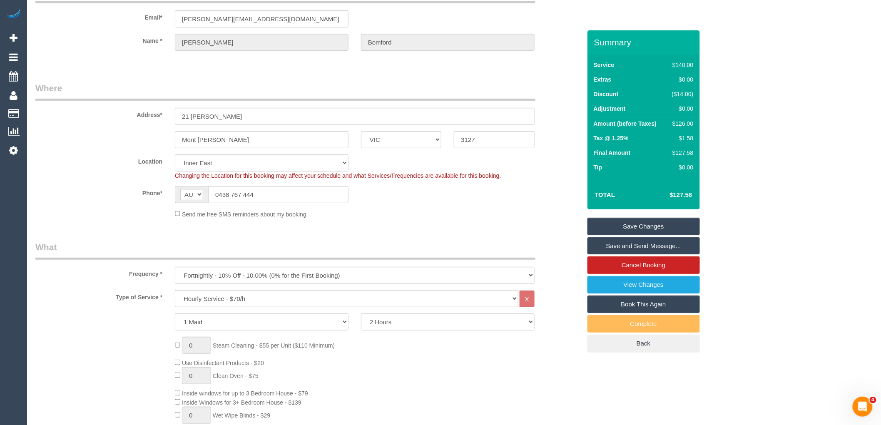
scroll to position [0, 0]
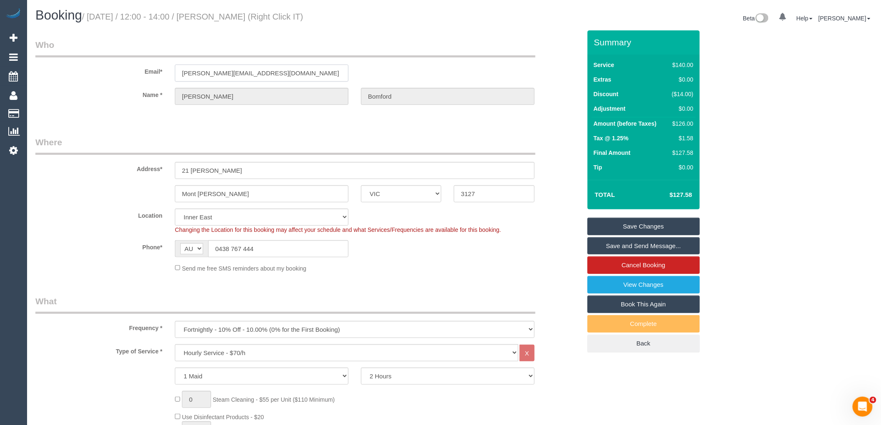
drag, startPoint x: 309, startPoint y: 72, endPoint x: 107, endPoint y: 69, distance: 202.3
click at [111, 69] on div "Email* james@rightclickit.com.au" at bounding box center [308, 60] width 558 height 43
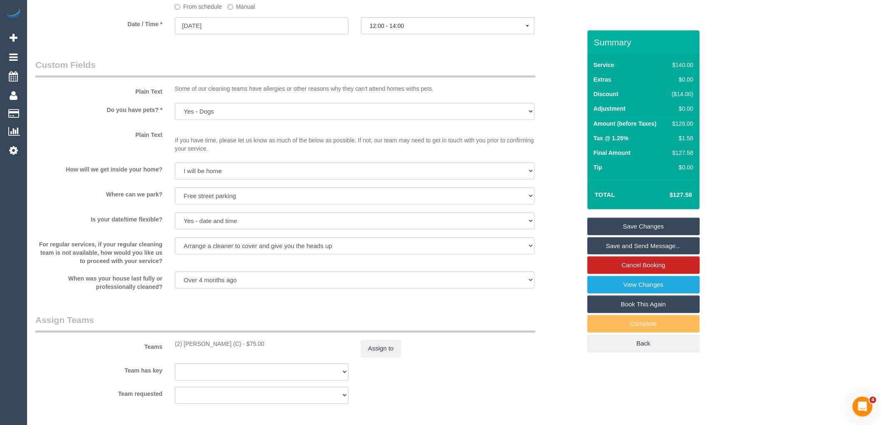
scroll to position [1110, 0]
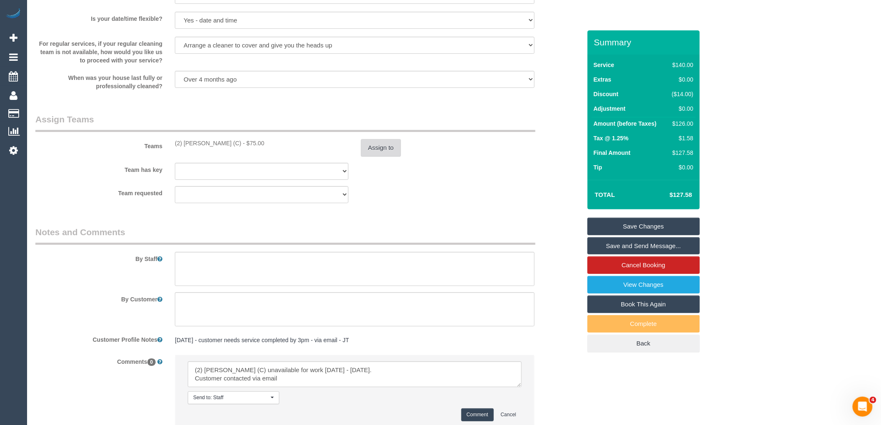
click at [383, 150] on button "Assign to" at bounding box center [381, 147] width 40 height 17
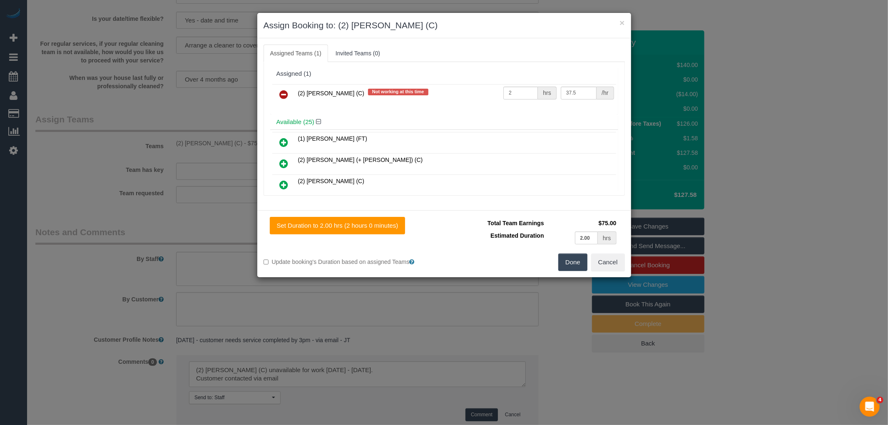
click at [282, 92] on icon at bounding box center [284, 94] width 9 height 10
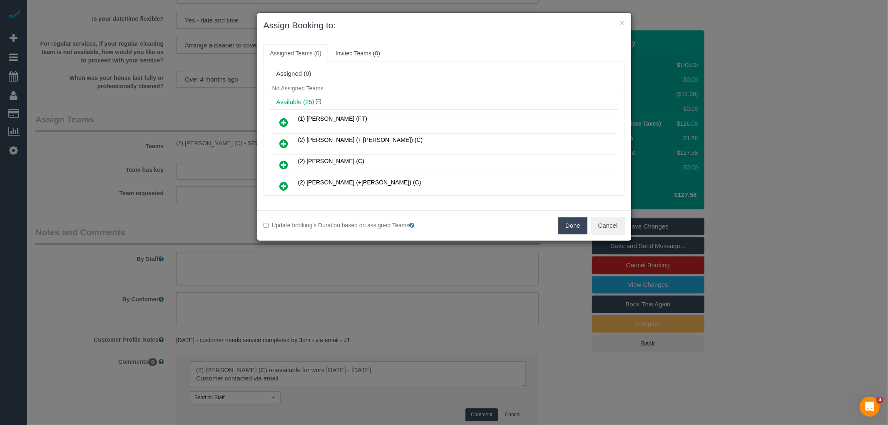
click at [574, 225] on button "Done" at bounding box center [572, 225] width 29 height 17
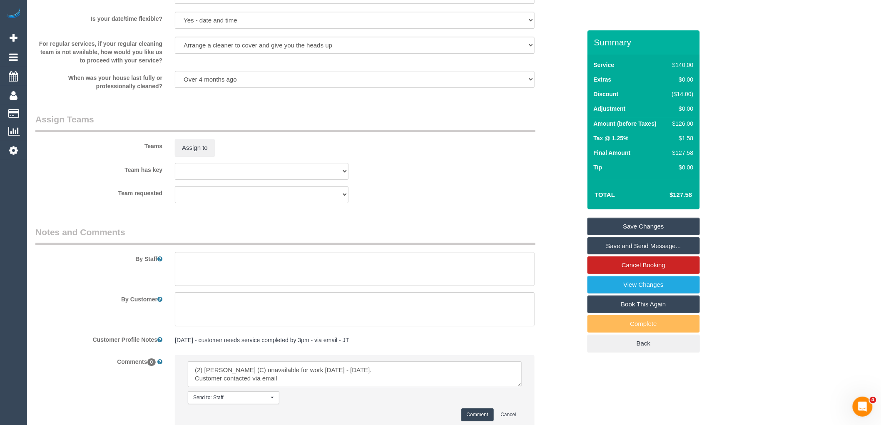
click at [482, 419] on button "Comment" at bounding box center [477, 414] width 32 height 13
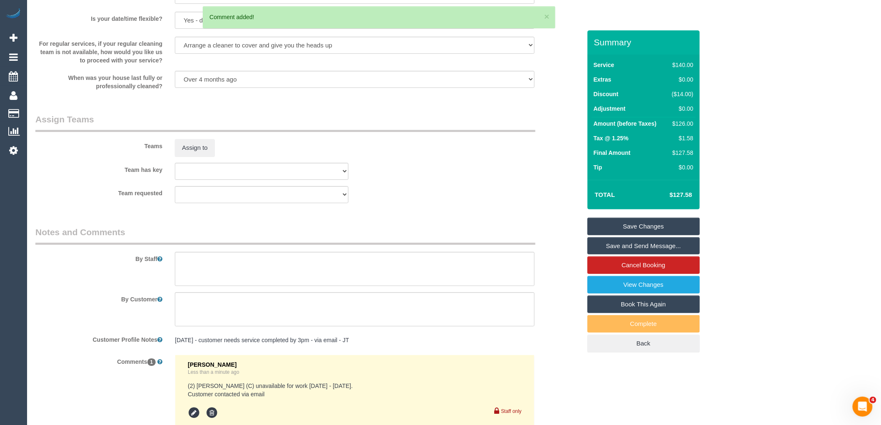
click at [683, 227] on link "Save Changes" at bounding box center [643, 226] width 112 height 17
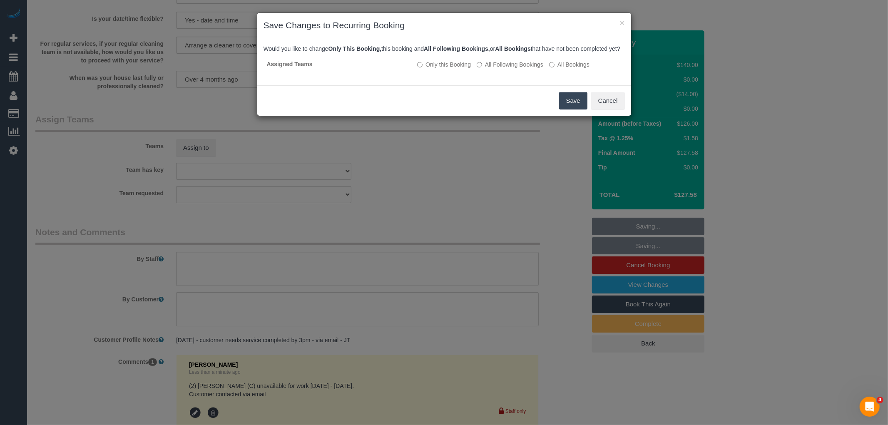
click at [575, 109] on button "Save" at bounding box center [573, 100] width 28 height 17
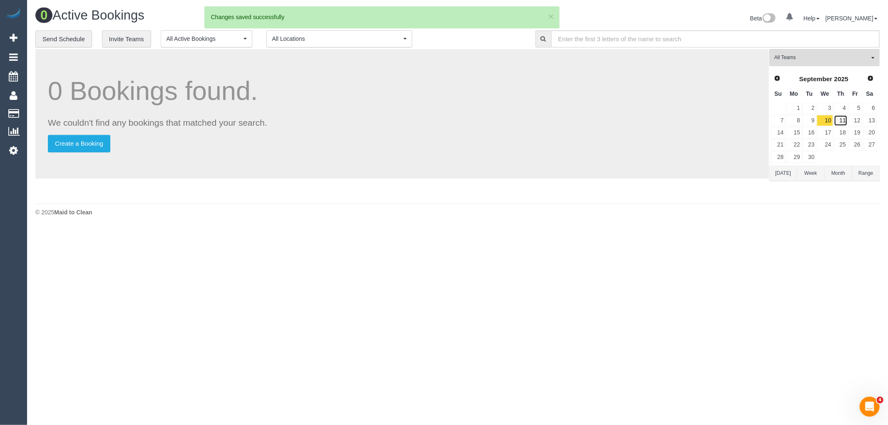
click at [843, 122] on link "11" at bounding box center [841, 120] width 14 height 11
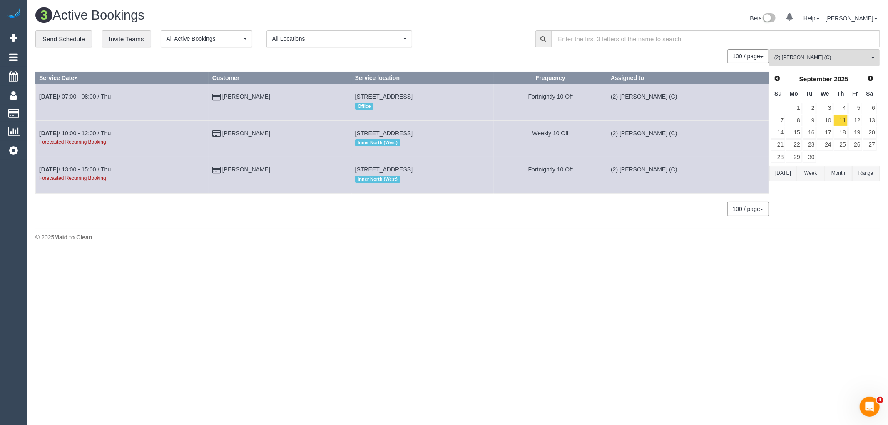
click at [106, 129] on td "Sep 11th / 10:00 - 12:00 / Thu Forecasted Recurring Booking" at bounding box center [122, 138] width 173 height 36
click at [107, 133] on link "Sep 11th / 10:00 - 12:00 / Thu" at bounding box center [75, 133] width 72 height 7
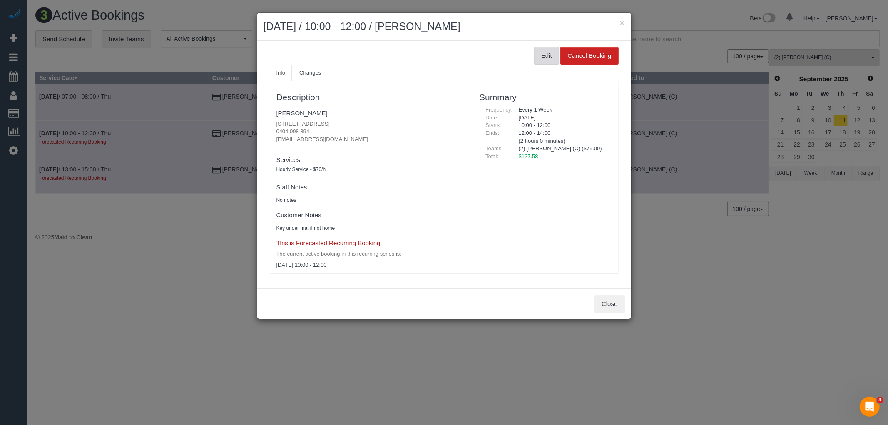
click at [544, 55] on button "Edit" at bounding box center [546, 55] width 25 height 17
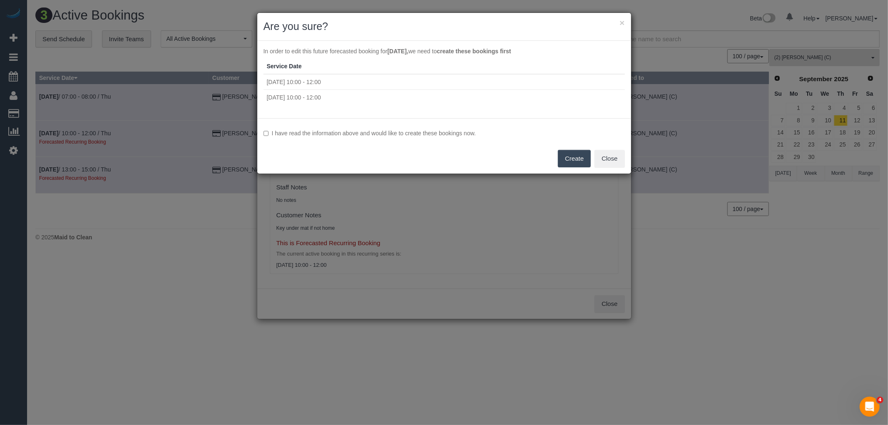
click at [348, 134] on label "I have read the information above and would like to create these bookings now." at bounding box center [443, 133] width 361 height 8
click at [576, 163] on button "Create" at bounding box center [574, 158] width 33 height 17
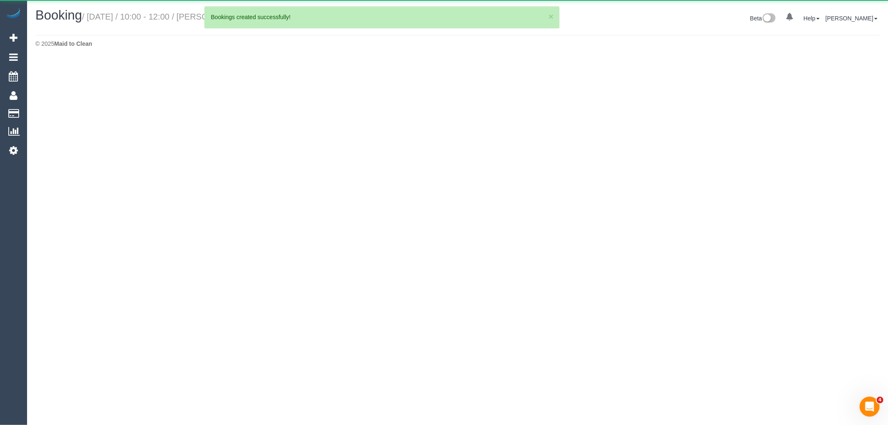
select select "VIC"
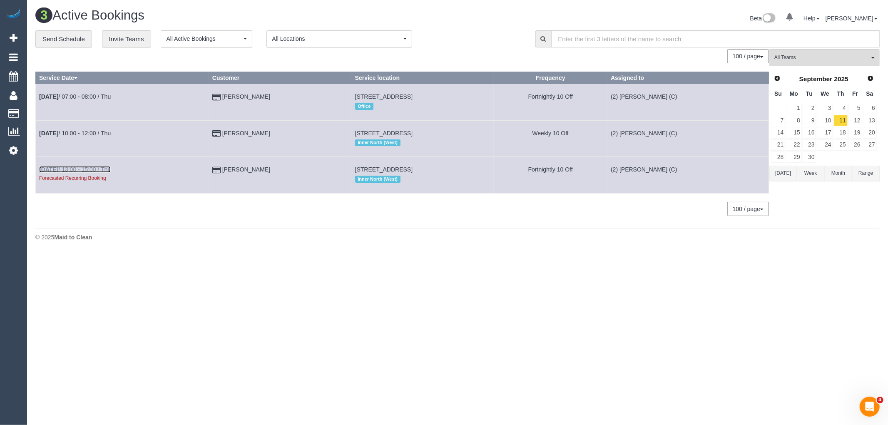
click at [111, 171] on link "Sep 11th / 13:00 - 15:00 / Thu" at bounding box center [75, 169] width 72 height 7
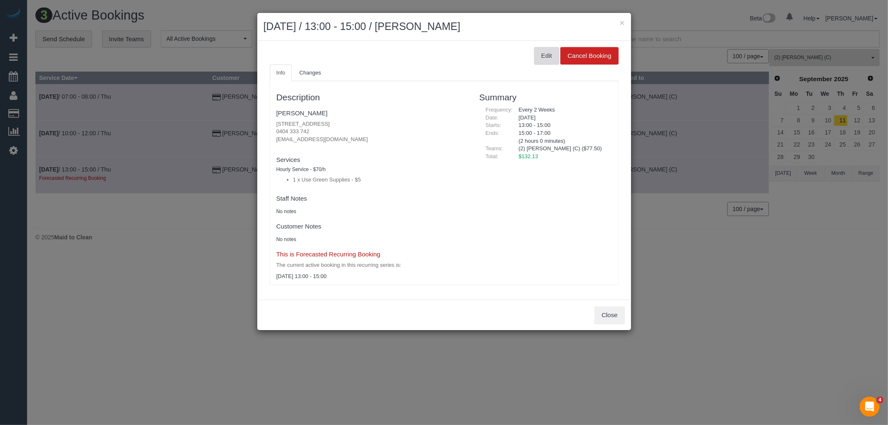
click at [545, 57] on button "Edit" at bounding box center [546, 55] width 25 height 17
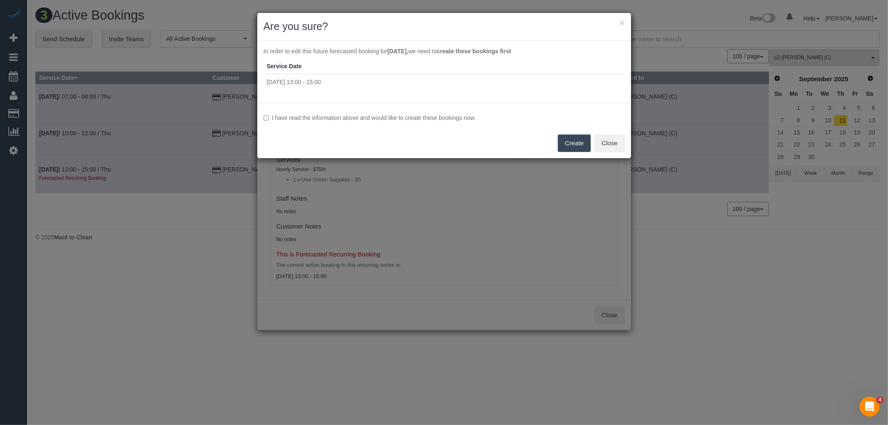
click at [321, 117] on label "I have read the information above and would like to create these bookings now." at bounding box center [443, 118] width 361 height 8
click at [577, 146] on button "Create" at bounding box center [574, 142] width 33 height 17
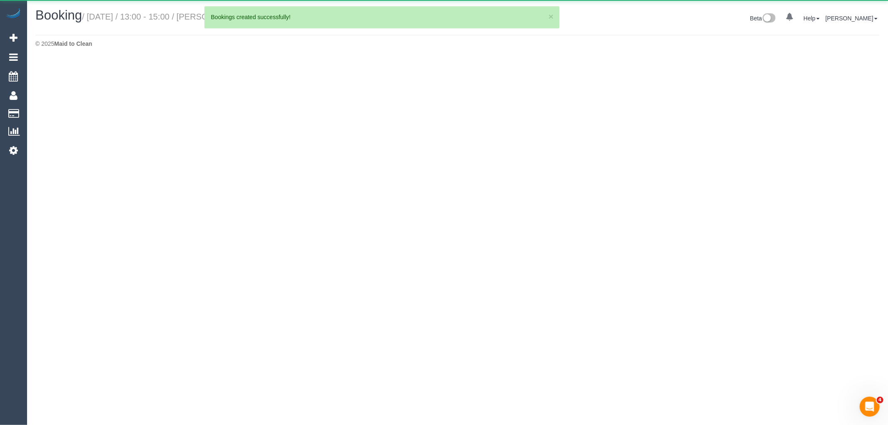
select select "VIC"
select select "string:stripe-pm_1RrSpX2GScqysDRVshHgBpo4"
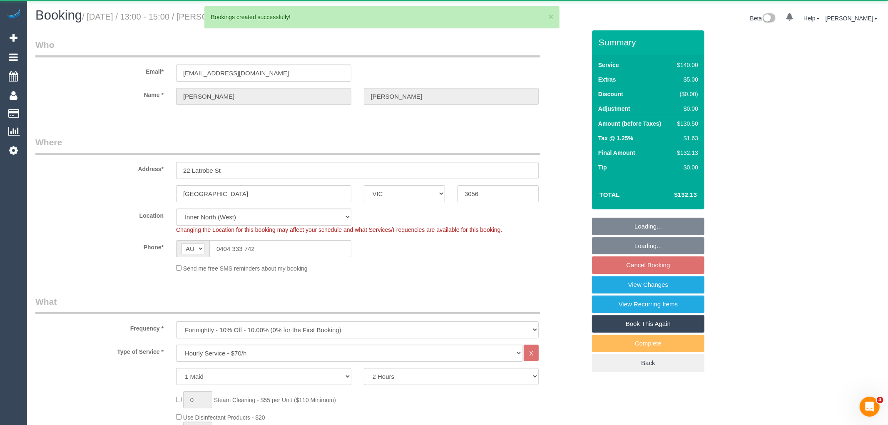
select select "object:16899"
select select "number:27"
select select "number:14"
select select "number:19"
select select "number:22"
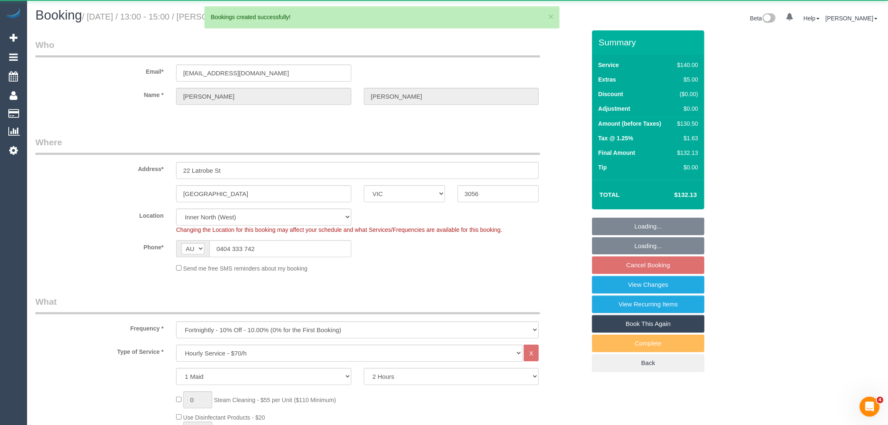
select select "number:34"
select select "number:11"
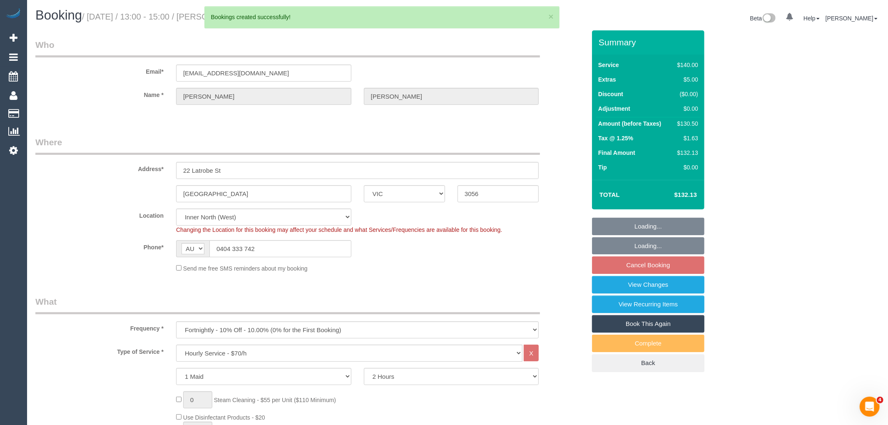
select select "spot92"
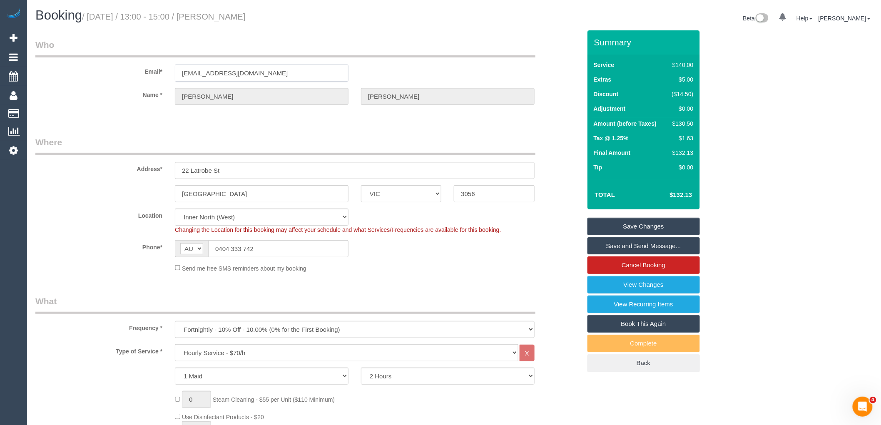
drag, startPoint x: 261, startPoint y: 80, endPoint x: 109, endPoint y: 80, distance: 151.9
click at [109, 80] on div "Email* ericgrigson@gmail.com" at bounding box center [308, 60] width 558 height 43
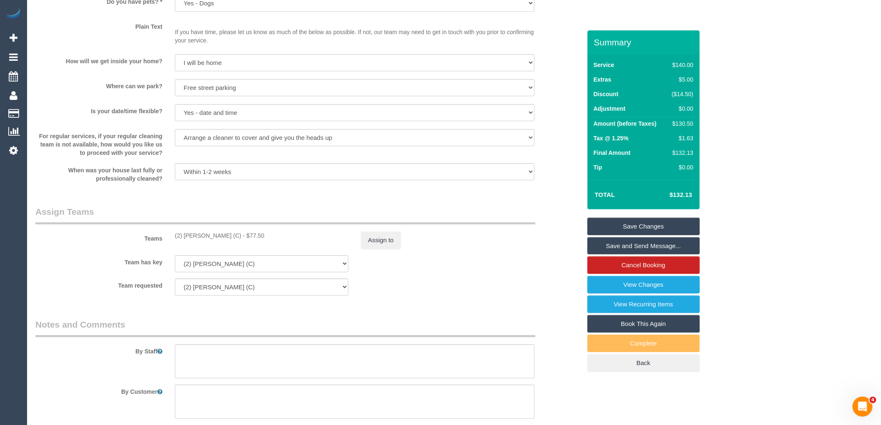
scroll to position [1140, 0]
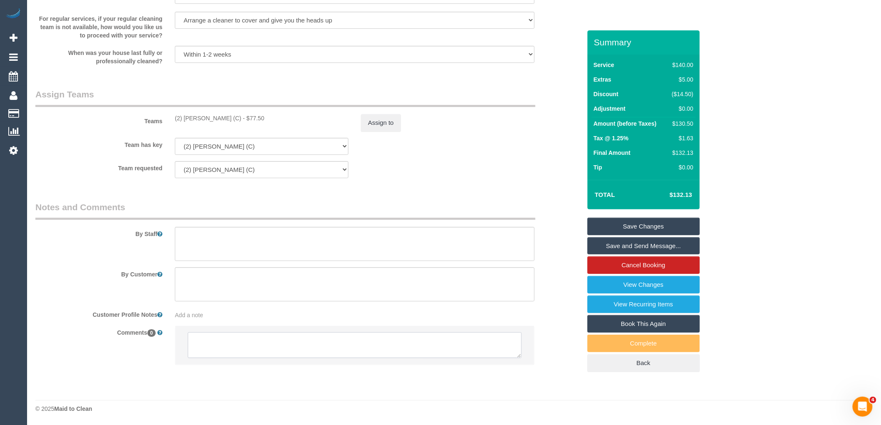
click at [286, 336] on textarea at bounding box center [355, 345] width 334 height 26
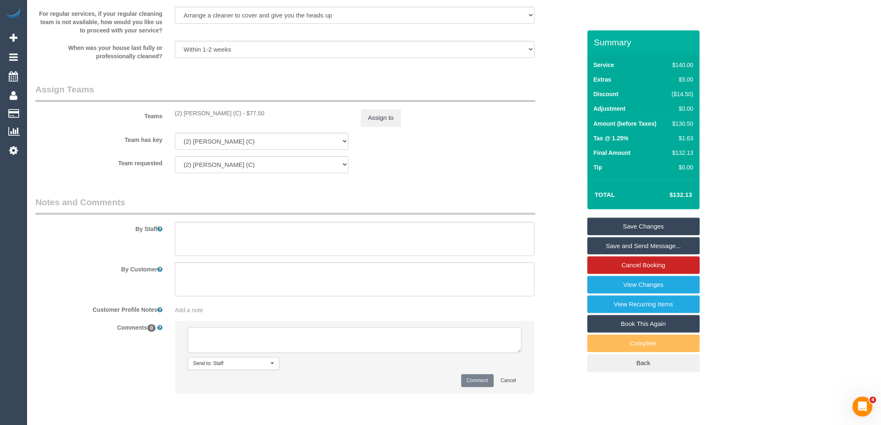
paste textarea "(2) Joshua Russell (C) unavailable for work 08/09/25 - 16/09/25. Customer conta…"
type textarea "(2) Joshua Russell (C) unavailable for work 08/09/25 - 16/09/25. Customer conta…"
click at [475, 387] on button "Comment" at bounding box center [477, 380] width 32 height 13
click at [388, 121] on button "Assign to" at bounding box center [381, 117] width 40 height 17
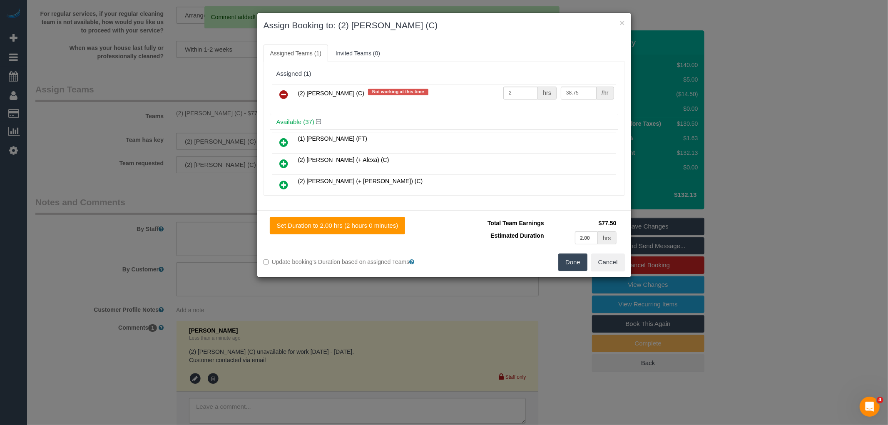
click at [284, 97] on icon at bounding box center [284, 94] width 9 height 10
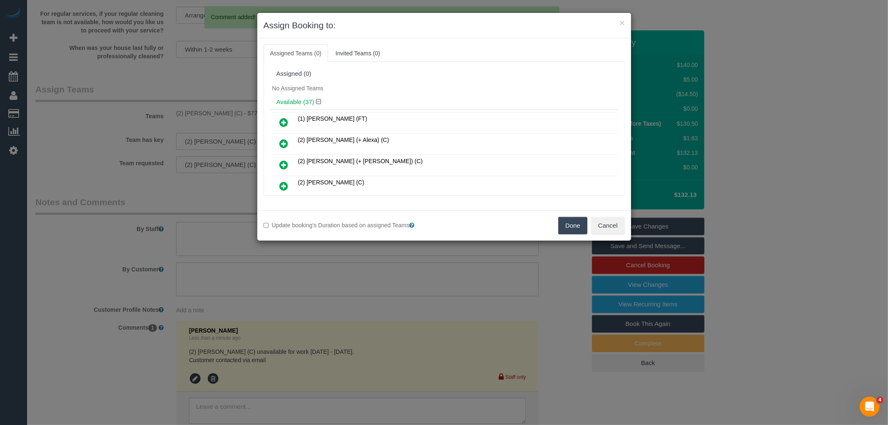
click at [565, 221] on button "Done" at bounding box center [572, 225] width 29 height 17
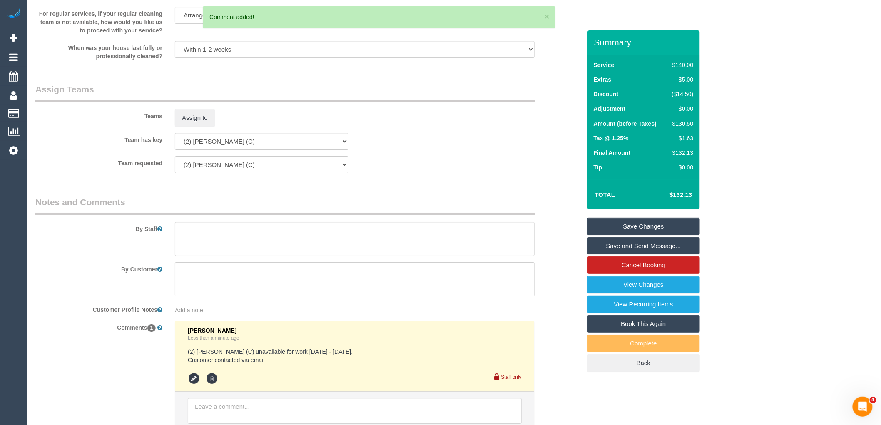
click at [645, 221] on link "Save Changes" at bounding box center [643, 226] width 112 height 17
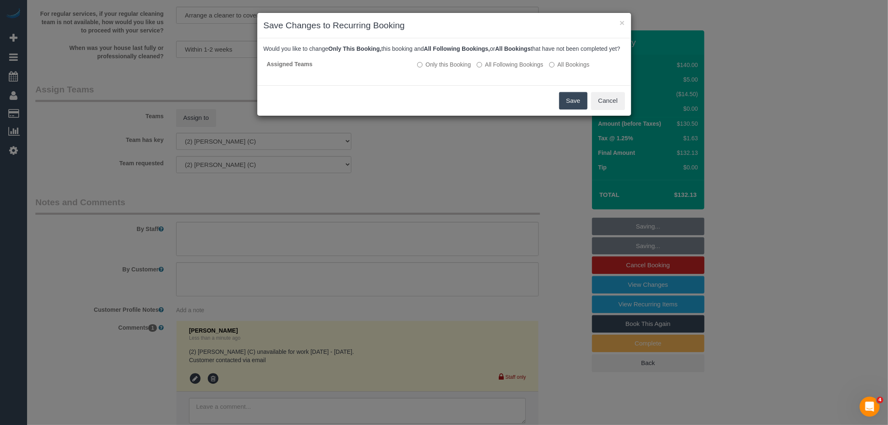
click at [580, 109] on button "Save" at bounding box center [573, 100] width 28 height 17
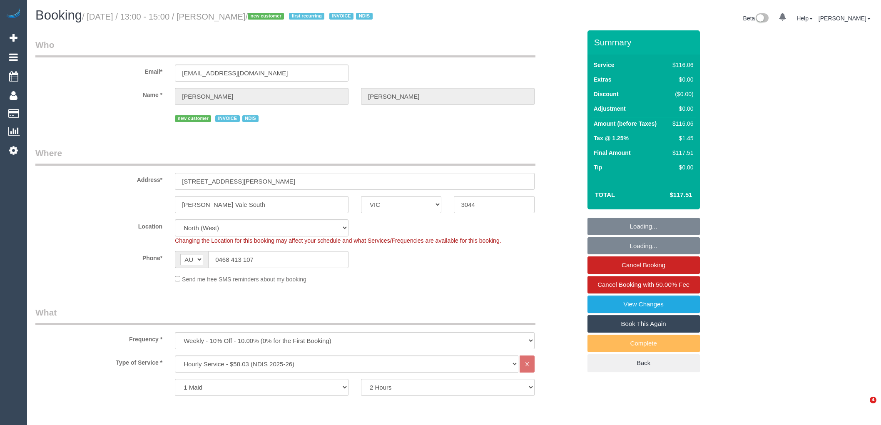
select select "VIC"
select select "number:29"
select select "number:14"
select select "number:19"
select select "number:23"
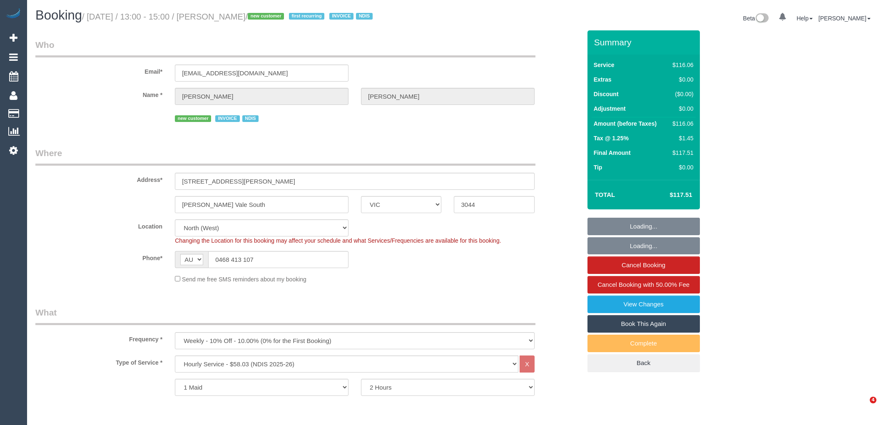
select select "number:34"
select select "object:1490"
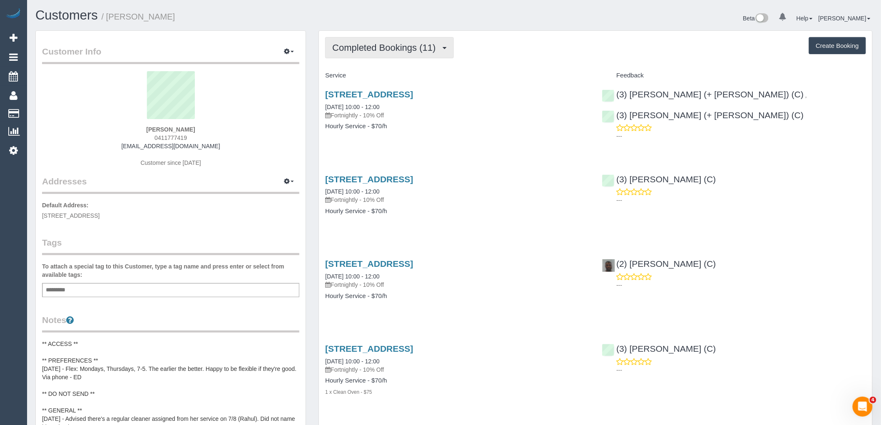
click at [386, 43] on span "Completed Bookings (11)" at bounding box center [385, 47] width 107 height 10
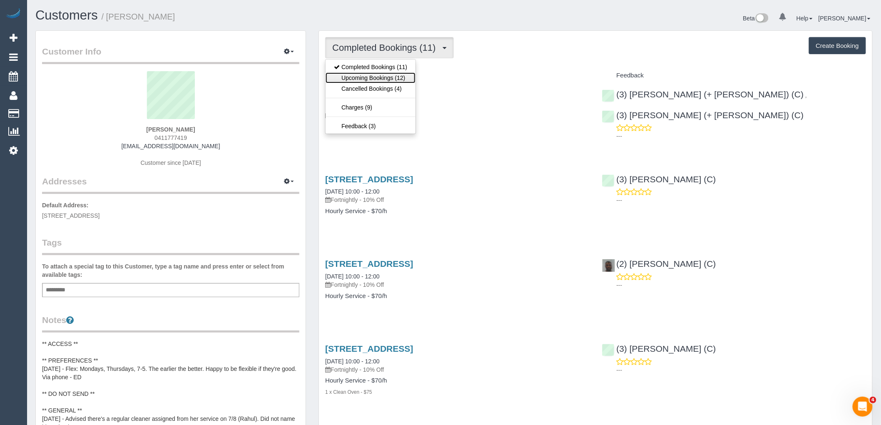
click at [388, 78] on link "Upcoming Bookings (12)" at bounding box center [371, 77] width 90 height 11
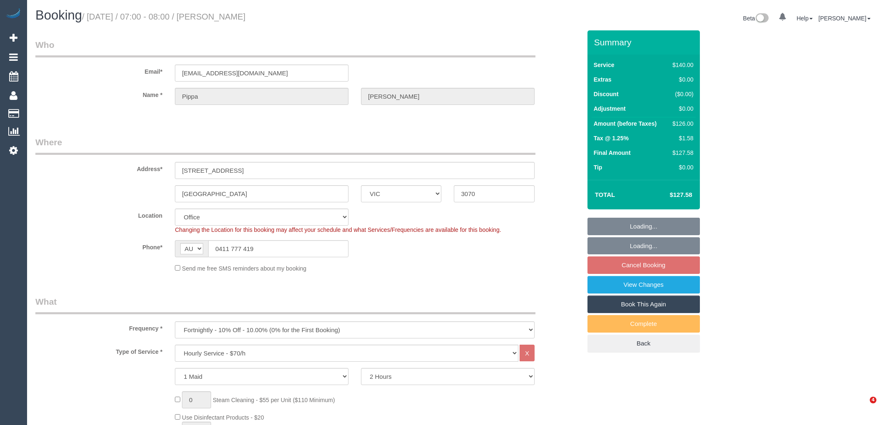
select select "VIC"
select select "number:29"
select select "number:14"
select select "number:19"
select select "number:24"
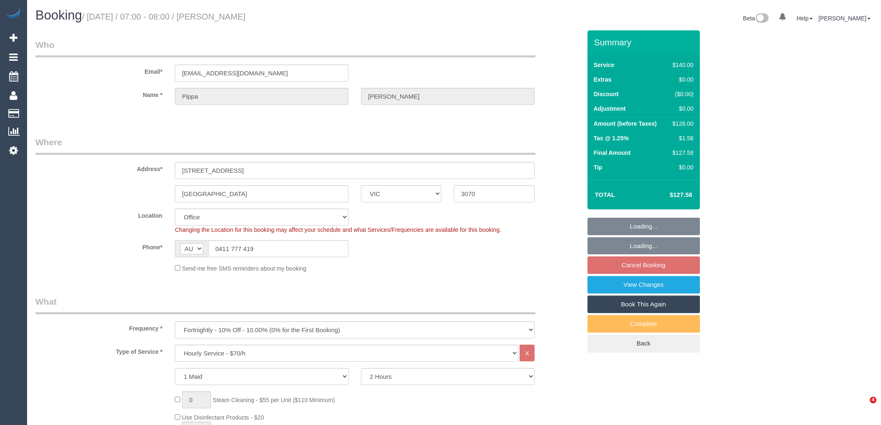
select select "number:34"
select select "number:12"
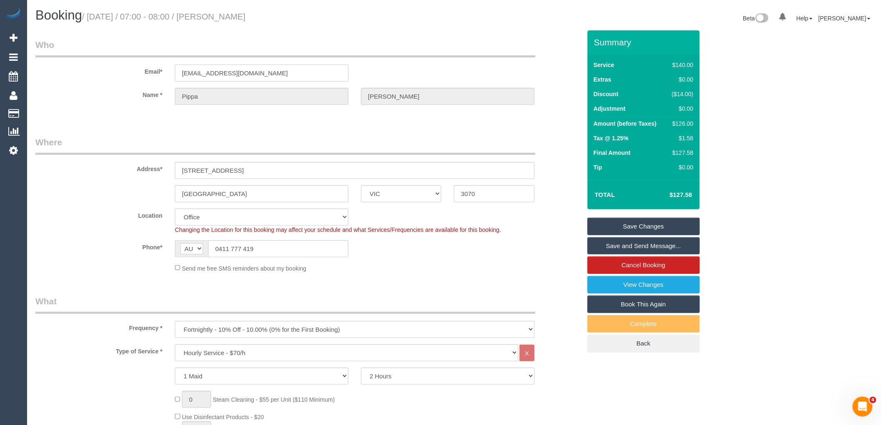
drag, startPoint x: 234, startPoint y: 69, endPoint x: 119, endPoint y: 69, distance: 114.9
click at [125, 69] on div "Email* pipzuzig@gmail.com" at bounding box center [308, 60] width 558 height 43
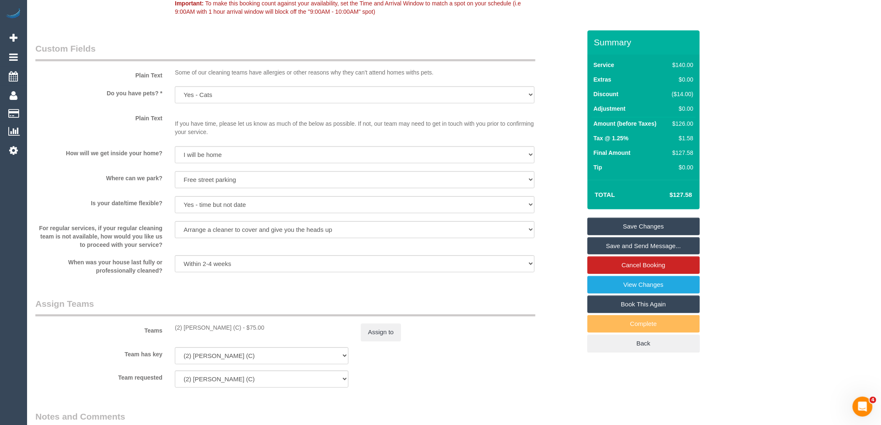
scroll to position [1273, 0]
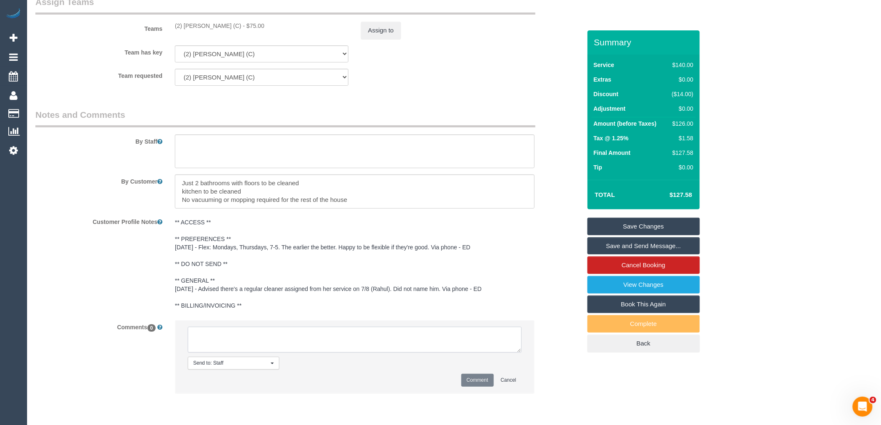
click at [307, 343] on textarea at bounding box center [355, 340] width 334 height 26
paste textarea "(2) Joshua Russell (C) unavailable for work 08/09/25 - 16/09/25. Customer conta…"
type textarea "(2) Joshua Russell (C) unavailable for work 08/09/25 - 16/09/25. Customer conta…"
click at [471, 387] on button "Comment" at bounding box center [477, 380] width 32 height 13
click at [385, 32] on button "Assign to" at bounding box center [381, 30] width 40 height 17
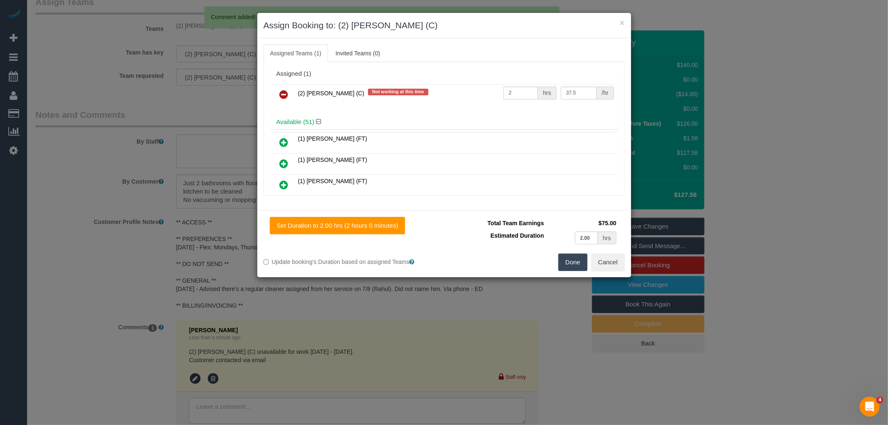
click at [281, 93] on icon at bounding box center [284, 94] width 9 height 10
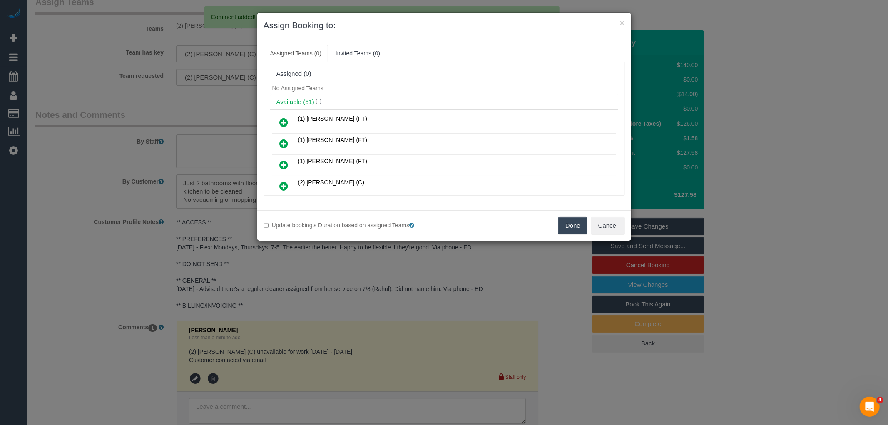
click at [569, 224] on button "Done" at bounding box center [572, 225] width 29 height 17
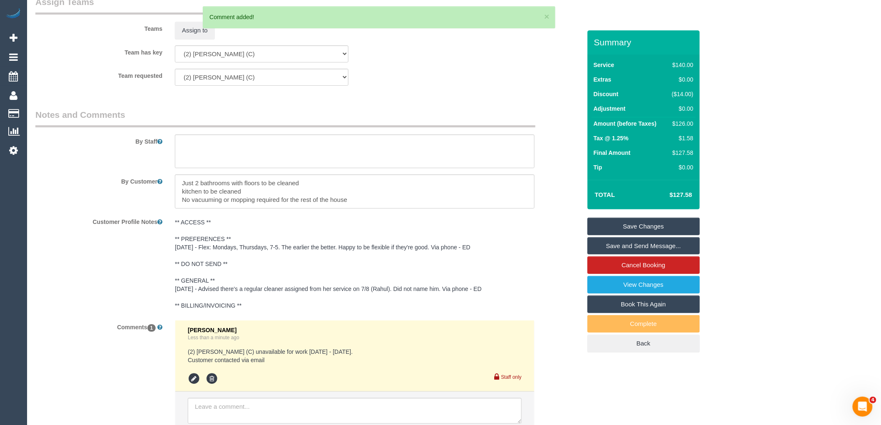
click at [642, 223] on link "Save Changes" at bounding box center [643, 226] width 112 height 17
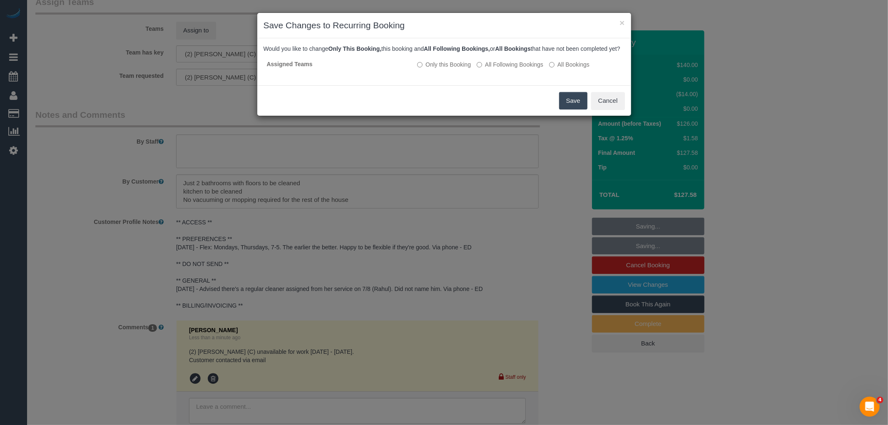
click at [569, 108] on button "Save" at bounding box center [573, 100] width 28 height 17
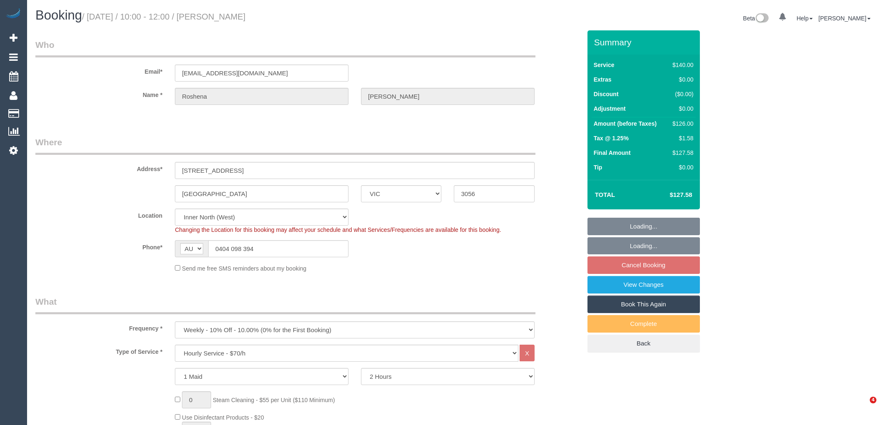
select select "VIC"
select select "string:stripe-pm_1Ppp0E2GScqysDRVBBavjkkp"
select select "spot4"
select select "number:27"
select select "number:14"
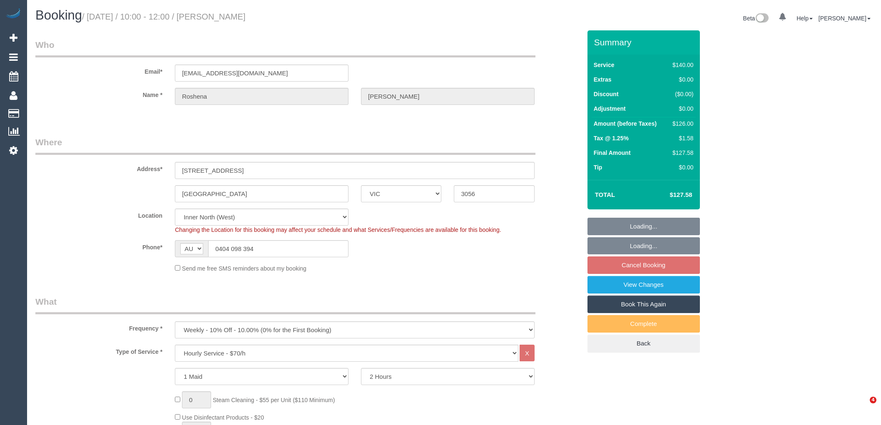
select select "number:19"
select select "number:22"
select select "number:35"
select select "number:11"
select select "spot30"
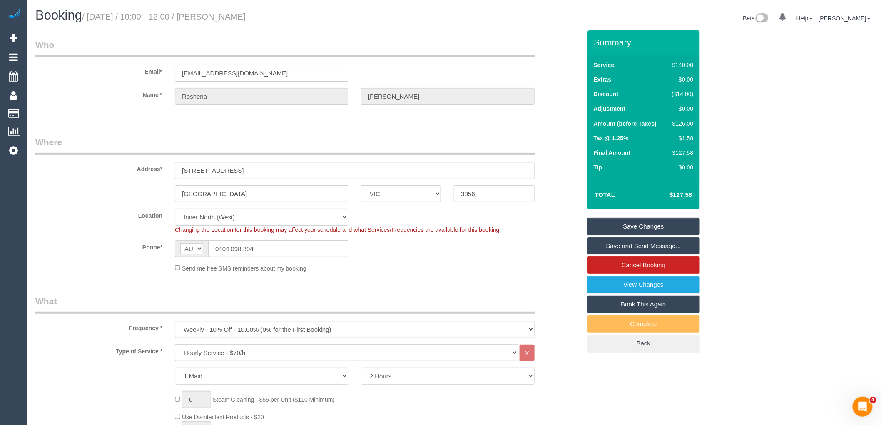
drag, startPoint x: 261, startPoint y: 75, endPoint x: 117, endPoint y: 74, distance: 144.9
click at [123, 74] on div "Email* roshena@gmail.com" at bounding box center [308, 60] width 558 height 43
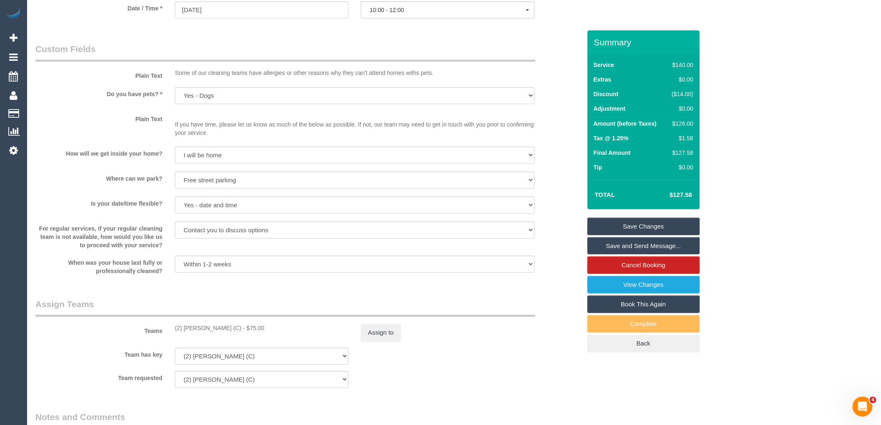
scroll to position [1202, 0]
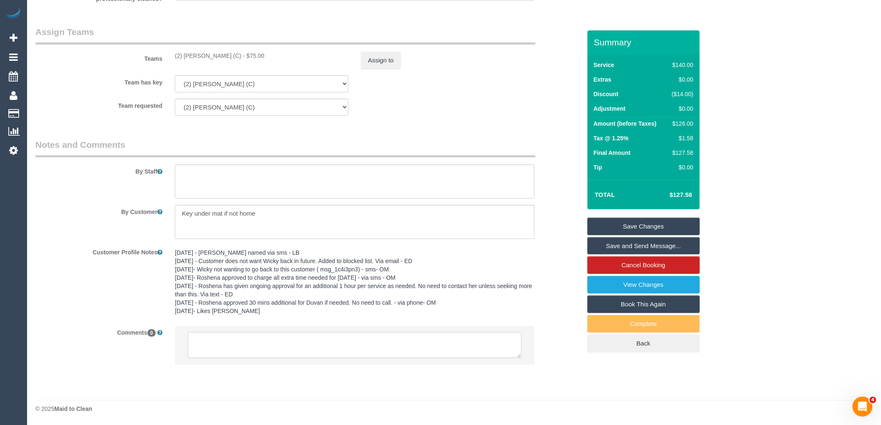
click at [325, 348] on textarea at bounding box center [355, 345] width 334 height 26
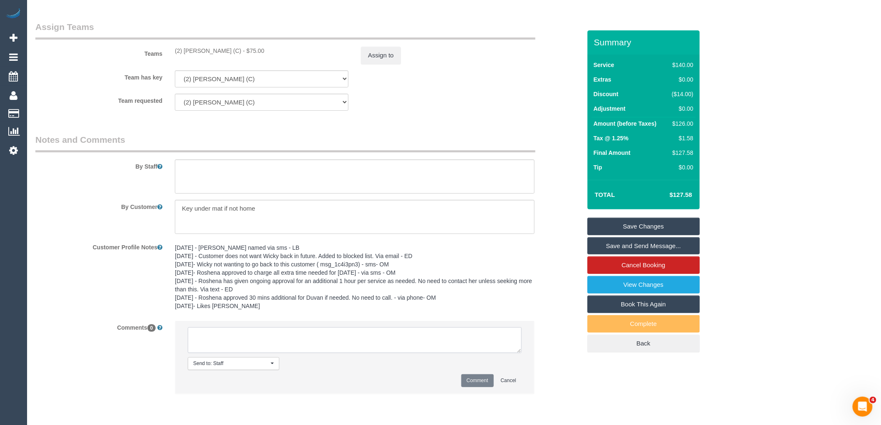
paste textarea "(2) [PERSON_NAME] (C) unavailable for work [DATE] - [DATE]. Customer contacted …"
type textarea "(2) [PERSON_NAME] (C) unavailable for work [DATE] - [DATE]. Customer contacted …"
click at [472, 382] on button "Comment" at bounding box center [477, 380] width 32 height 13
click at [370, 55] on button "Assign to" at bounding box center [381, 55] width 40 height 17
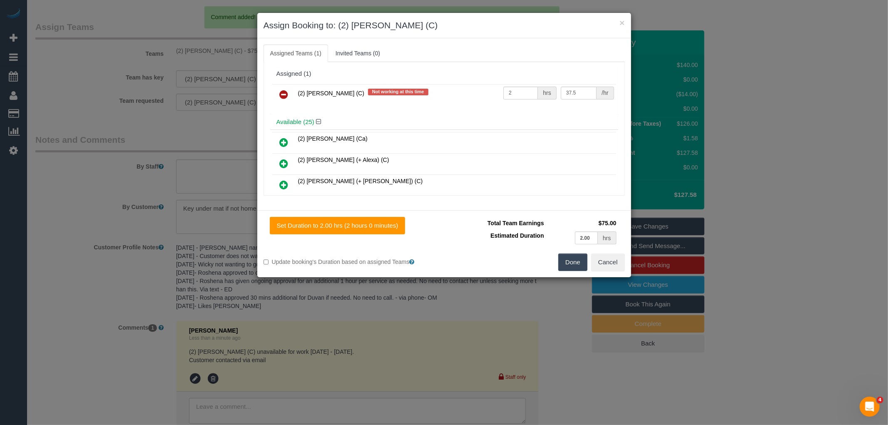
click at [289, 93] on link at bounding box center [284, 95] width 20 height 17
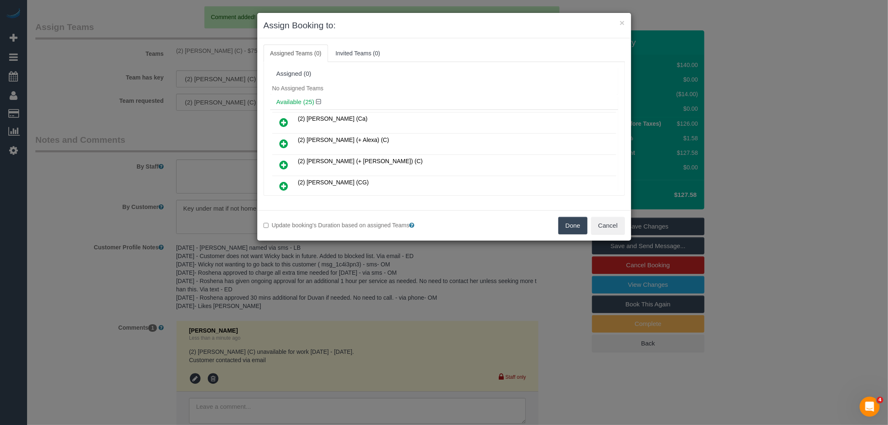
click at [571, 223] on button "Done" at bounding box center [572, 225] width 29 height 17
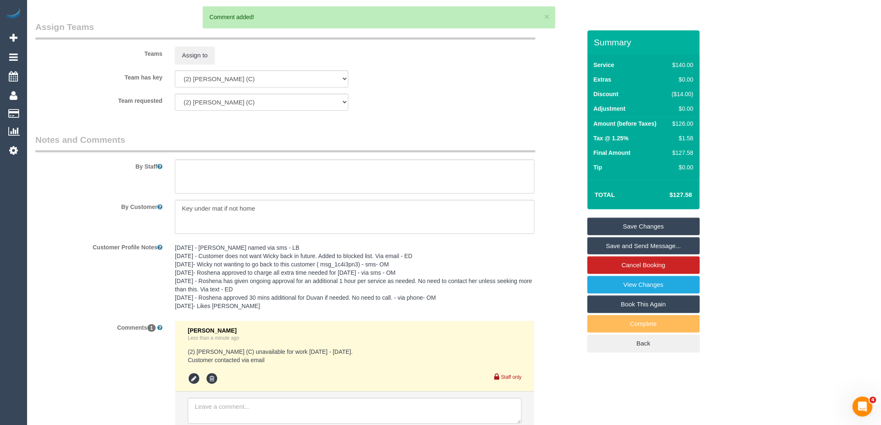
click at [635, 224] on link "Save Changes" at bounding box center [643, 226] width 112 height 17
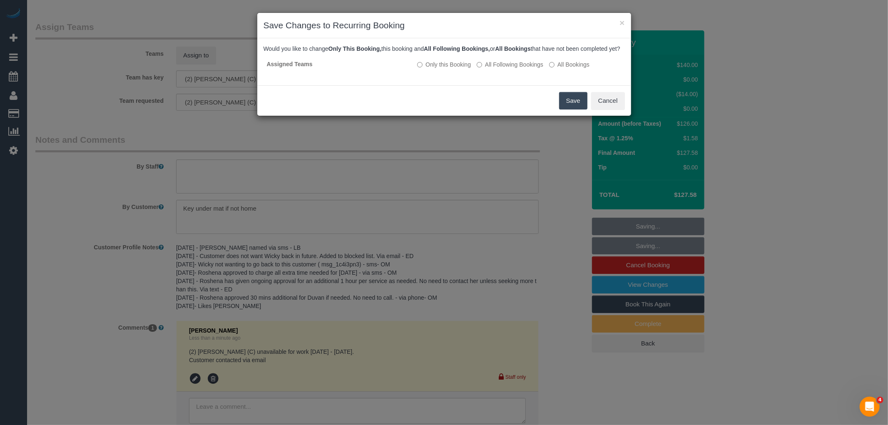
click at [572, 103] on button "Save" at bounding box center [573, 100] width 28 height 17
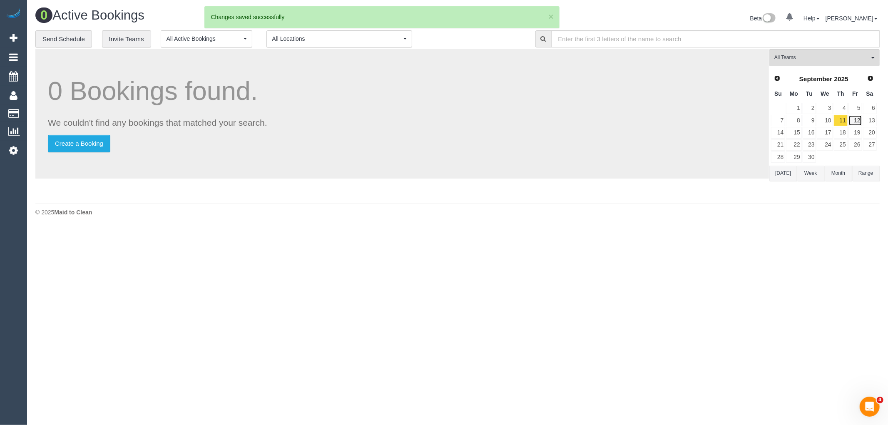
click at [856, 123] on link "12" at bounding box center [855, 120] width 14 height 11
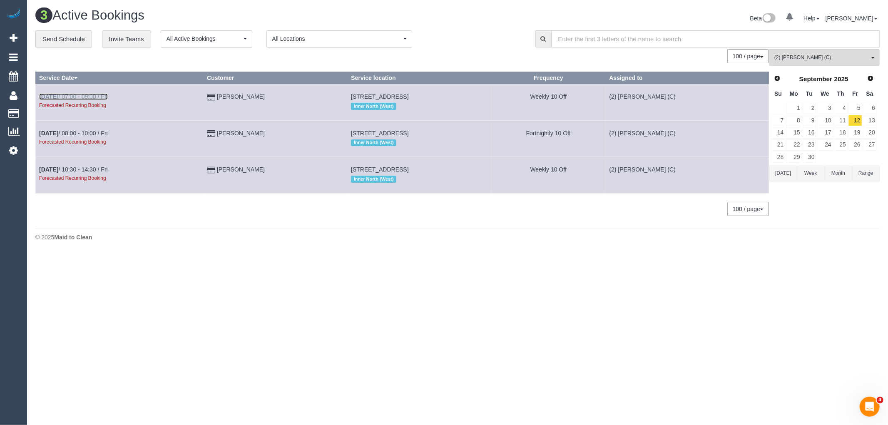
click at [107, 97] on link "Sep 12th / 07:00 - 09:00 / Fri" at bounding box center [73, 96] width 69 height 7
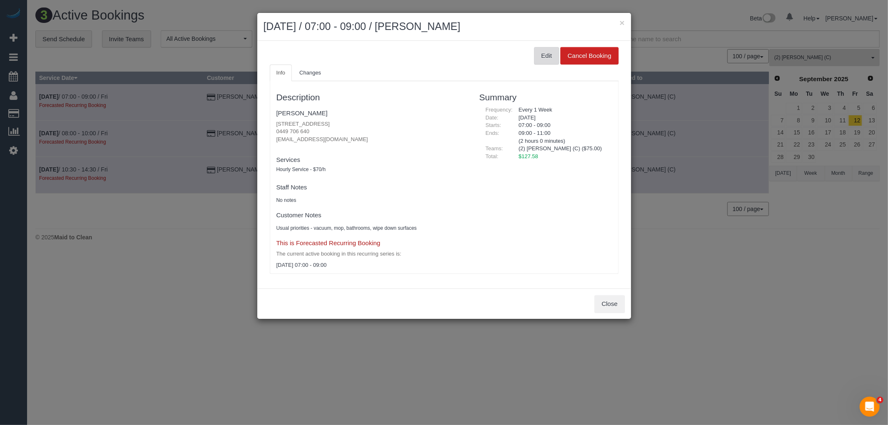
click at [541, 53] on button "Edit" at bounding box center [546, 55] width 25 height 17
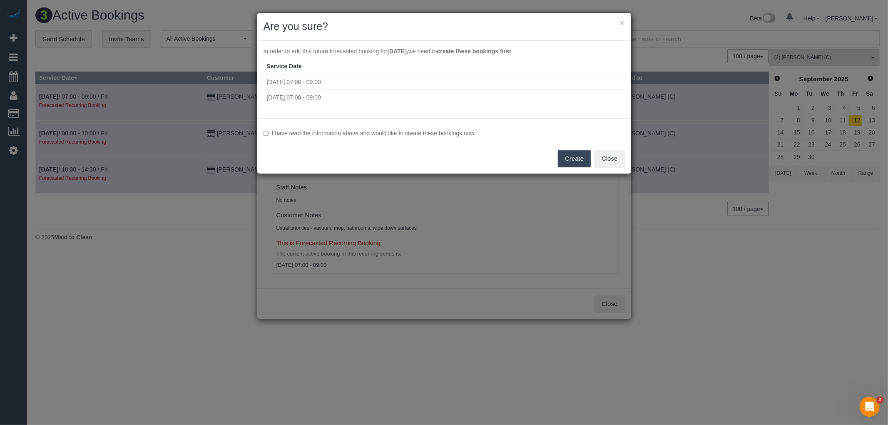
click at [311, 128] on div "I have read the information above and would like to create these bookings now. …" at bounding box center [444, 145] width 374 height 55
click at [318, 133] on label "I have read the information above and would like to create these bookings now." at bounding box center [443, 133] width 361 height 8
click at [579, 167] on button "Create" at bounding box center [574, 158] width 33 height 17
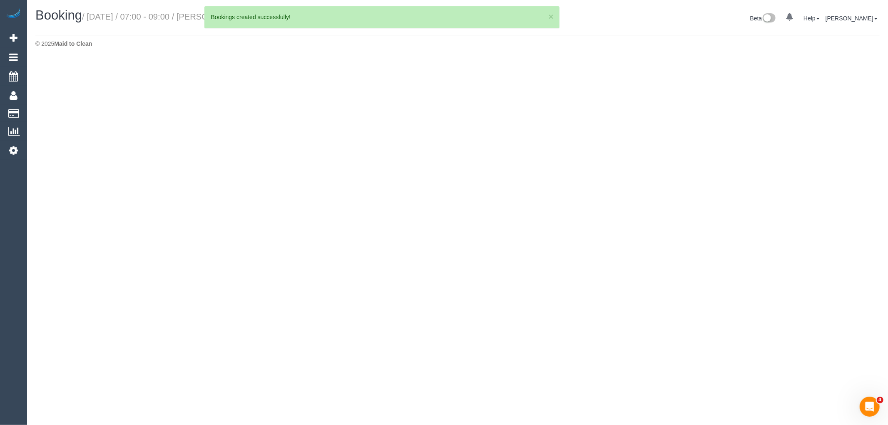
select select "VIC"
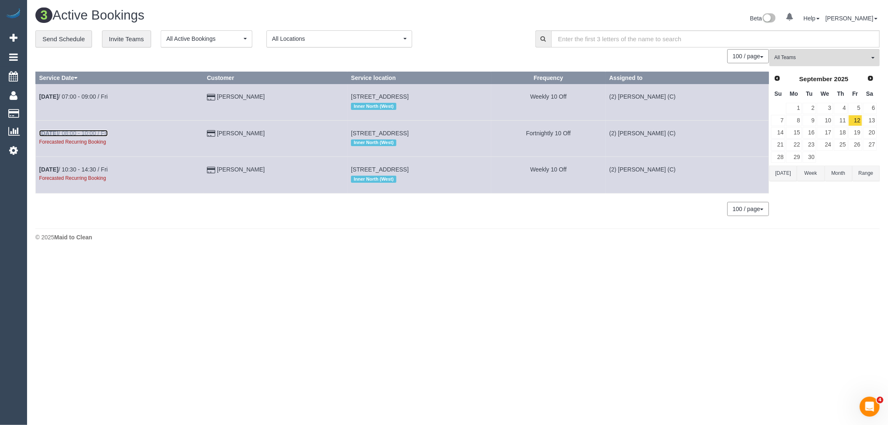
click at [101, 134] on link "Sep 12th / 08:00 - 10:00 / Fri" at bounding box center [73, 133] width 69 height 7
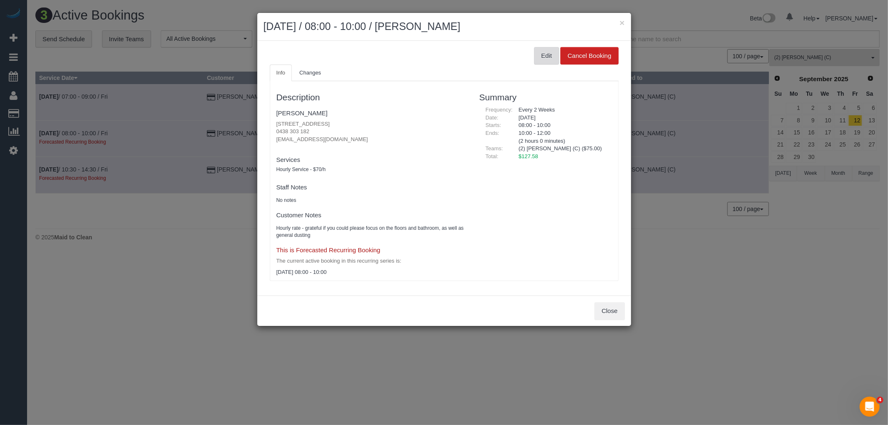
click at [542, 49] on button "Edit" at bounding box center [546, 55] width 25 height 17
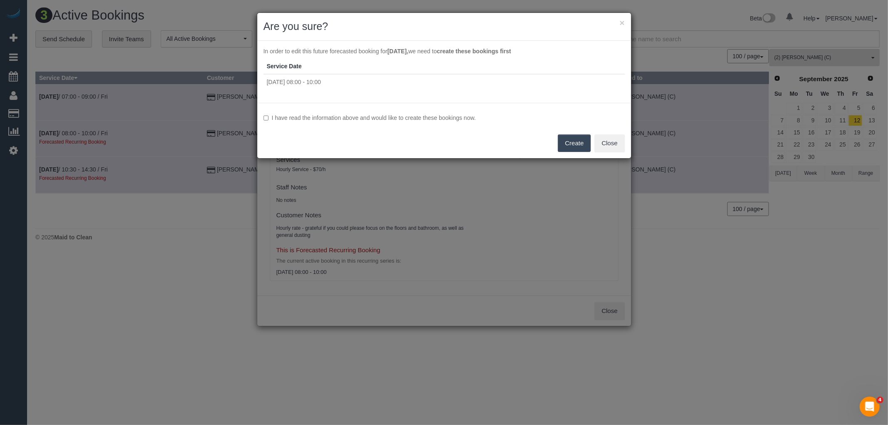
click at [338, 113] on div "I have read the information above and would like to create these bookings now. …" at bounding box center [444, 130] width 374 height 55
click at [346, 120] on label "I have read the information above and would like to create these bookings now." at bounding box center [443, 118] width 361 height 8
click at [577, 139] on button "Create" at bounding box center [574, 142] width 33 height 17
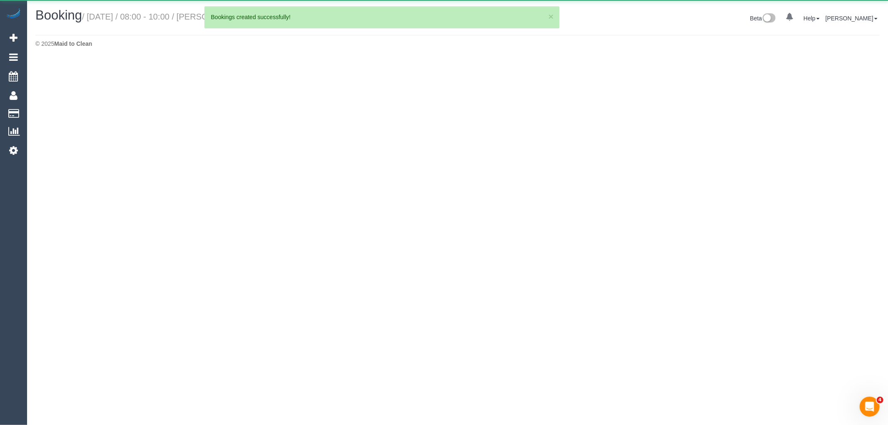
select select "VIC"
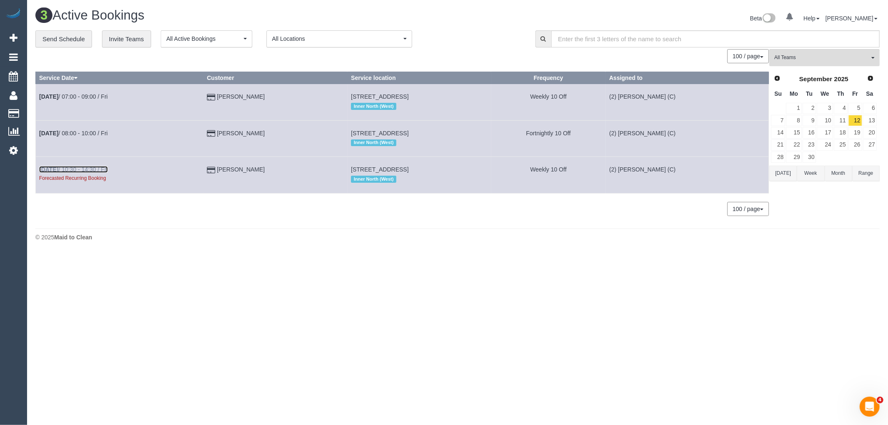
click at [108, 169] on link "Sep 12th / 10:30 - 14:30 / Fri" at bounding box center [73, 169] width 69 height 7
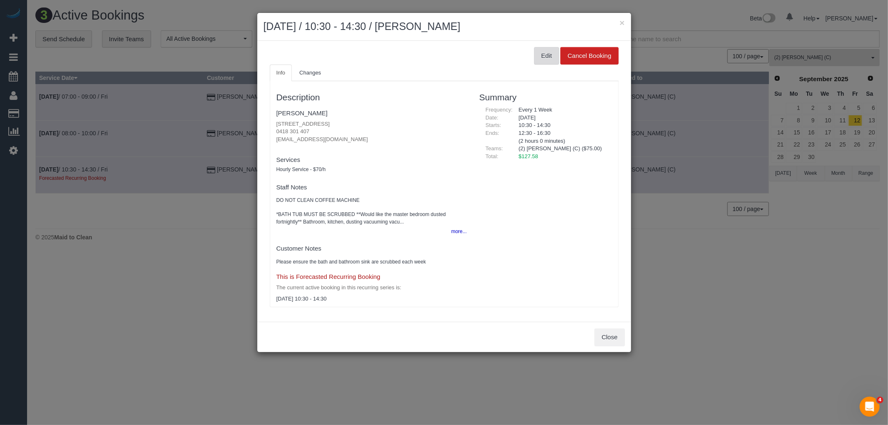
click at [542, 52] on button "Edit" at bounding box center [546, 55] width 25 height 17
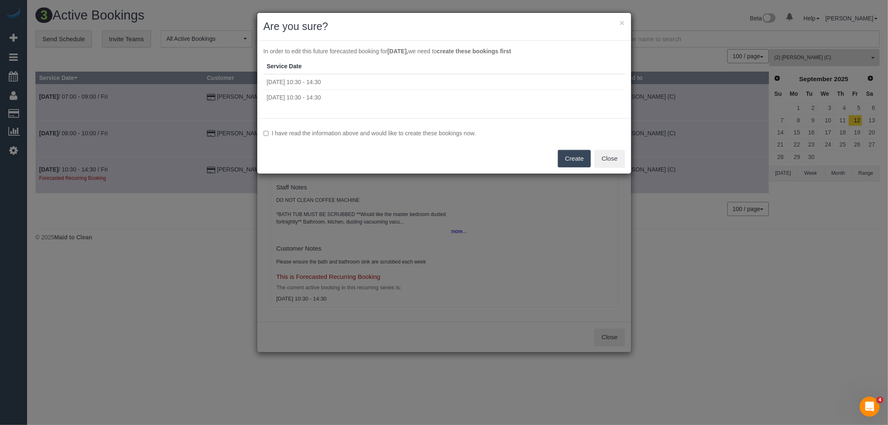
click at [373, 131] on label "I have read the information above and would like to create these bookings now." at bounding box center [443, 133] width 361 height 8
click at [553, 159] on div "I have read the information above and would like to create these bookings now. …" at bounding box center [444, 145] width 374 height 55
click at [583, 159] on button "Create" at bounding box center [574, 158] width 33 height 17
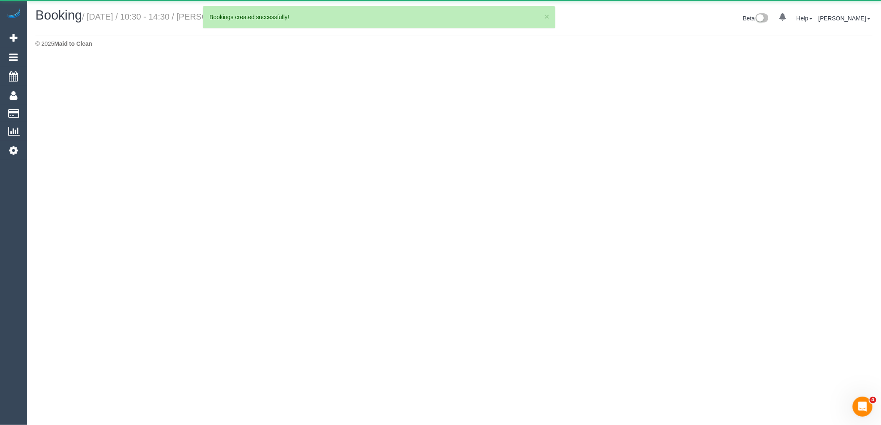
select select "VIC"
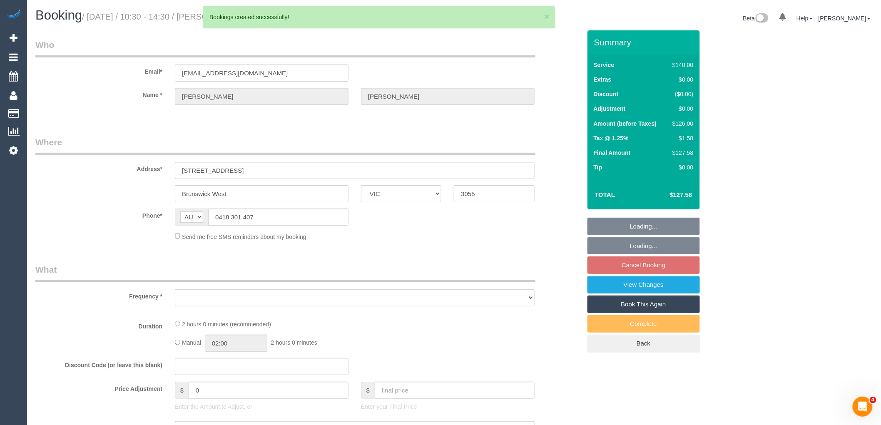
select select "object:7738"
select select "string:stripe-pm_1J9OVB2GScqysDRVuVg5vArm"
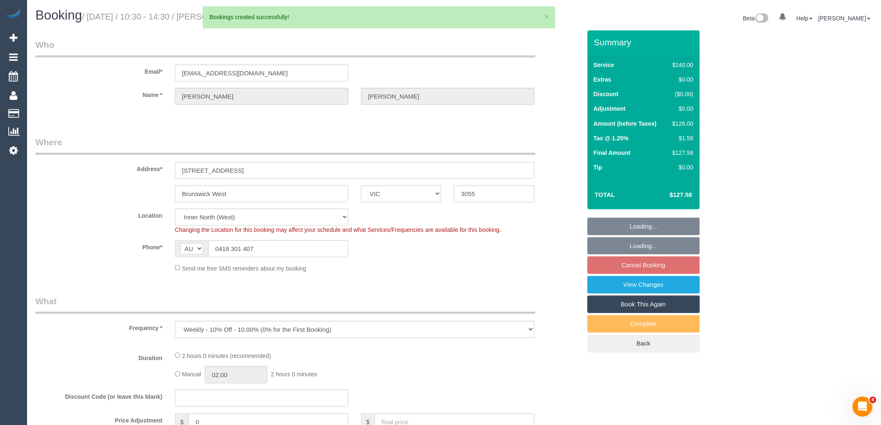
select select "object:8055"
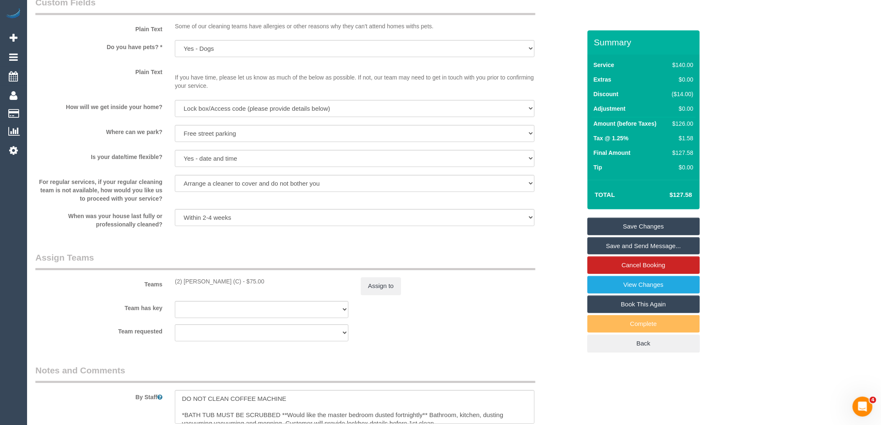
scroll to position [1273, 0]
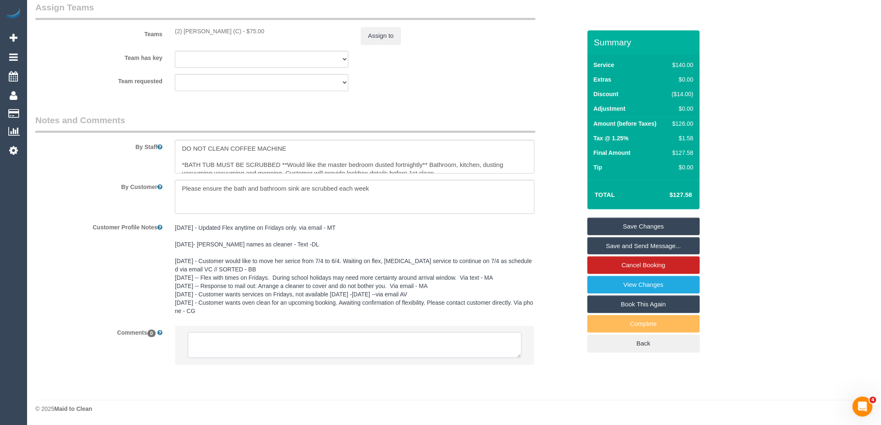
click at [258, 347] on textarea at bounding box center [355, 345] width 334 height 26
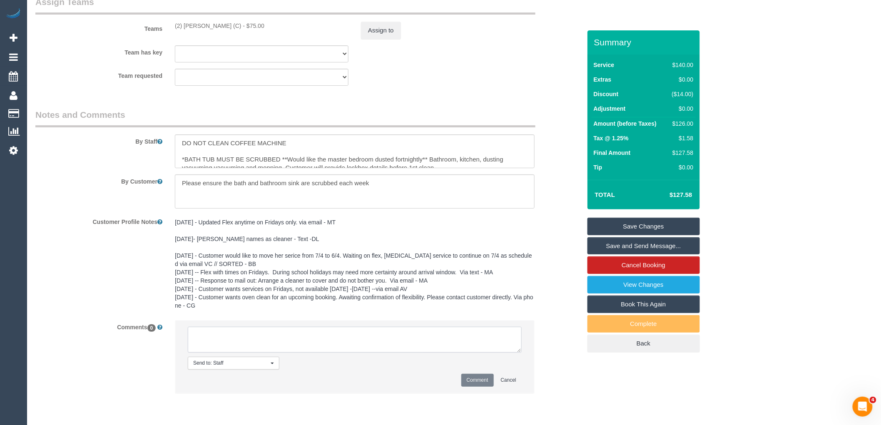
paste textarea "(2) Joshua Russell (C) unavailable for work 08/09/25 - 16/09/25. Customer conta…"
drag, startPoint x: 259, startPoint y: 350, endPoint x: 223, endPoint y: 351, distance: 36.7
click at [223, 351] on textarea at bounding box center [355, 340] width 334 height 26
type textarea "(2) Joshua Russell (C) unavailable for work 08/09/25 - 16/09/25. Customer not c…"
click at [475, 381] on button "Comment" at bounding box center [477, 380] width 32 height 13
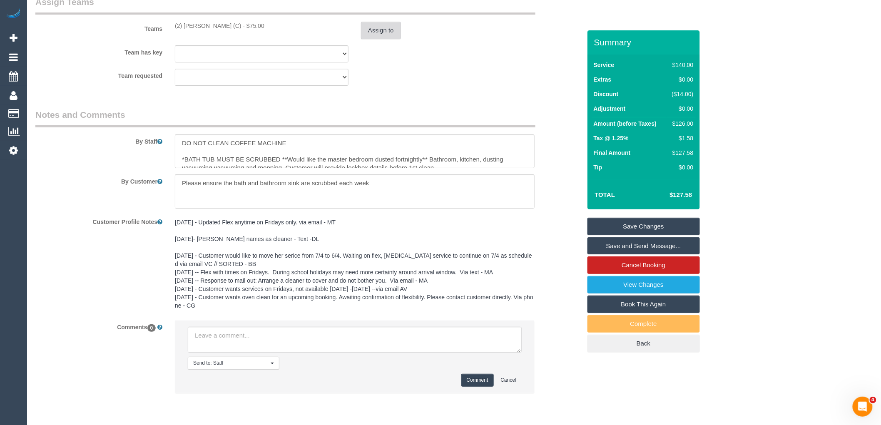
click at [395, 37] on button "Assign to" at bounding box center [381, 30] width 40 height 17
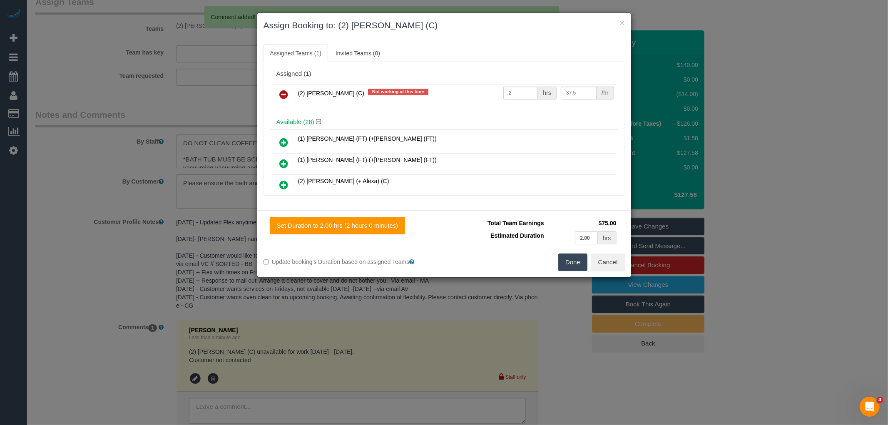
drag, startPoint x: 281, startPoint y: 92, endPoint x: 403, endPoint y: 124, distance: 126.4
click at [281, 92] on icon at bounding box center [284, 94] width 9 height 10
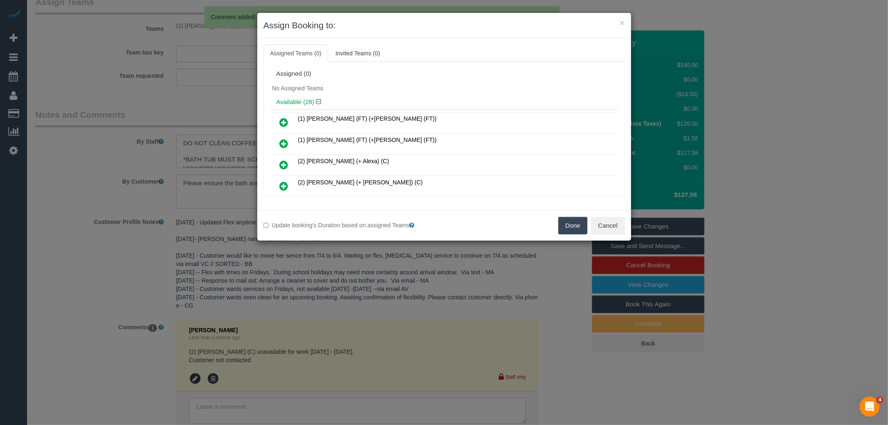
click at [588, 228] on div "Done Cancel" at bounding box center [537, 225] width 187 height 17
click at [581, 226] on button "Done" at bounding box center [572, 225] width 29 height 17
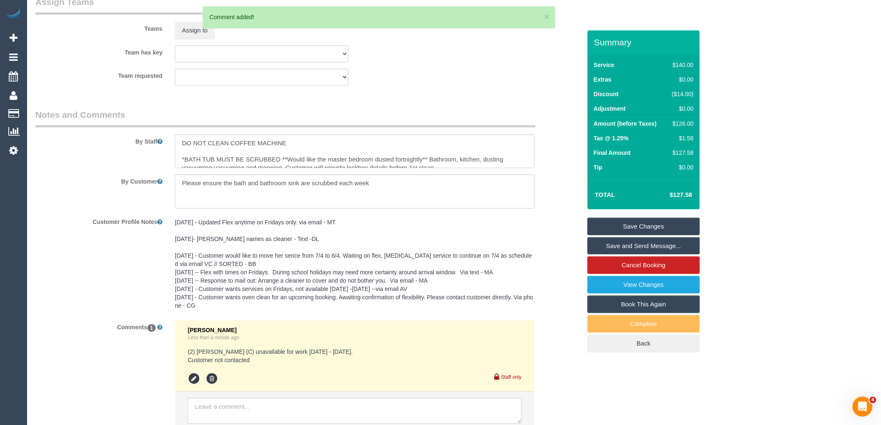
click at [635, 223] on link "Save Changes" at bounding box center [643, 226] width 112 height 17
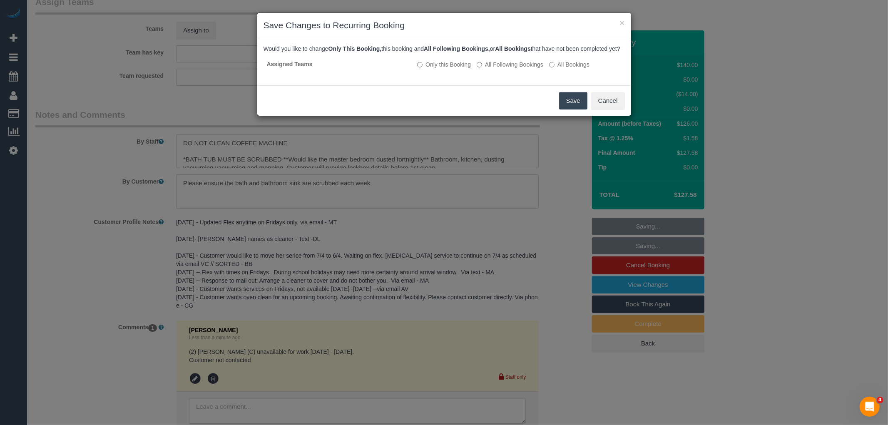
click at [576, 106] on button "Save" at bounding box center [573, 100] width 28 height 17
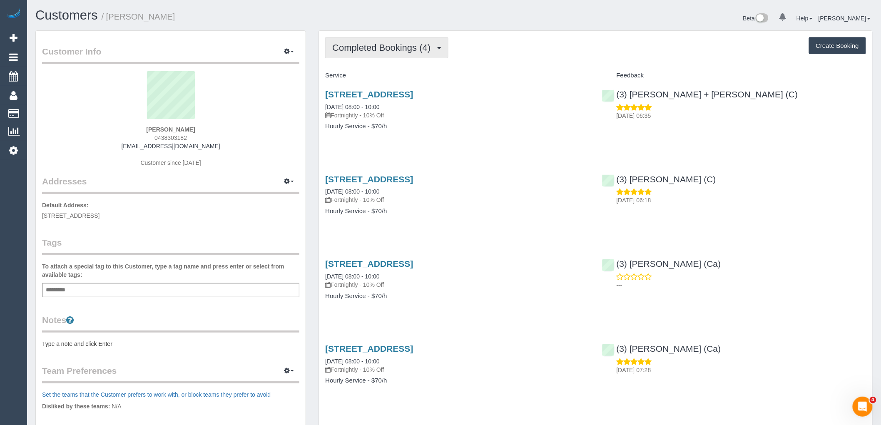
click at [382, 41] on button "Completed Bookings (4)" at bounding box center [386, 47] width 123 height 21
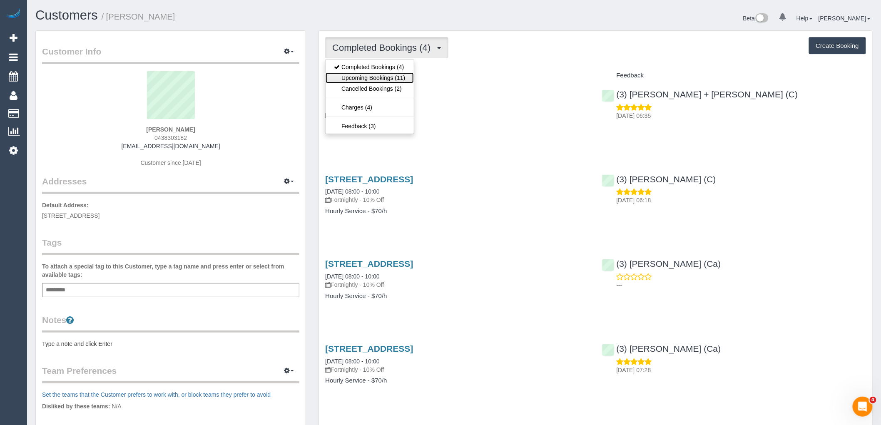
click at [389, 77] on link "Upcoming Bookings (11)" at bounding box center [370, 77] width 88 height 11
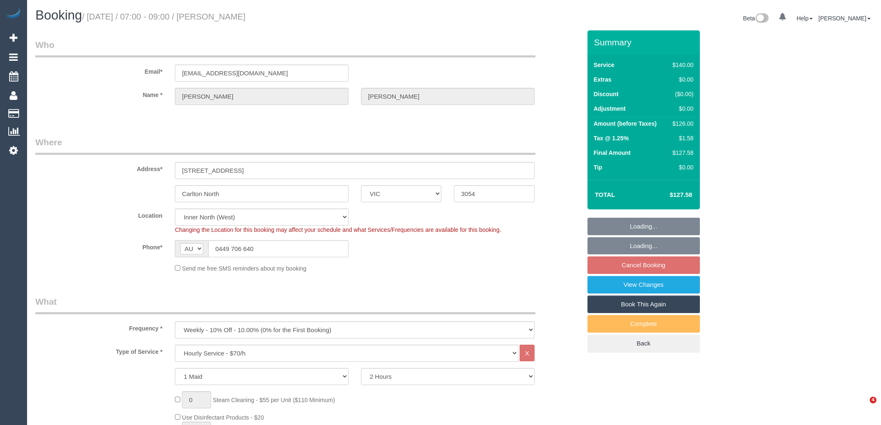
select select "VIC"
select select "number:29"
select select "number:14"
select select "number:19"
select select "number:22"
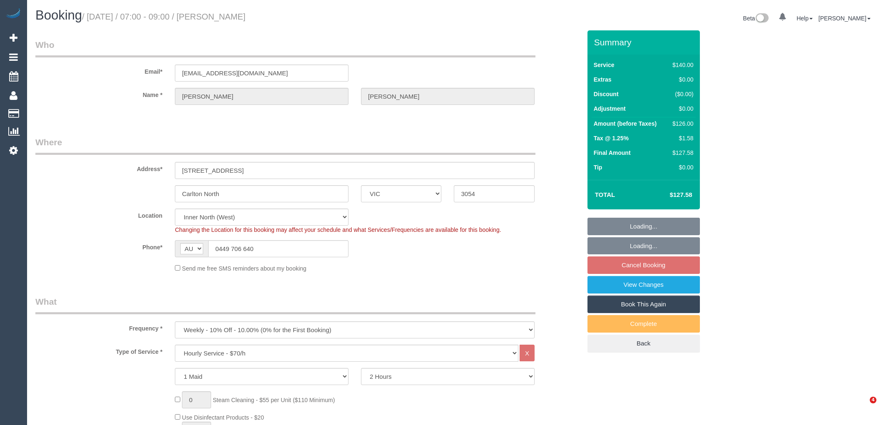
select select "number:34"
select select "number:26"
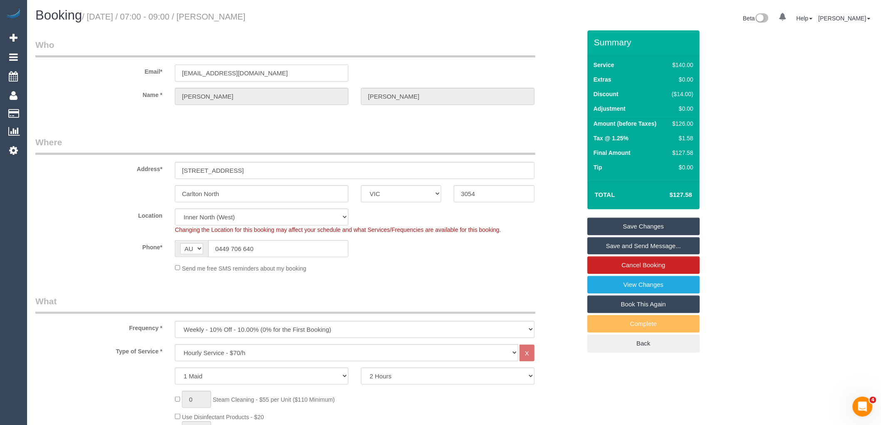
drag, startPoint x: 281, startPoint y: 75, endPoint x: 93, endPoint y: 74, distance: 187.7
click at [97, 74] on div "Email* [EMAIL_ADDRESS][DOMAIN_NAME]" at bounding box center [308, 60] width 558 height 43
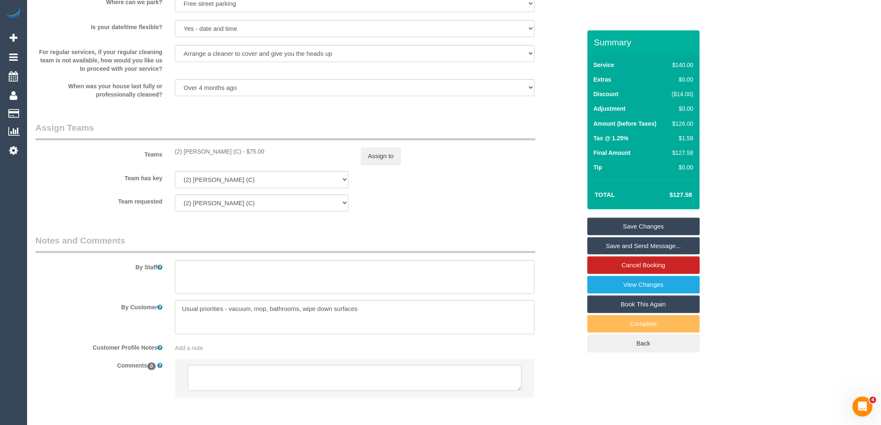
scroll to position [1186, 0]
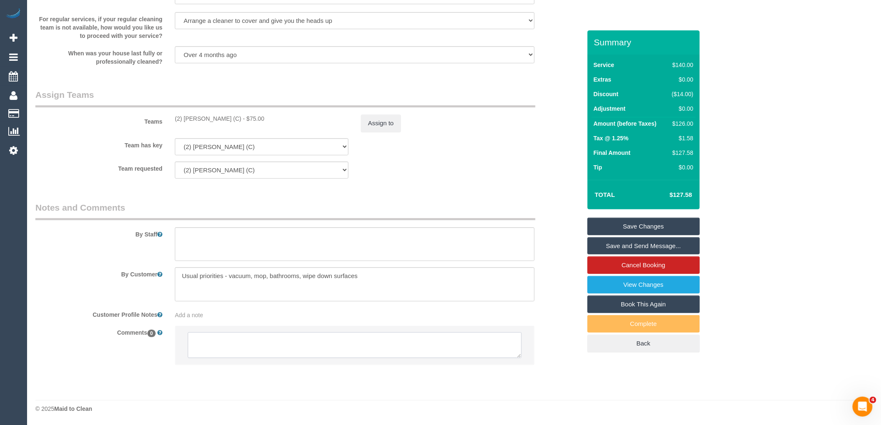
click at [304, 346] on textarea at bounding box center [355, 345] width 334 height 26
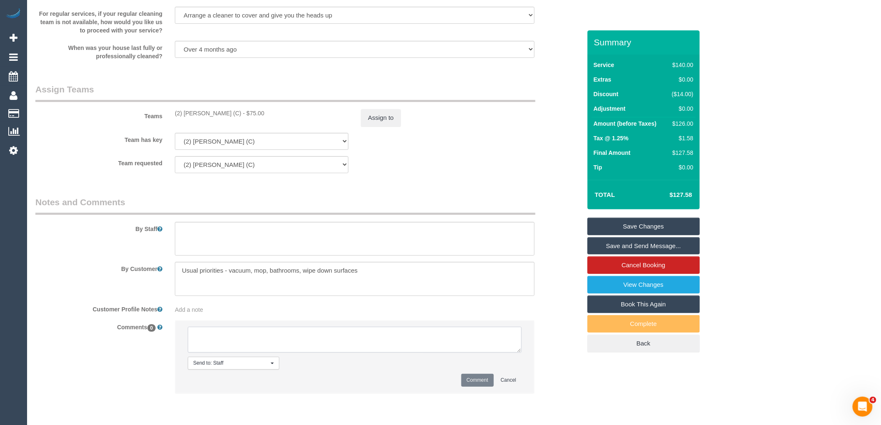
paste textarea "(2) [PERSON_NAME] (C) unavailable for work [DATE] - [DATE]. Customer contacted …"
type textarea "(2) [PERSON_NAME] (C) unavailable for work [DATE] - [DATE]. Customer contacted …"
click at [478, 380] on button "Comment" at bounding box center [477, 380] width 32 height 13
click at [381, 123] on button "Assign to" at bounding box center [381, 117] width 40 height 17
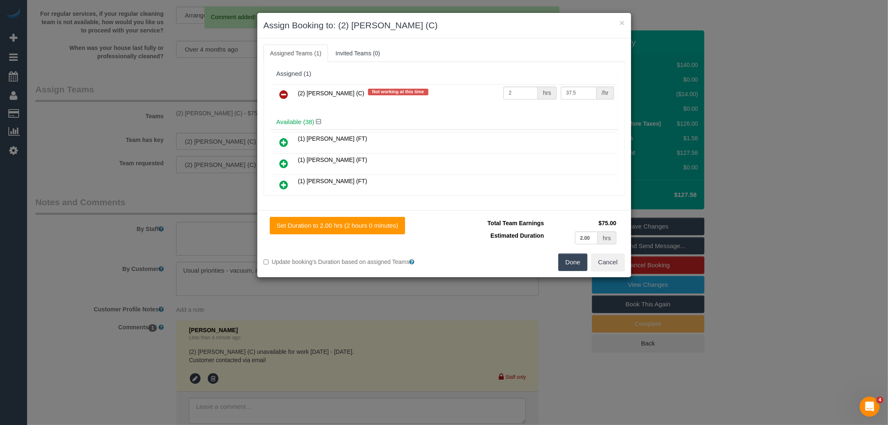
click at [288, 89] on link at bounding box center [284, 95] width 20 height 17
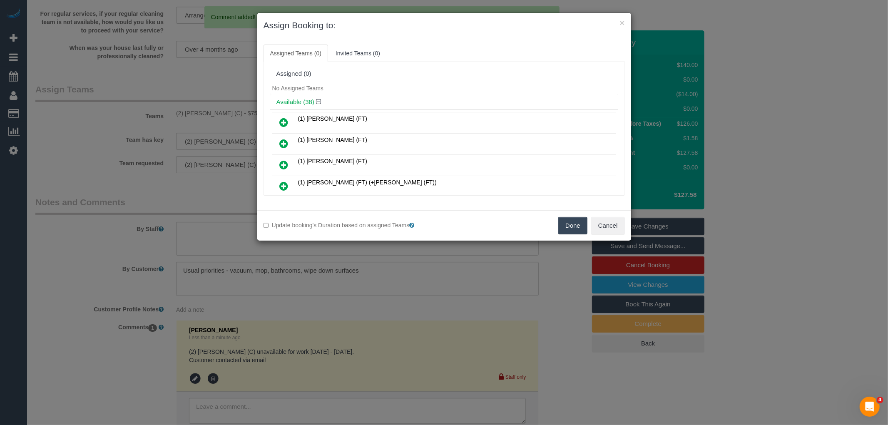
click at [572, 231] on button "Done" at bounding box center [572, 225] width 29 height 17
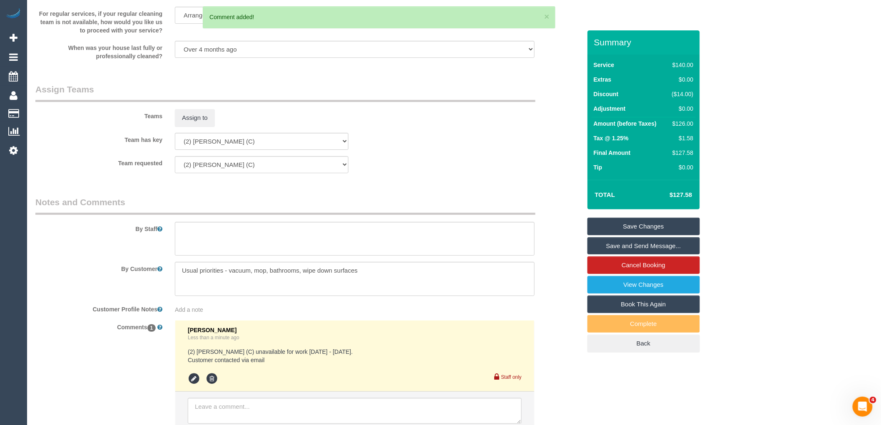
click at [649, 224] on link "Save Changes" at bounding box center [643, 226] width 112 height 17
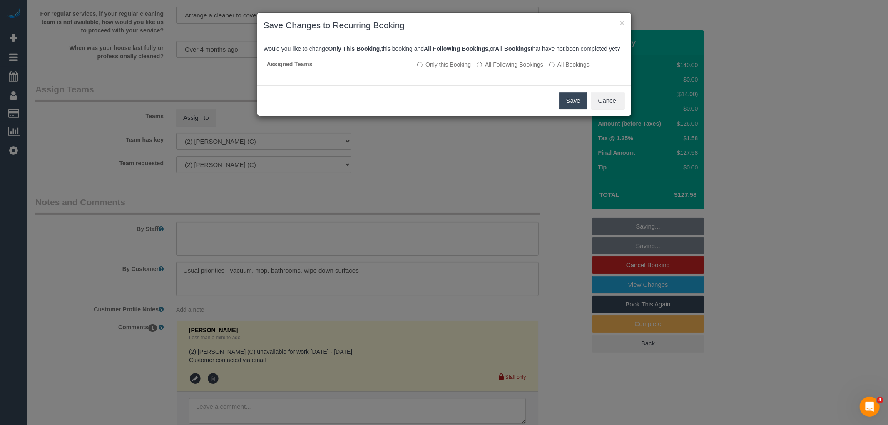
click at [573, 102] on button "Save" at bounding box center [573, 100] width 28 height 17
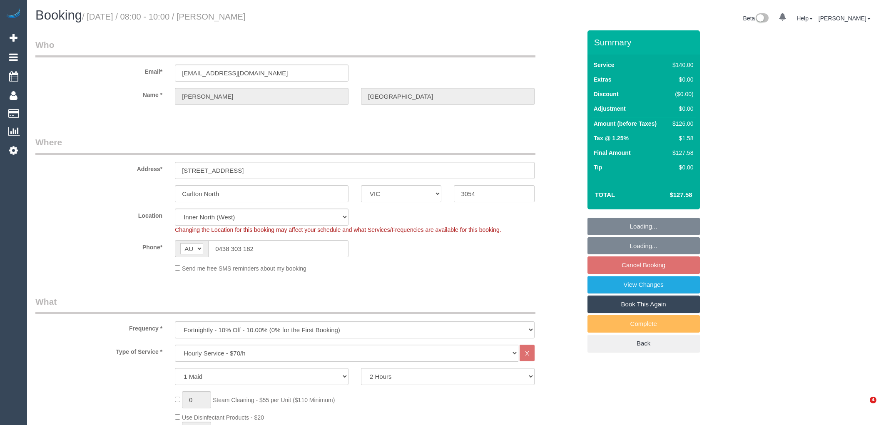
select select "VIC"
select select "number:27"
select select "number:14"
select select "number:19"
select select "number:22"
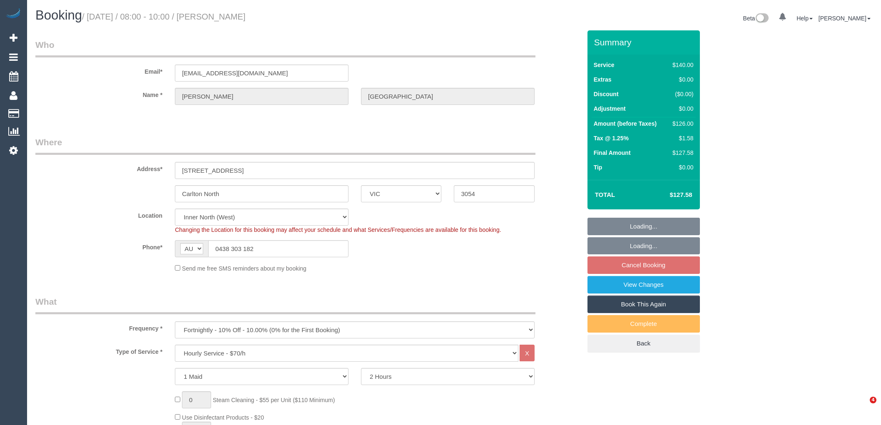
select select "number:33"
select select "number:13"
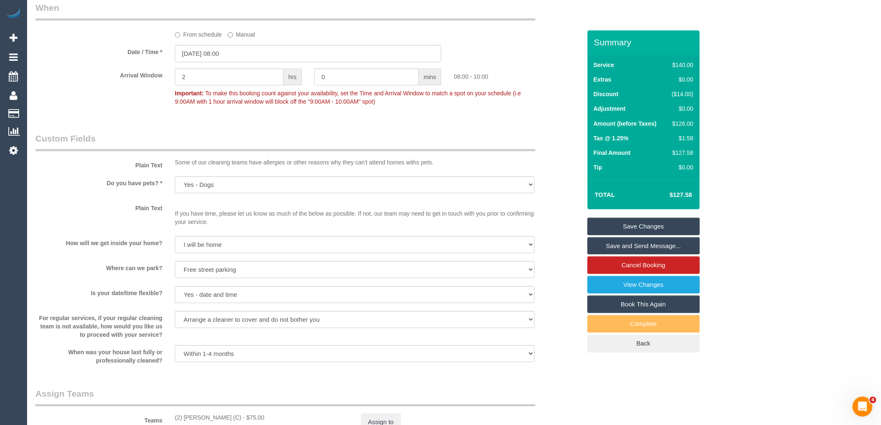
scroll to position [1186, 0]
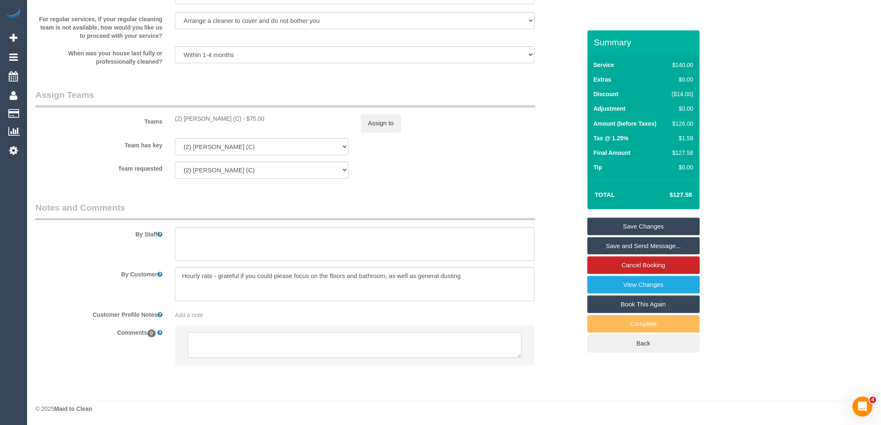
click at [266, 345] on textarea at bounding box center [355, 345] width 334 height 26
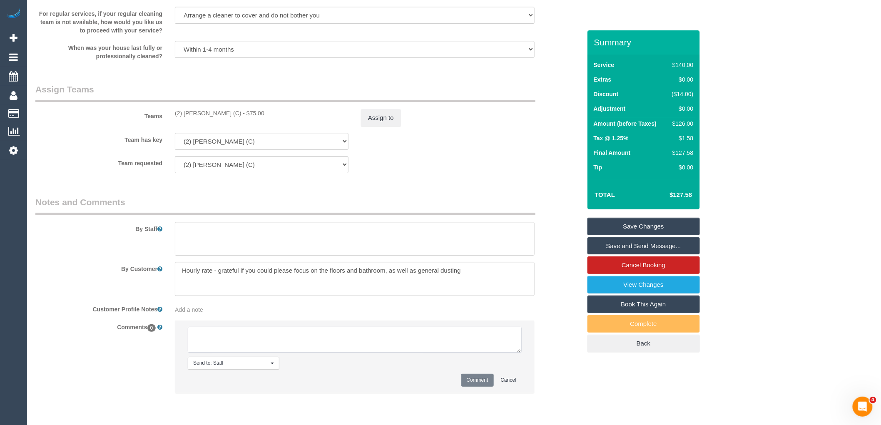
paste textarea "(2) Joshua Russell (C) unavailable for work 08/09/25 - 16/09/25. Customer conta…"
drag, startPoint x: 298, startPoint y: 350, endPoint x: 224, endPoint y: 348, distance: 74.5
click at [224, 348] on textarea at bounding box center [355, 340] width 334 height 26
type textarea "(2) Joshua Russell (C) unavailable for work 08/09/25 - 16/09/25. Customer not c…"
click at [483, 393] on li "Send to: Staff Nothing selected Send to: Staff Send to: Customer Send to: Team …" at bounding box center [354, 357] width 359 height 72
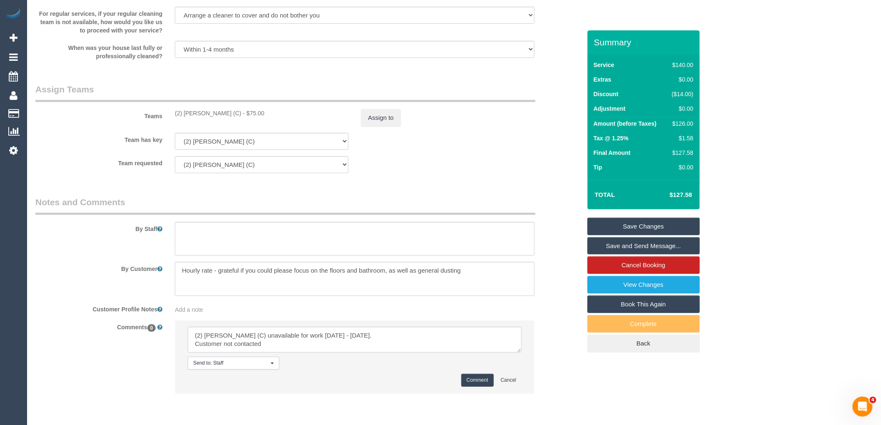
click at [482, 387] on button "Comment" at bounding box center [477, 380] width 32 height 13
click at [375, 119] on button "Assign to" at bounding box center [381, 117] width 40 height 17
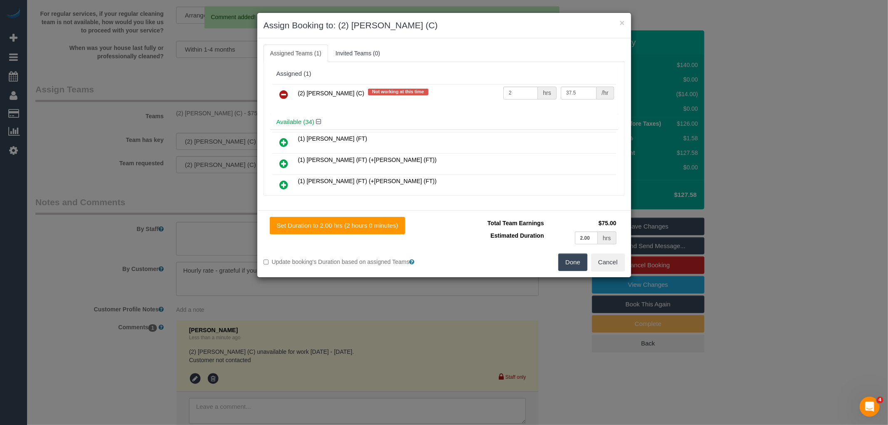
click at [284, 95] on icon at bounding box center [284, 94] width 9 height 10
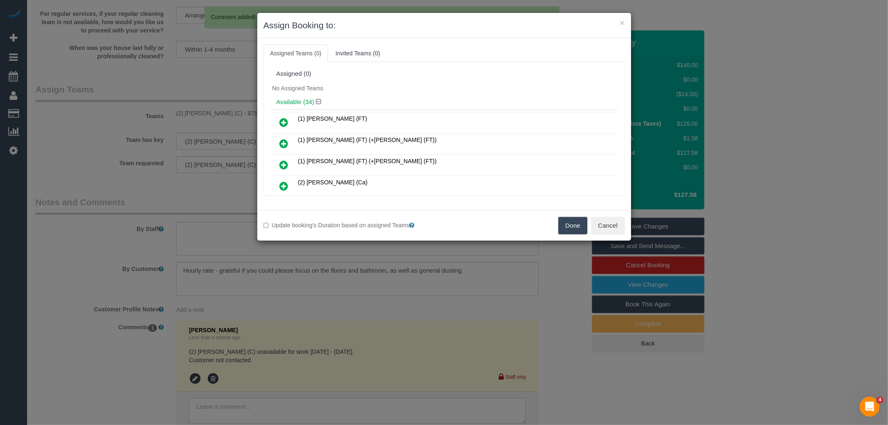
click at [571, 226] on button "Done" at bounding box center [572, 225] width 29 height 17
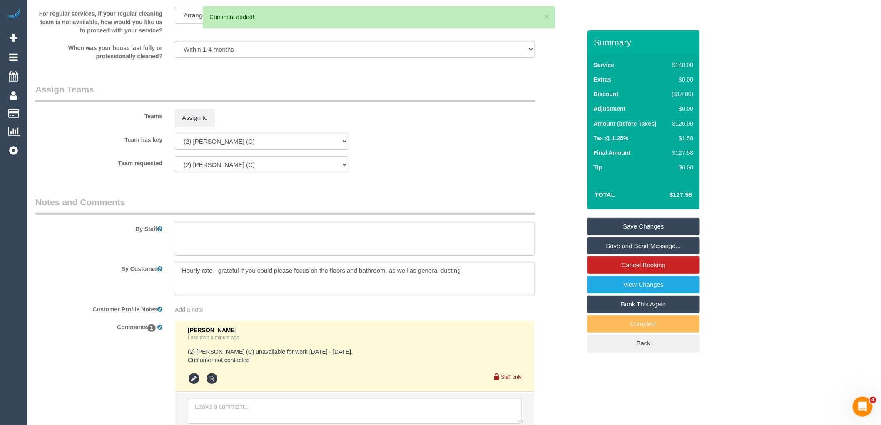
click at [637, 223] on link "Save Changes" at bounding box center [643, 226] width 112 height 17
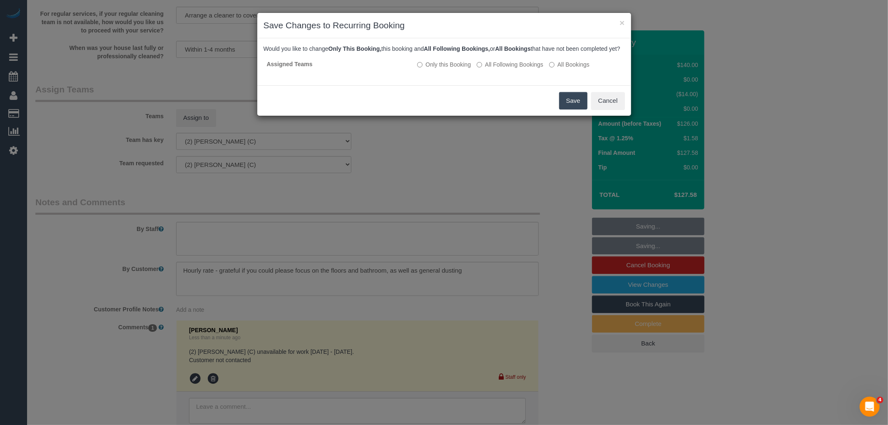
click at [573, 109] on button "Save" at bounding box center [573, 100] width 28 height 17
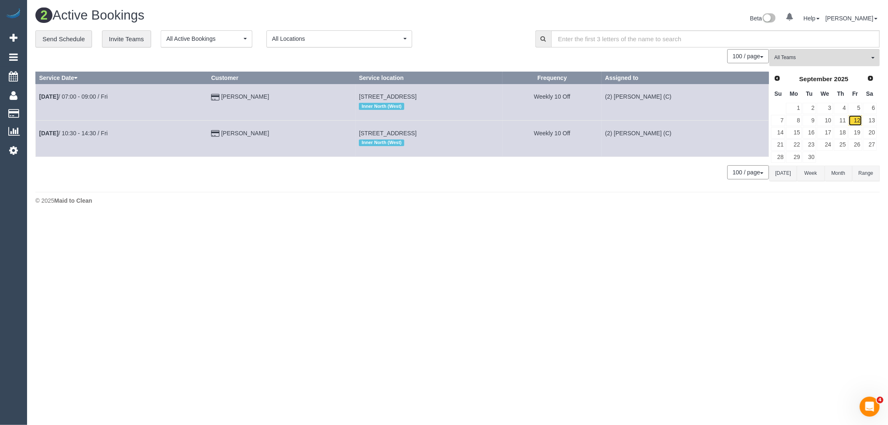
click at [858, 126] on link "12" at bounding box center [855, 120] width 14 height 11
click at [858, 125] on link "12" at bounding box center [855, 120] width 14 height 11
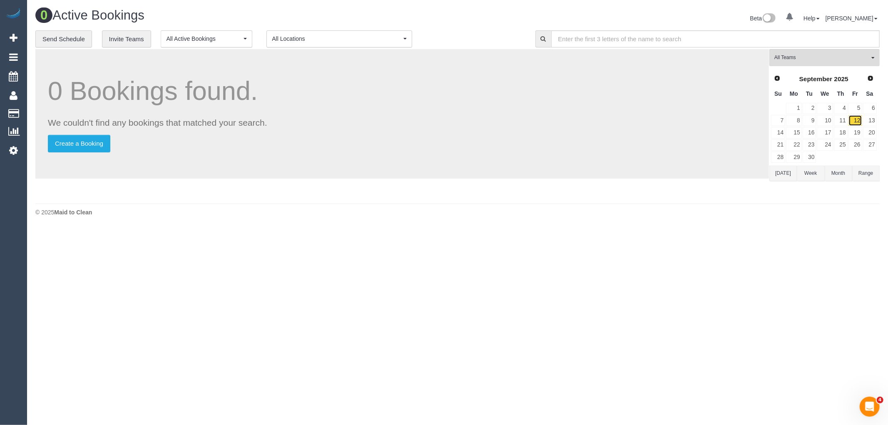
click at [858, 125] on link "12" at bounding box center [855, 120] width 14 height 11
click at [873, 121] on link "13" at bounding box center [870, 120] width 14 height 11
click at [796, 134] on link "15" at bounding box center [793, 132] width 15 height 11
click at [768, 132] on div "0 Bookings found. We couldn't find any bookings that matched your search. Creat…" at bounding box center [401, 113] width 733 height 129
click at [779, 131] on link "14" at bounding box center [778, 132] width 14 height 11
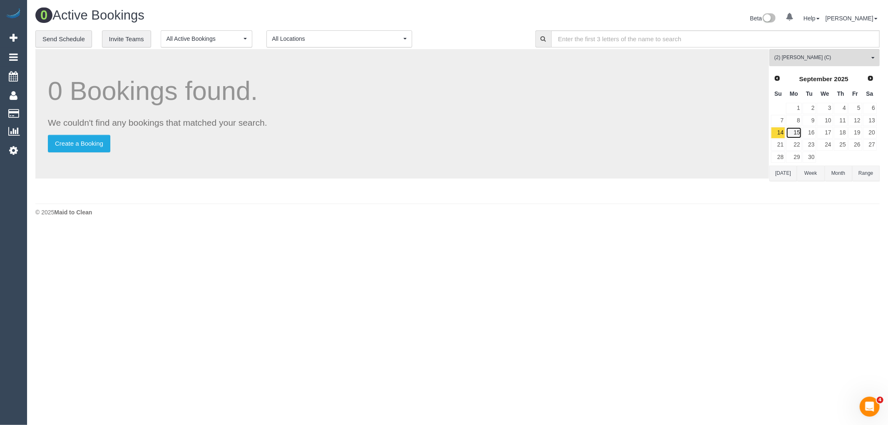
click at [796, 136] on link "15" at bounding box center [793, 132] width 15 height 11
click at [812, 135] on link "16" at bounding box center [810, 132] width 14 height 11
click at [825, 133] on link "17" at bounding box center [825, 132] width 16 height 11
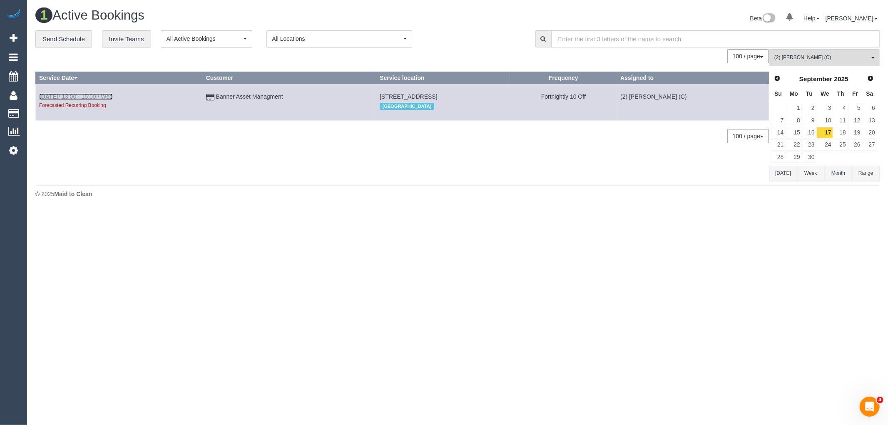
click at [98, 97] on link "Sep 17th / 13:00 - 15:00 / Wed" at bounding box center [76, 96] width 74 height 7
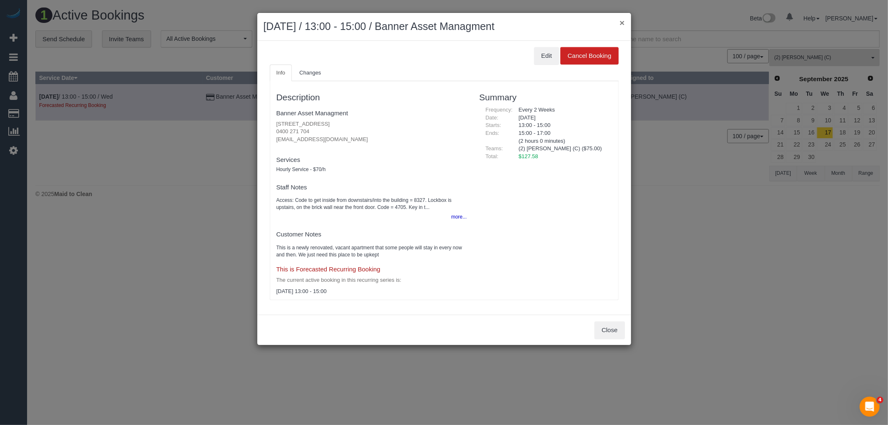
click at [622, 24] on button "×" at bounding box center [621, 22] width 5 height 9
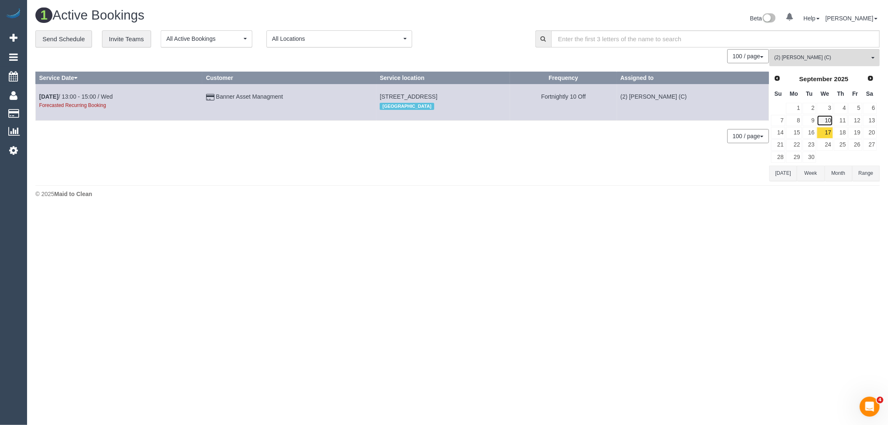
click at [826, 120] on link "10" at bounding box center [825, 120] width 16 height 11
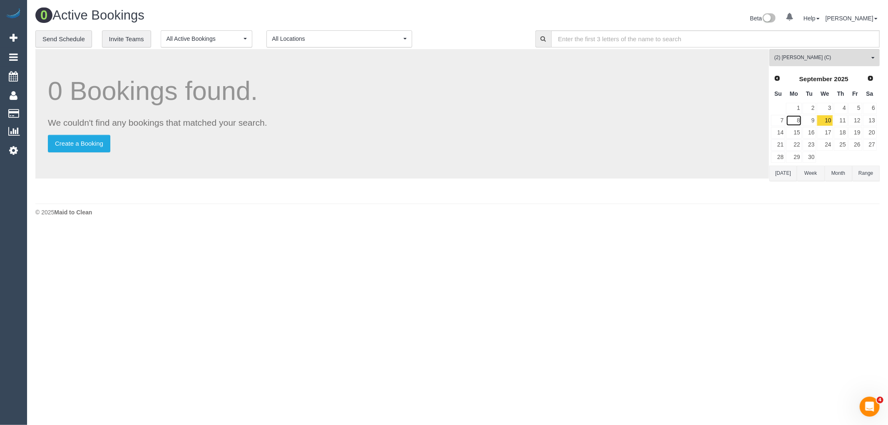
click at [801, 122] on link "8" at bounding box center [793, 120] width 15 height 11
click at [810, 122] on link "9" at bounding box center [810, 120] width 14 height 11
click at [821, 122] on link "10" at bounding box center [825, 120] width 16 height 11
click at [840, 122] on link "11" at bounding box center [841, 120] width 14 height 11
click at [850, 122] on link "12" at bounding box center [855, 120] width 14 height 11
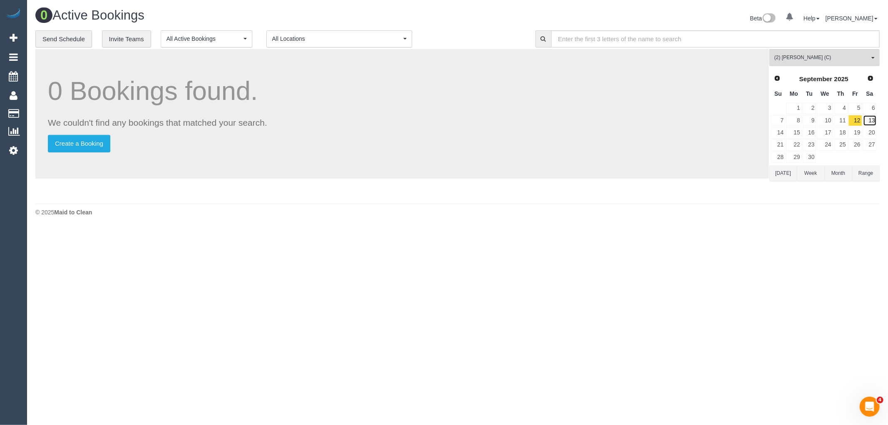
click at [874, 121] on link "13" at bounding box center [870, 120] width 14 height 11
click at [781, 134] on link "14" at bounding box center [778, 132] width 14 height 11
click at [804, 133] on link "16" at bounding box center [810, 132] width 14 height 11
click at [795, 136] on link "15" at bounding box center [793, 132] width 15 height 11
click at [814, 134] on link "16" at bounding box center [810, 132] width 14 height 11
